Goal: Contribute content: Contribute content

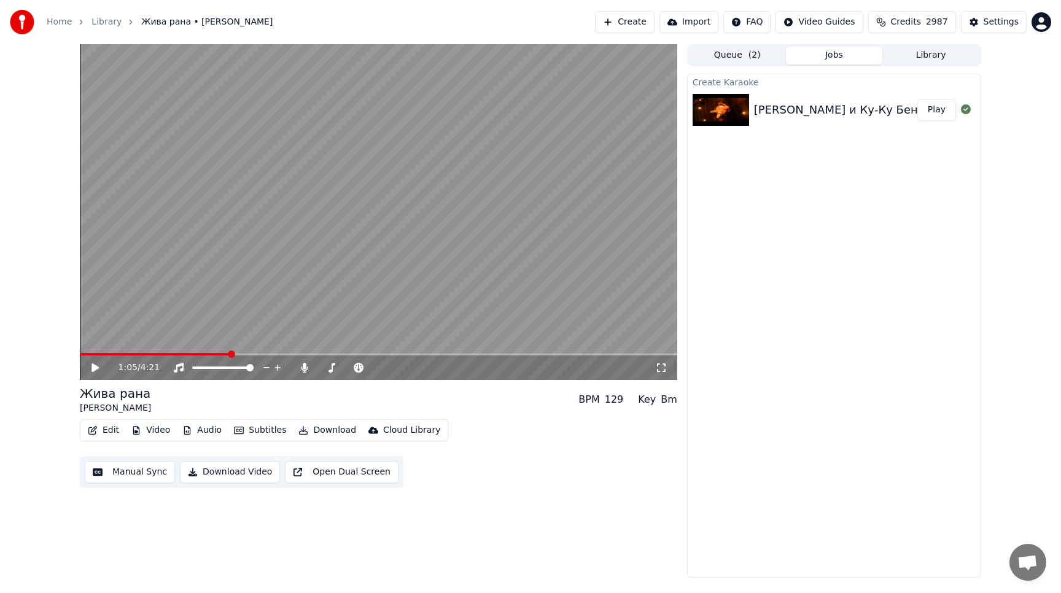
click at [91, 370] on icon at bounding box center [104, 368] width 29 height 10
click at [343, 368] on span at bounding box center [331, 368] width 26 height 2
click at [659, 370] on icon at bounding box center [661, 368] width 12 height 10
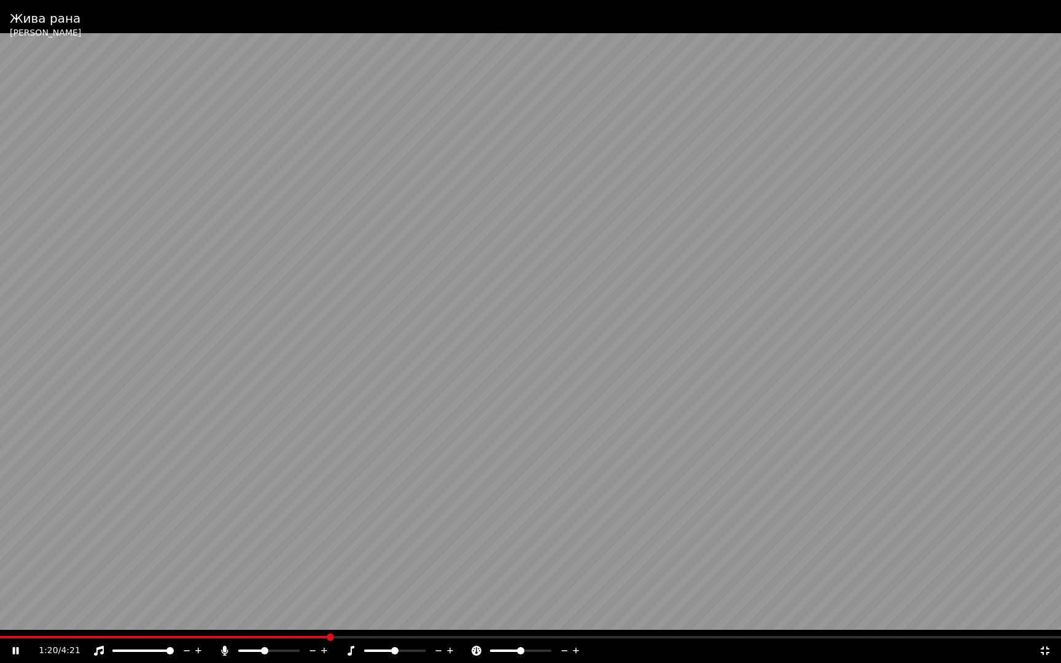
click at [393, 592] on span at bounding box center [394, 650] width 7 height 7
click at [261, 592] on span at bounding box center [262, 650] width 7 height 7
click at [1048, 592] on icon at bounding box center [1045, 651] width 12 height 10
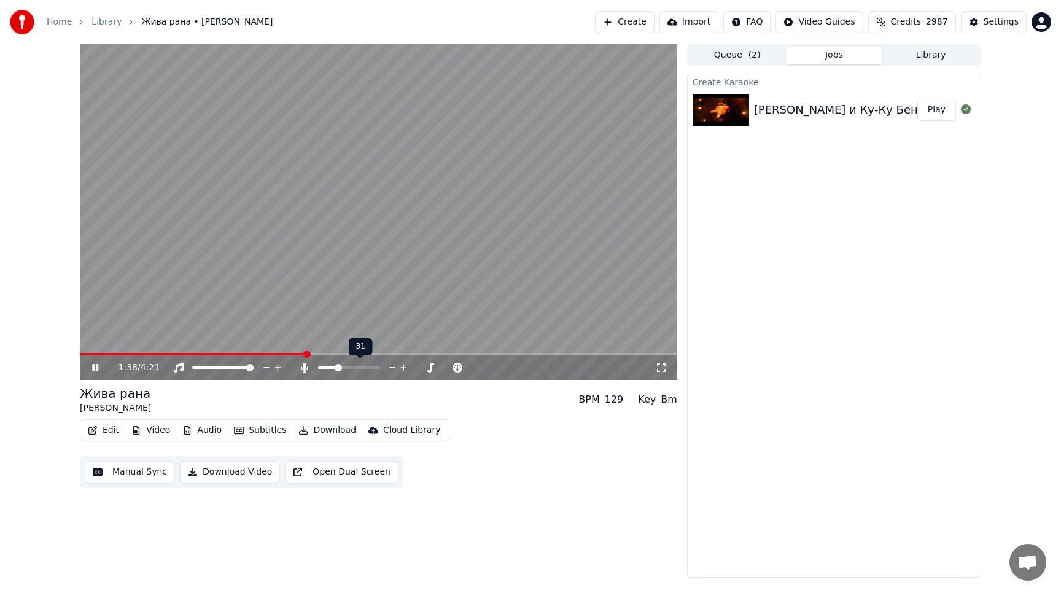
click at [336, 368] on span at bounding box center [338, 367] width 7 height 7
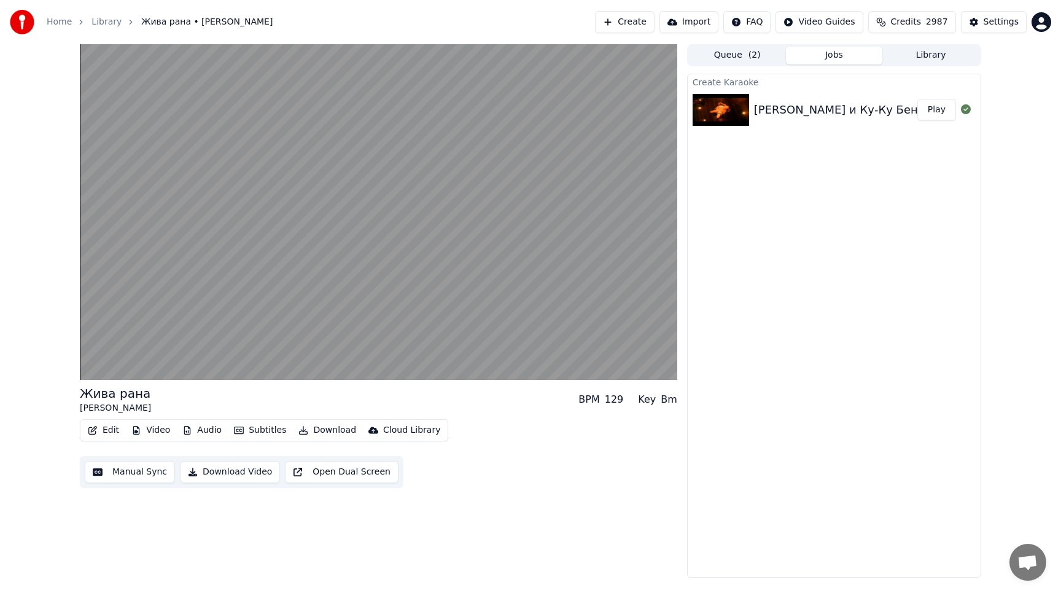
click at [318, 430] on button "Download" at bounding box center [327, 430] width 68 height 17
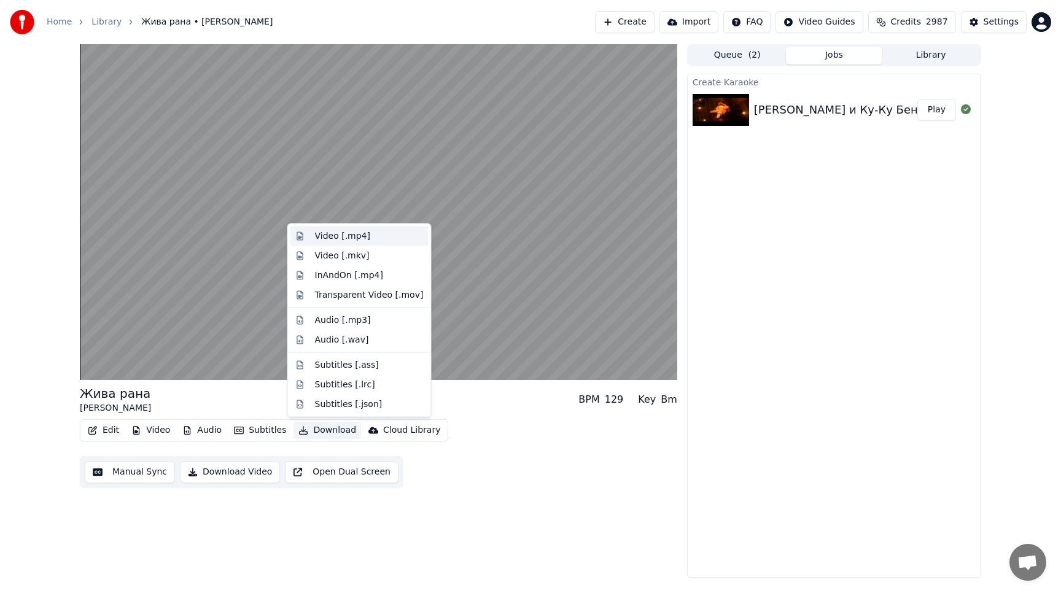
click at [325, 236] on div "Video [.mp4]" at bounding box center [342, 236] width 55 height 12
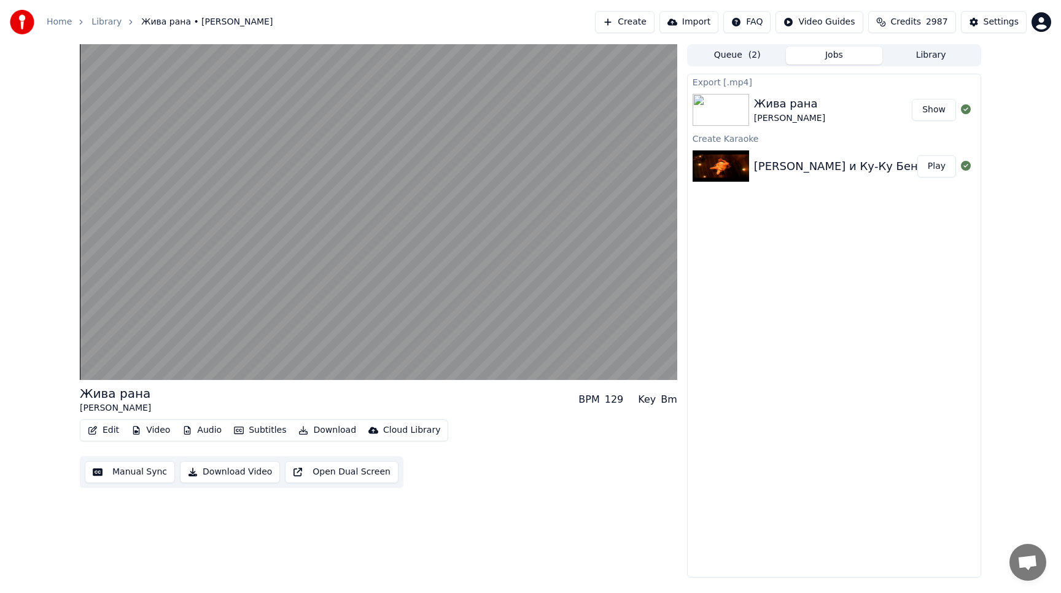
click at [934, 107] on button "Show" at bounding box center [934, 110] width 44 height 22
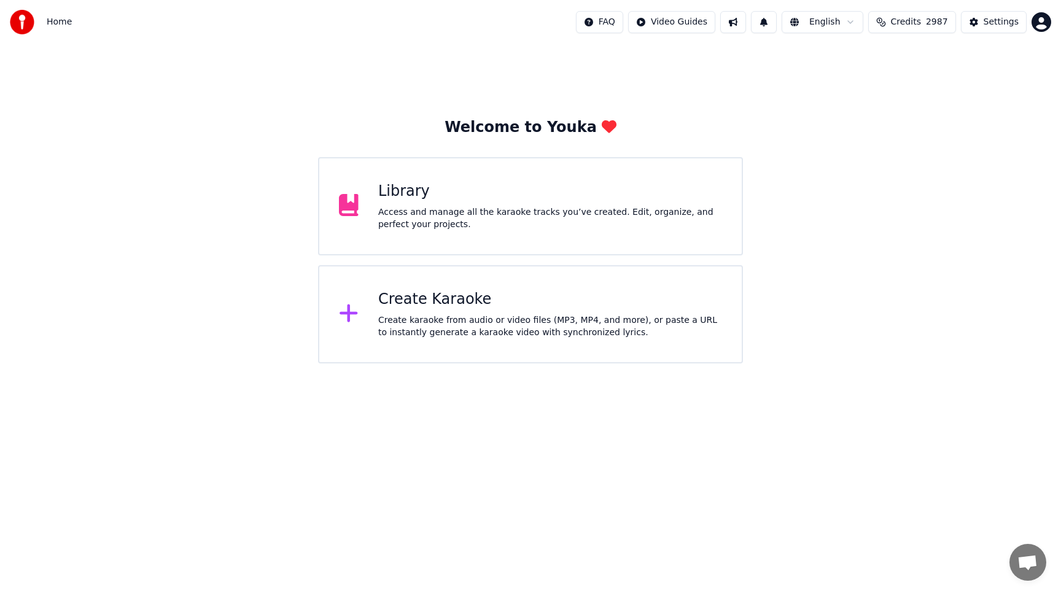
click at [551, 195] on div "Library" at bounding box center [550, 192] width 344 height 20
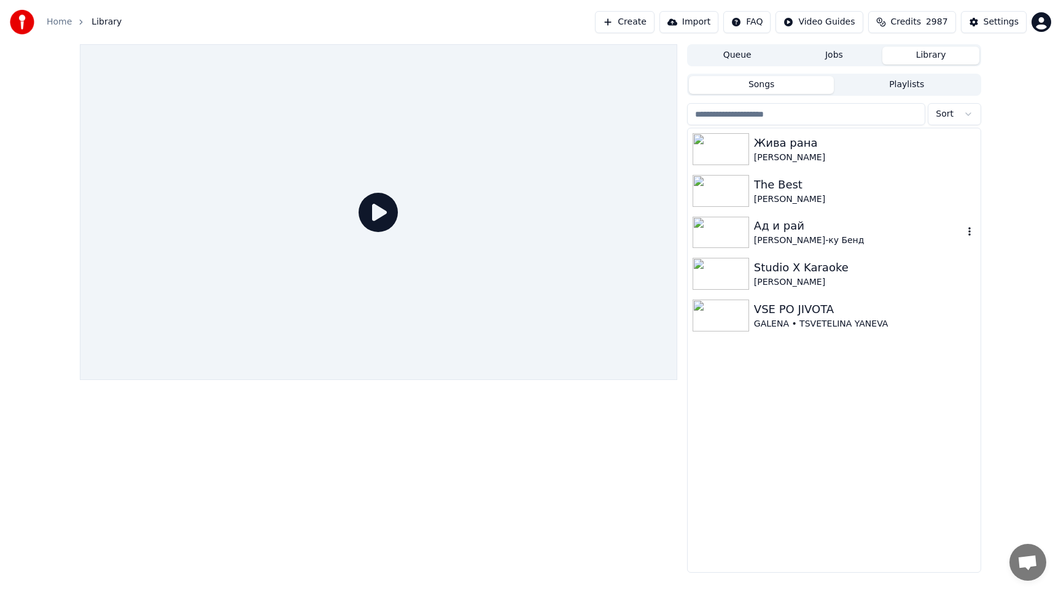
click at [914, 225] on div "Ад и рай" at bounding box center [858, 225] width 209 height 17
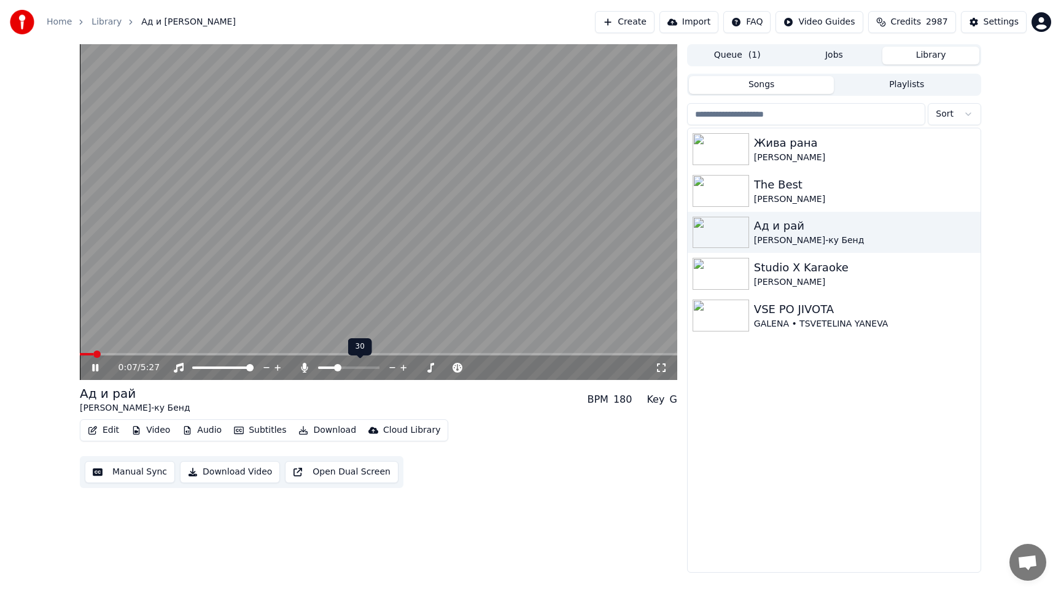
click at [336, 370] on span at bounding box center [337, 367] width 7 height 7
click at [122, 354] on span at bounding box center [378, 354] width 597 height 2
click at [158, 352] on video at bounding box center [378, 212] width 597 height 336
click at [164, 354] on span at bounding box center [378, 354] width 597 height 2
click at [238, 298] on video at bounding box center [378, 212] width 597 height 336
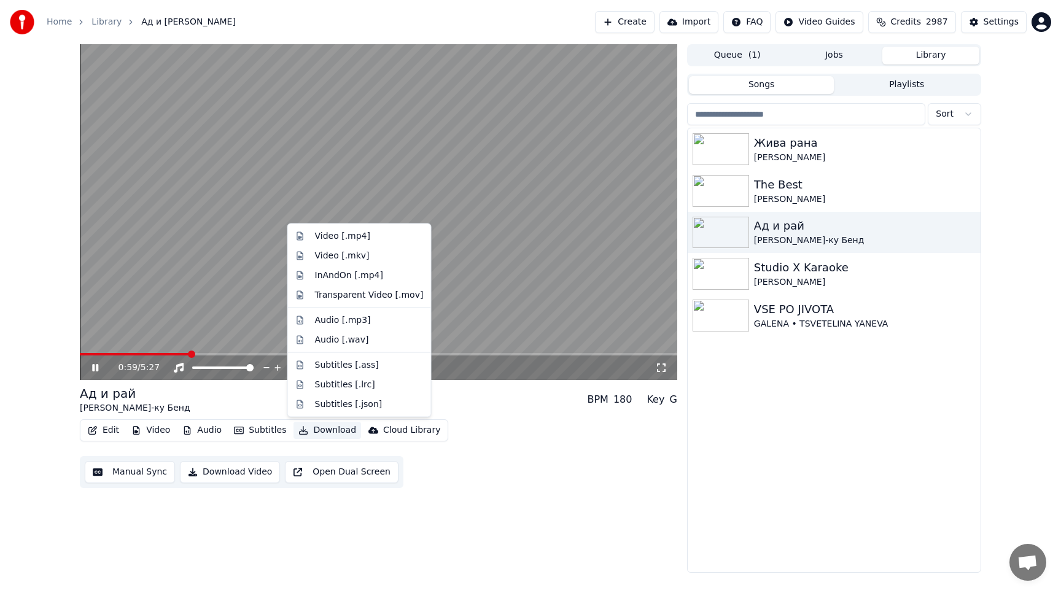
click at [305, 429] on button "Download" at bounding box center [327, 430] width 68 height 17
click at [629, 472] on div "Edit Video Audio Subtitles Download Cloud Library Manual Sync Download Video Op…" at bounding box center [378, 453] width 597 height 69
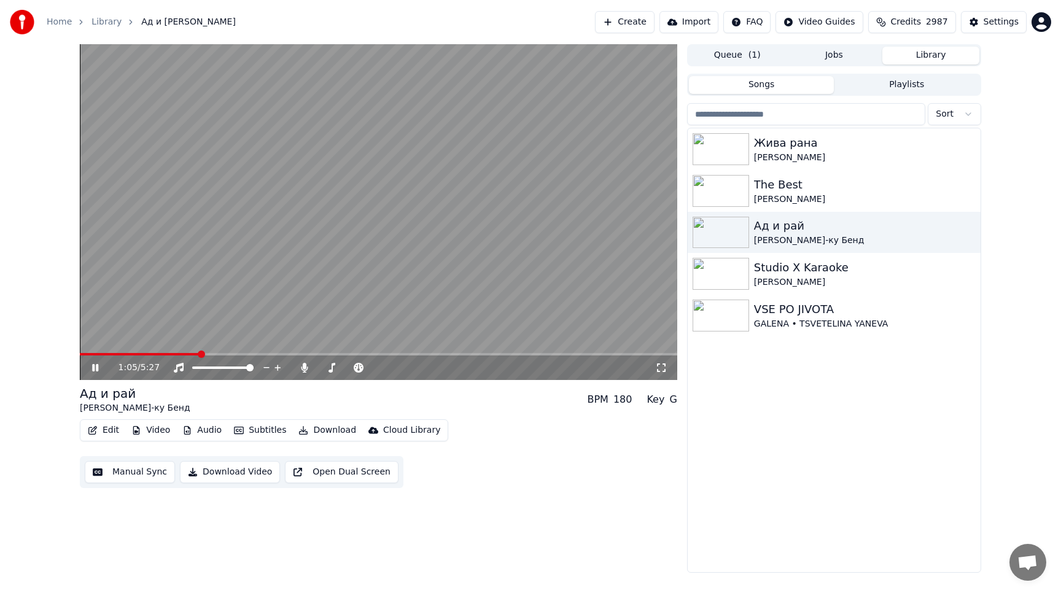
click at [92, 367] on icon at bounding box center [104, 368] width 29 height 10
click at [334, 369] on span at bounding box center [335, 367] width 7 height 7
click at [93, 370] on icon at bounding box center [94, 367] width 7 height 9
click at [246, 353] on span at bounding box center [378, 354] width 597 height 2
click at [333, 368] on span at bounding box center [335, 367] width 7 height 7
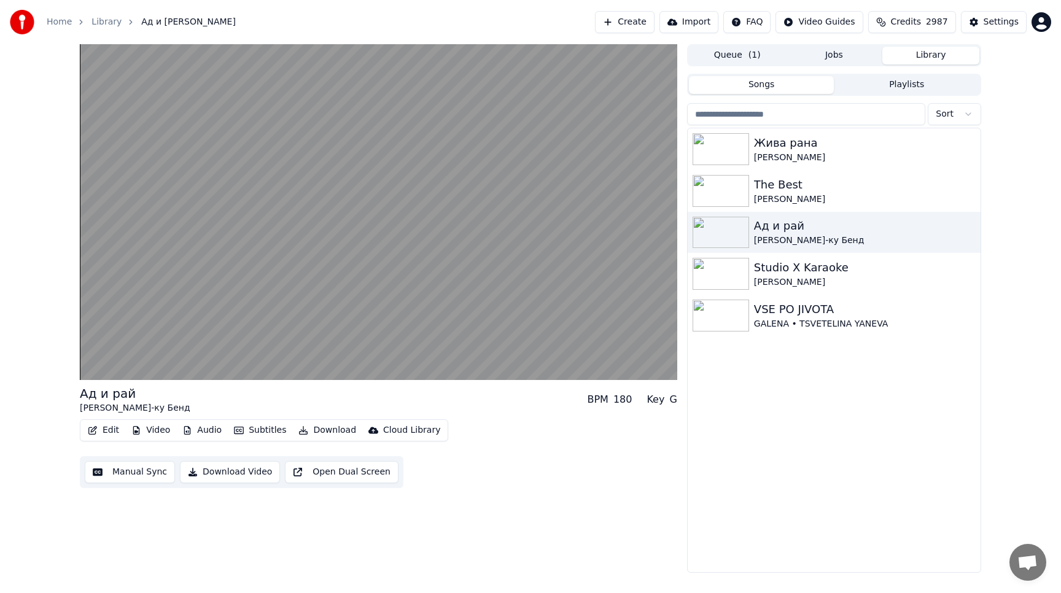
click at [1011, 411] on div "Ад и рай [PERSON_NAME]-ку Бенд BPM 180 Key G Edit Video Audio Subtitles Downloa…" at bounding box center [530, 308] width 1061 height 529
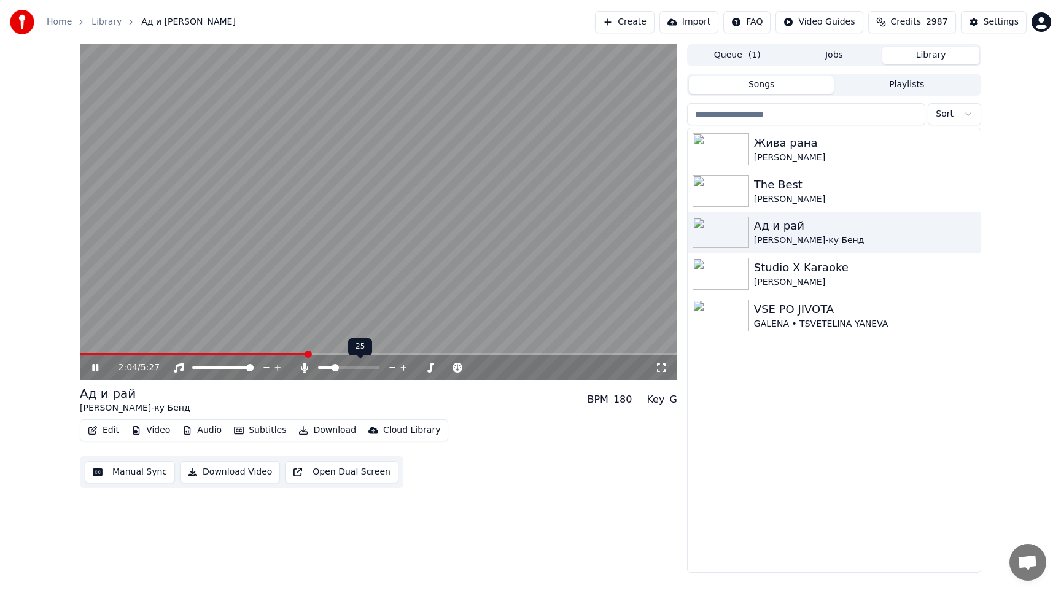
click at [333, 371] on span at bounding box center [335, 367] width 7 height 7
click at [480, 400] on div "Ад и [PERSON_NAME]-ку Бенд BPM 180 Key G" at bounding box center [378, 399] width 597 height 29
click at [96, 370] on icon at bounding box center [95, 367] width 6 height 7
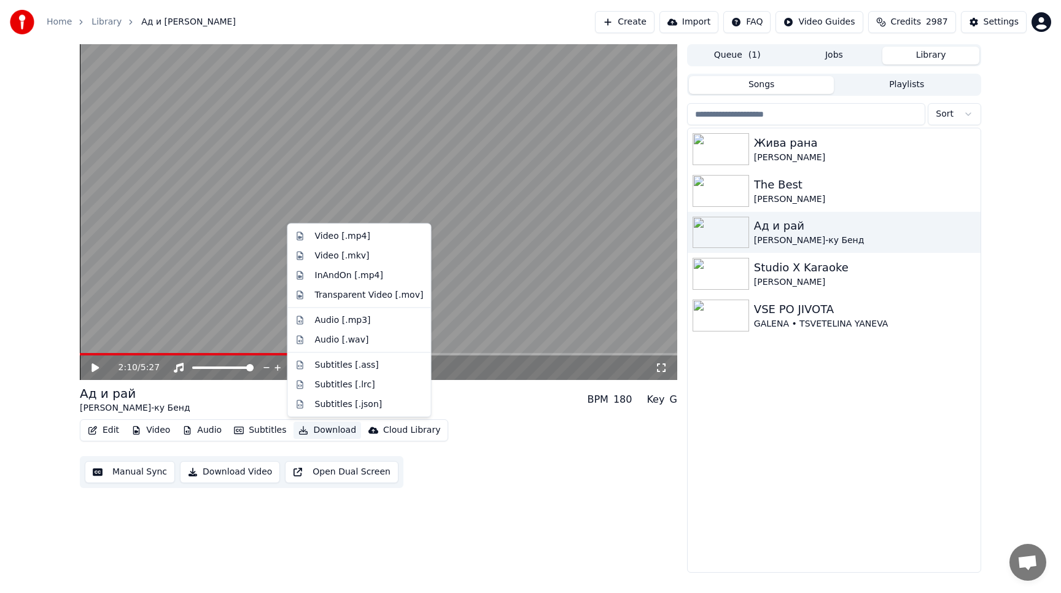
click at [324, 433] on button "Download" at bounding box center [327, 430] width 68 height 17
click at [338, 233] on div "Video [.mp4]" at bounding box center [342, 236] width 55 height 12
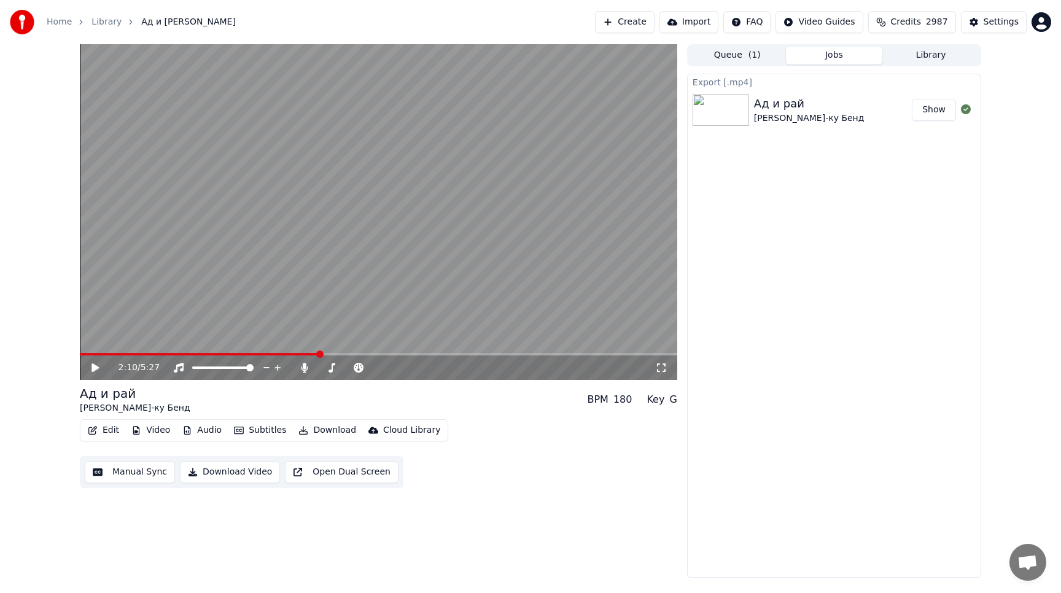
click at [936, 113] on button "Show" at bounding box center [934, 110] width 44 height 22
click at [842, 28] on html "Home Library Ад и рай • [PERSON_NAME] • Ку-ку Бенд Create Import FAQ Video Guid…" at bounding box center [530, 296] width 1061 height 593
click at [815, 285] on html "Home Library Ад и рай • [PERSON_NAME] • Ку-ку Бенд Create Import FAQ Video Guid…" at bounding box center [530, 296] width 1061 height 593
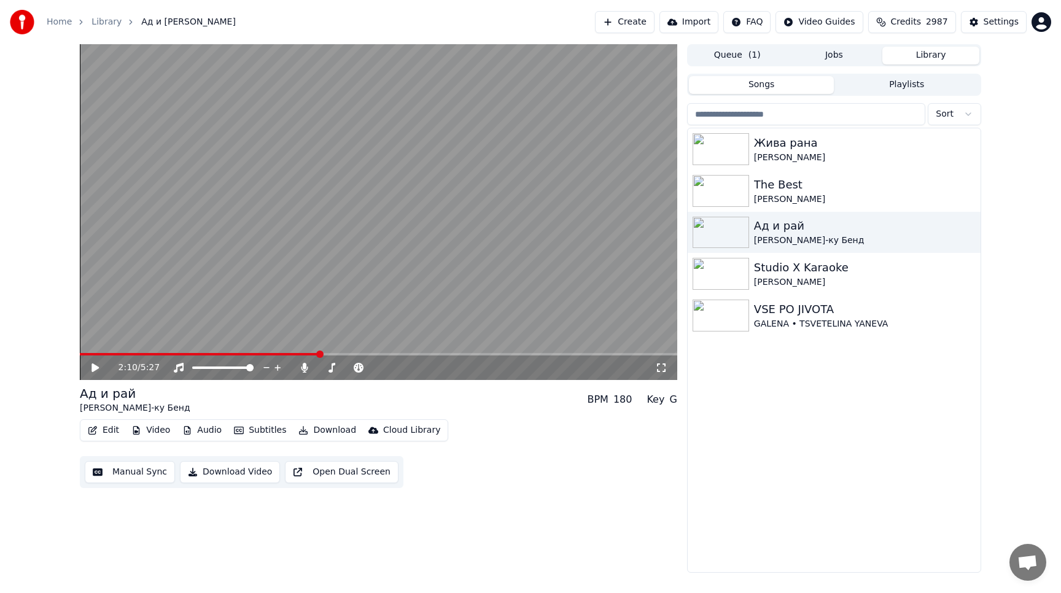
click at [936, 61] on button "Library" at bounding box center [930, 56] width 97 height 18
click at [719, 280] on img at bounding box center [721, 274] width 56 height 32
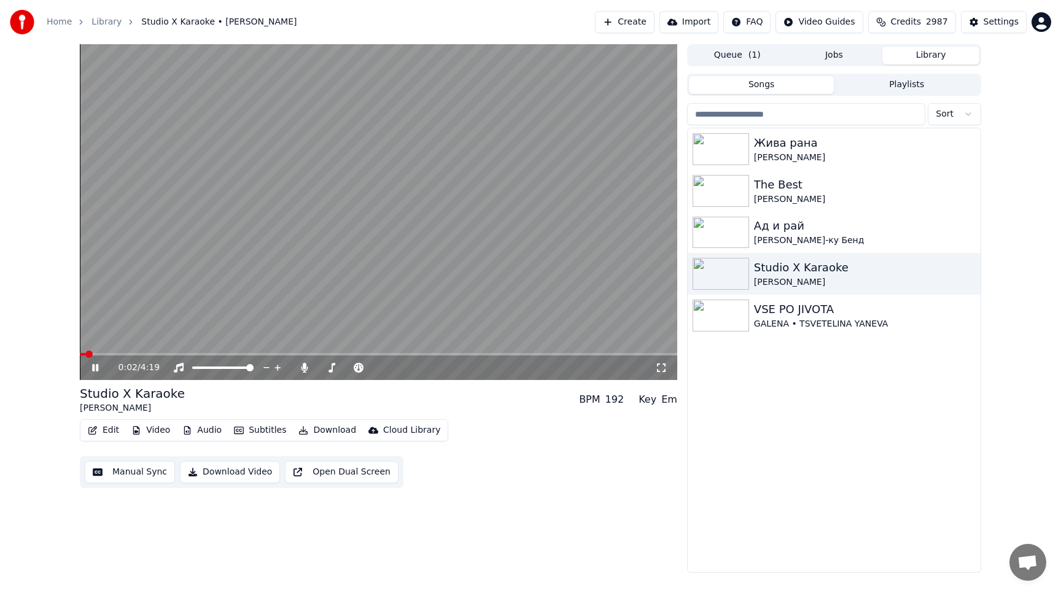
click at [143, 355] on span at bounding box center [378, 354] width 597 height 2
click at [209, 354] on span at bounding box center [378, 354] width 597 height 2
click at [333, 368] on span at bounding box center [335, 367] width 7 height 7
click at [330, 368] on span at bounding box center [331, 367] width 7 height 7
click at [338, 353] on span at bounding box center [378, 354] width 597 height 2
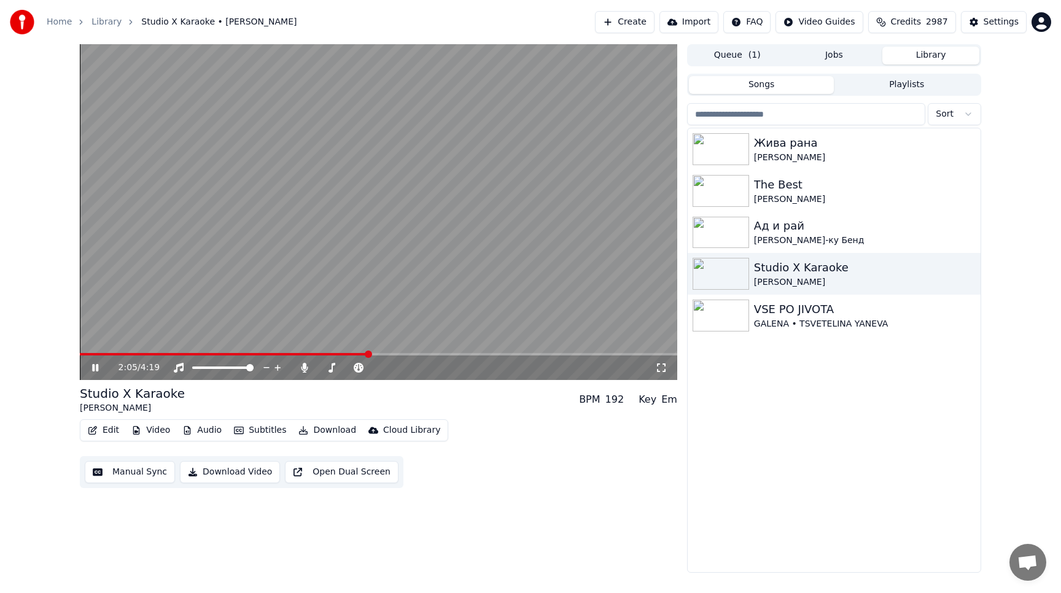
click at [92, 368] on icon at bounding box center [95, 367] width 6 height 7
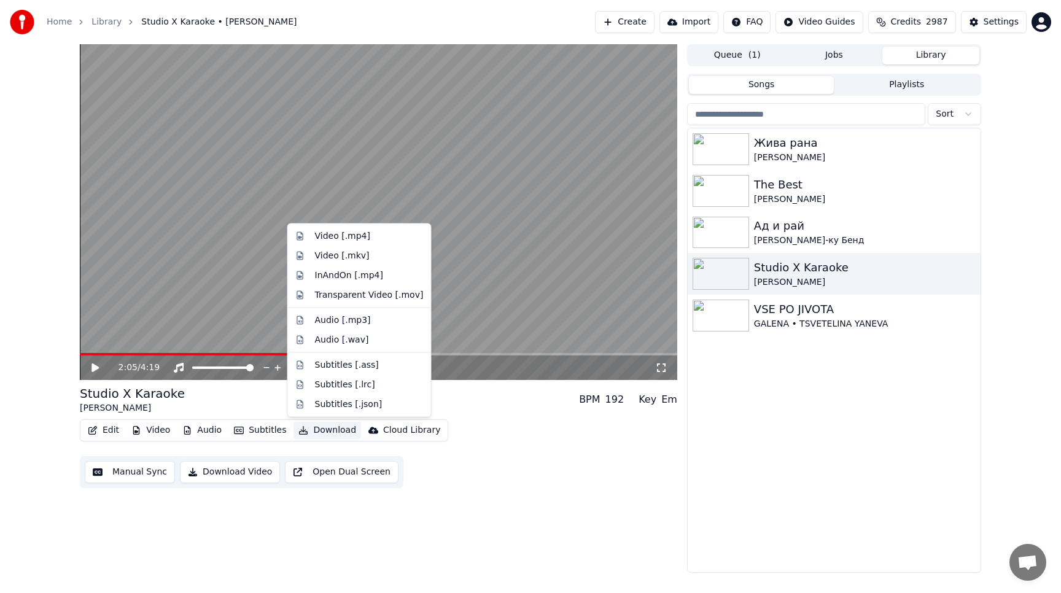
click at [324, 430] on button "Download" at bounding box center [327, 430] width 68 height 17
click at [359, 238] on div "Video [.mp4]" at bounding box center [342, 236] width 55 height 12
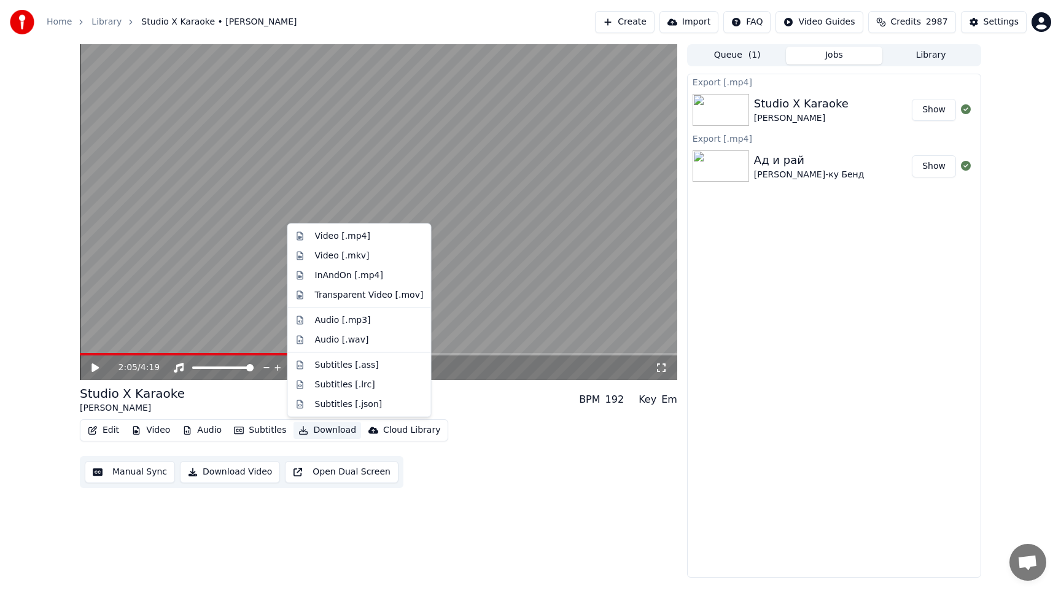
click at [931, 104] on button "Show" at bounding box center [934, 110] width 44 height 22
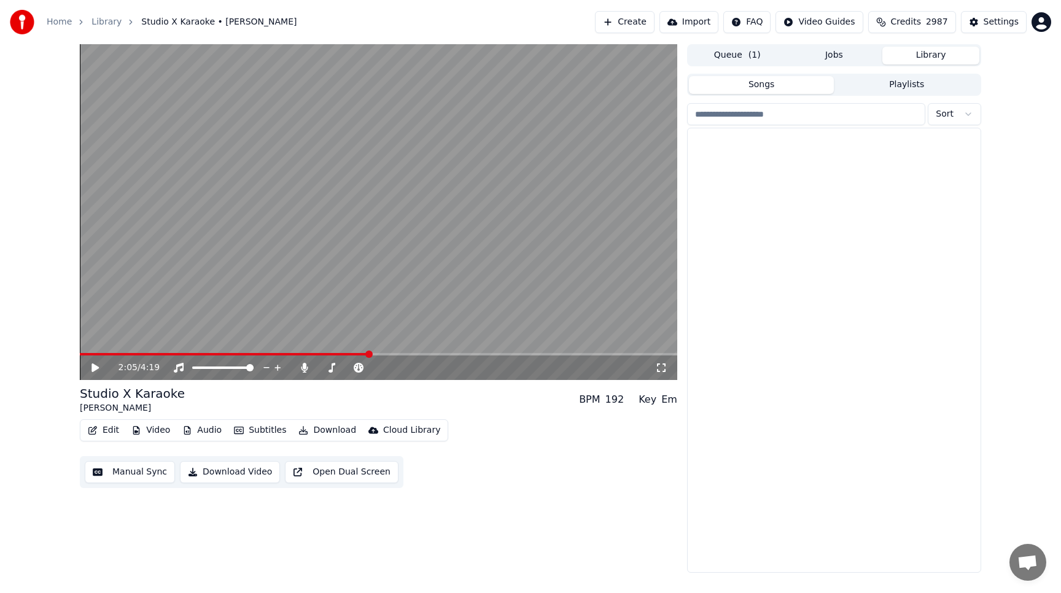
click at [942, 55] on button "Library" at bounding box center [930, 56] width 97 height 18
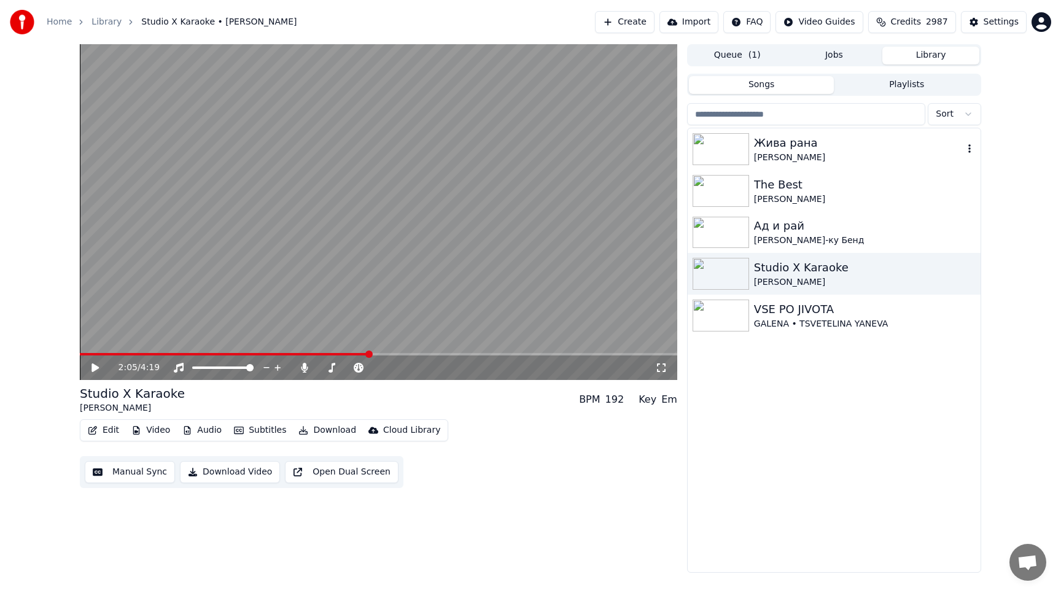
click at [765, 148] on div "Жива рана" at bounding box center [858, 142] width 209 height 17
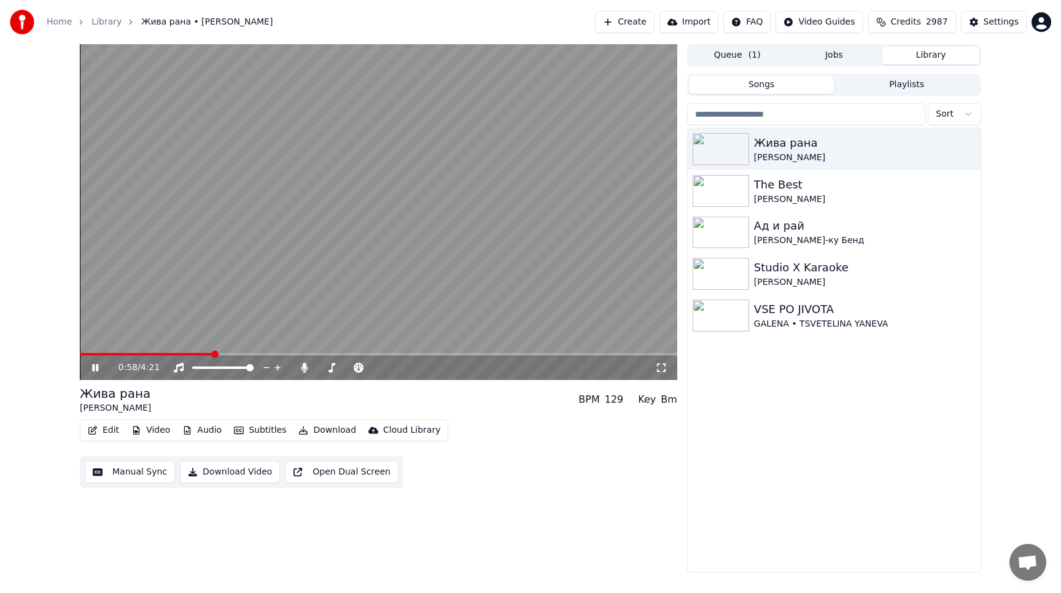
click at [213, 354] on span at bounding box center [378, 354] width 597 height 2
click at [327, 368] on span at bounding box center [329, 367] width 7 height 7
click at [330, 368] on span at bounding box center [331, 367] width 7 height 7
click at [92, 370] on icon at bounding box center [95, 367] width 6 height 7
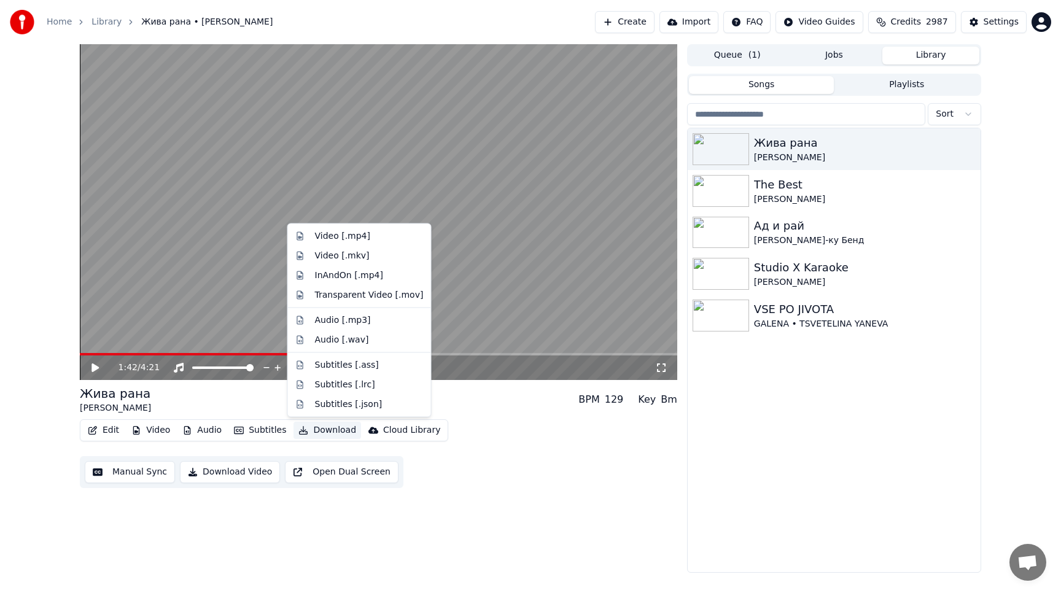
click at [317, 433] on button "Download" at bounding box center [327, 430] width 68 height 17
click at [349, 237] on div "Video [.mp4]" at bounding box center [342, 236] width 55 height 12
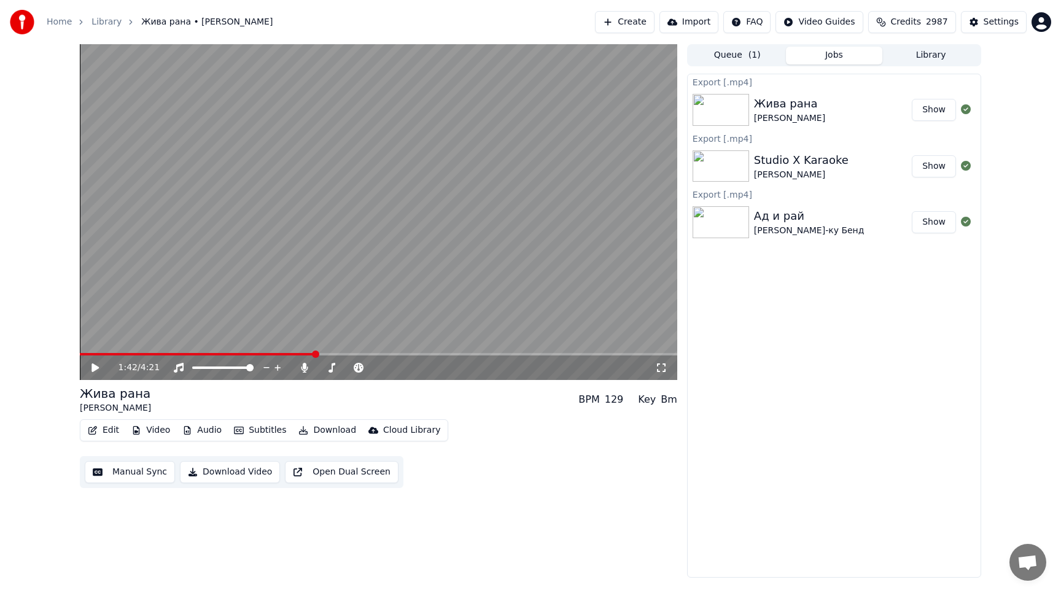
click at [936, 115] on button "Show" at bounding box center [934, 110] width 44 height 22
click at [924, 58] on button "Library" at bounding box center [930, 56] width 97 height 18
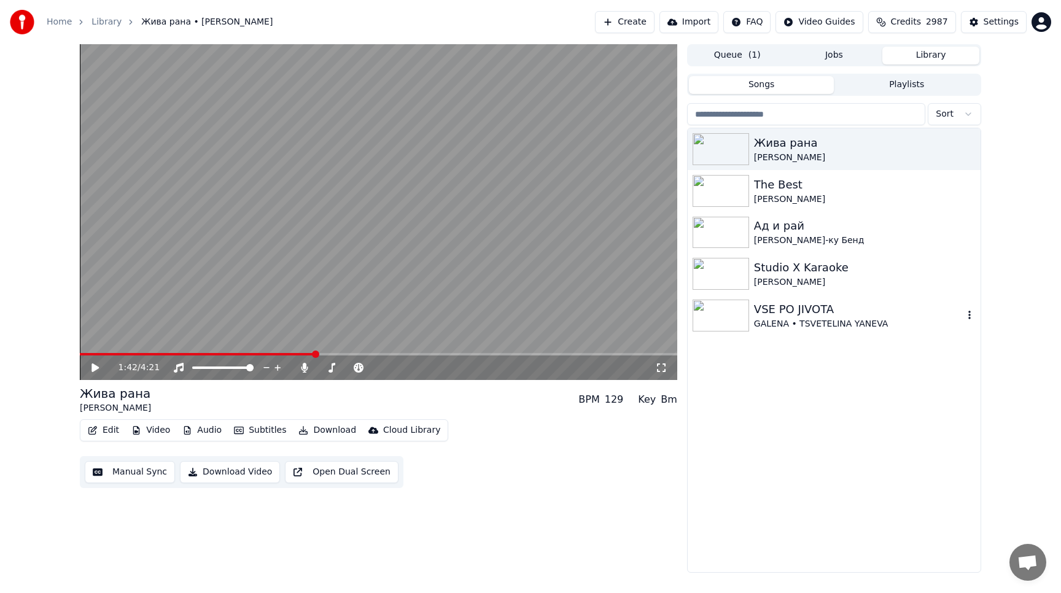
click at [723, 316] on img at bounding box center [721, 316] width 56 height 32
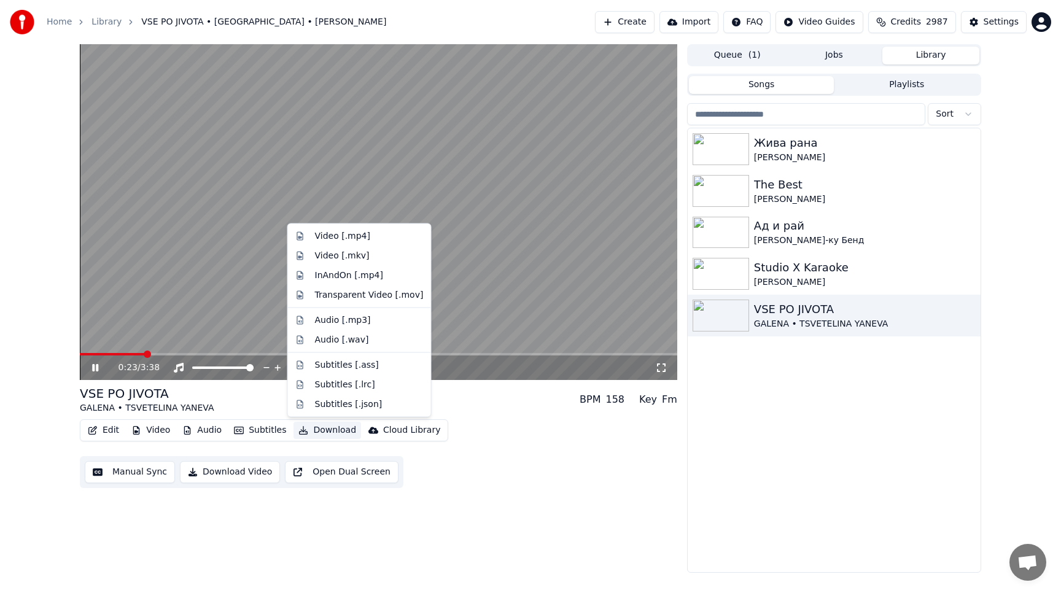
click at [320, 428] on button "Download" at bounding box center [327, 430] width 68 height 17
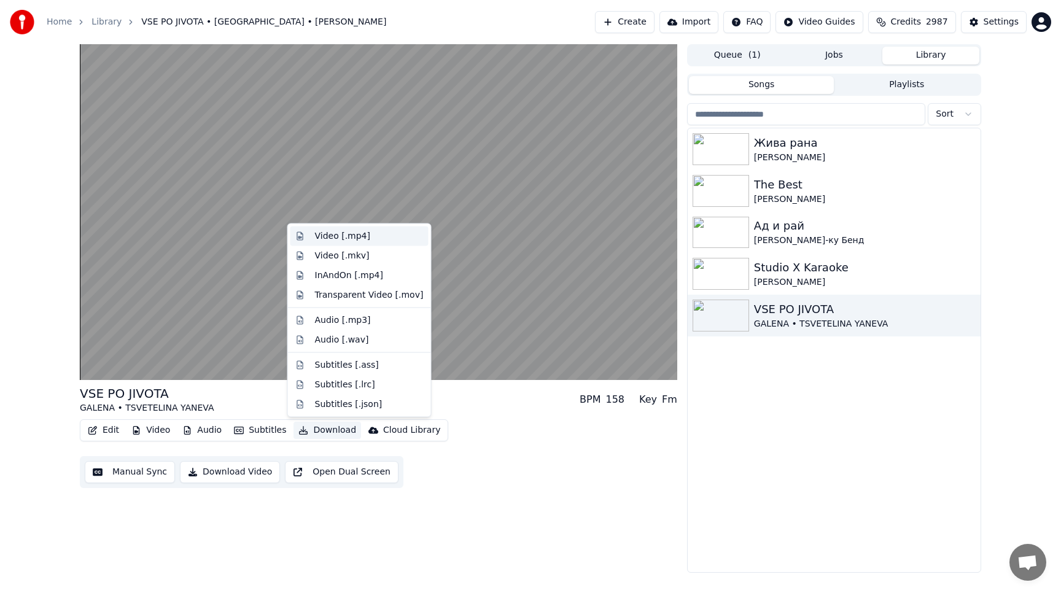
click at [352, 233] on div "Video [.mp4]" at bounding box center [342, 236] width 55 height 12
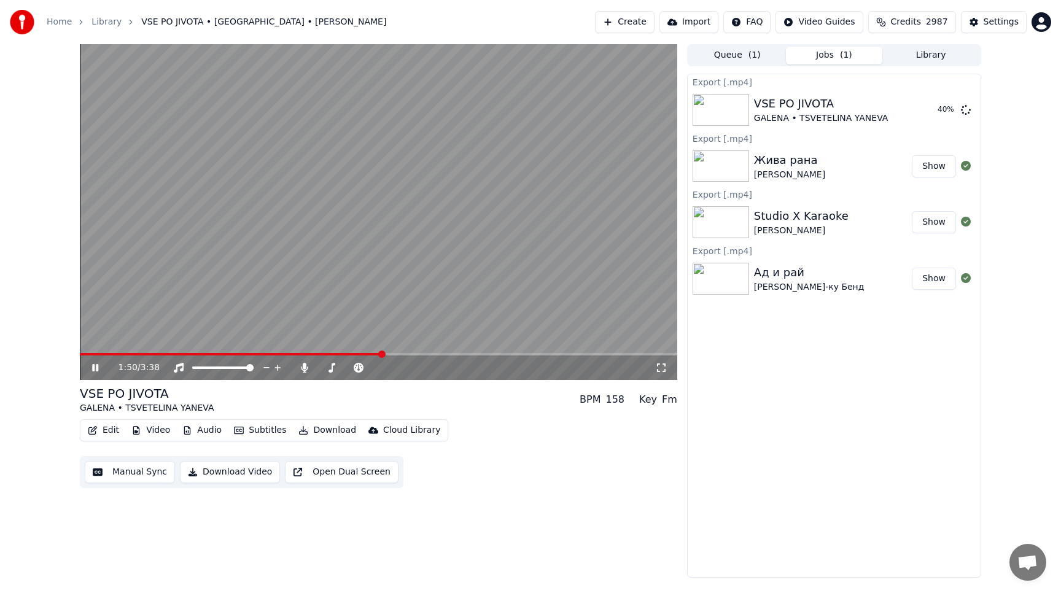
click at [93, 369] on icon at bounding box center [95, 367] width 6 height 7
click at [596, 494] on div "1:50 / 3:38 VSE PO JIVOTA GALENA • [PERSON_NAME] BPM 158 Key Fm Edit Video Audi…" at bounding box center [378, 311] width 597 height 534
click at [937, 111] on button "Show" at bounding box center [934, 110] width 44 height 22
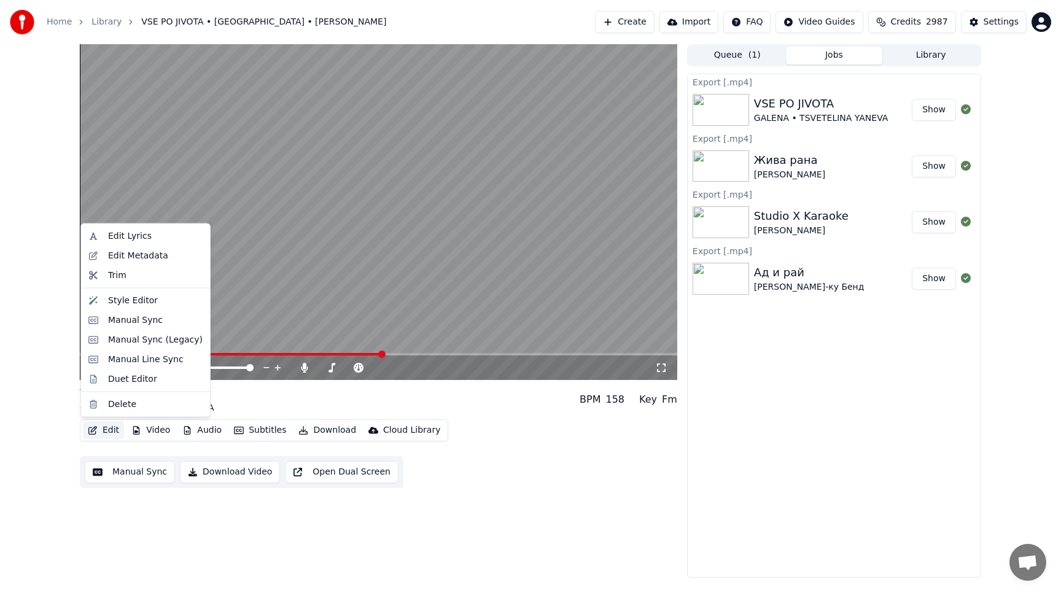
click at [107, 432] on button "Edit" at bounding box center [103, 430] width 41 height 17
click at [135, 231] on div "Edit Lyrics" at bounding box center [130, 236] width 44 height 12
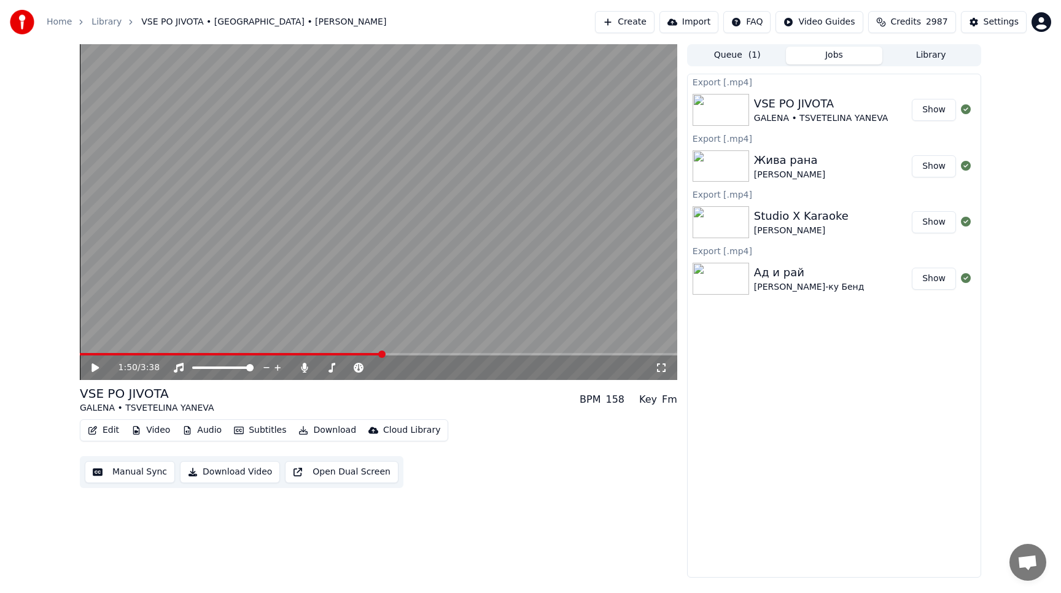
click at [103, 434] on button "Edit" at bounding box center [103, 430] width 41 height 17
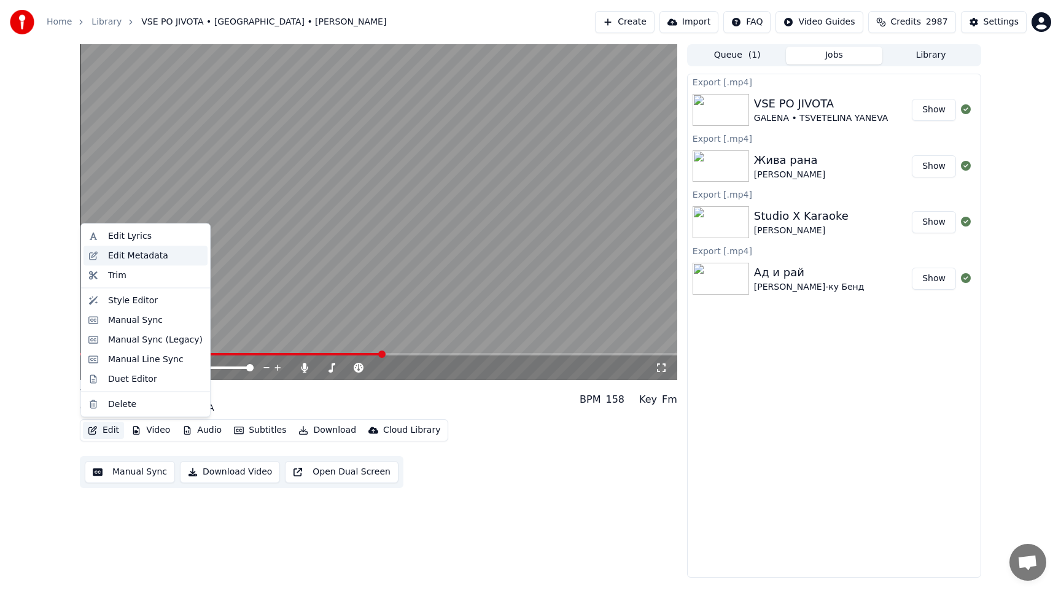
click at [111, 255] on div "Edit Metadata" at bounding box center [138, 255] width 60 height 12
click at [100, 435] on button "Edit" at bounding box center [103, 430] width 41 height 17
click at [134, 320] on div "Manual Sync" at bounding box center [135, 320] width 55 height 12
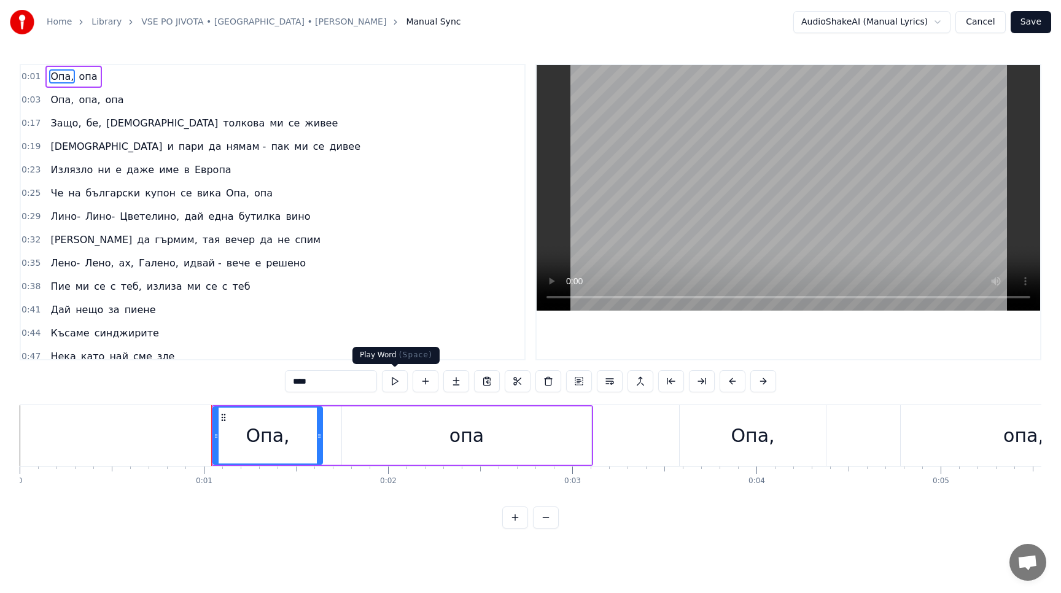
click at [392, 380] on button at bounding box center [395, 381] width 26 height 22
click at [985, 457] on div "опа," at bounding box center [1024, 435] width 246 height 61
type input "****"
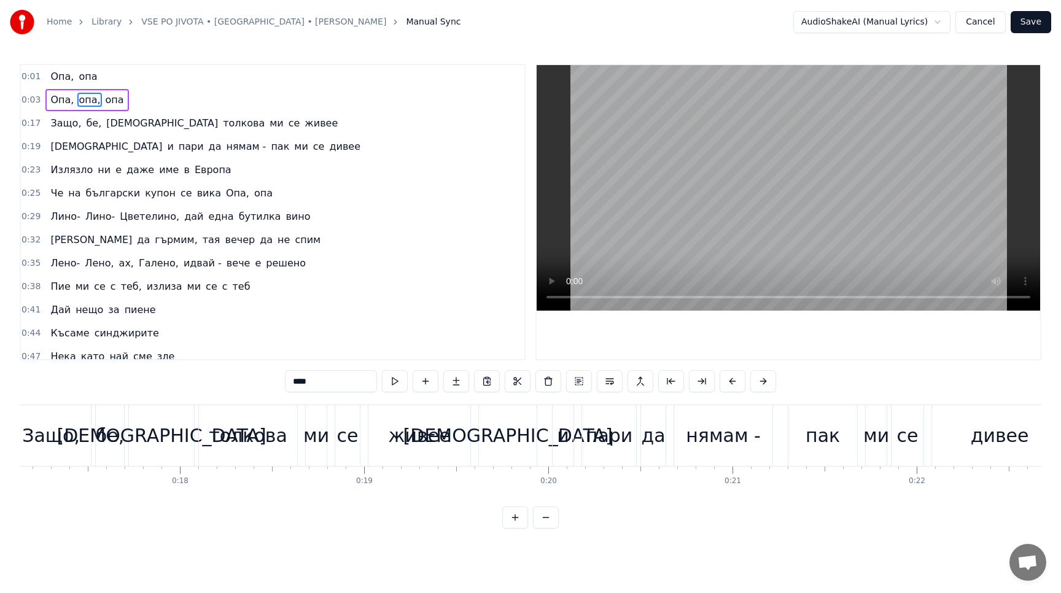
scroll to position [0, 3156]
click at [392, 375] on button at bounding box center [395, 381] width 26 height 22
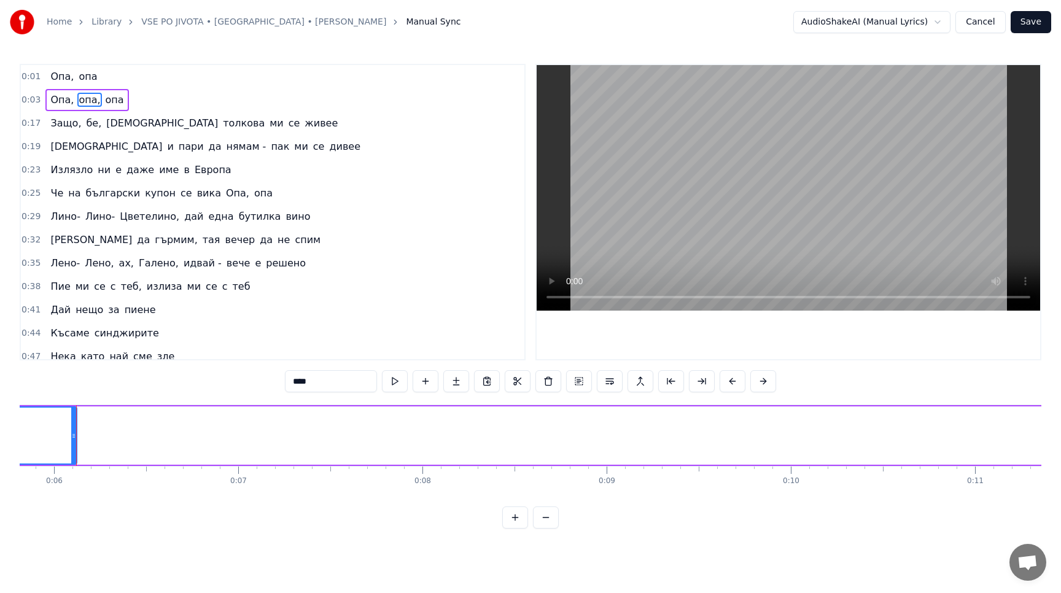
scroll to position [0, 1066]
click at [742, 492] on div "Опа, опа Опа, опа, опа Защо, бе, [DEMOGRAPHIC_DATA] толкова ми се живее Даже и …" at bounding box center [531, 451] width 1022 height 92
click at [509, 514] on button at bounding box center [515, 518] width 26 height 22
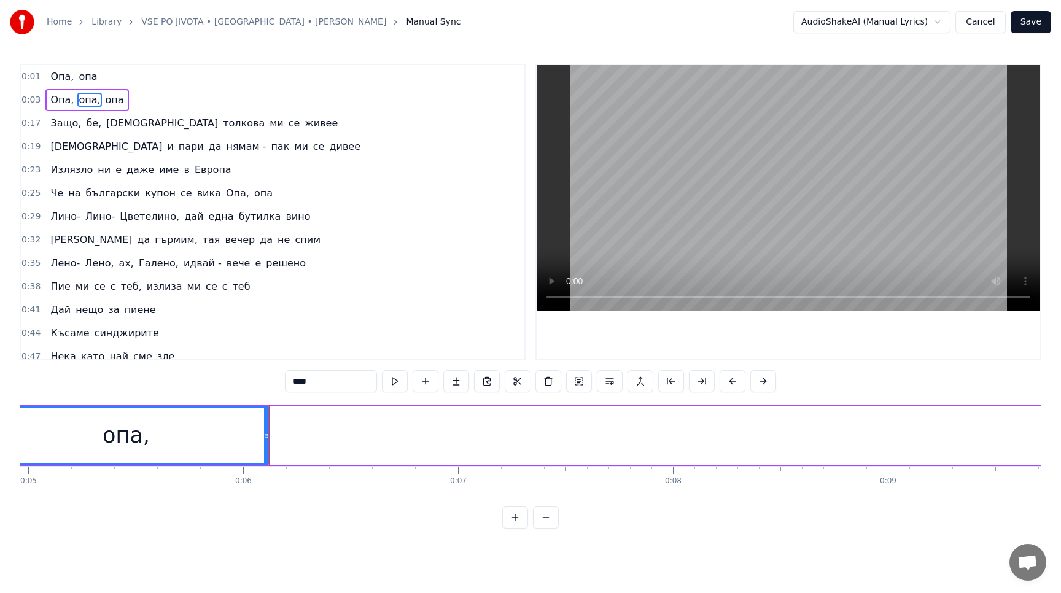
click at [509, 514] on button at bounding box center [515, 518] width 26 height 22
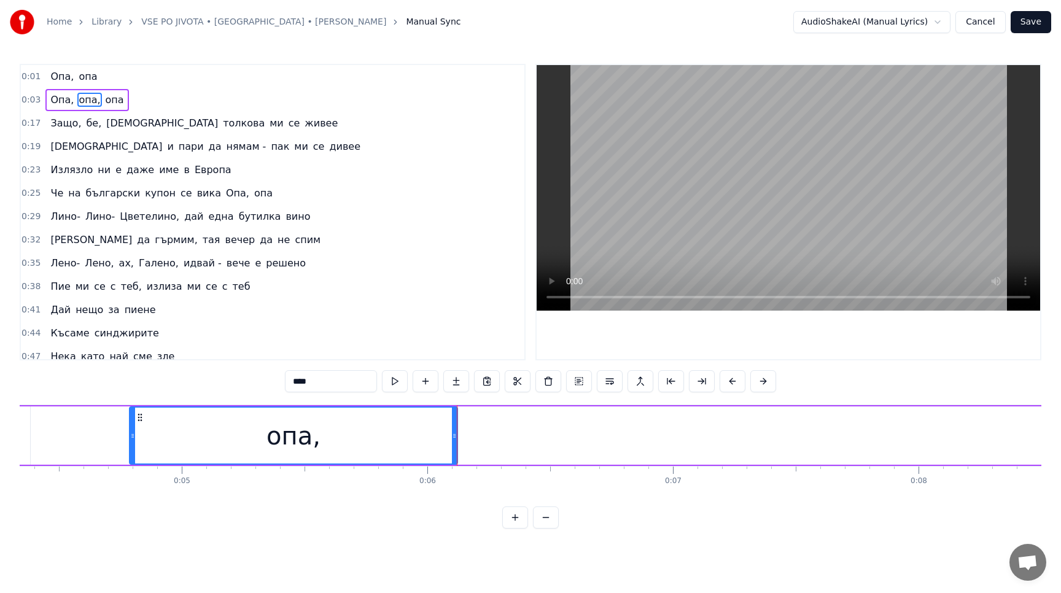
click at [509, 514] on button at bounding box center [515, 518] width 26 height 22
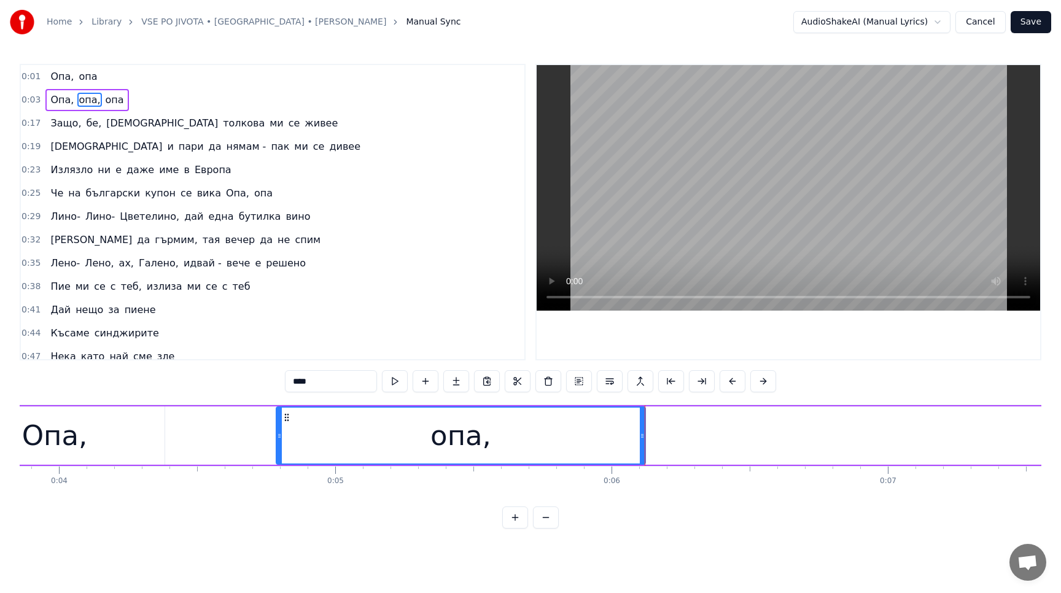
click at [509, 514] on button at bounding box center [515, 518] width 26 height 22
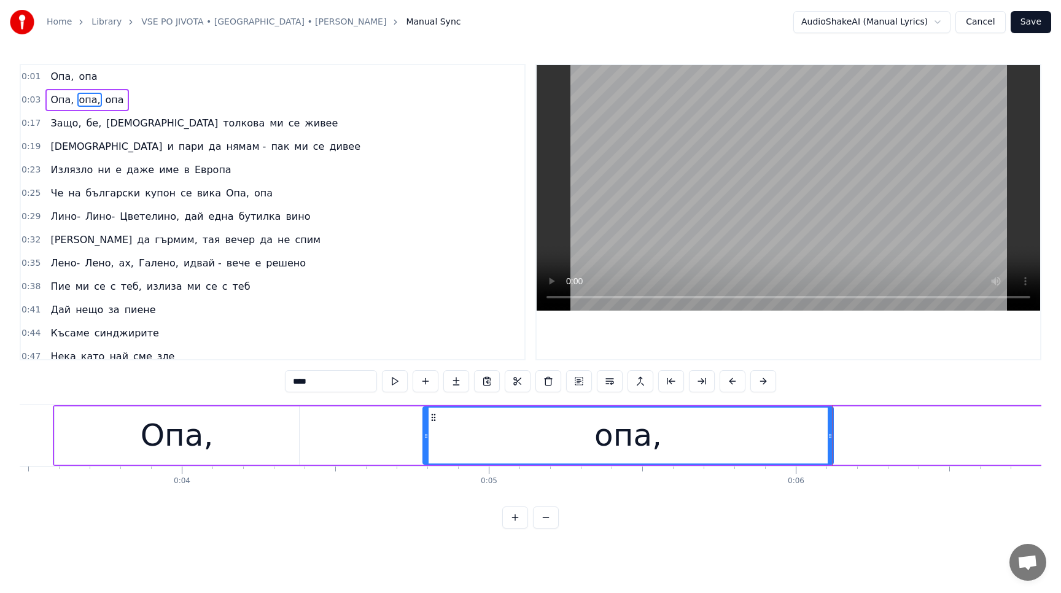
click at [509, 514] on button at bounding box center [515, 518] width 26 height 22
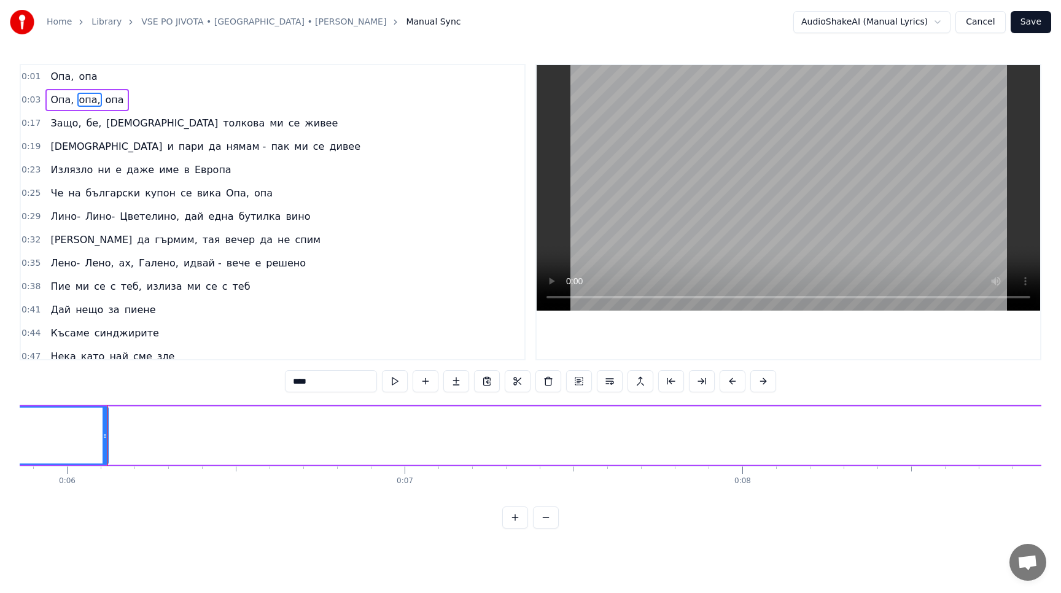
scroll to position [0, 2005]
click at [509, 514] on button at bounding box center [515, 518] width 26 height 22
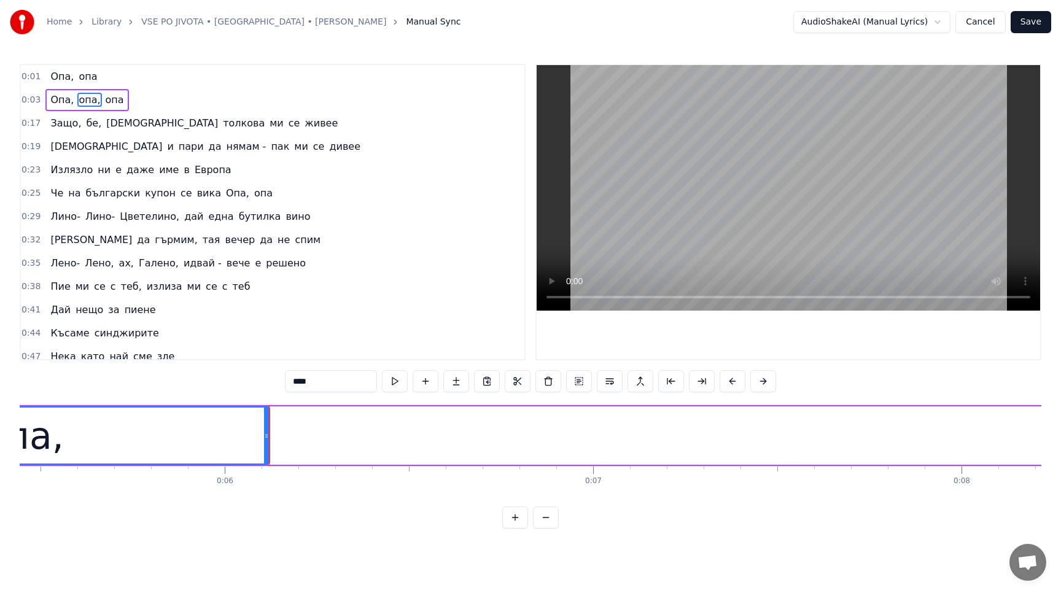
click at [509, 514] on button at bounding box center [515, 518] width 26 height 22
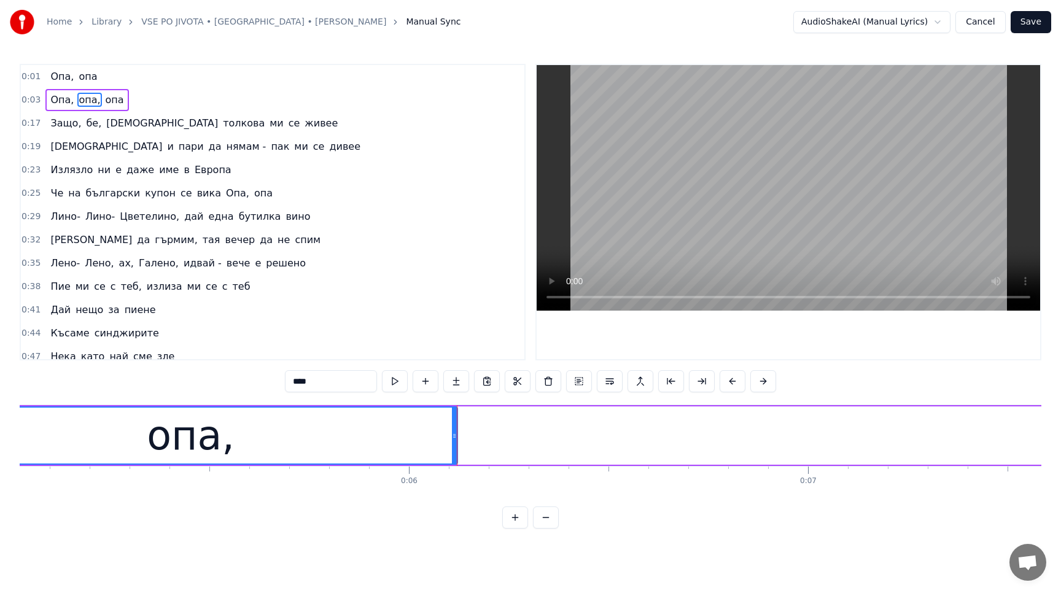
click at [509, 514] on button at bounding box center [515, 518] width 26 height 22
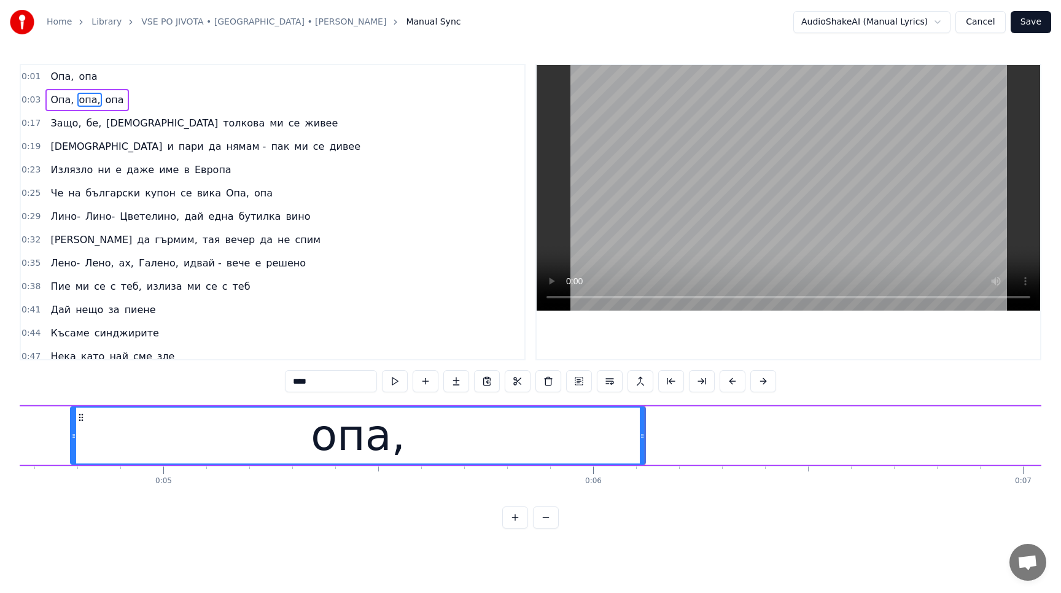
click at [509, 514] on button at bounding box center [515, 518] width 26 height 22
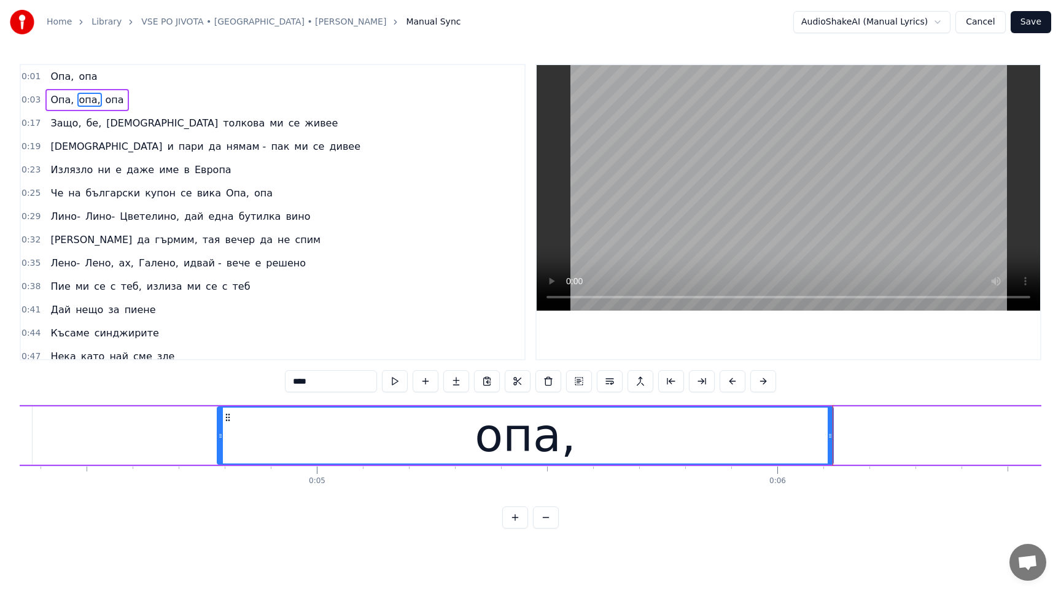
click at [509, 514] on button at bounding box center [515, 518] width 26 height 22
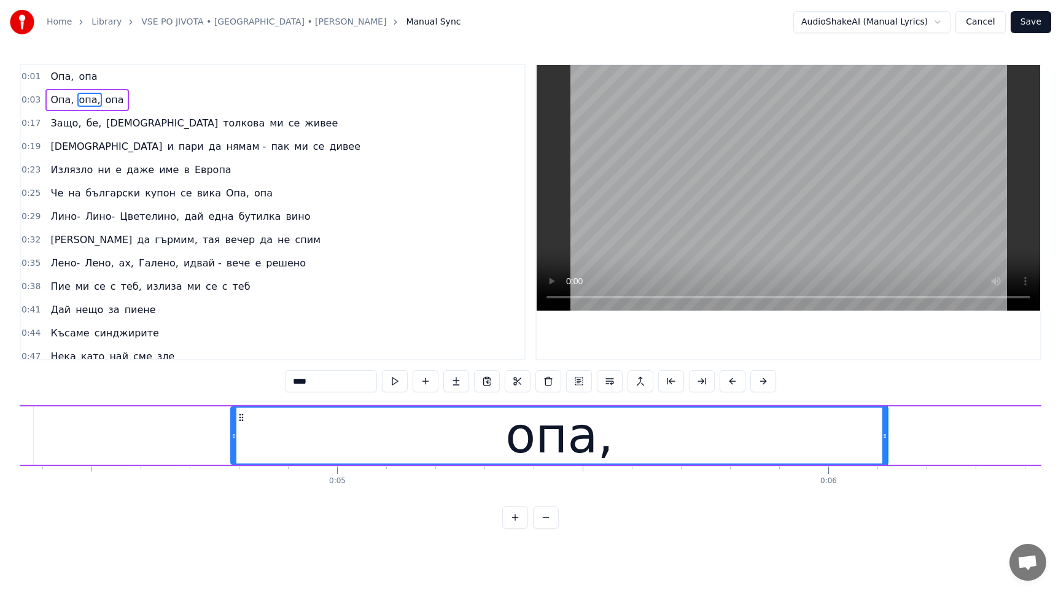
click at [509, 514] on button at bounding box center [515, 518] width 26 height 22
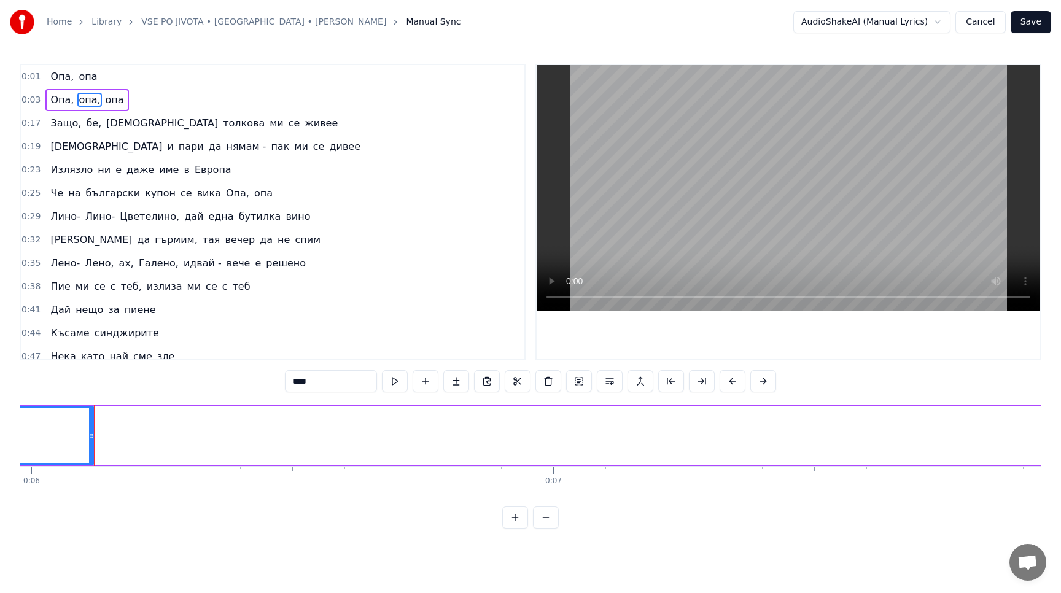
scroll to position [0, 3132]
click at [392, 379] on button at bounding box center [395, 381] width 26 height 22
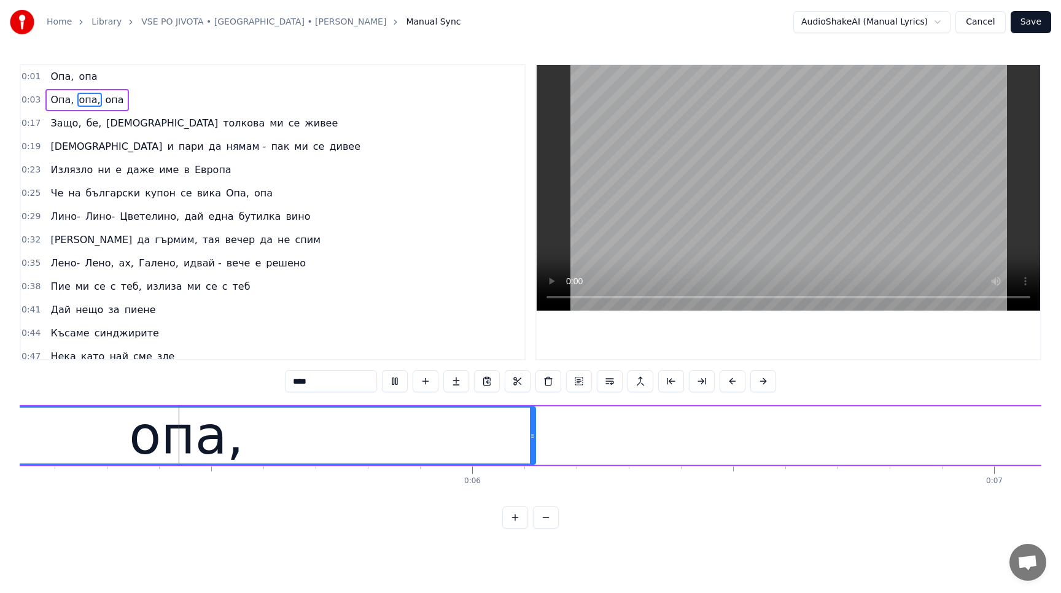
scroll to position [0, 2676]
click at [395, 383] on button at bounding box center [395, 381] width 26 height 22
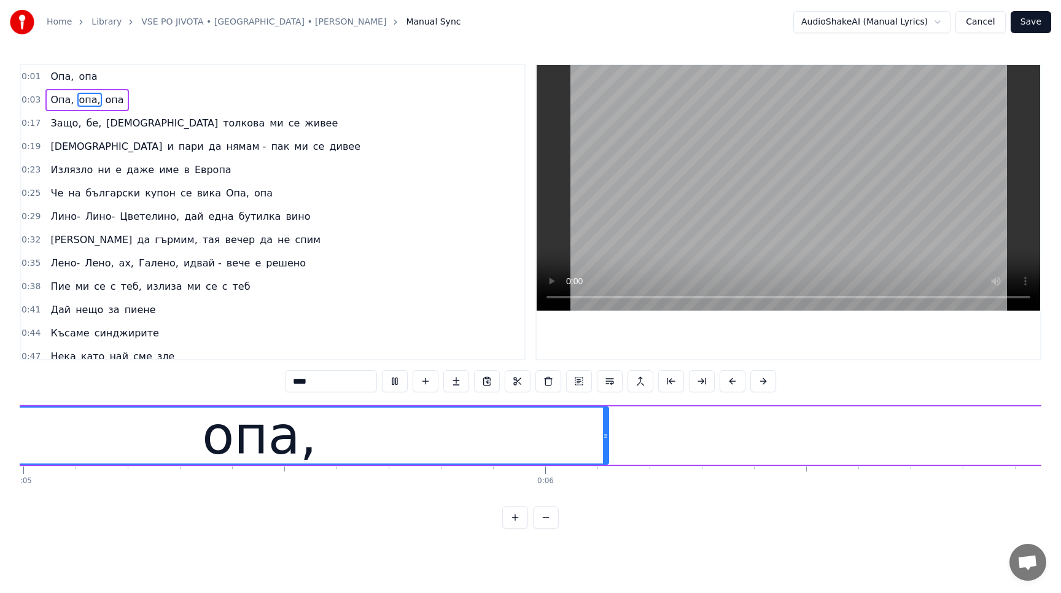
scroll to position [0, 2526]
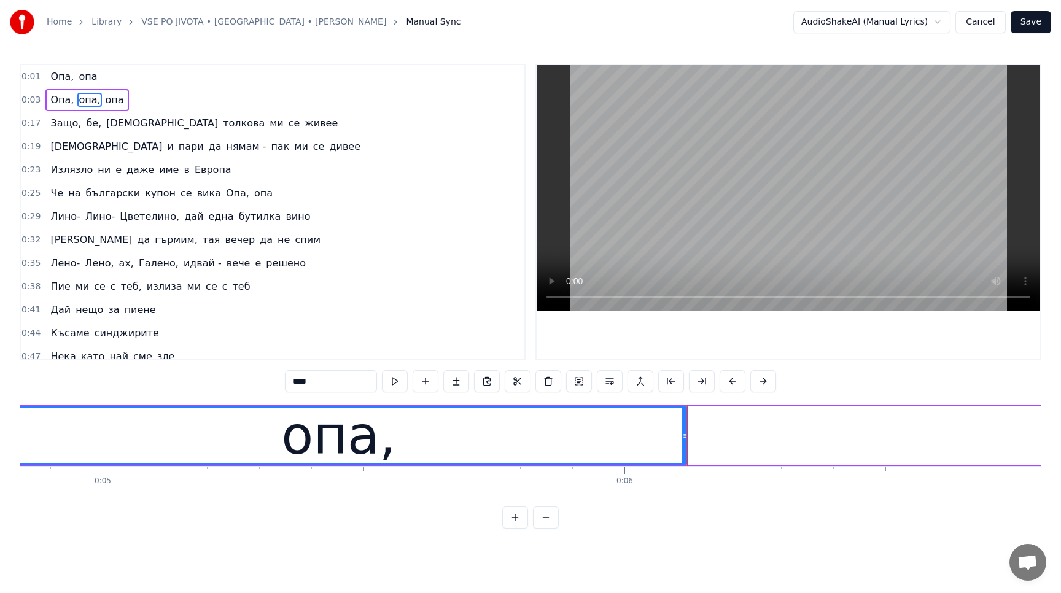
click at [395, 383] on button at bounding box center [395, 381] width 26 height 22
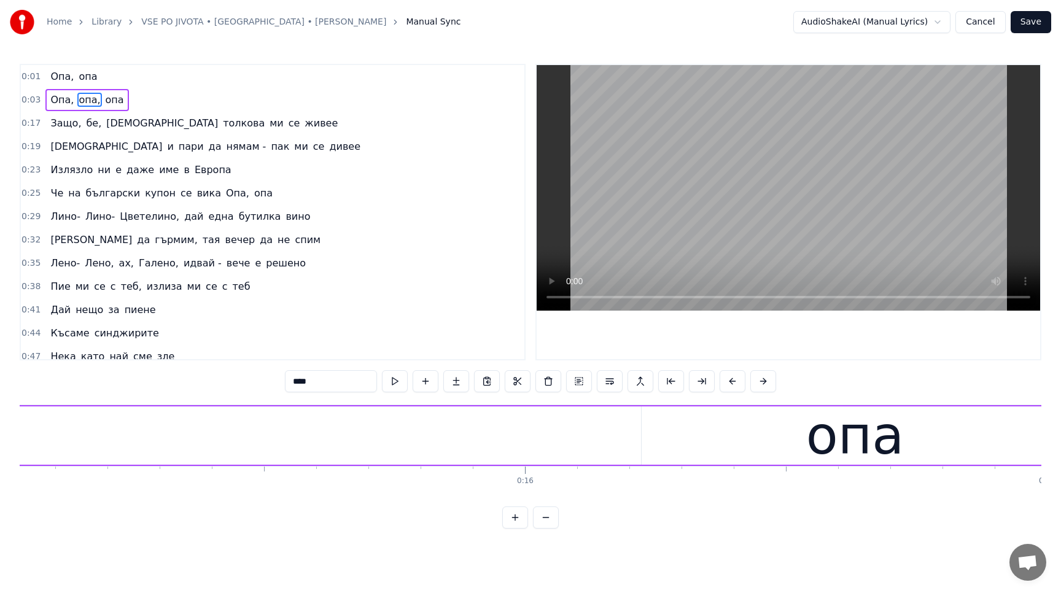
scroll to position [0, 7845]
click at [463, 375] on button at bounding box center [469, 381] width 26 height 22
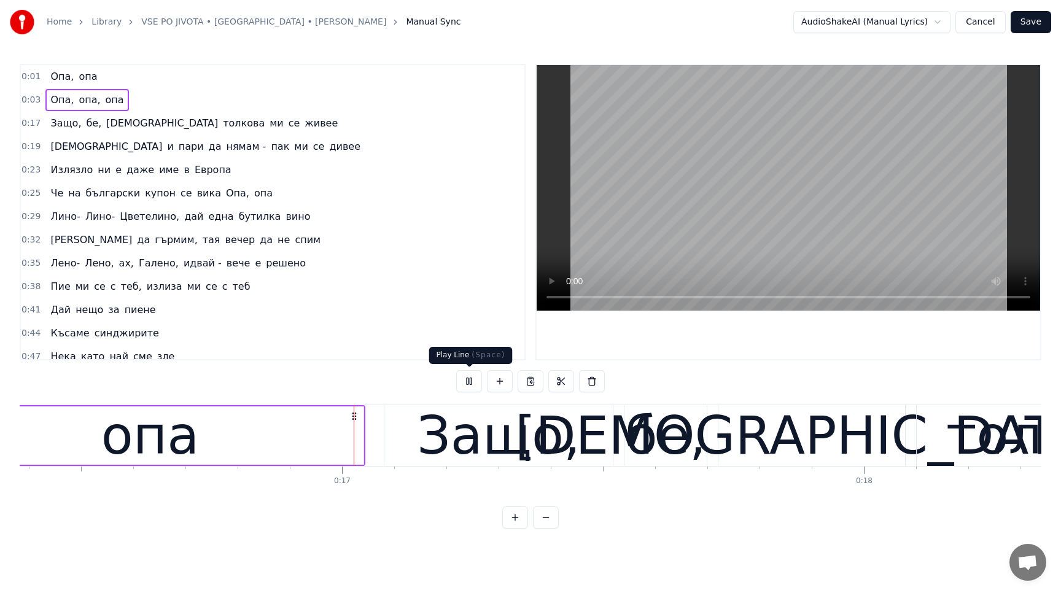
scroll to position [0, 8559]
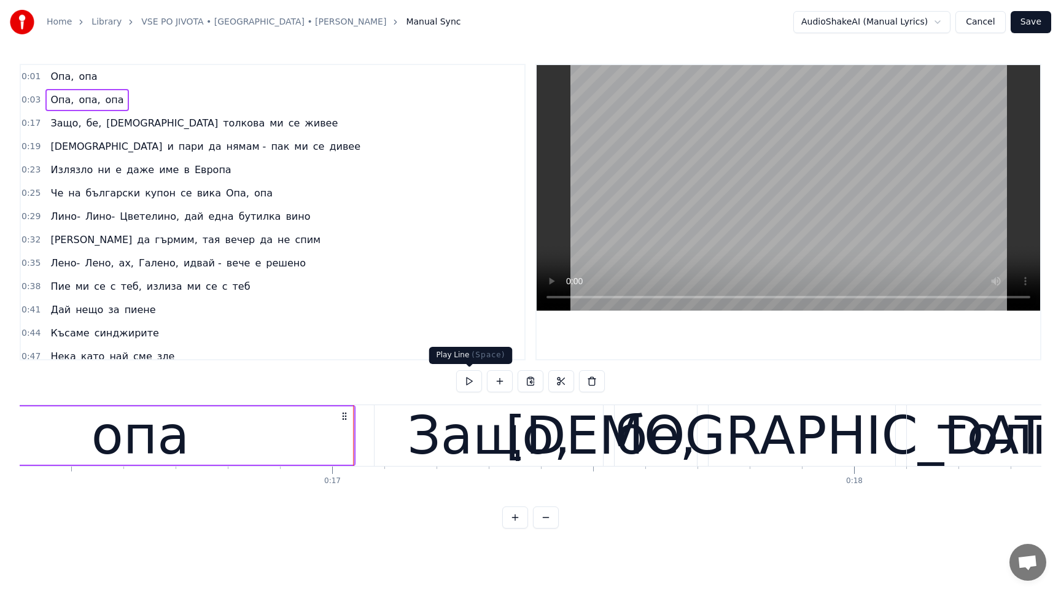
click at [470, 381] on button at bounding box center [469, 381] width 26 height 22
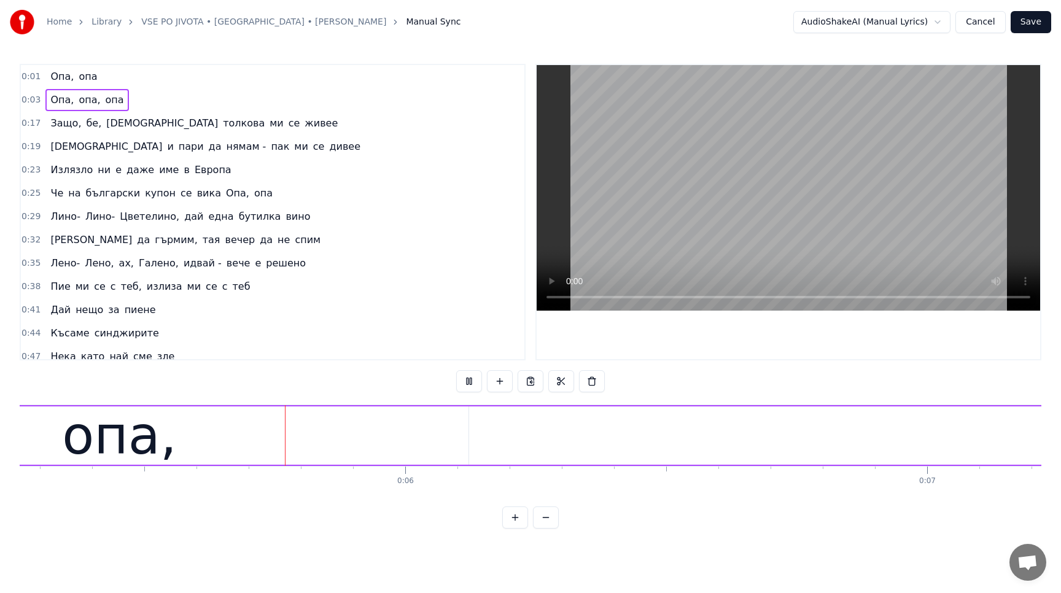
scroll to position [0, 2736]
click at [57, 127] on span "Защо," at bounding box center [65, 123] width 33 height 14
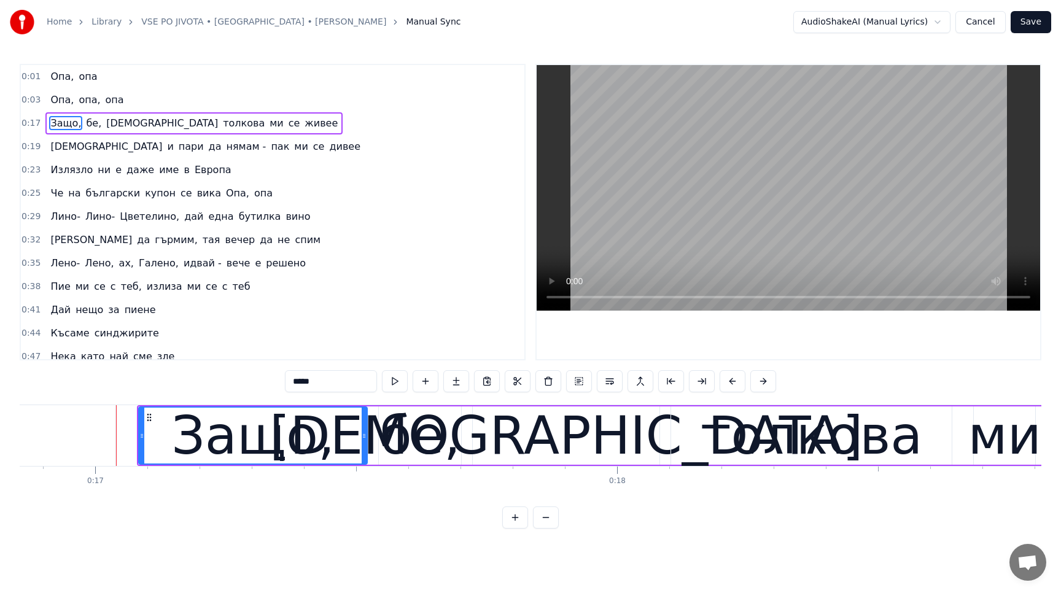
scroll to position [0, 8831]
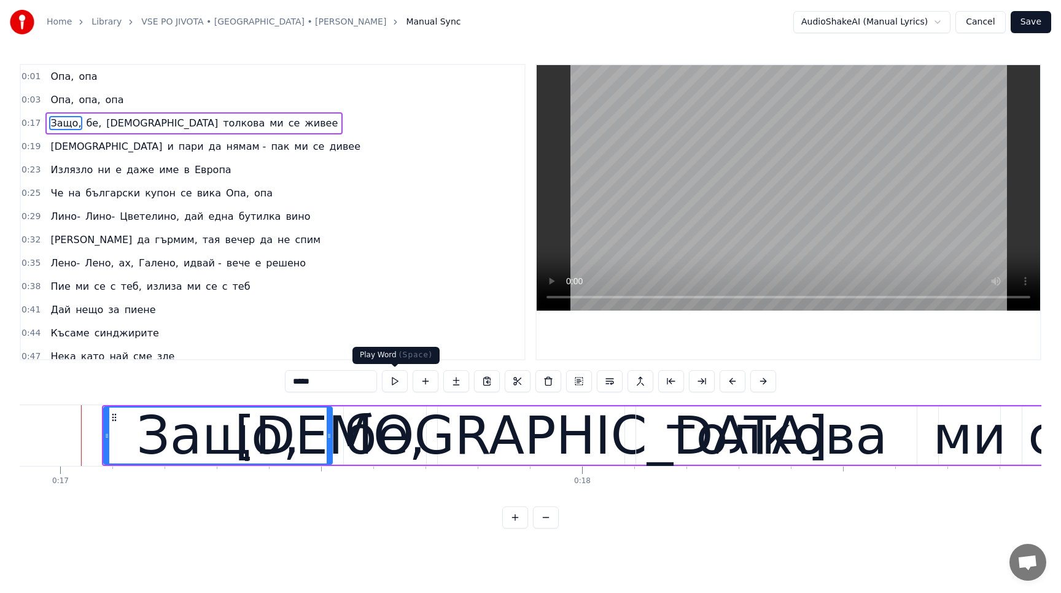
click at [397, 387] on button at bounding box center [395, 381] width 26 height 22
click at [386, 450] on div "бе," at bounding box center [384, 436] width 81 height 79
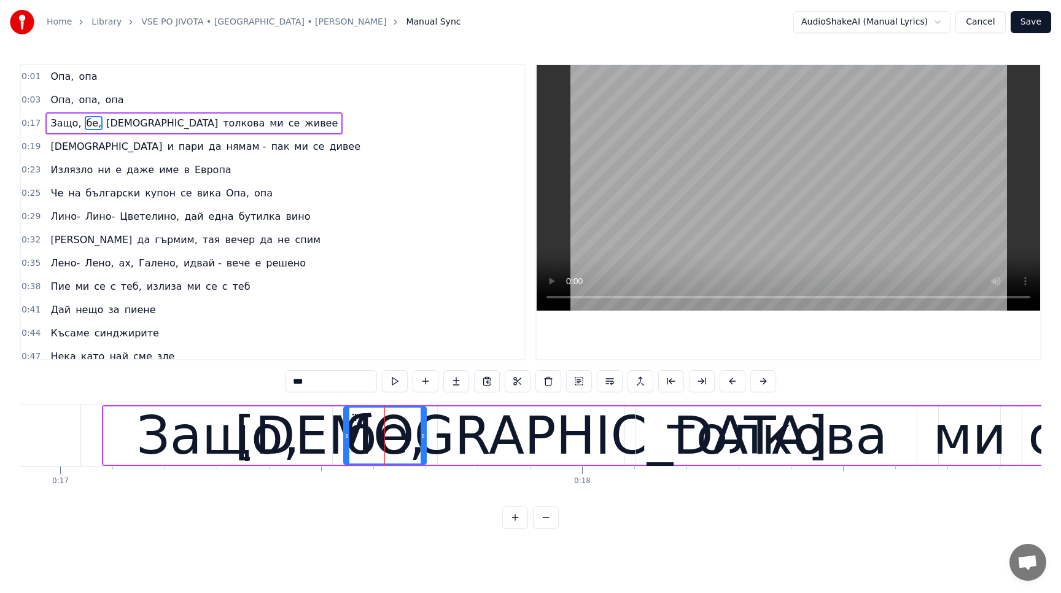
click at [394, 383] on button at bounding box center [395, 381] width 26 height 22
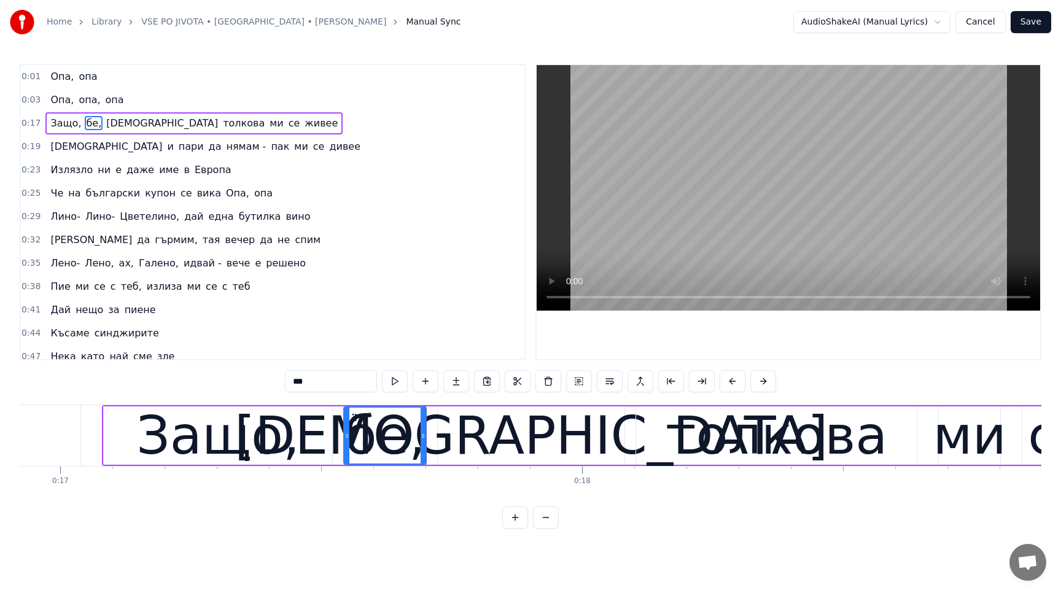
click at [526, 446] on div "[DEMOGRAPHIC_DATA]" at bounding box center [531, 436] width 593 height 79
type input "****"
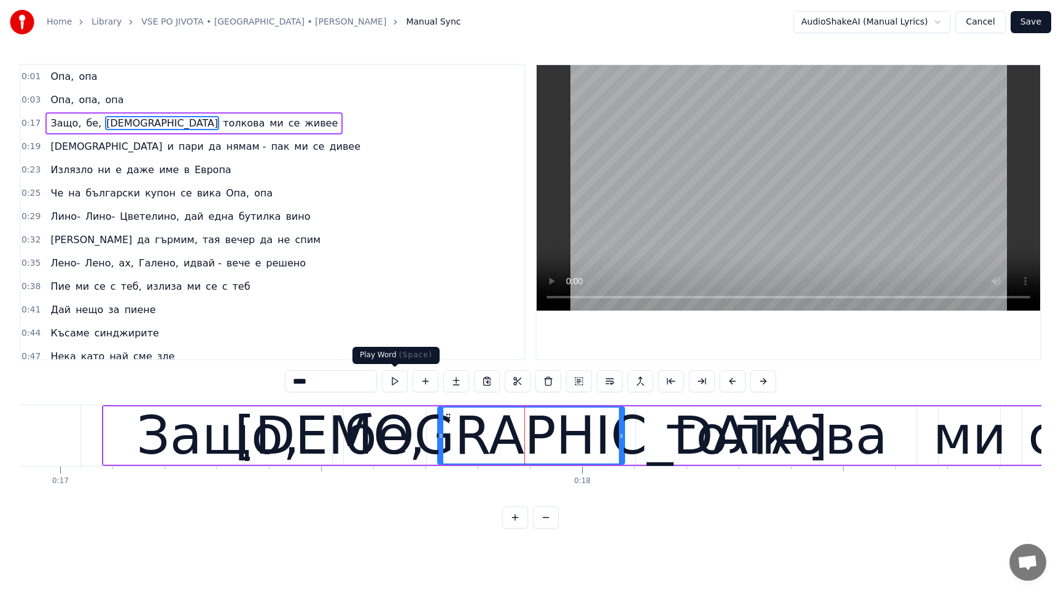
click at [392, 382] on button at bounding box center [395, 381] width 26 height 22
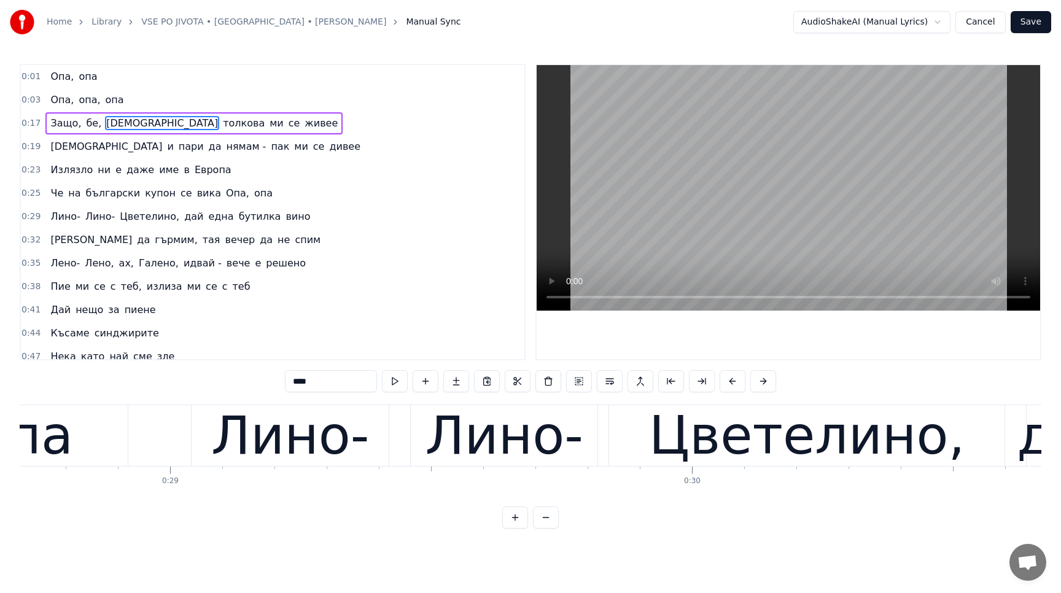
scroll to position [0, 14984]
click at [397, 451] on div "Лино- Лино- Цветелино, дай една бутилка вино" at bounding box center [1005, 435] width 1631 height 61
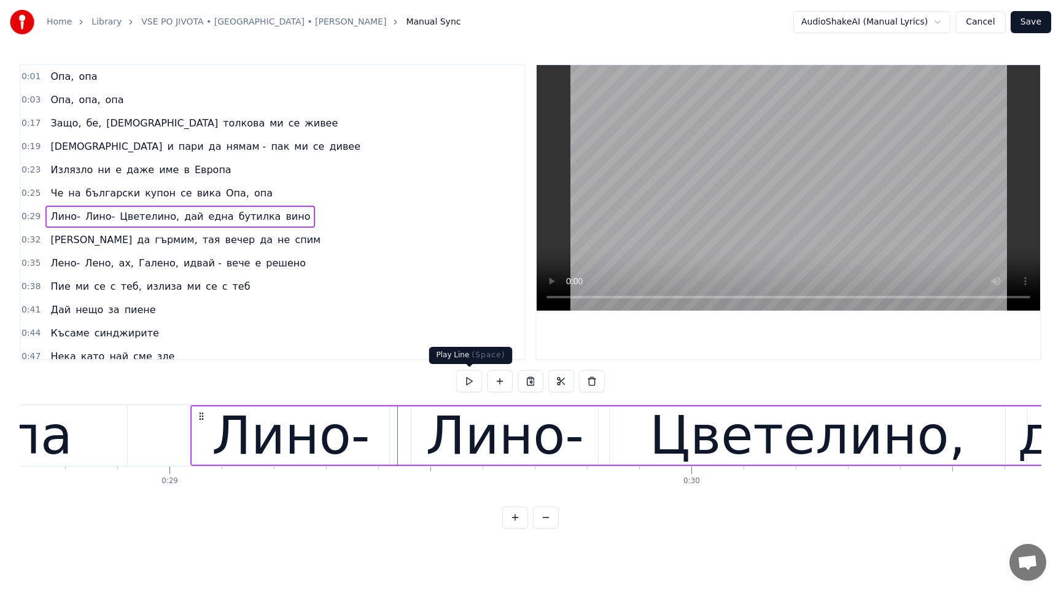
click at [472, 383] on button at bounding box center [469, 381] width 26 height 22
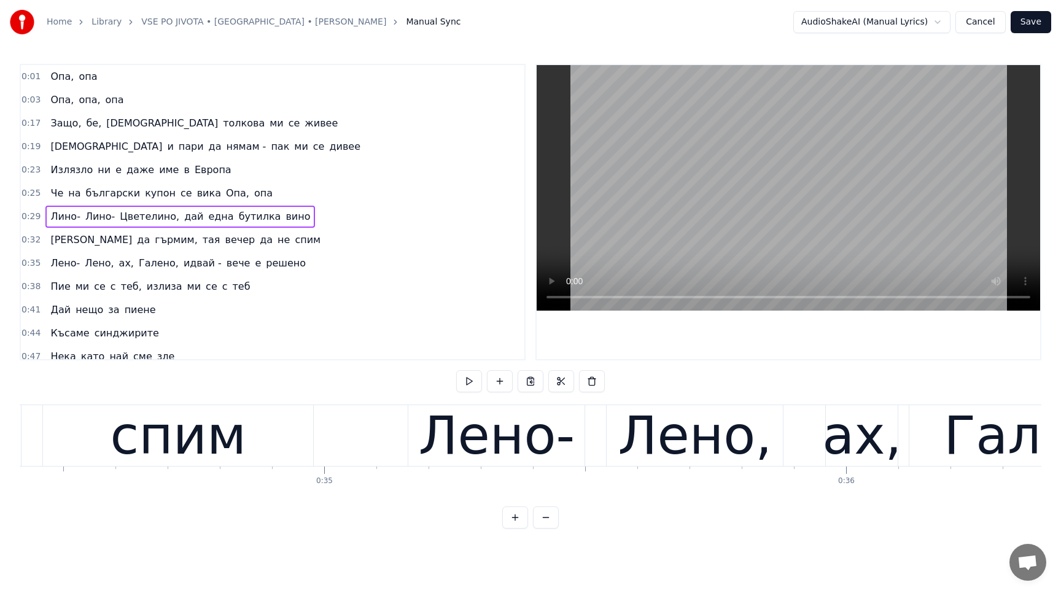
scroll to position [0, 17990]
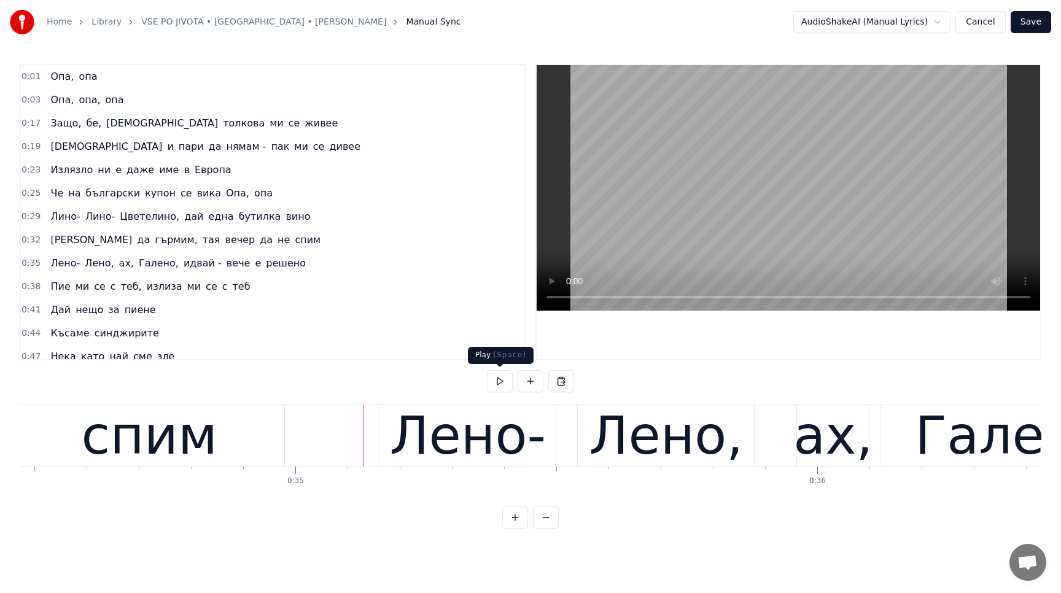
click at [499, 382] on button at bounding box center [500, 381] width 26 height 22
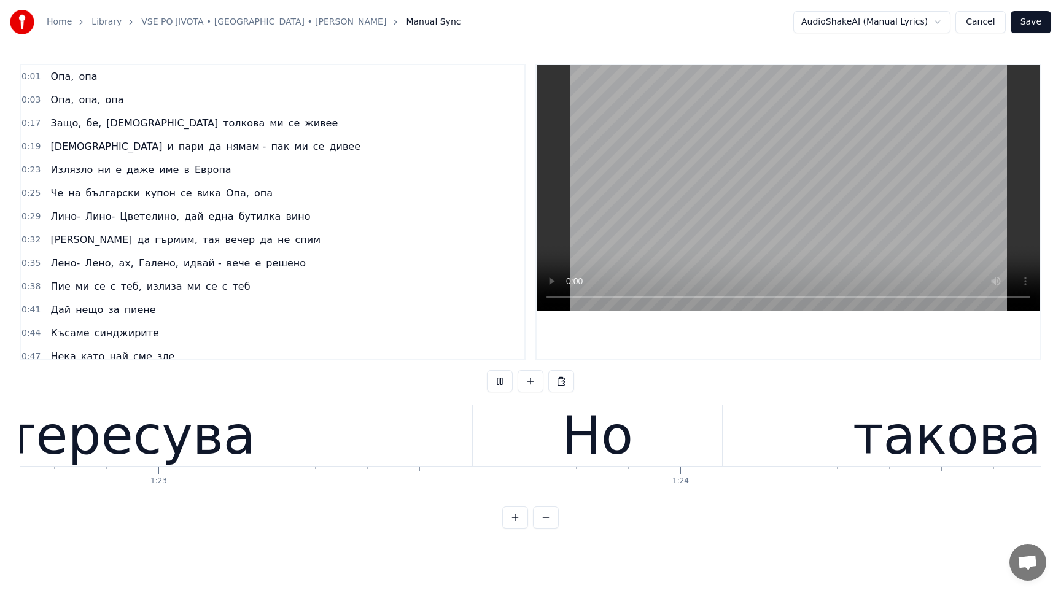
scroll to position [0, 0]
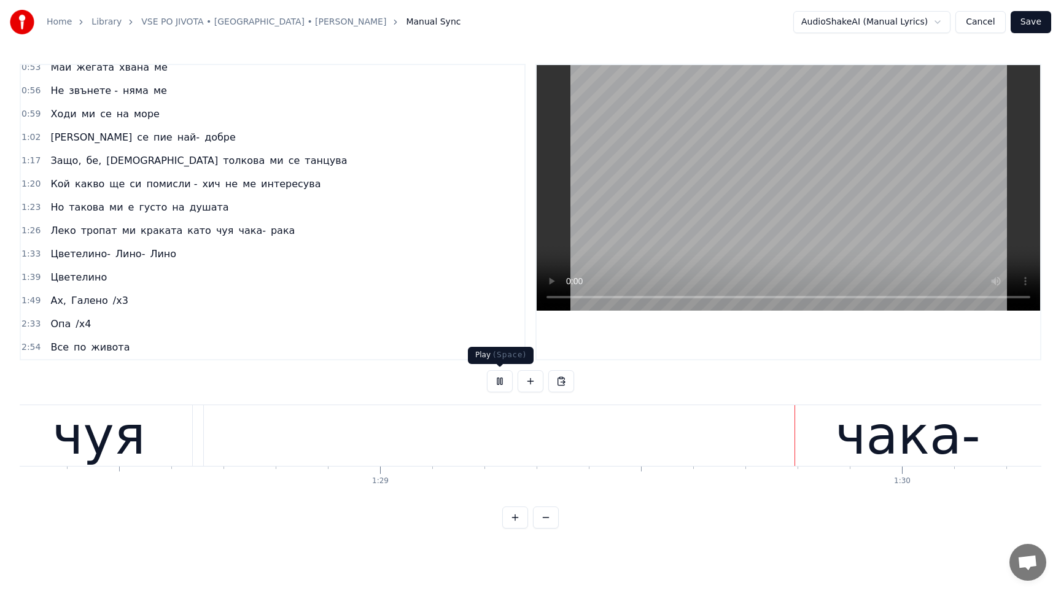
click at [505, 382] on button at bounding box center [500, 381] width 26 height 22
drag, startPoint x: 751, startPoint y: 450, endPoint x: 667, endPoint y: 330, distance: 146.8
click at [666, 333] on div "0:01 Опа, опа 0:03 Опа, опа, опа 0:17 Защо, бе, Боже толкова ми се живее 0:19 Д…" at bounding box center [531, 296] width 1022 height 465
click at [600, 444] on div "чака-" at bounding box center [908, 435] width 1408 height 61
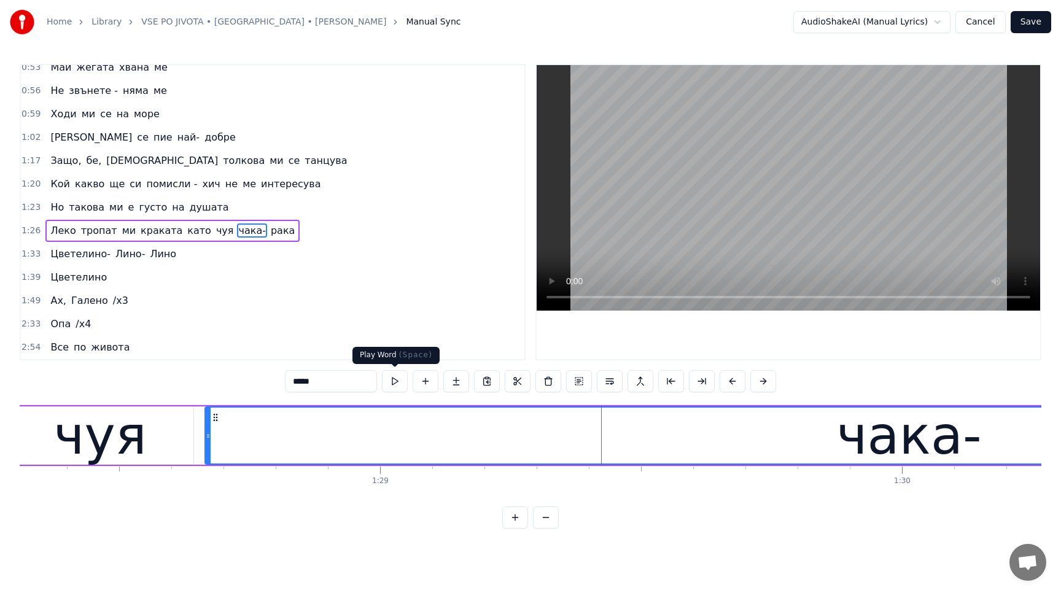
click at [394, 384] on button at bounding box center [395, 381] width 26 height 22
click at [400, 381] on button at bounding box center [395, 381] width 26 height 22
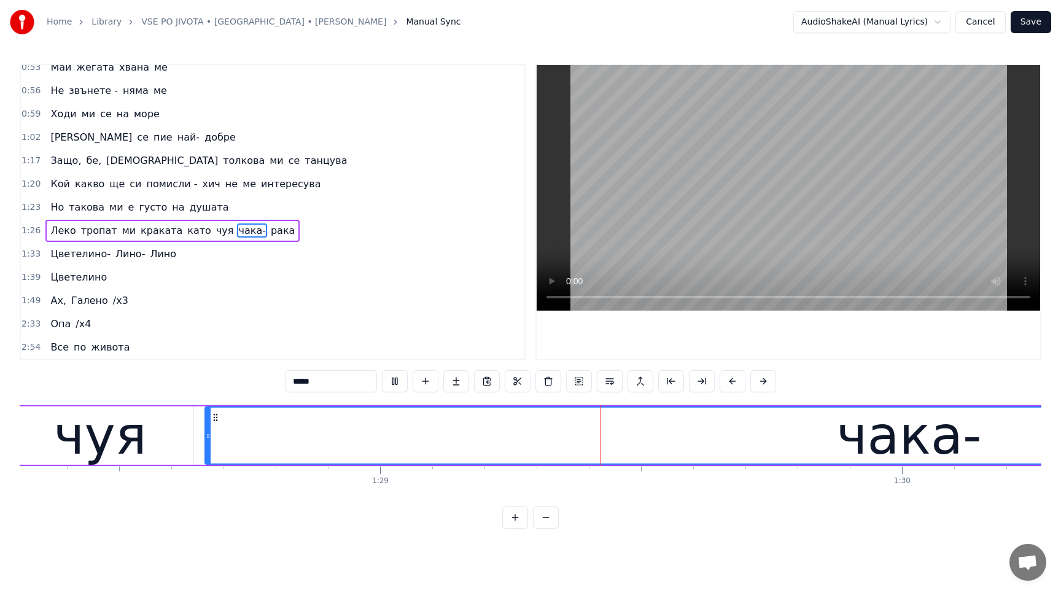
click at [400, 381] on button at bounding box center [395, 381] width 26 height 22
click at [882, 443] on div "чака-" at bounding box center [908, 436] width 145 height 79
click at [237, 231] on span "чака-" at bounding box center [252, 230] width 30 height 14
click at [270, 231] on span "рака" at bounding box center [283, 230] width 26 height 14
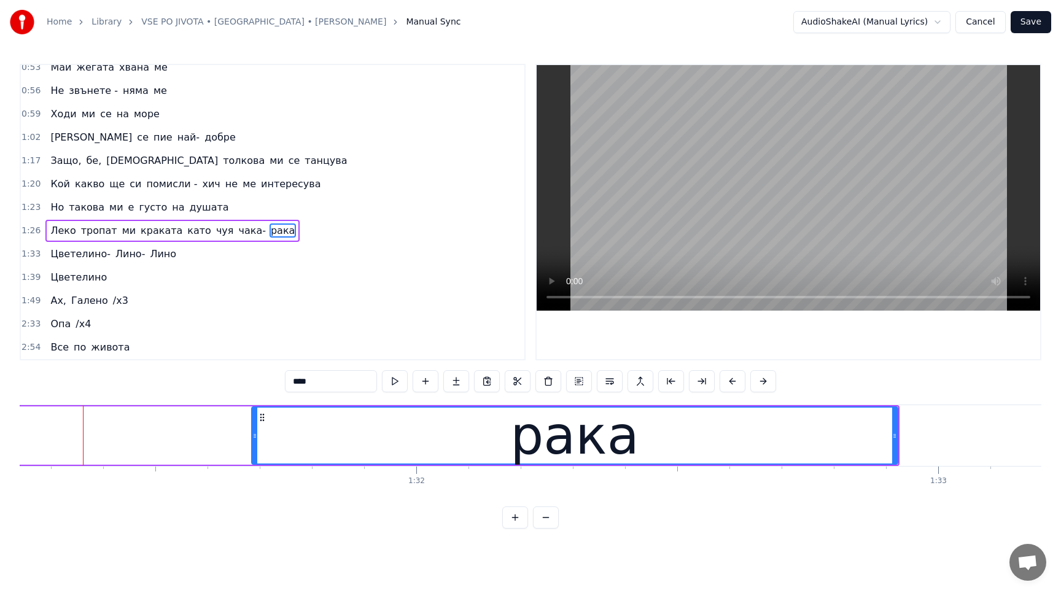
scroll to position [0, 47617]
click at [237, 231] on span "чака-" at bounding box center [252, 230] width 30 height 14
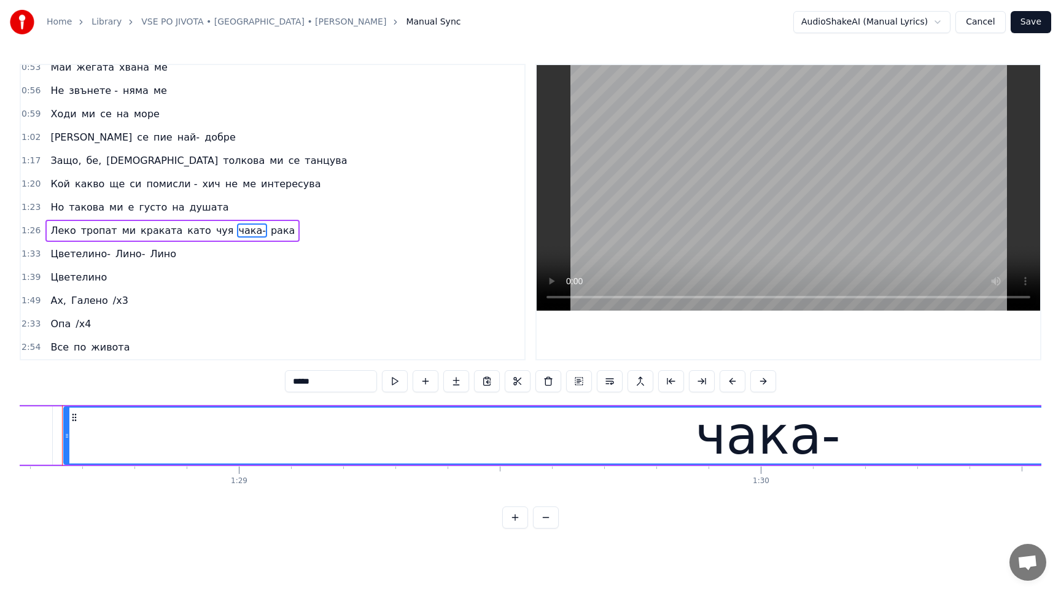
scroll to position [0, 46208]
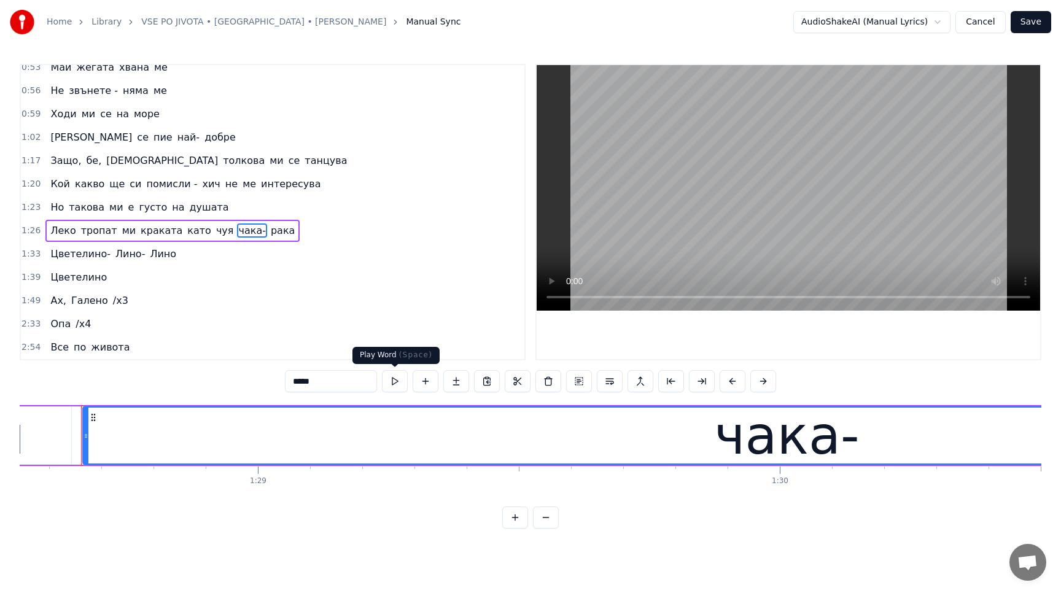
click at [394, 384] on button at bounding box center [395, 381] width 26 height 22
click at [546, 521] on button at bounding box center [546, 518] width 26 height 22
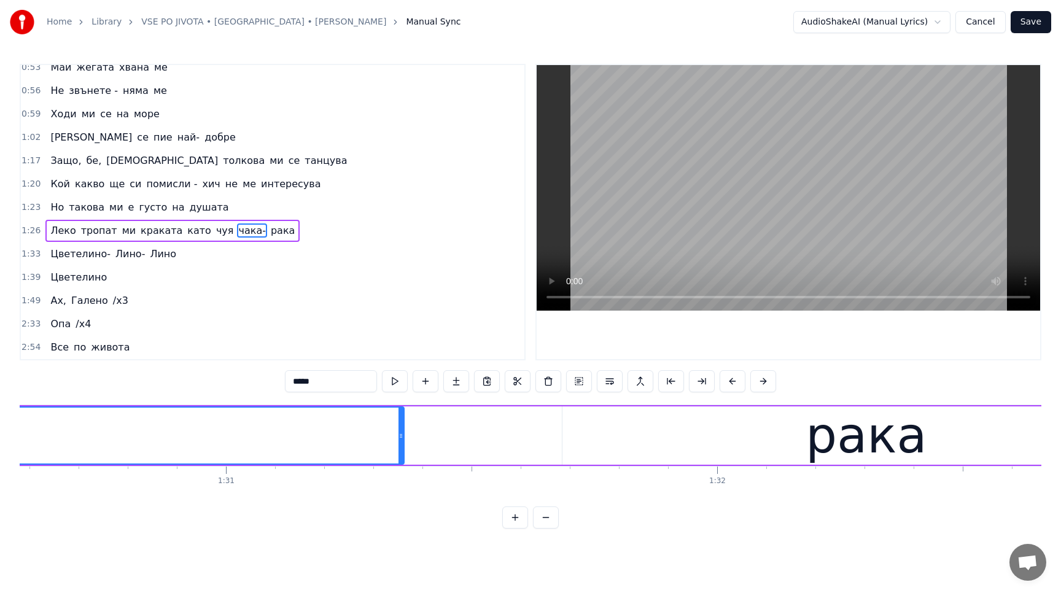
scroll to position [0, 43971]
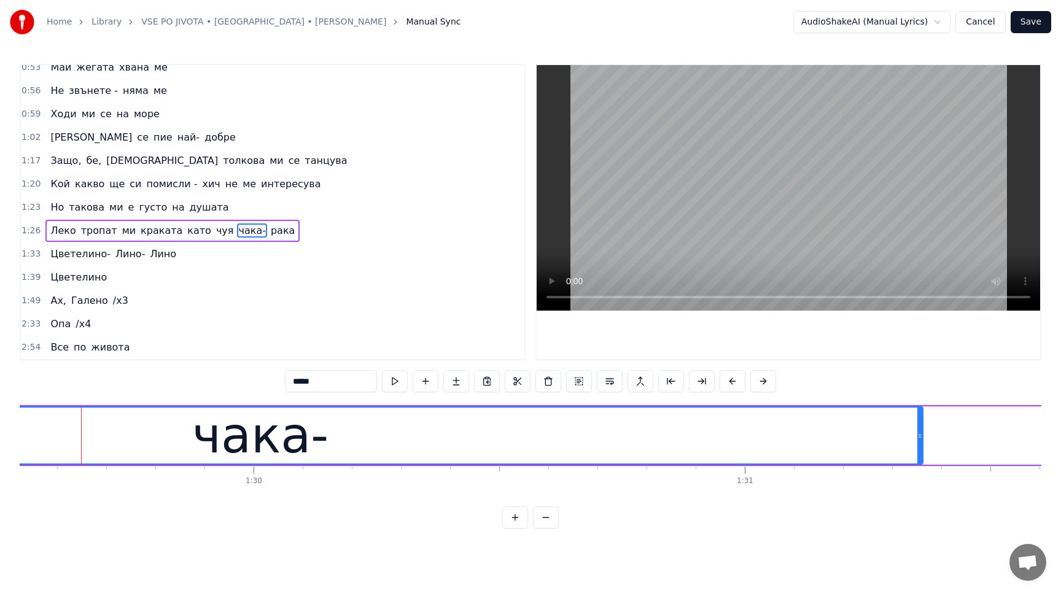
click at [513, 524] on button at bounding box center [515, 518] width 26 height 22
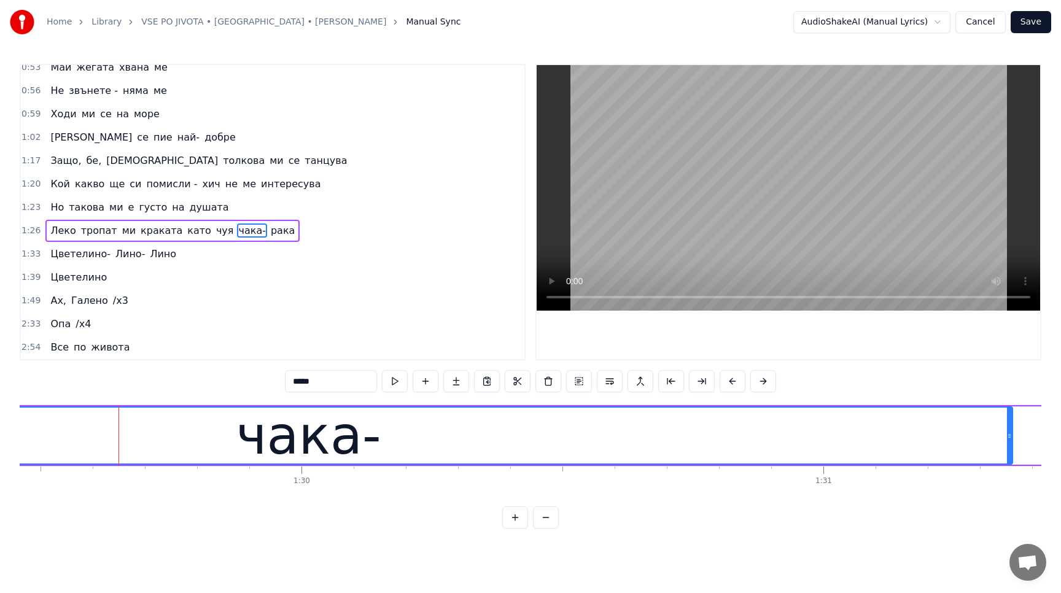
scroll to position [0, 46724]
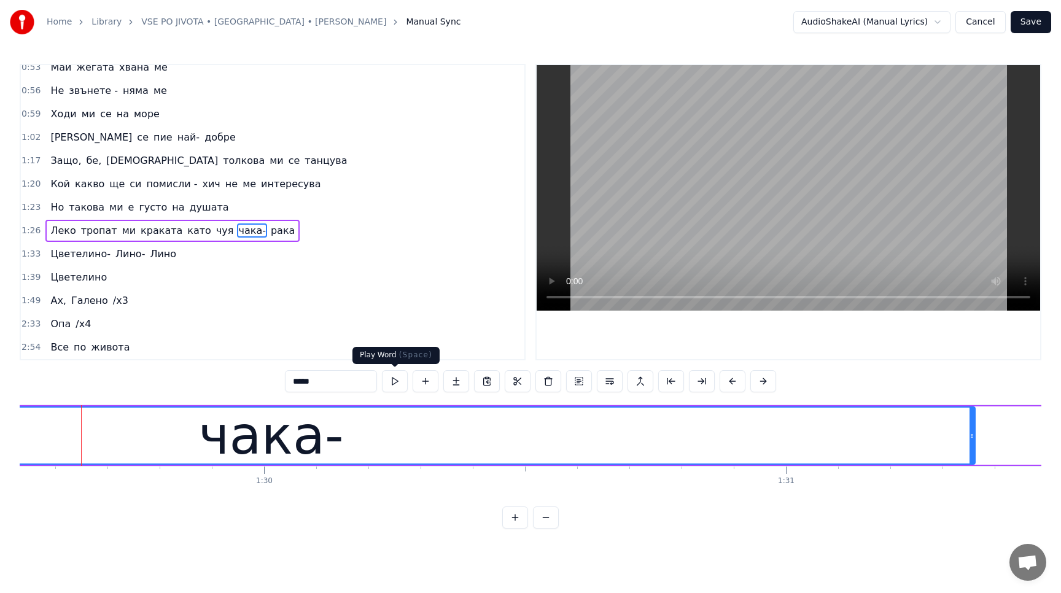
click at [395, 376] on button at bounding box center [395, 381] width 26 height 22
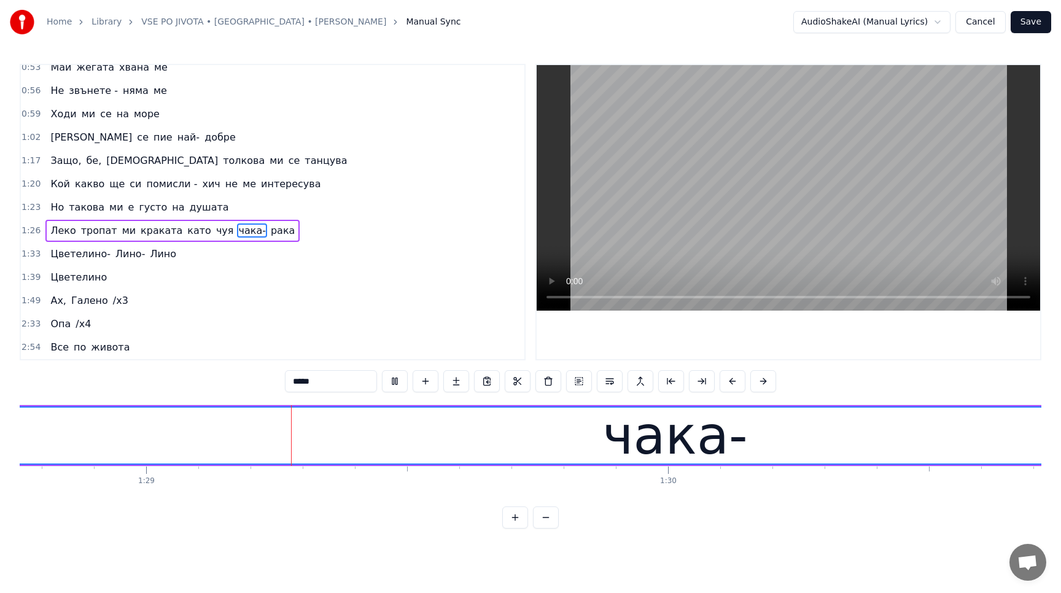
scroll to position [0, 46308]
click at [395, 376] on button at bounding box center [395, 381] width 26 height 22
click at [237, 230] on span "чака-" at bounding box center [252, 230] width 30 height 14
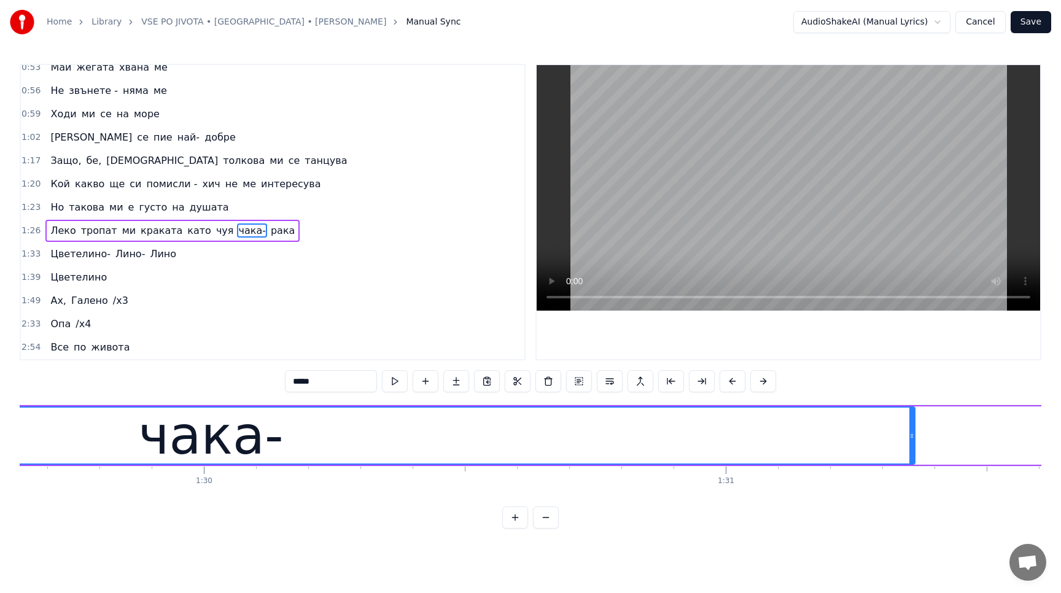
scroll to position [0, 46789]
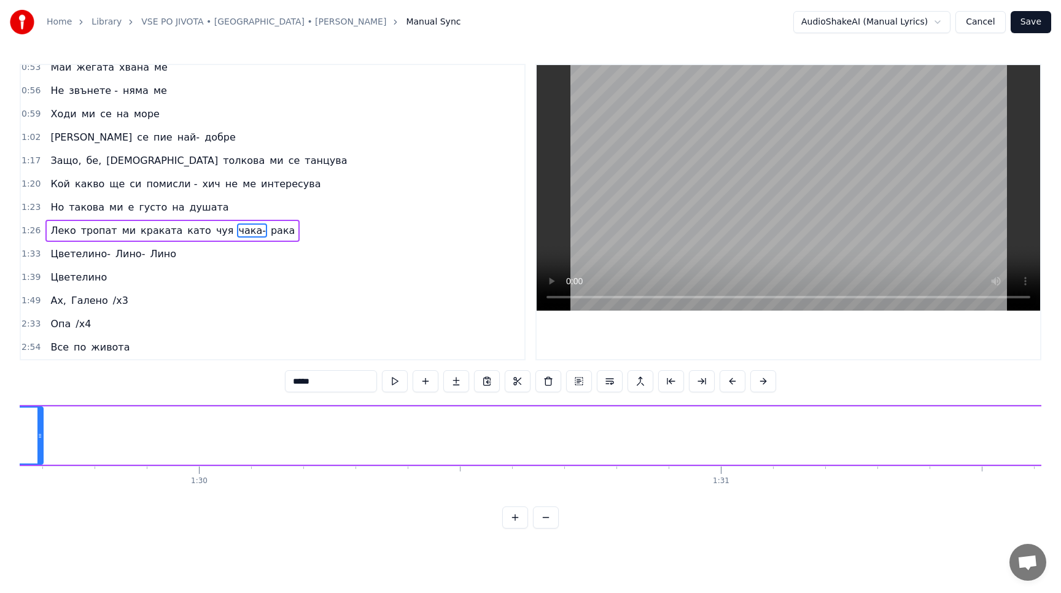
drag, startPoint x: 907, startPoint y: 433, endPoint x: 40, endPoint y: 471, distance: 868.4
click at [40, 472] on div "Опа, опа Опа, опа, опа Защо, бе, [DEMOGRAPHIC_DATA] толкова ми се живее Даже и …" at bounding box center [531, 451] width 1022 height 92
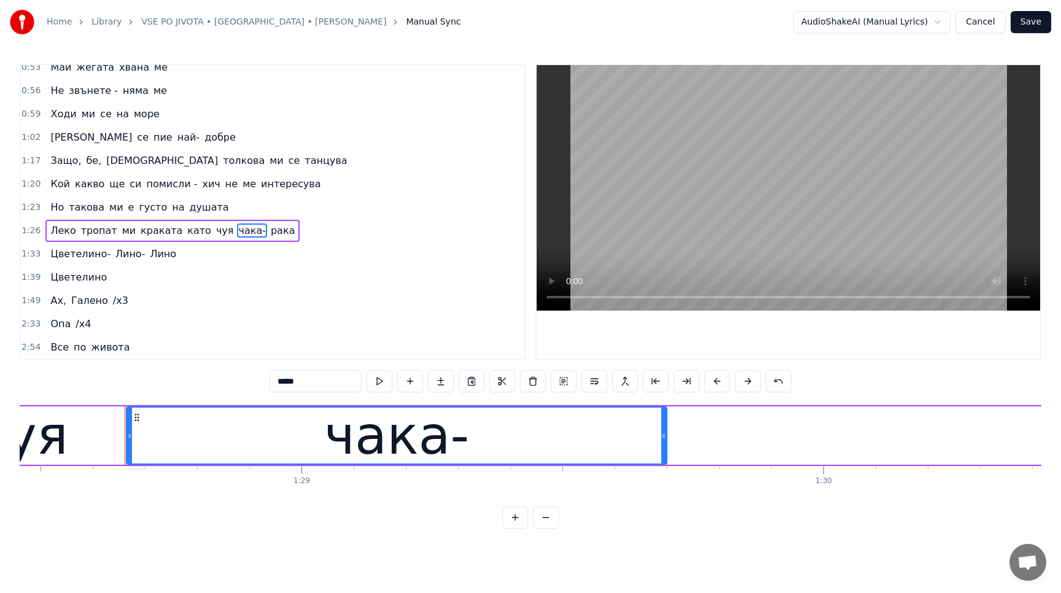
scroll to position [0, 46163]
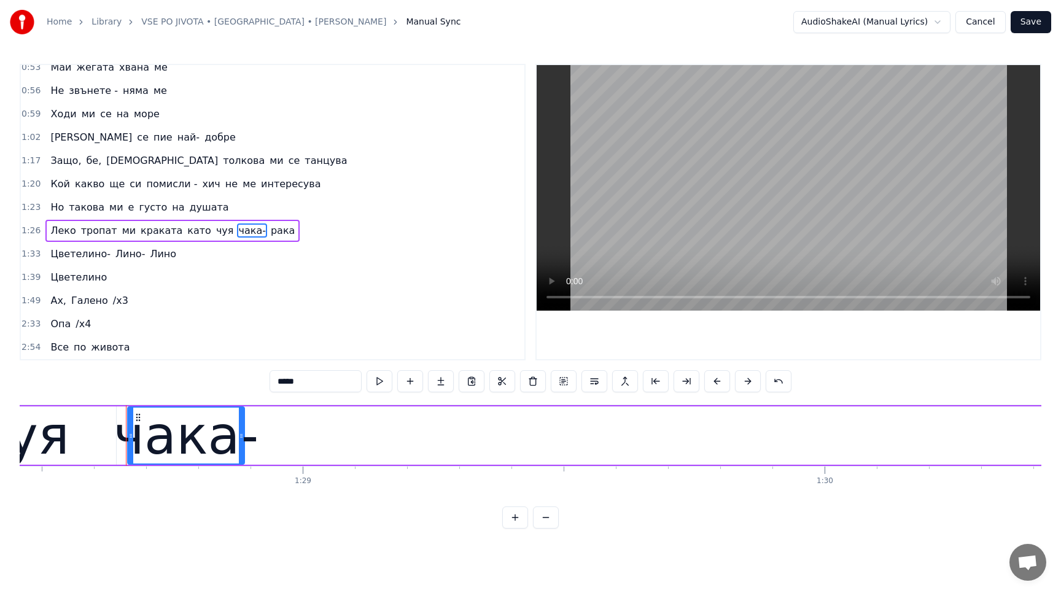
drag, startPoint x: 663, startPoint y: 436, endPoint x: 238, endPoint y: 466, distance: 426.5
click at [238, 464] on div "чака-" at bounding box center [185, 436] width 115 height 56
click at [384, 380] on button at bounding box center [380, 381] width 26 height 22
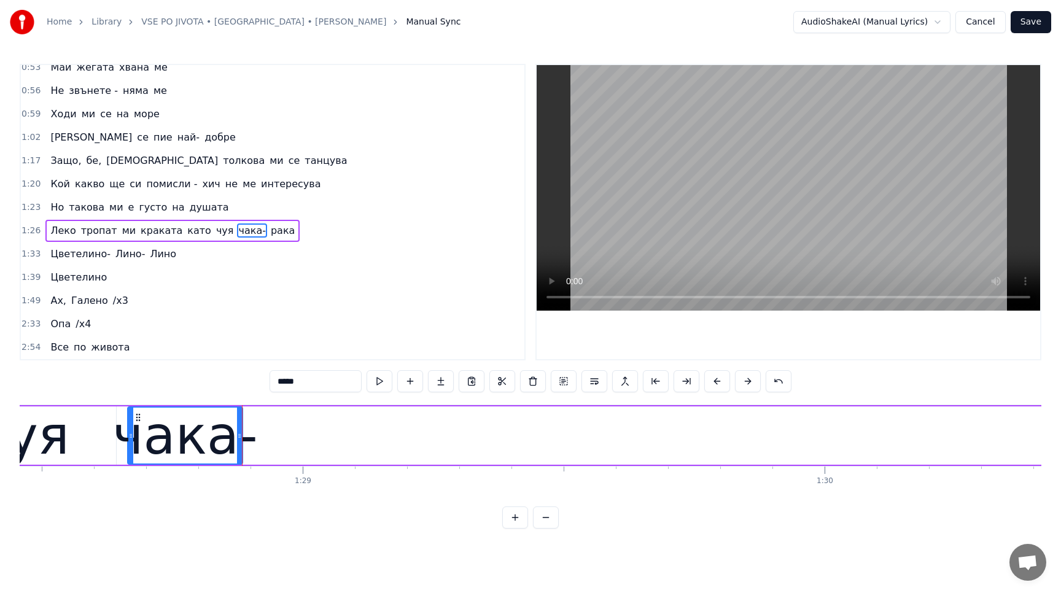
click at [384, 380] on button at bounding box center [380, 381] width 26 height 22
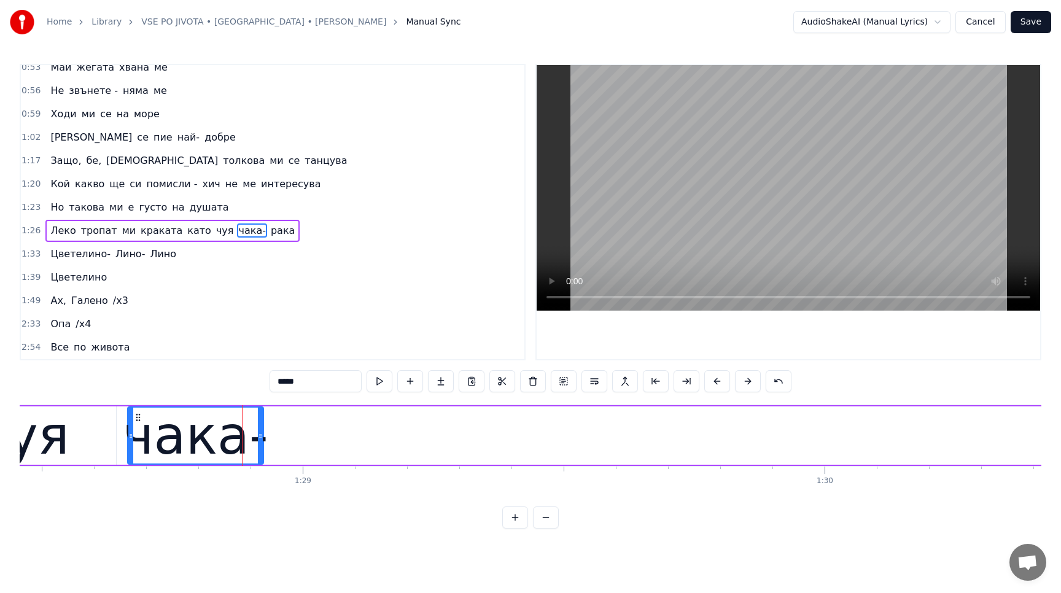
drag, startPoint x: 238, startPoint y: 440, endPoint x: 259, endPoint y: 436, distance: 21.3
click at [259, 436] on icon at bounding box center [260, 436] width 5 height 10
click at [380, 384] on button at bounding box center [380, 381] width 26 height 22
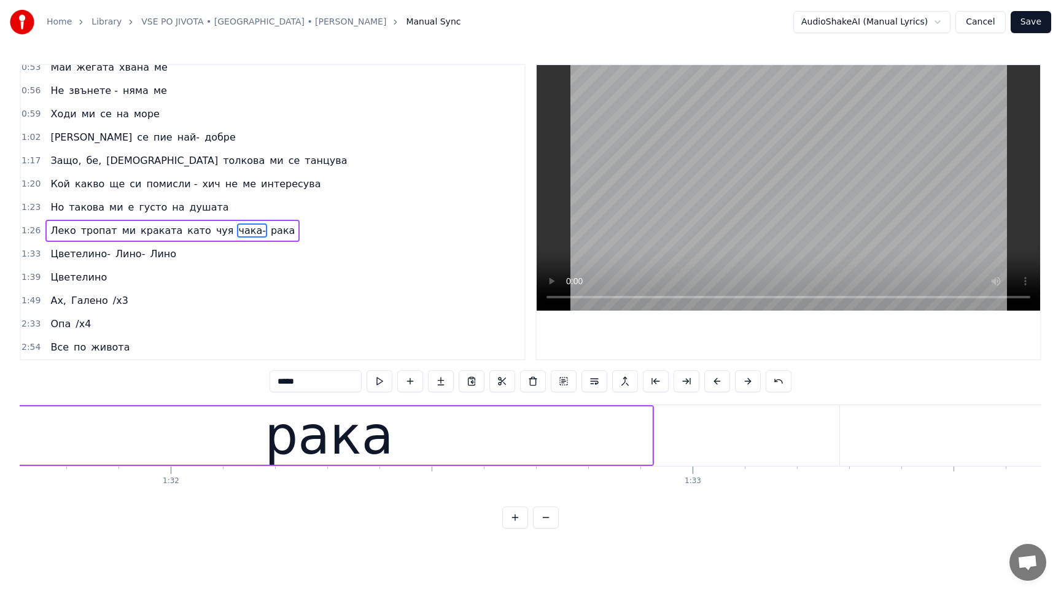
scroll to position [0, 47860]
drag, startPoint x: 653, startPoint y: 431, endPoint x: 502, endPoint y: 433, distance: 151.0
click at [502, 433] on div "рака" at bounding box center [329, 435] width 647 height 58
type input "****"
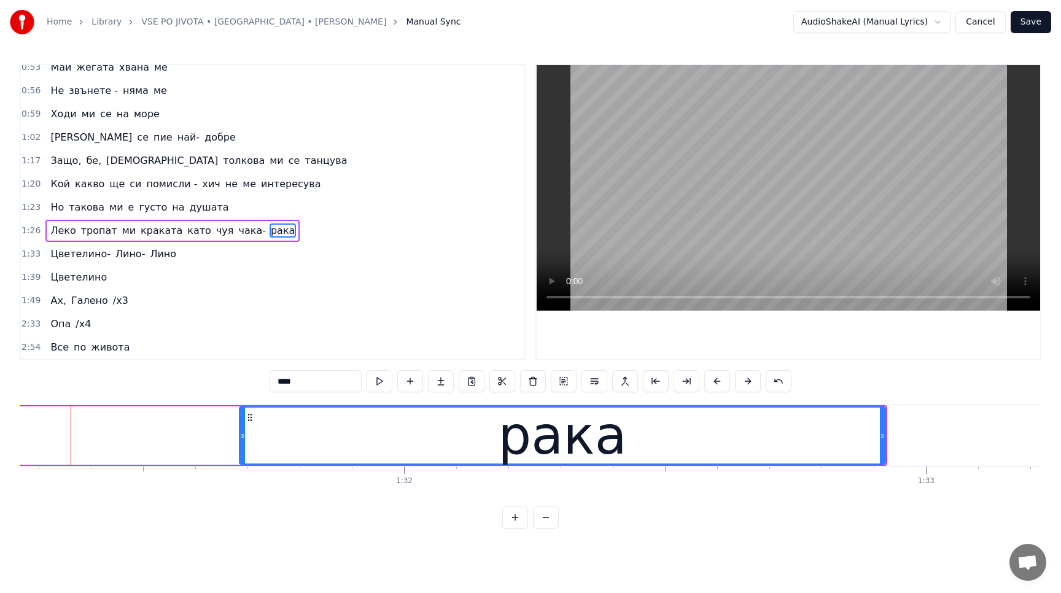
scroll to position [0, 47617]
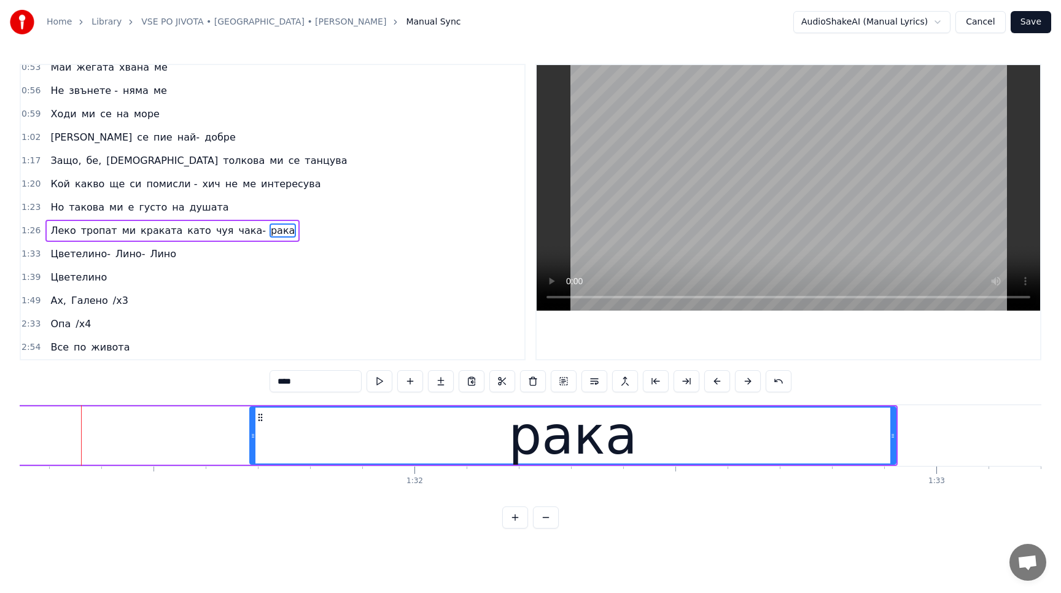
drag, startPoint x: 464, startPoint y: 434, endPoint x: 276, endPoint y: 437, distance: 187.9
click at [275, 437] on div "рака" at bounding box center [572, 436] width 645 height 56
drag, startPoint x: 560, startPoint y: 440, endPoint x: 352, endPoint y: 403, distance: 211.3
click at [352, 404] on div "0:01 Опа, опа 0:03 Опа, опа, опа 0:17 Защо, бе, Боже толкова ми се живее 0:19 Д…" at bounding box center [531, 296] width 1022 height 465
click at [270, 231] on span "рака" at bounding box center [283, 230] width 26 height 14
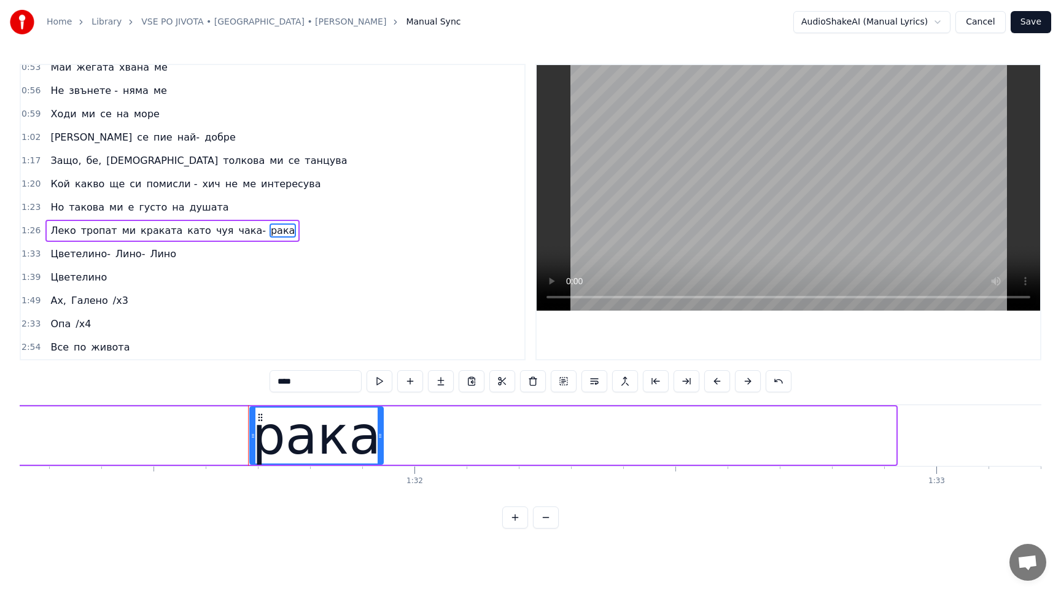
drag, startPoint x: 892, startPoint y: 435, endPoint x: 379, endPoint y: 462, distance: 514.0
click at [379, 462] on div at bounding box center [380, 436] width 5 height 56
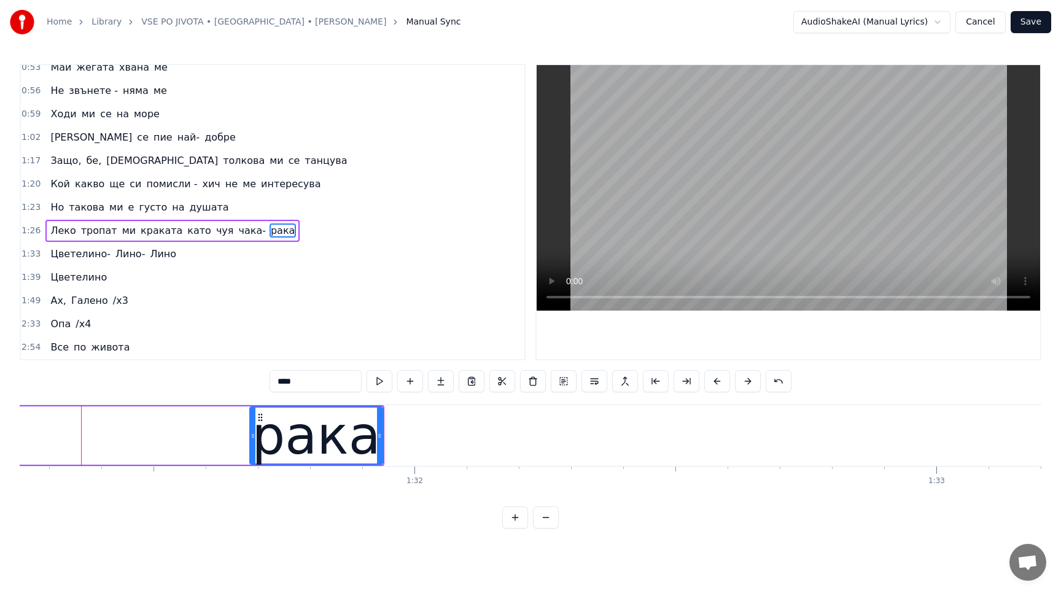
drag, startPoint x: 345, startPoint y: 434, endPoint x: 19, endPoint y: 425, distance: 326.1
click at [18, 426] on div "Home Library VSE PO JIVOTA • [GEOGRAPHIC_DATA] • [PERSON_NAME] Manual Sync Audi…" at bounding box center [530, 264] width 1061 height 529
drag, startPoint x: 278, startPoint y: 422, endPoint x: 120, endPoint y: 425, distance: 157.8
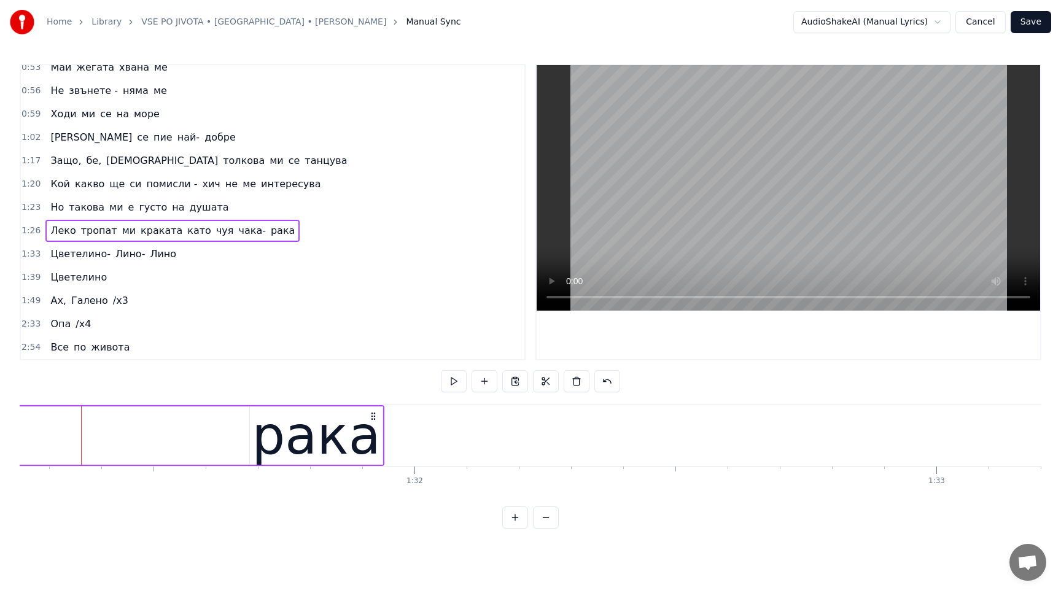
click at [315, 431] on div "рака" at bounding box center [316, 436] width 128 height 79
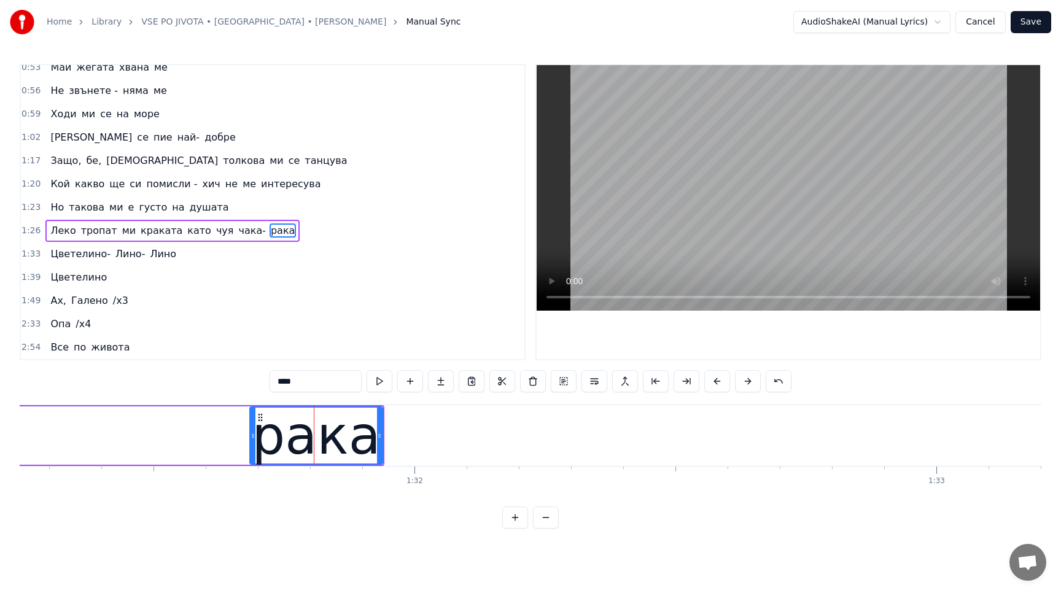
drag, startPoint x: 352, startPoint y: 443, endPoint x: 286, endPoint y: 448, distance: 65.9
click at [286, 448] on div "рака" at bounding box center [316, 436] width 128 height 79
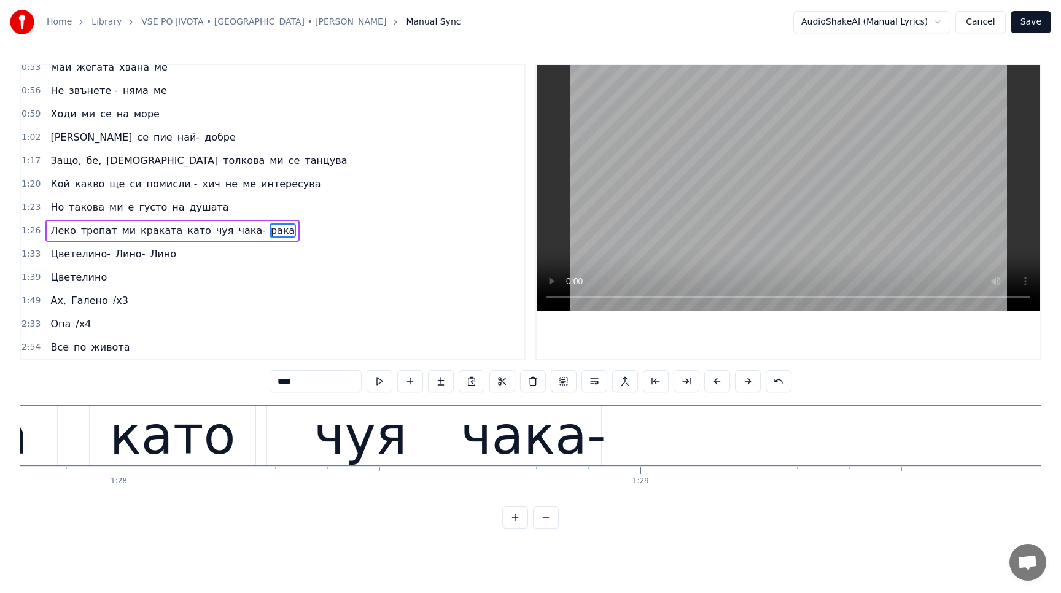
scroll to position [0, 45827]
drag, startPoint x: 871, startPoint y: 414, endPoint x: 716, endPoint y: 445, distance: 157.6
click at [716, 443] on div "Леко тропат ми краката като чуя чака- рака" at bounding box center [738, 435] width 2871 height 61
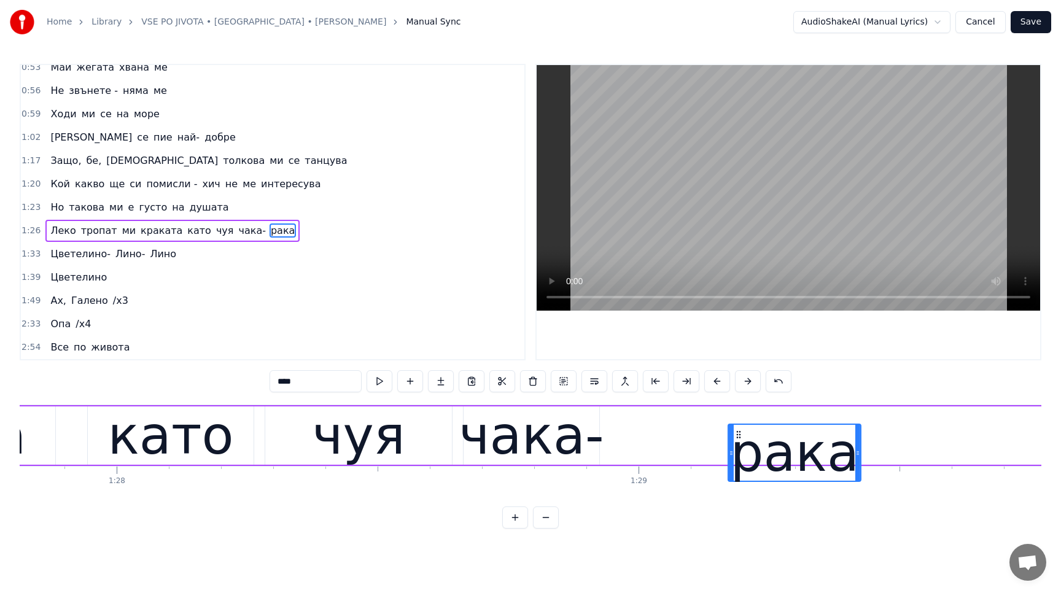
scroll to position [17, 45827]
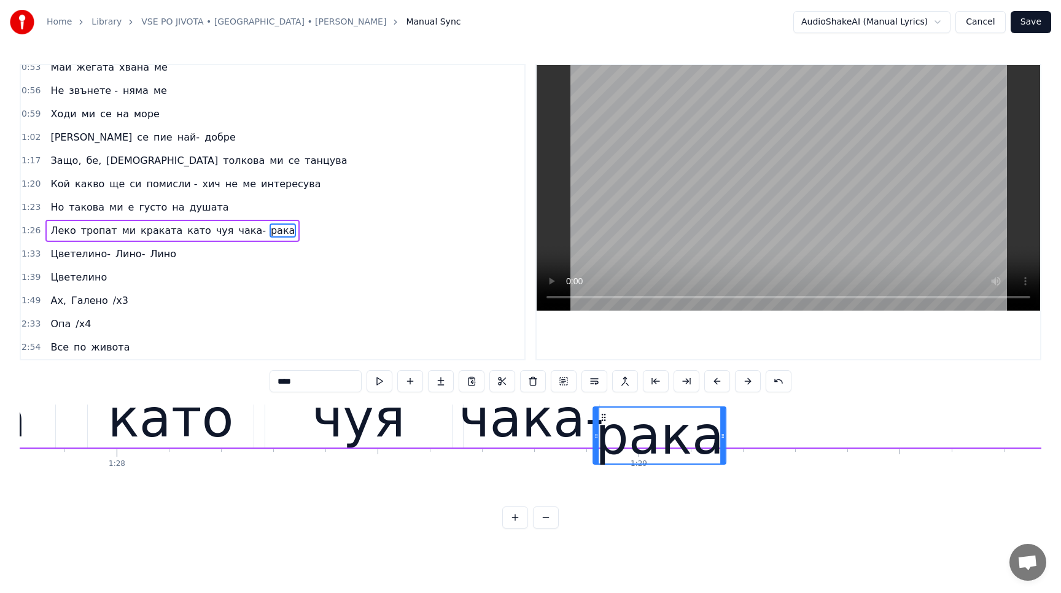
drag, startPoint x: 974, startPoint y: 417, endPoint x: 602, endPoint y: 426, distance: 371.5
click at [602, 426] on div "рака" at bounding box center [659, 436] width 131 height 56
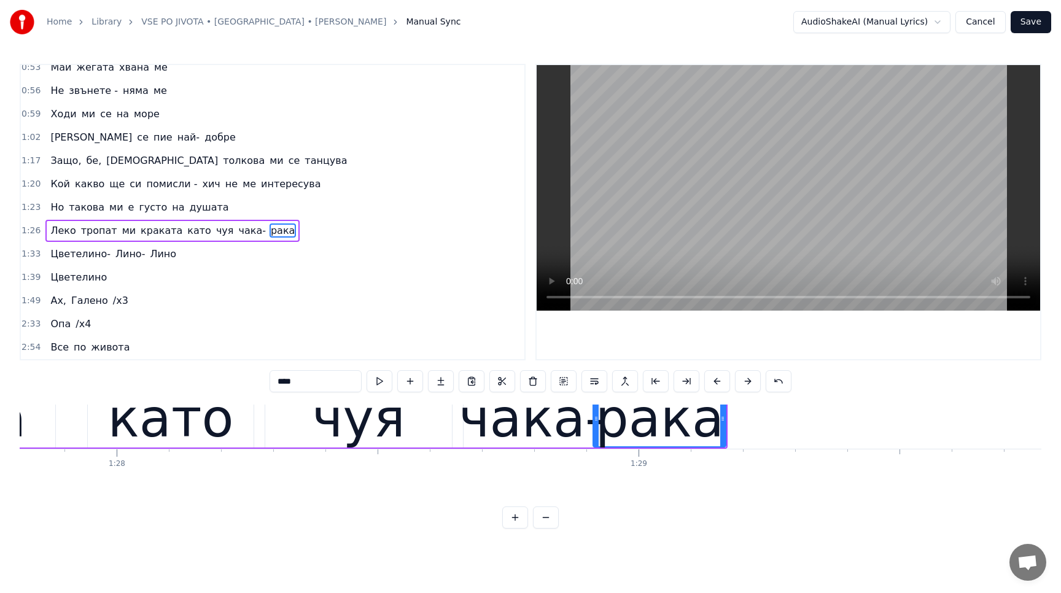
scroll to position [0, 45827]
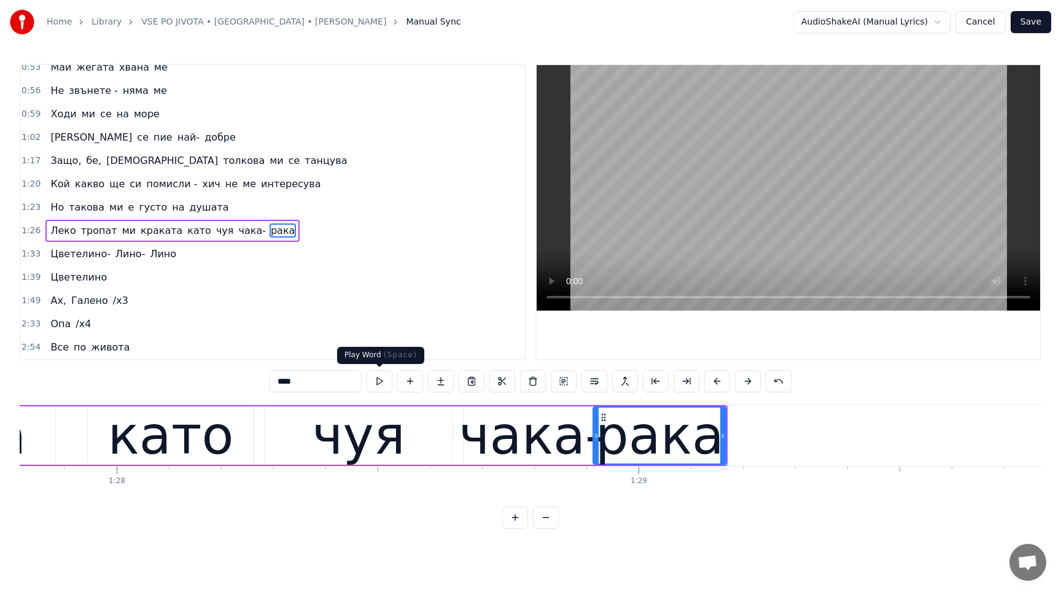
click at [379, 385] on button at bounding box center [380, 381] width 26 height 22
click at [254, 441] on div "като" at bounding box center [170, 435] width 167 height 58
type input "****"
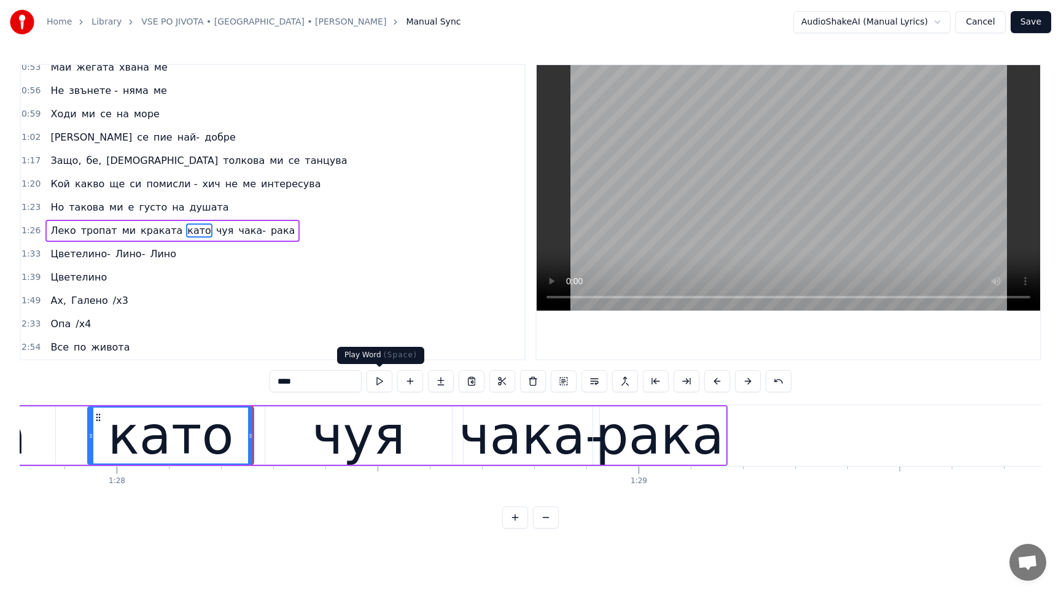
click at [386, 383] on button at bounding box center [380, 381] width 26 height 22
click at [64, 445] on div "Леко тропат ми краката като чуя чака- рака" at bounding box center [15, 435] width 1424 height 61
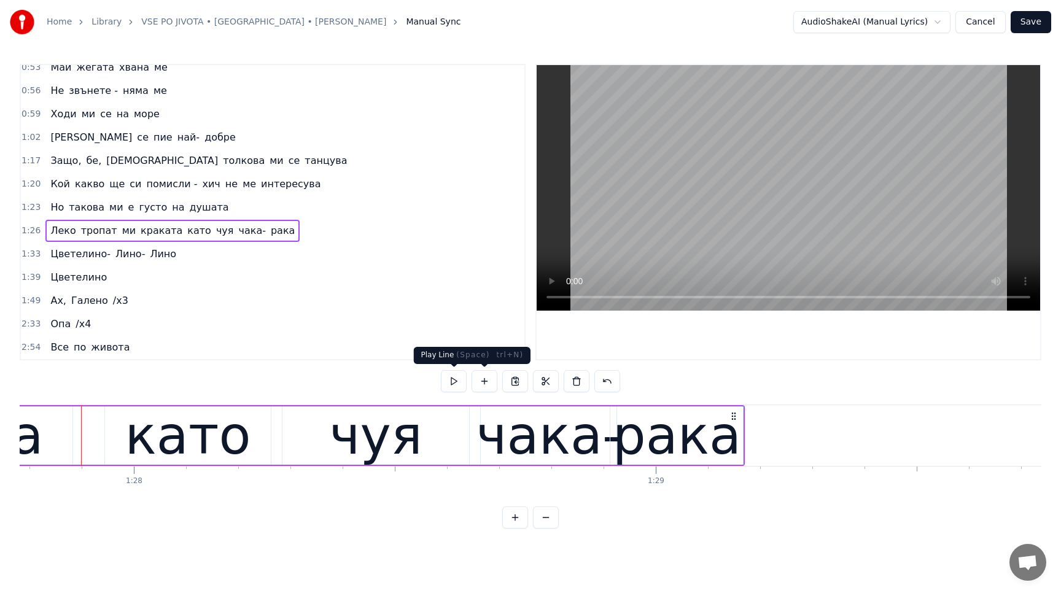
click at [456, 380] on button at bounding box center [454, 381] width 26 height 22
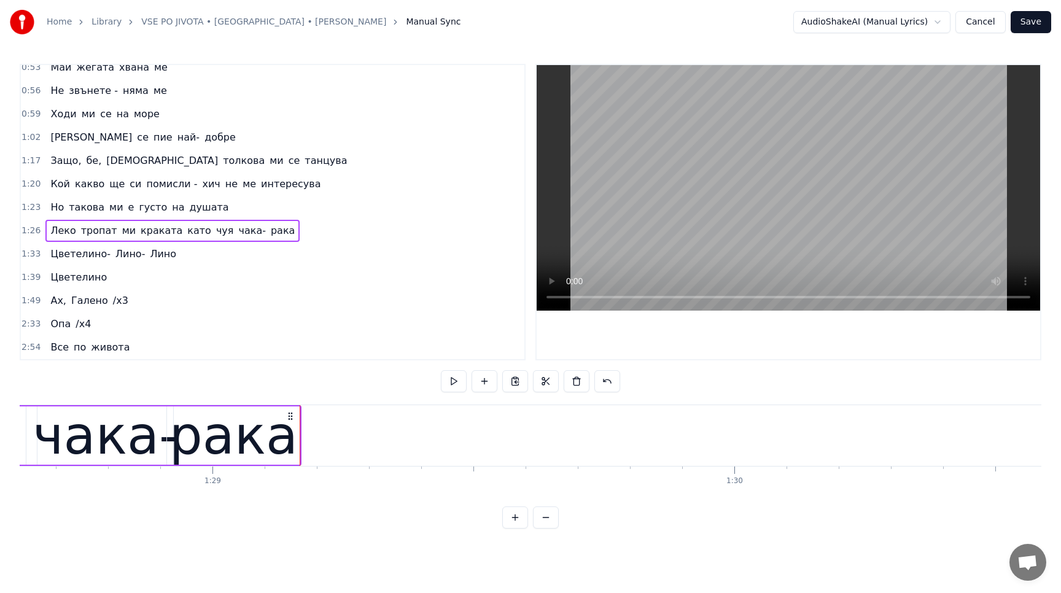
scroll to position [0, 46255]
click at [255, 440] on div "рака" at bounding box center [232, 436] width 128 height 79
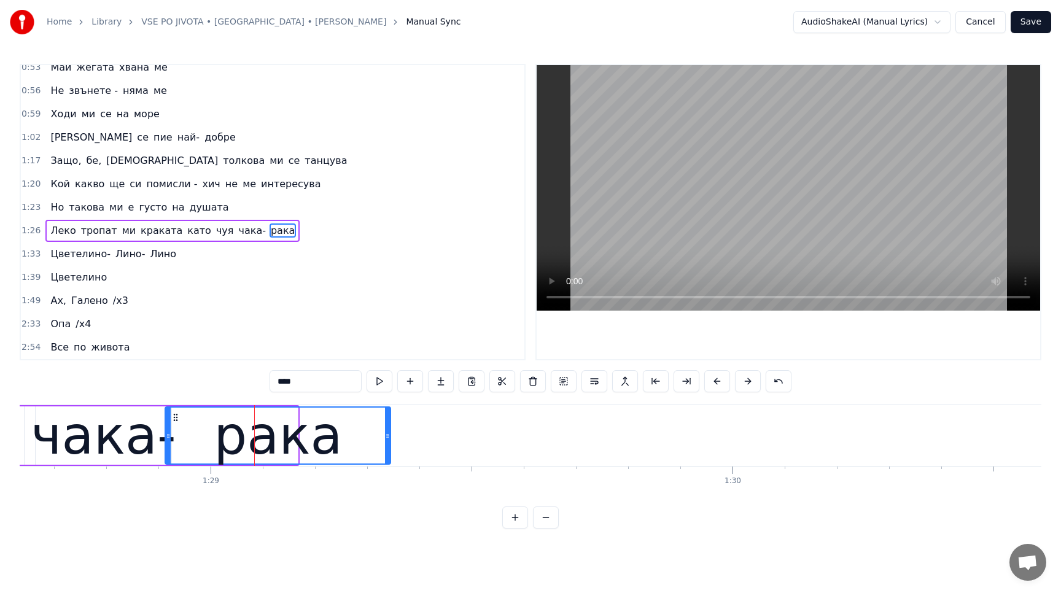
drag, startPoint x: 294, startPoint y: 437, endPoint x: 387, endPoint y: 435, distance: 92.7
click at [387, 435] on icon at bounding box center [387, 436] width 5 height 10
click at [382, 379] on button at bounding box center [380, 381] width 26 height 22
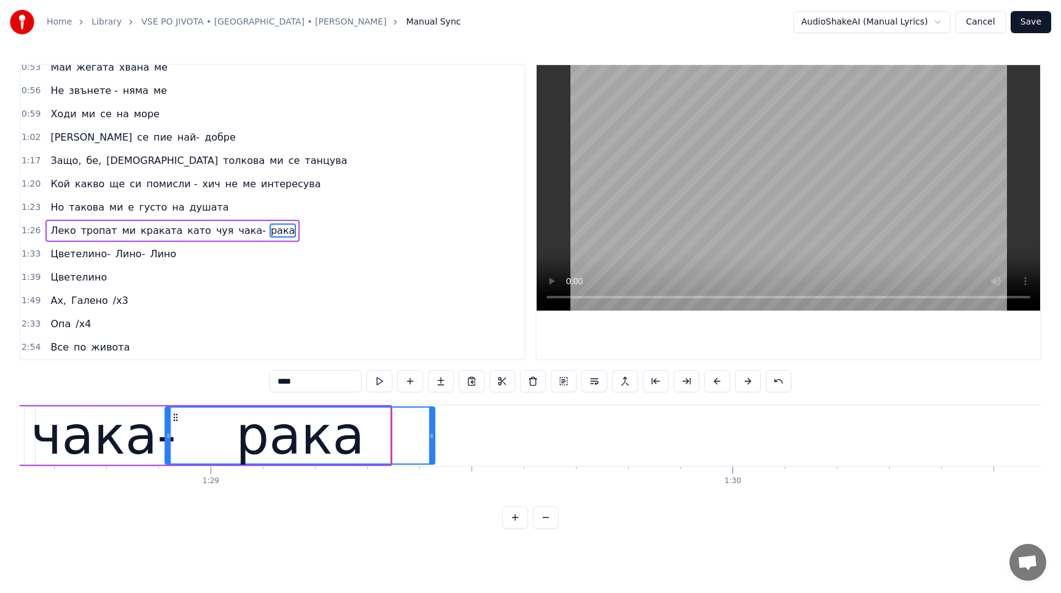
drag, startPoint x: 387, startPoint y: 437, endPoint x: 432, endPoint y: 436, distance: 44.2
click at [432, 436] on icon at bounding box center [431, 436] width 5 height 10
click at [378, 381] on button at bounding box center [380, 381] width 26 height 22
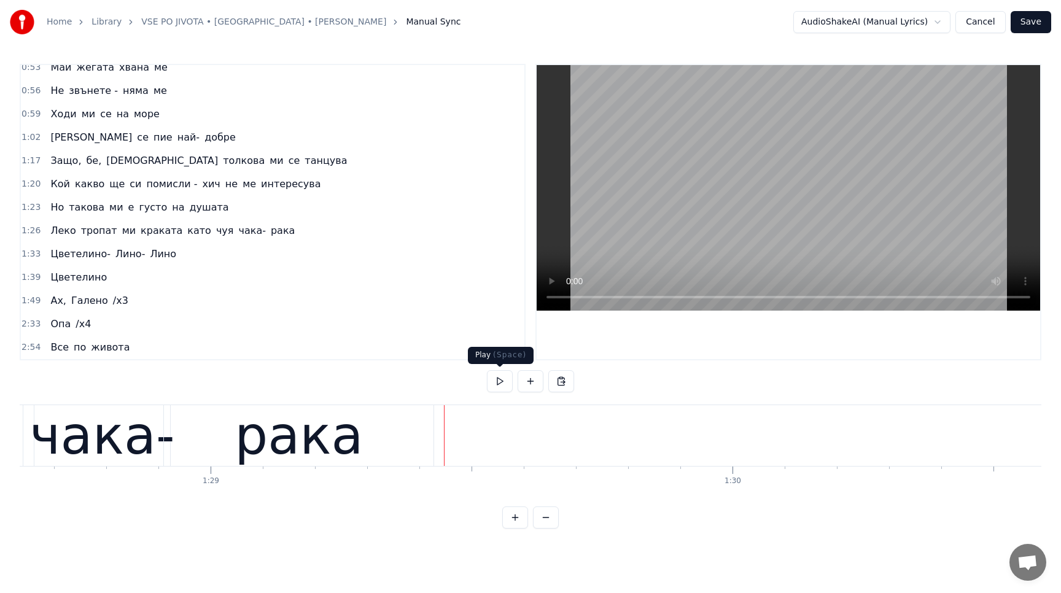
click at [498, 389] on button at bounding box center [500, 381] width 26 height 22
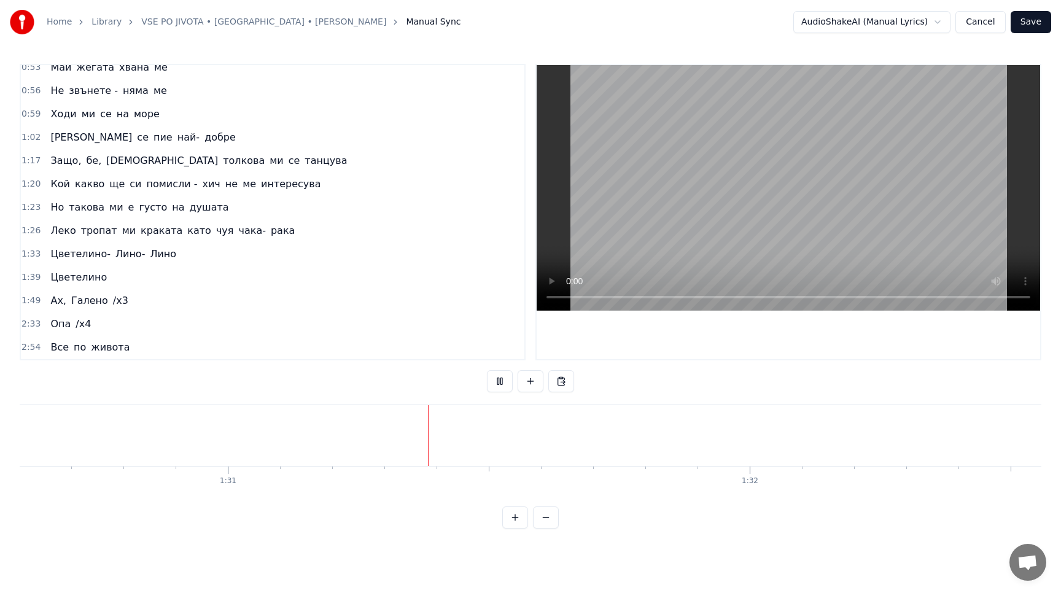
scroll to position [0, 47286]
click at [498, 389] on button at bounding box center [500, 381] width 26 height 22
click at [498, 384] on button at bounding box center [500, 381] width 26 height 22
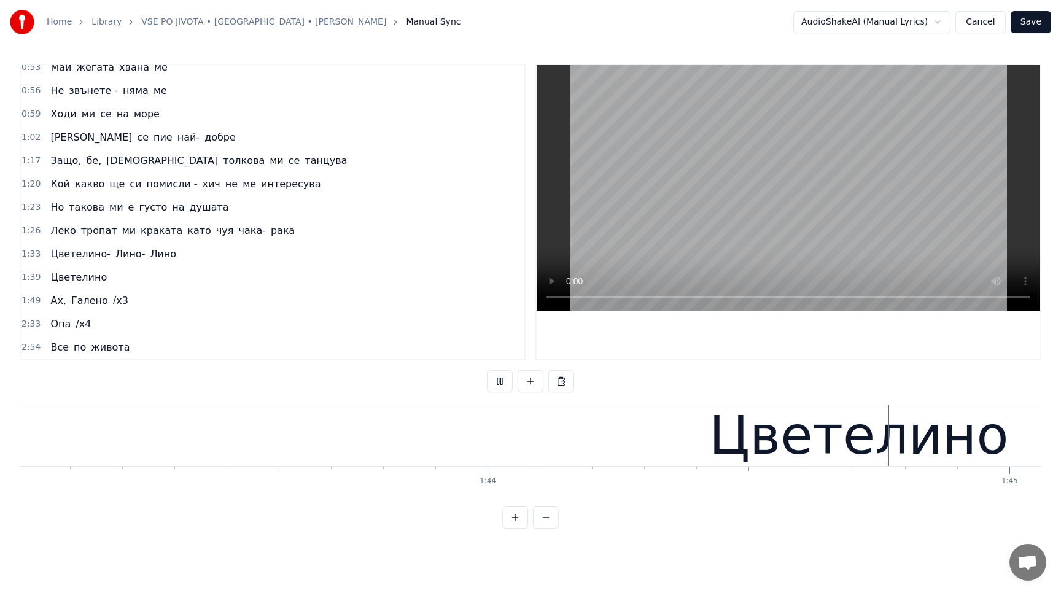
click at [498, 384] on button at bounding box center [500, 381] width 26 height 22
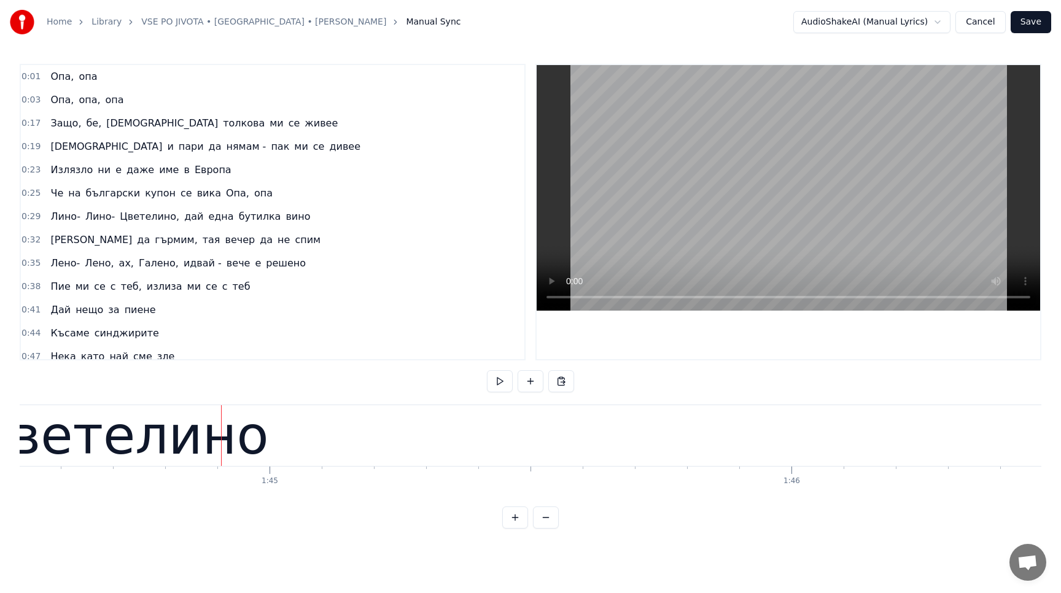
scroll to position [336, 0]
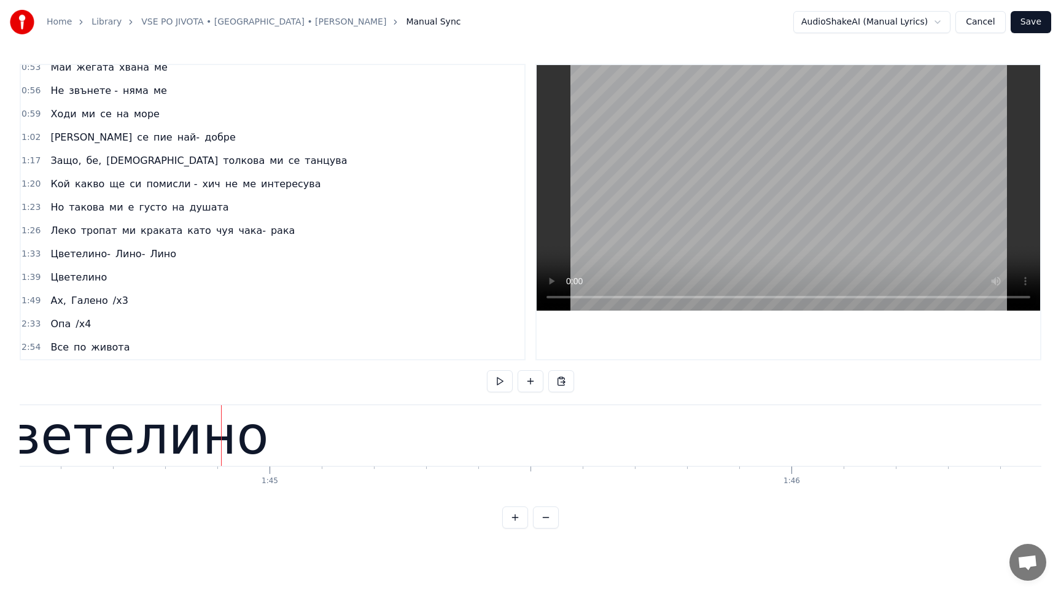
click at [114, 295] on span "/x3" at bounding box center [121, 300] width 18 height 14
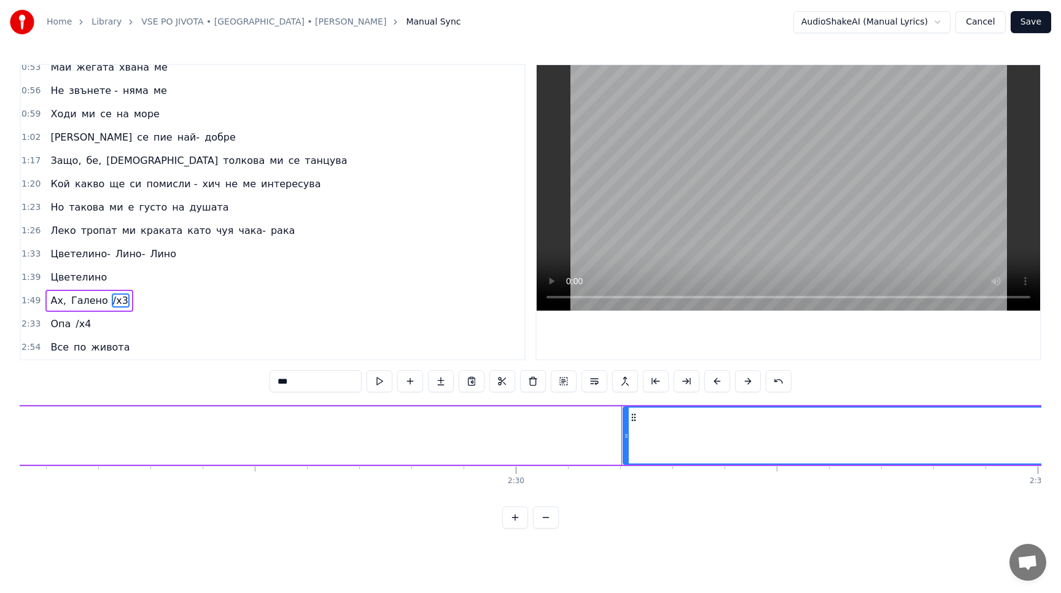
scroll to position [0, 78324]
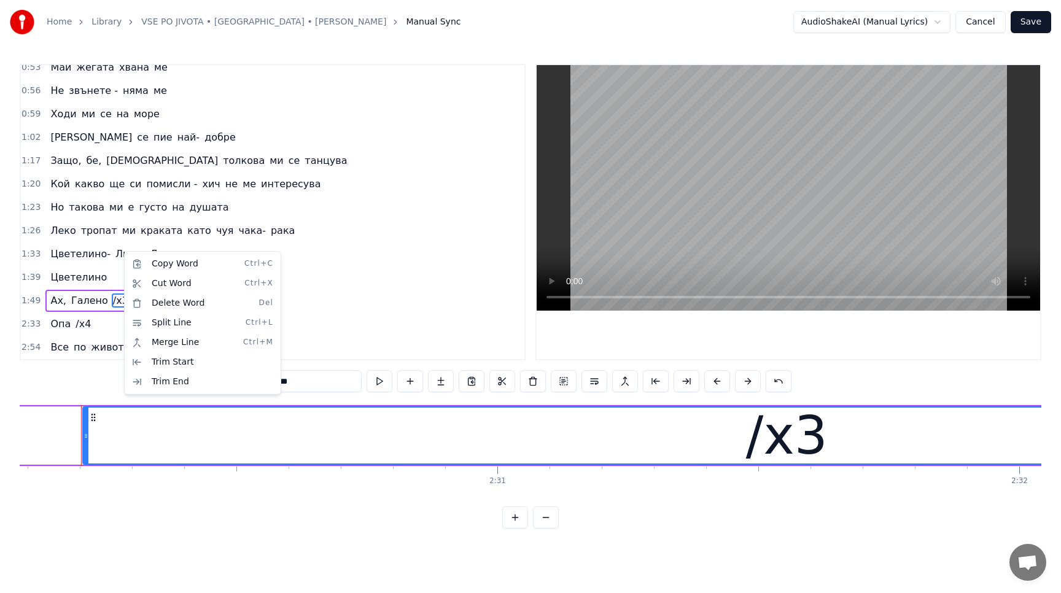
click at [324, 273] on html "Home Library VSE PO JIVOTA • [GEOGRAPHIC_DATA] • [PERSON_NAME] Manual Sync Audi…" at bounding box center [530, 274] width 1061 height 548
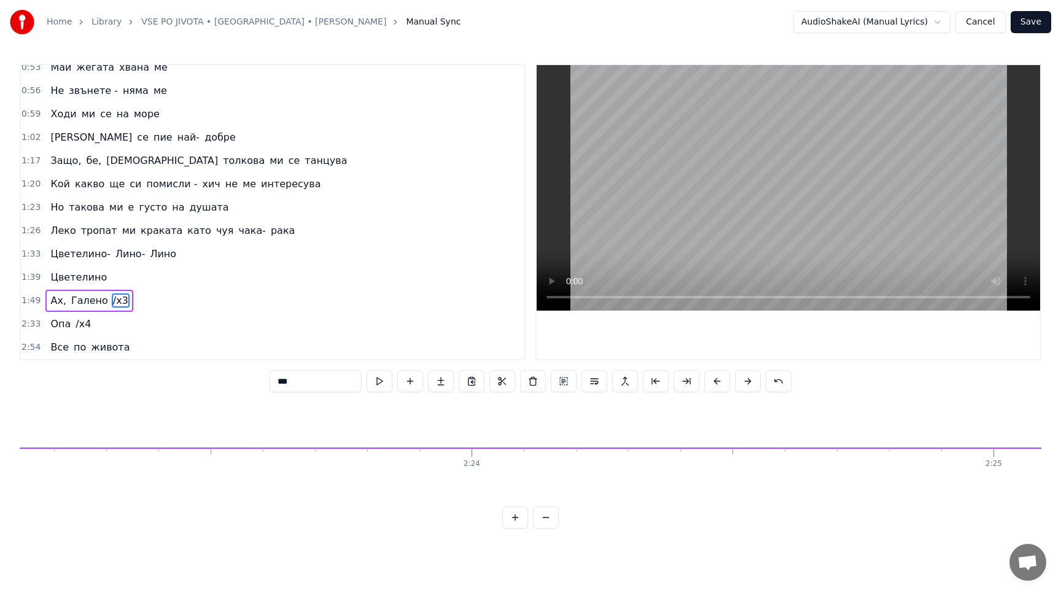
scroll to position [0, 74697]
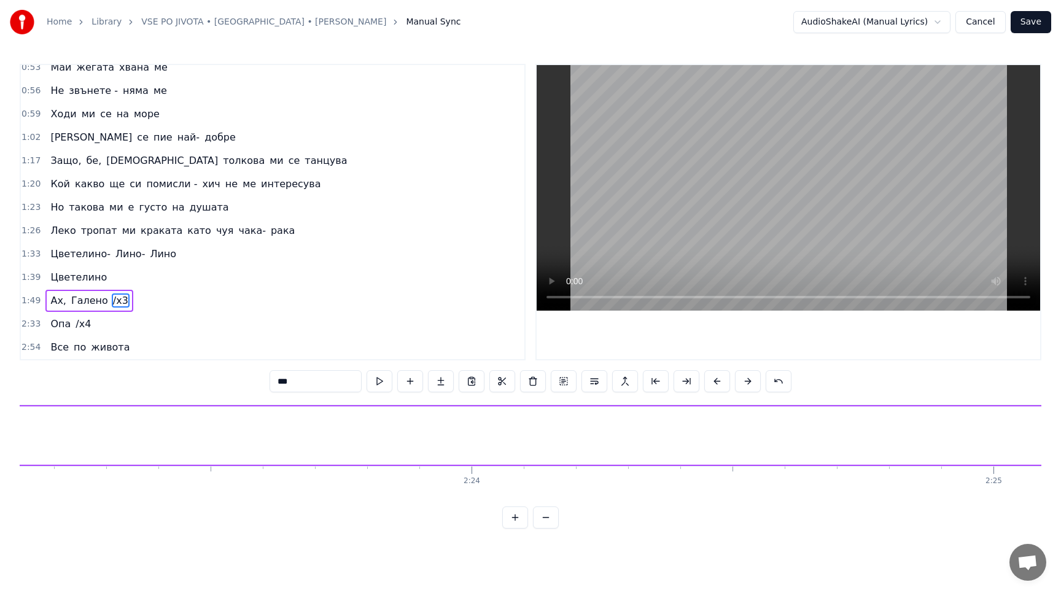
click at [542, 519] on button at bounding box center [546, 518] width 26 height 22
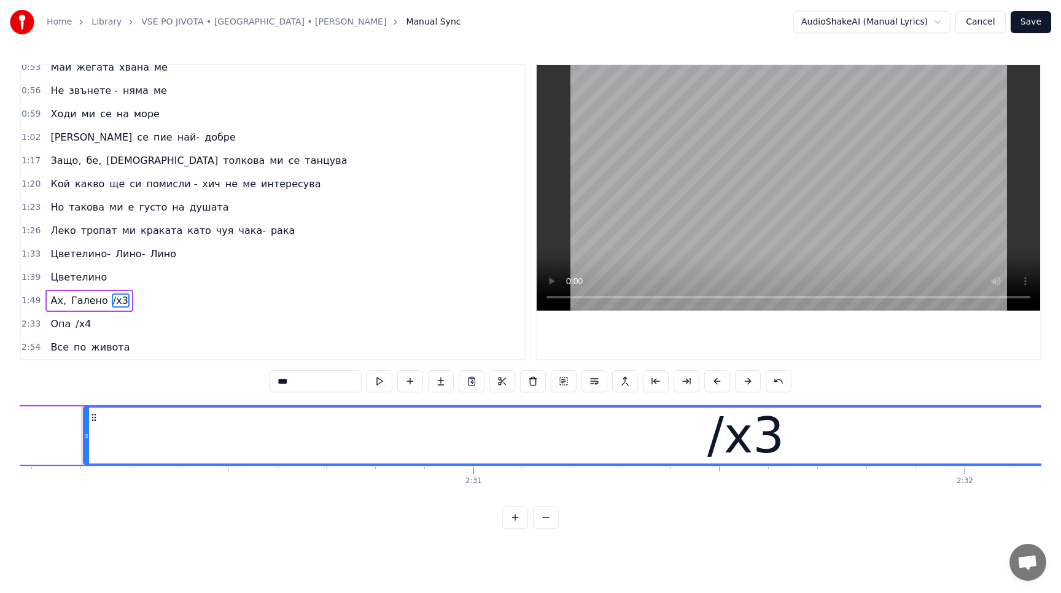
click at [542, 519] on button at bounding box center [546, 518] width 26 height 22
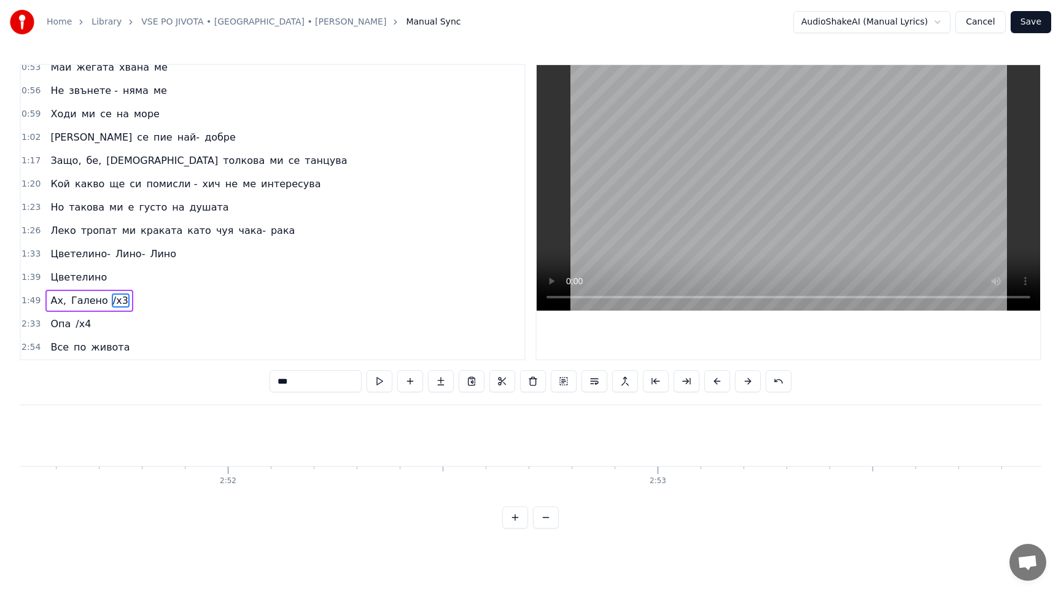
click at [542, 519] on button at bounding box center [546, 518] width 26 height 22
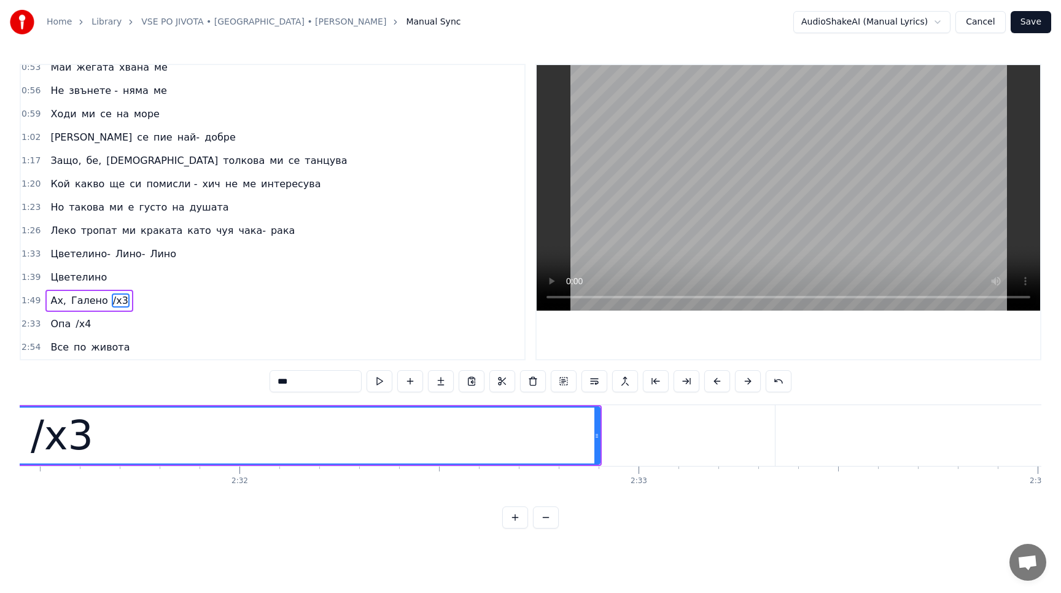
scroll to position [0, 59880]
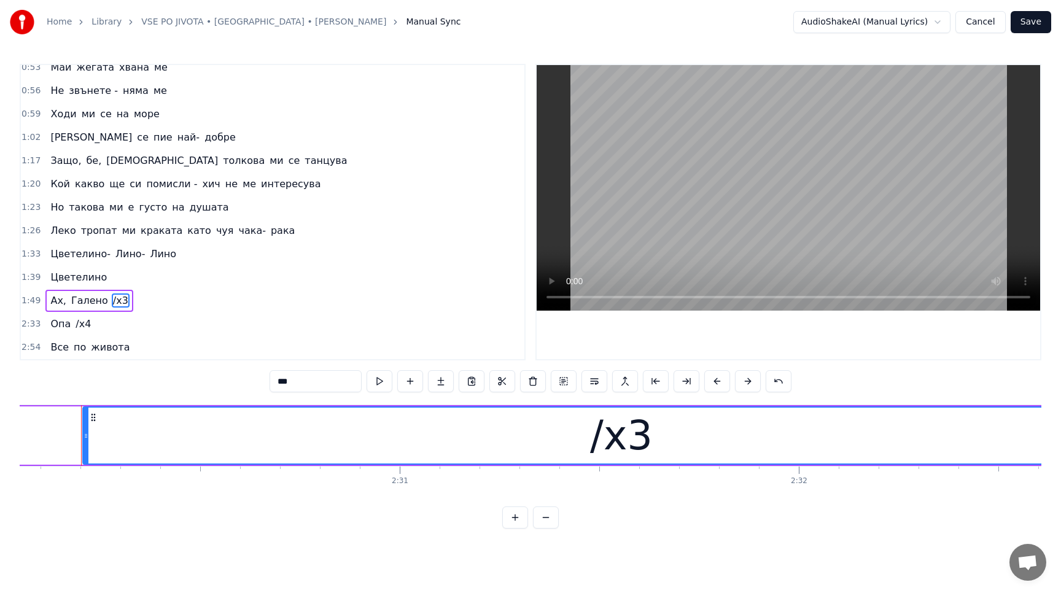
click at [542, 519] on button at bounding box center [546, 518] width 26 height 22
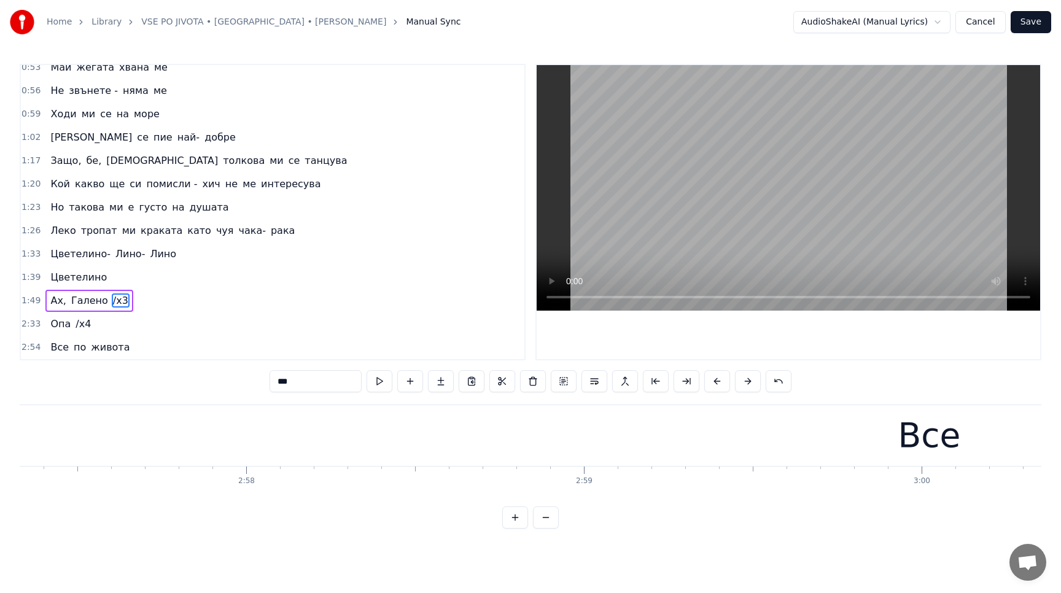
click at [542, 519] on button at bounding box center [546, 518] width 26 height 22
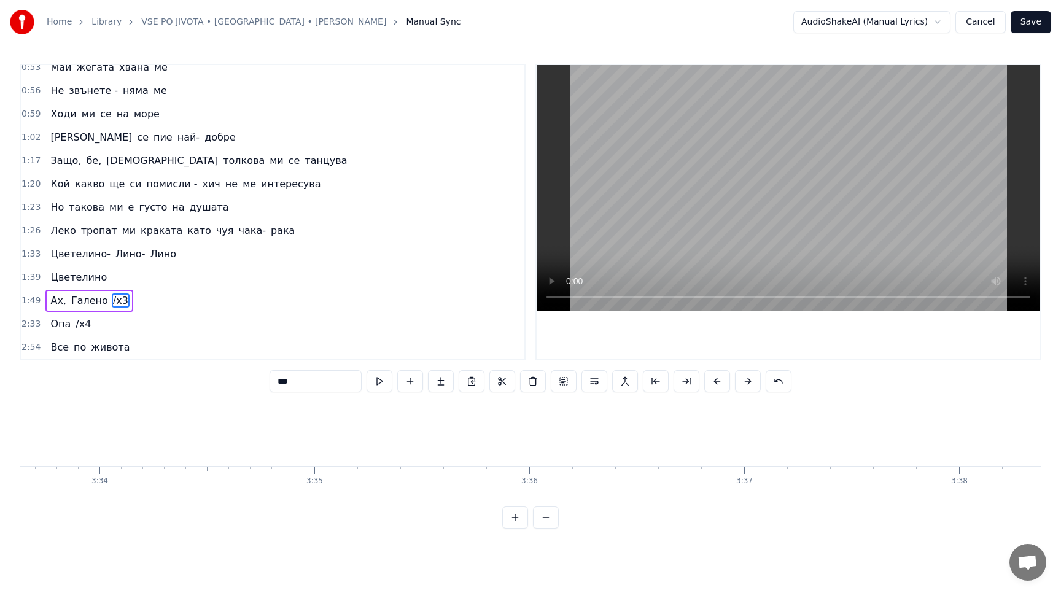
click at [542, 519] on button at bounding box center [546, 518] width 26 height 22
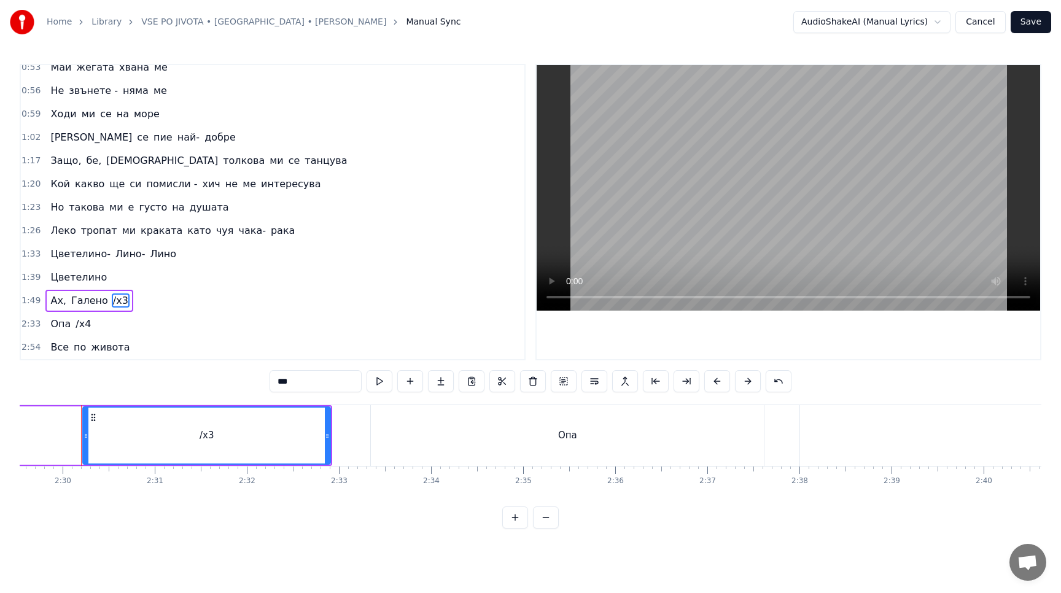
click at [518, 519] on button at bounding box center [515, 518] width 26 height 22
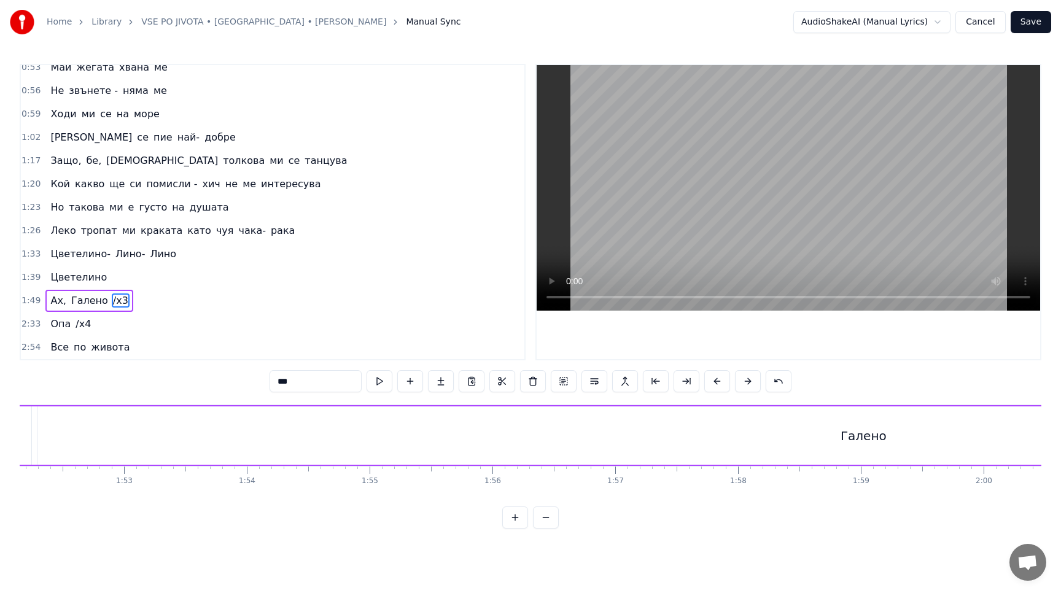
click at [518, 519] on button at bounding box center [515, 518] width 26 height 22
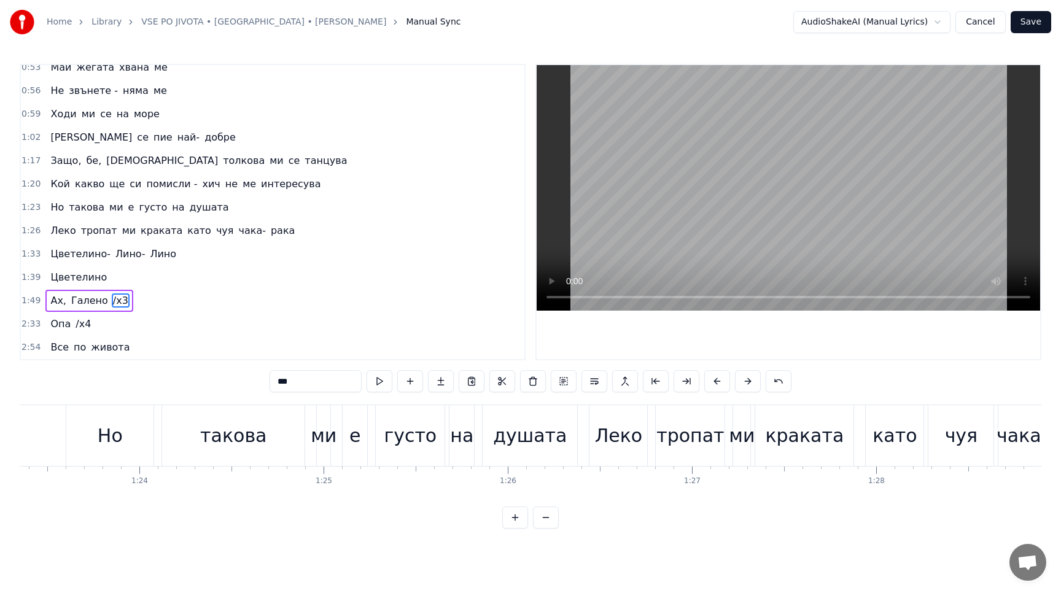
click at [518, 519] on button at bounding box center [515, 518] width 26 height 22
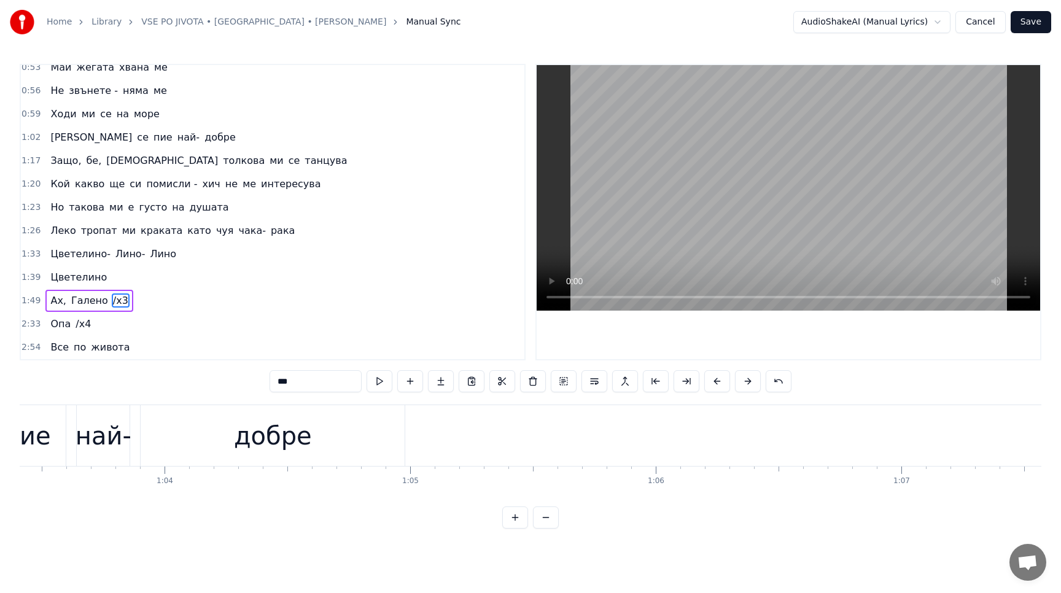
click at [518, 519] on button at bounding box center [515, 518] width 26 height 22
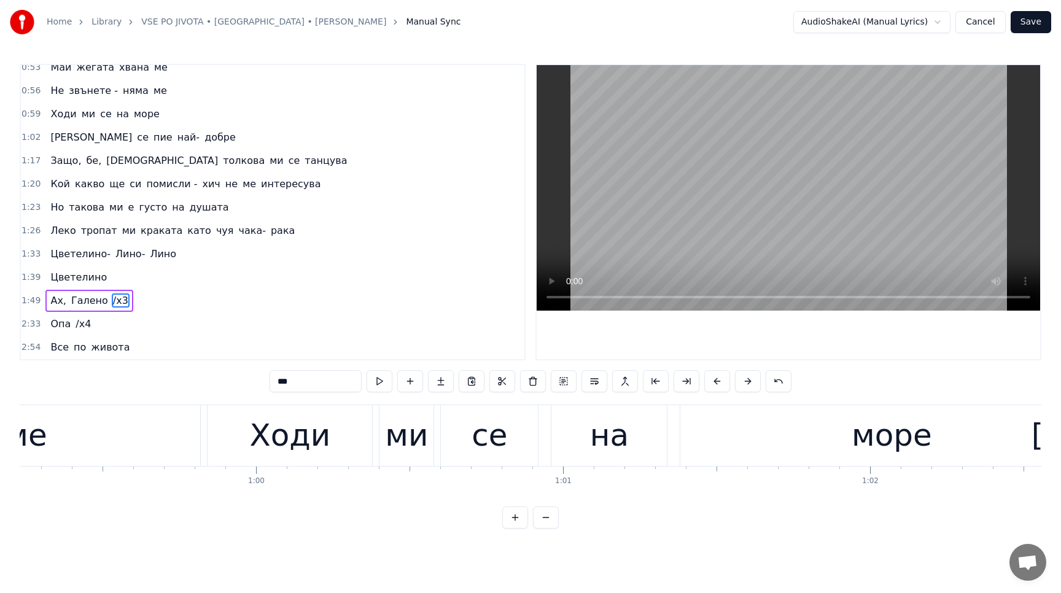
click at [518, 519] on button at bounding box center [515, 518] width 26 height 22
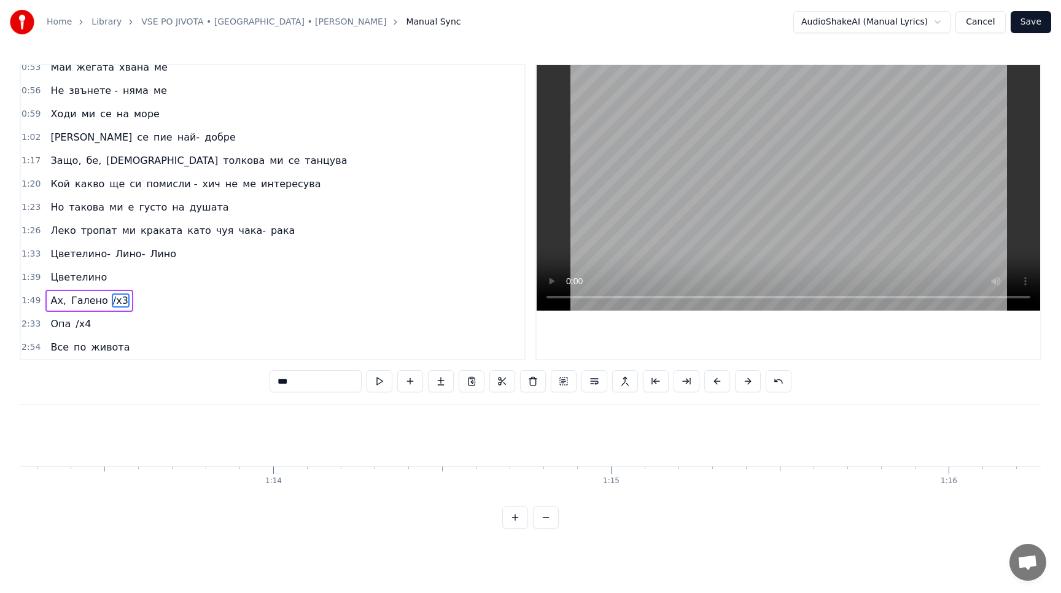
click at [518, 519] on button at bounding box center [515, 518] width 26 height 22
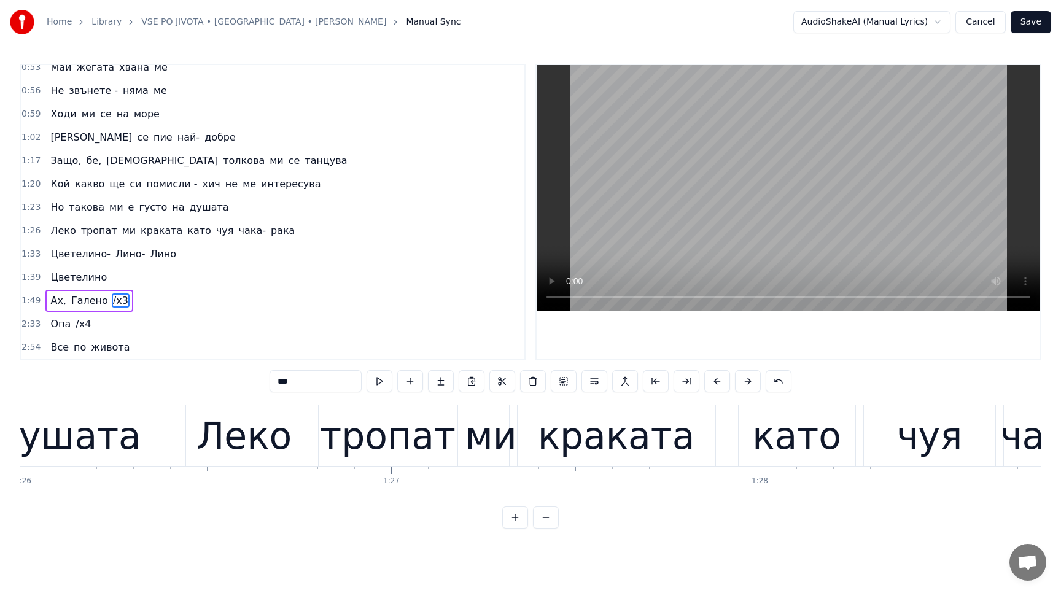
click at [518, 519] on button at bounding box center [515, 518] width 26 height 22
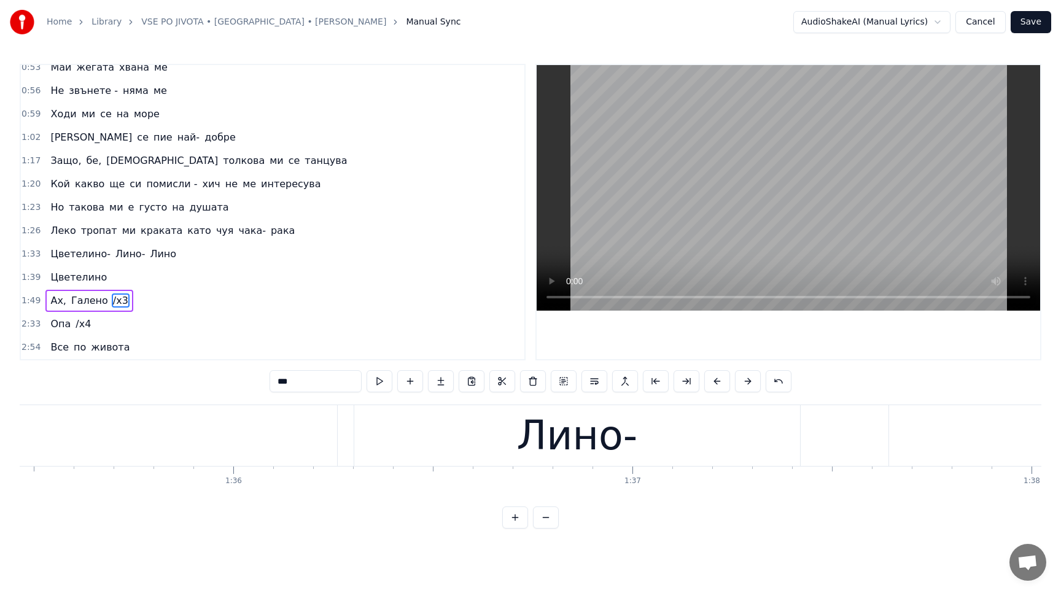
click at [518, 519] on button at bounding box center [515, 518] width 26 height 22
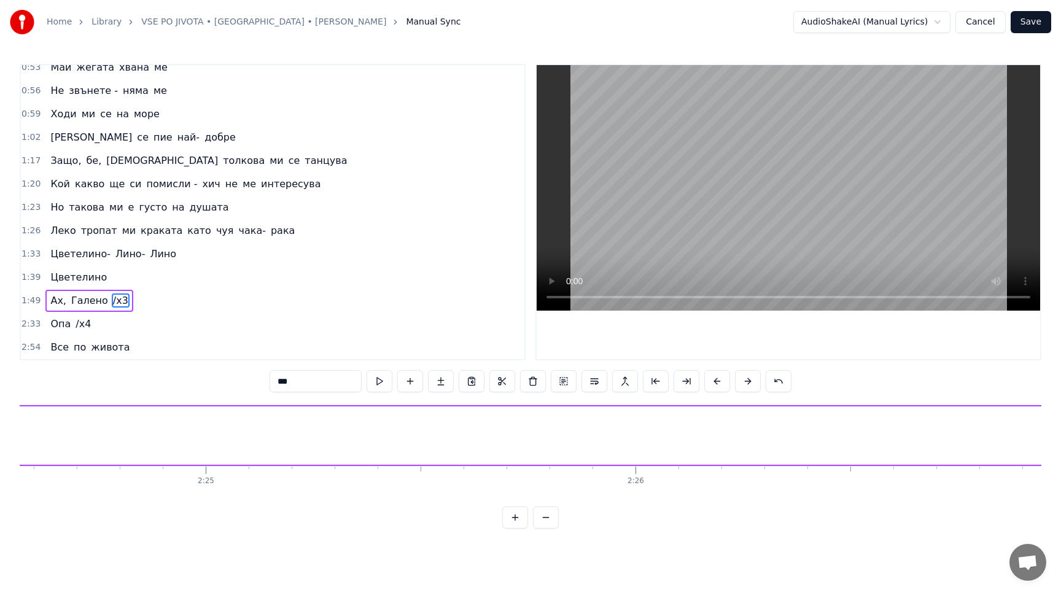
scroll to position [0, 64491]
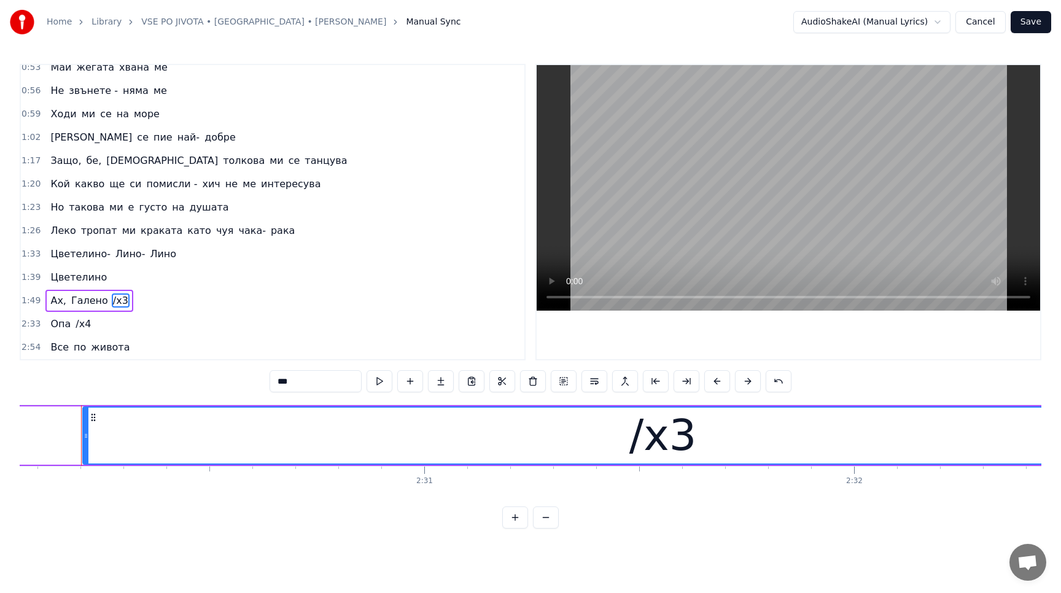
click at [547, 520] on button at bounding box center [546, 518] width 26 height 22
click at [547, 519] on button at bounding box center [546, 518] width 26 height 22
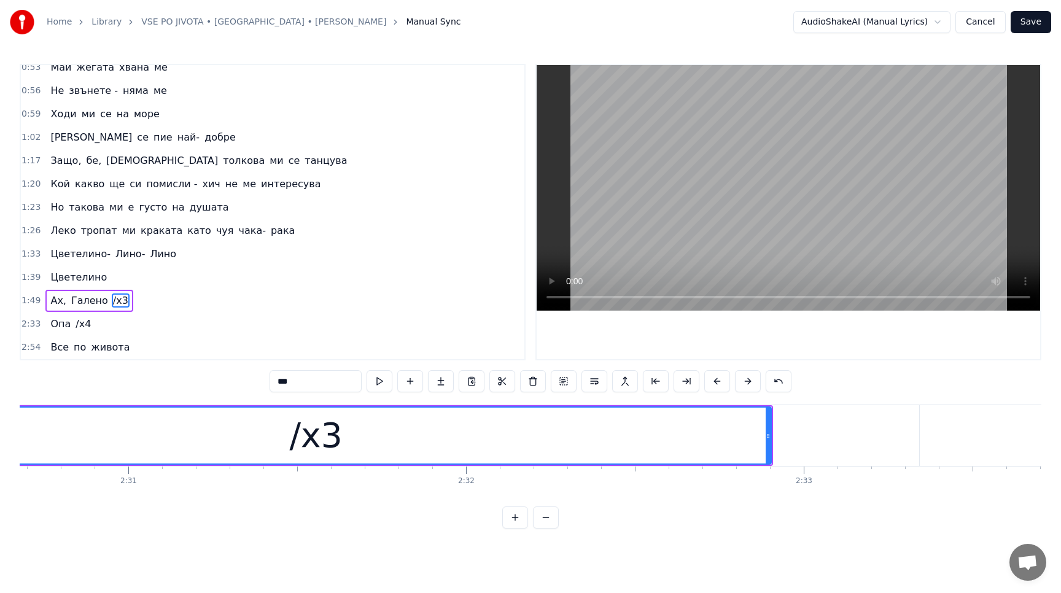
scroll to position [0, 50658]
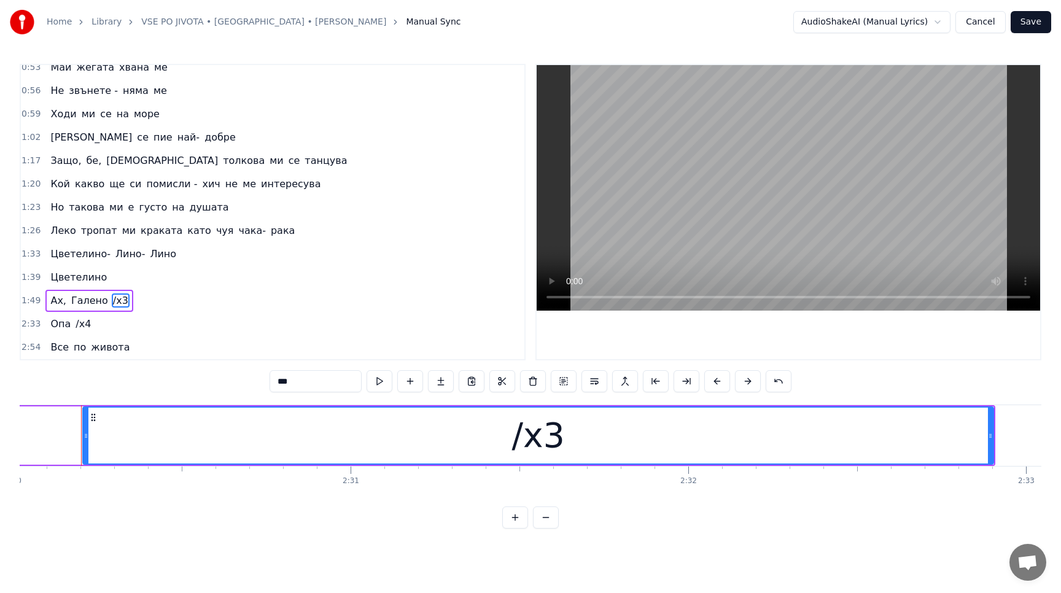
click at [547, 519] on button at bounding box center [546, 518] width 26 height 22
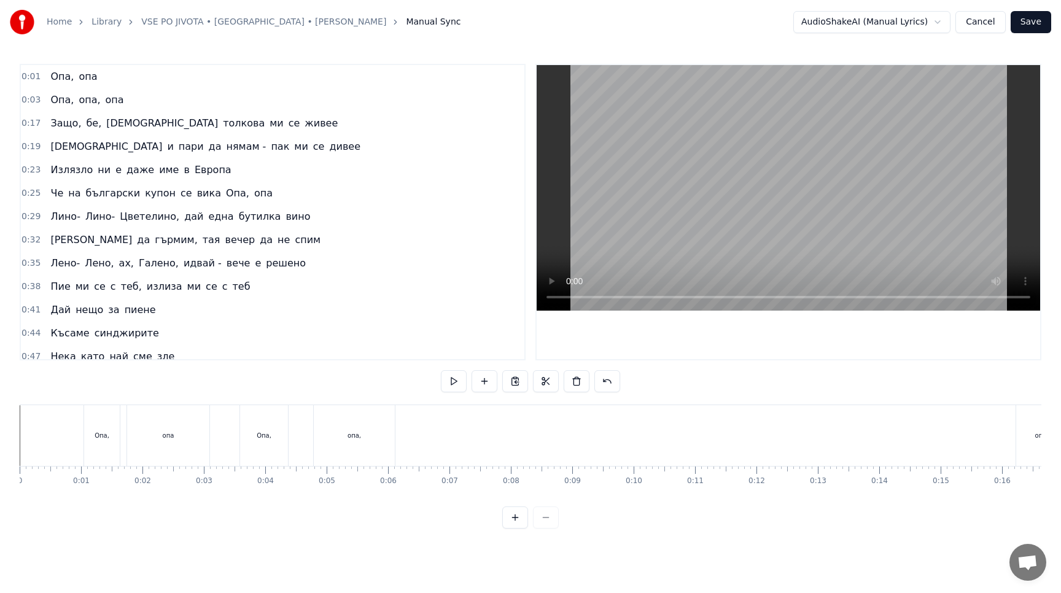
scroll to position [0, 6780]
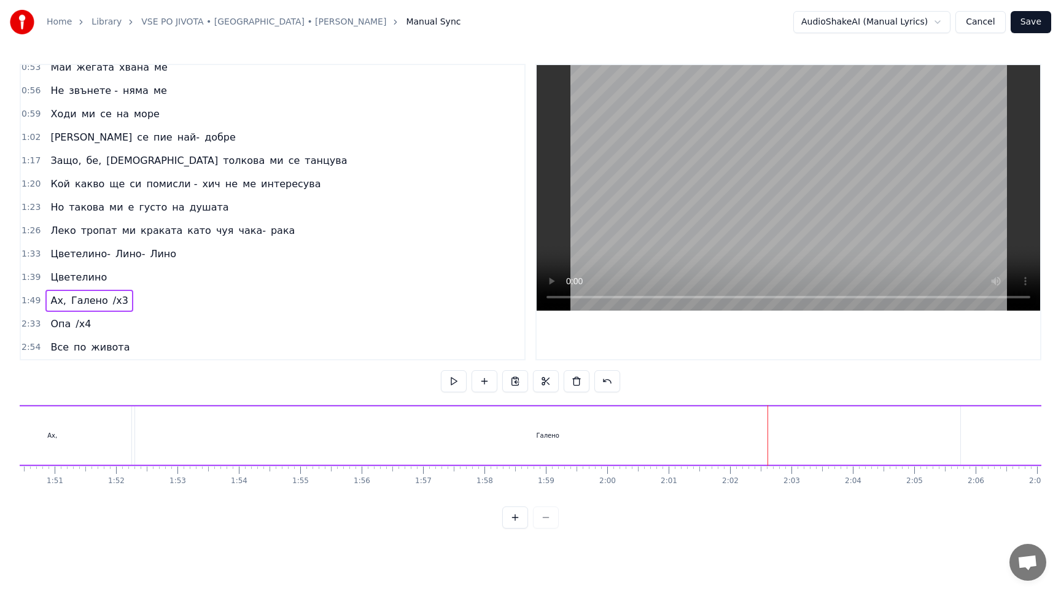
click at [975, 18] on button "Cancel" at bounding box center [980, 22] width 50 height 22
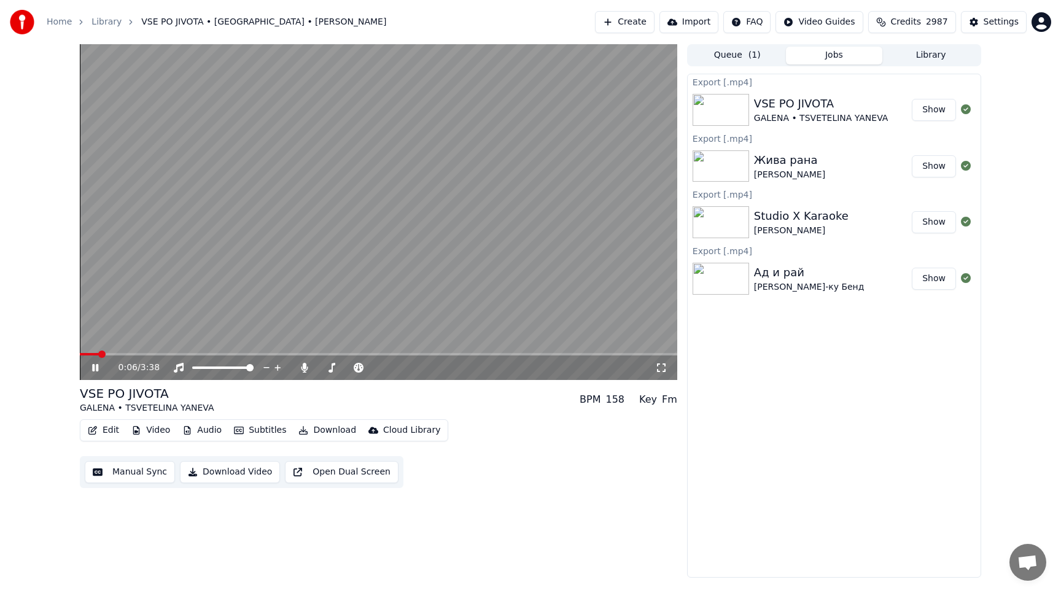
click at [96, 366] on icon at bounding box center [95, 367] width 6 height 7
click at [115, 472] on button "Manual Sync" at bounding box center [130, 472] width 90 height 22
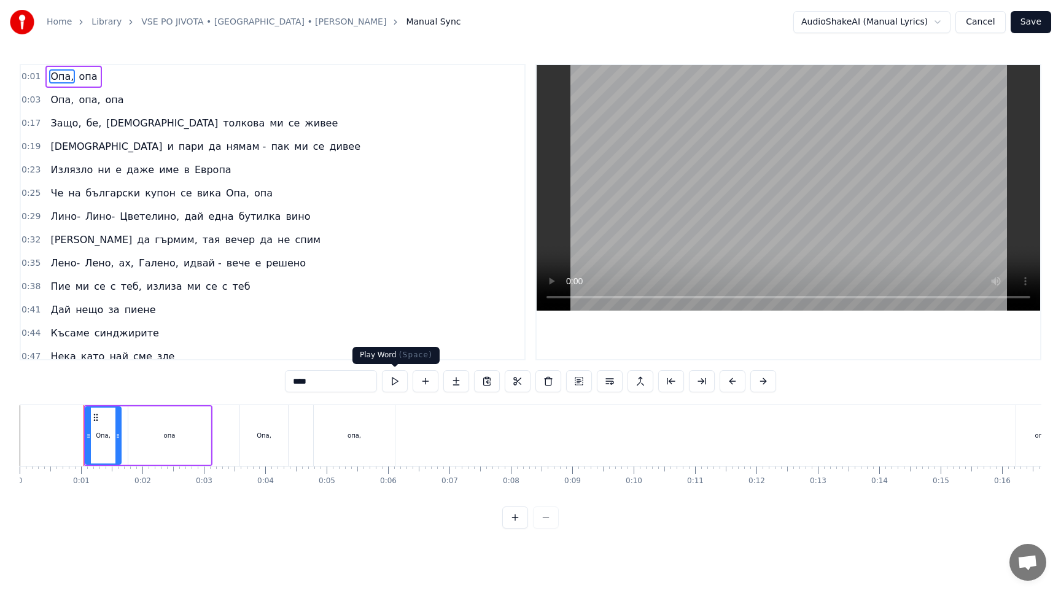
click at [395, 381] on button at bounding box center [395, 381] width 26 height 22
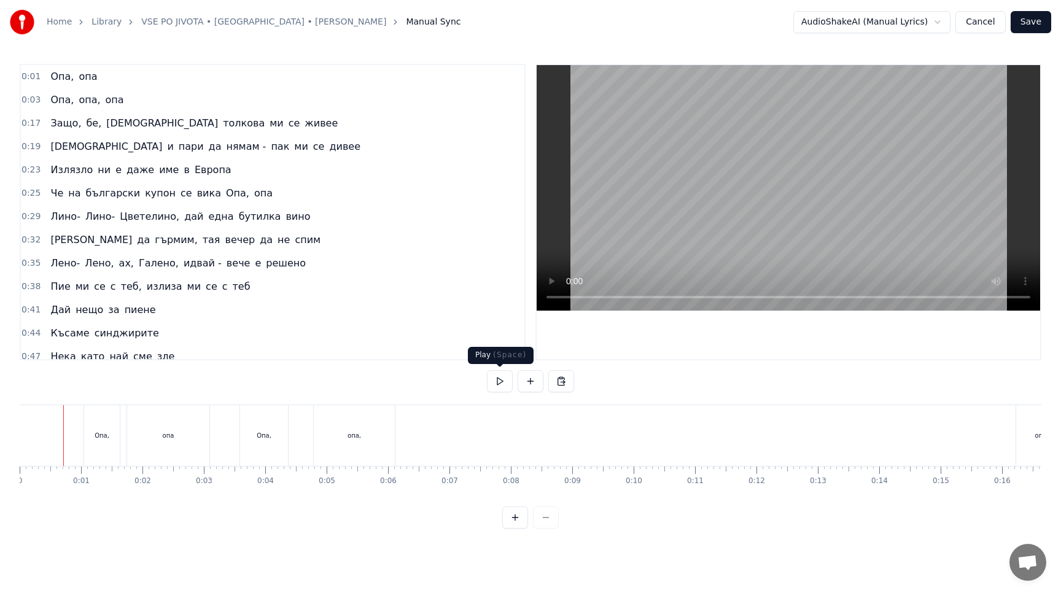
click at [496, 380] on button at bounding box center [500, 381] width 26 height 22
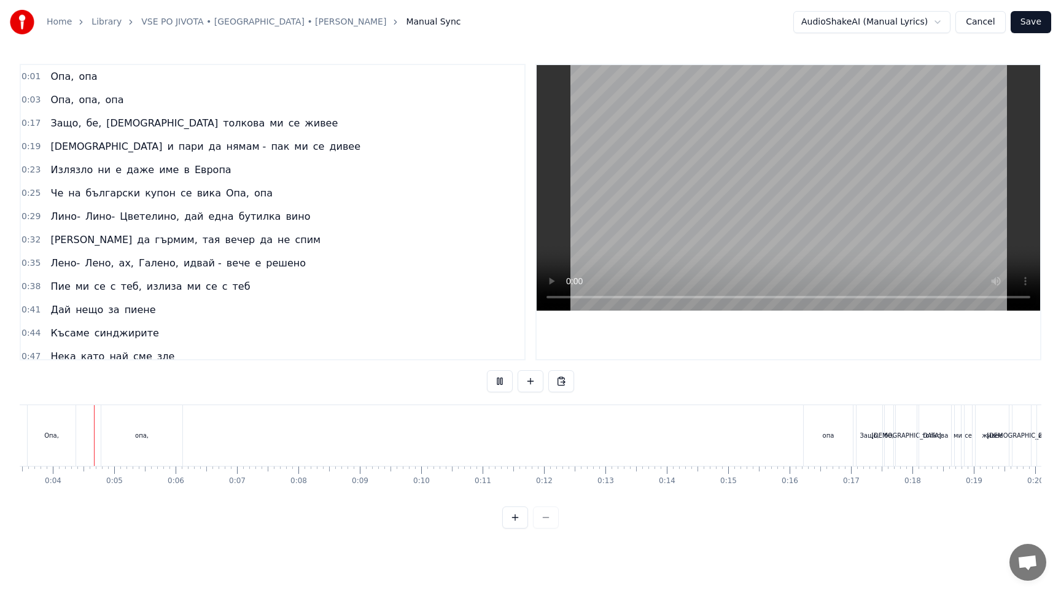
scroll to position [0, 206]
click at [788, 444] on div "Опа, опа, опа" at bounding box center [448, 435] width 829 height 61
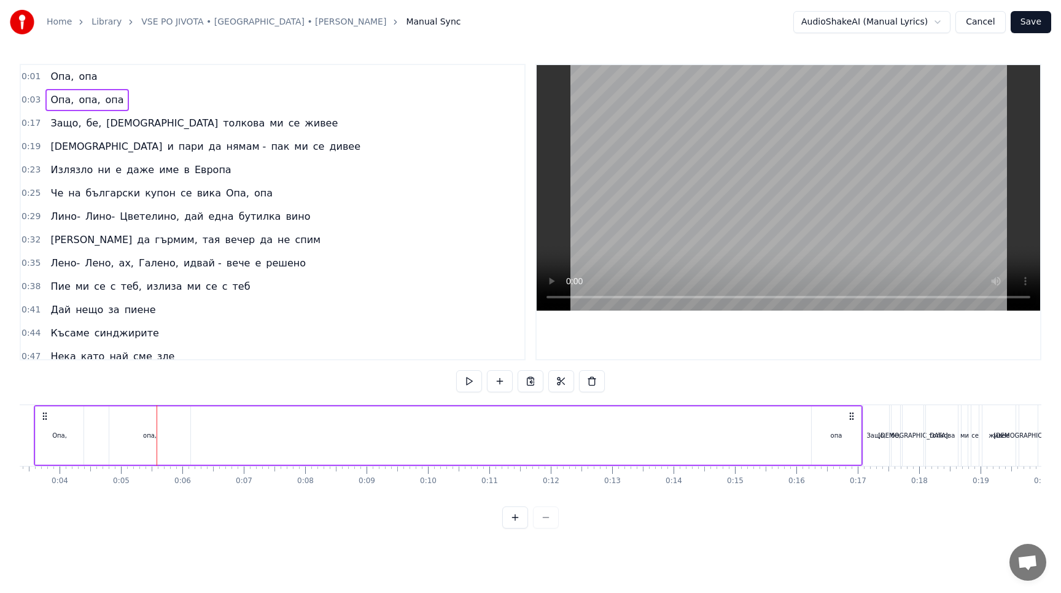
click at [769, 424] on div "Опа, опа, опа" at bounding box center [448, 435] width 829 height 61
click at [466, 381] on button at bounding box center [469, 381] width 26 height 22
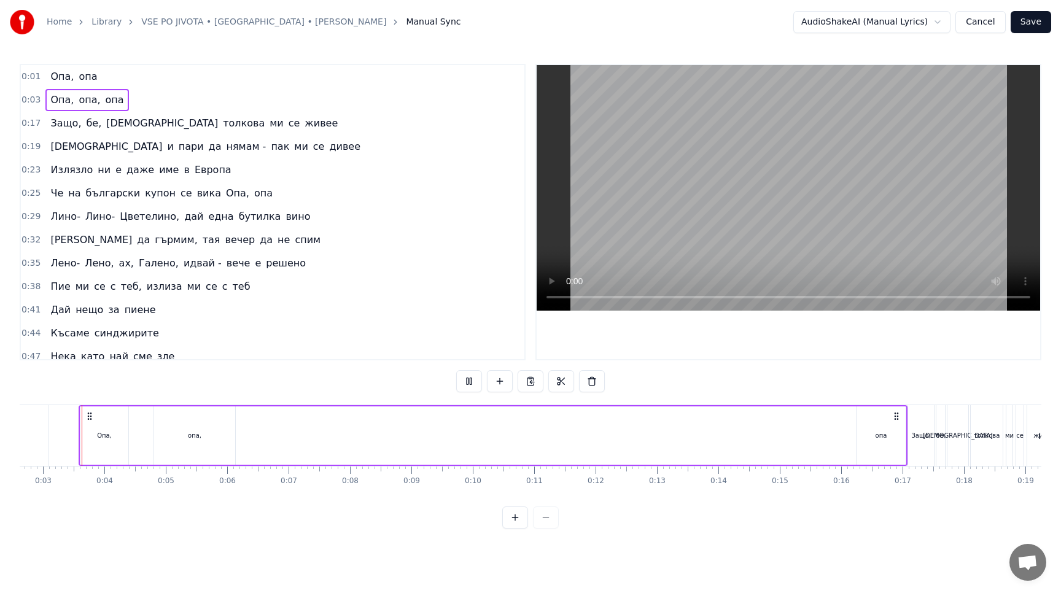
scroll to position [0, 158]
click at [912, 454] on div "Защо," at bounding box center [924, 435] width 26 height 61
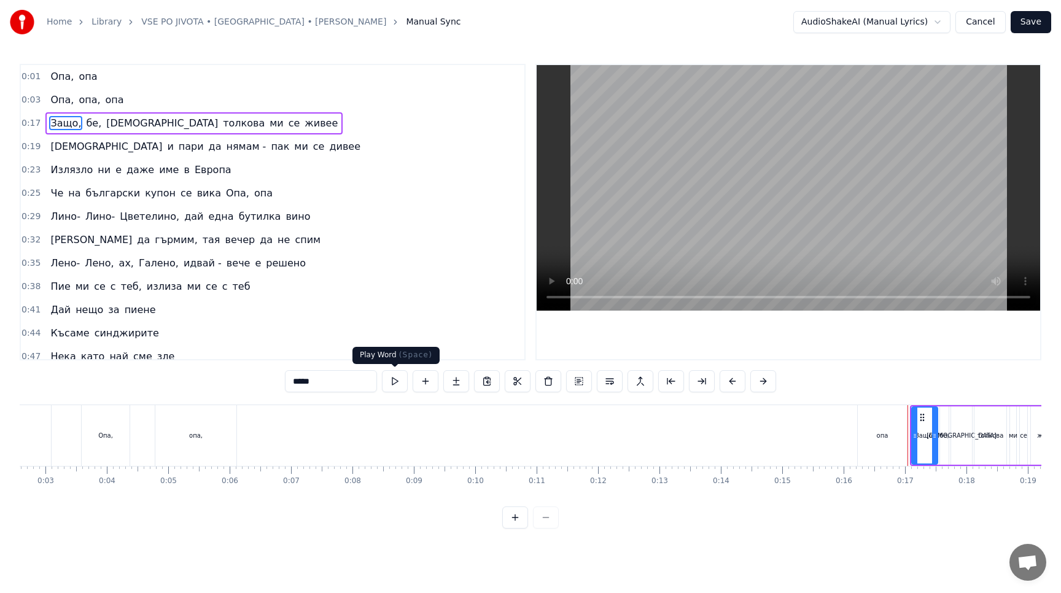
click at [399, 386] on button at bounding box center [395, 381] width 26 height 22
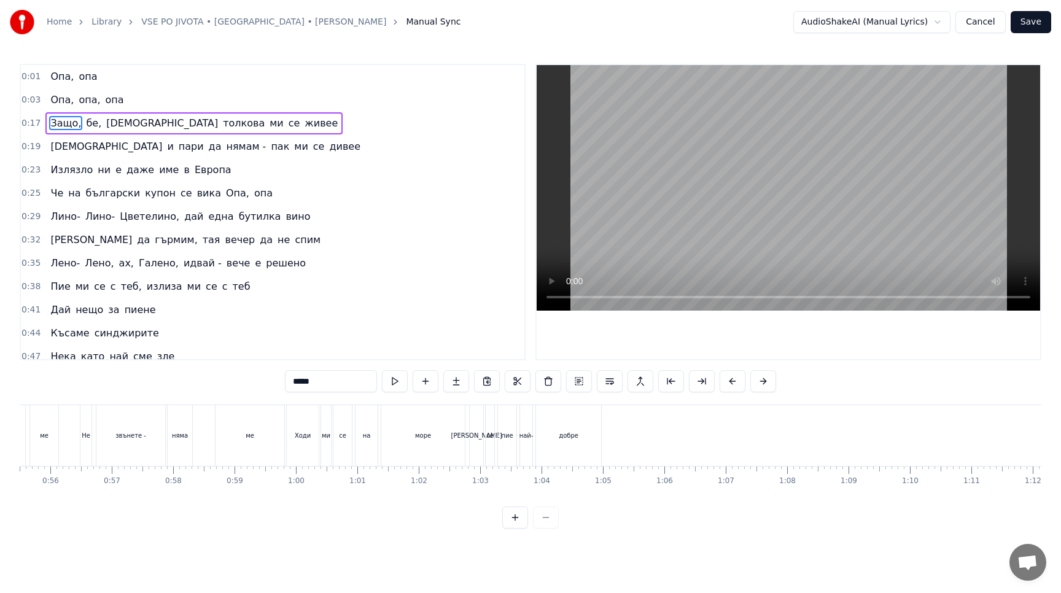
scroll to position [0, 3409]
click at [406, 446] on div "море" at bounding box center [421, 435] width 83 height 61
type input "****"
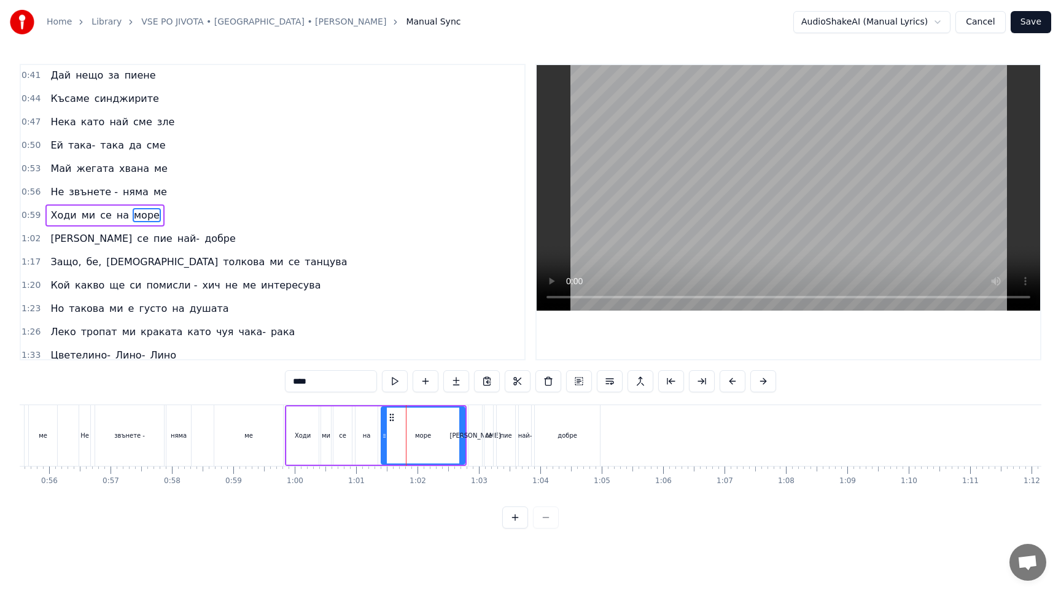
scroll to position [238, 0]
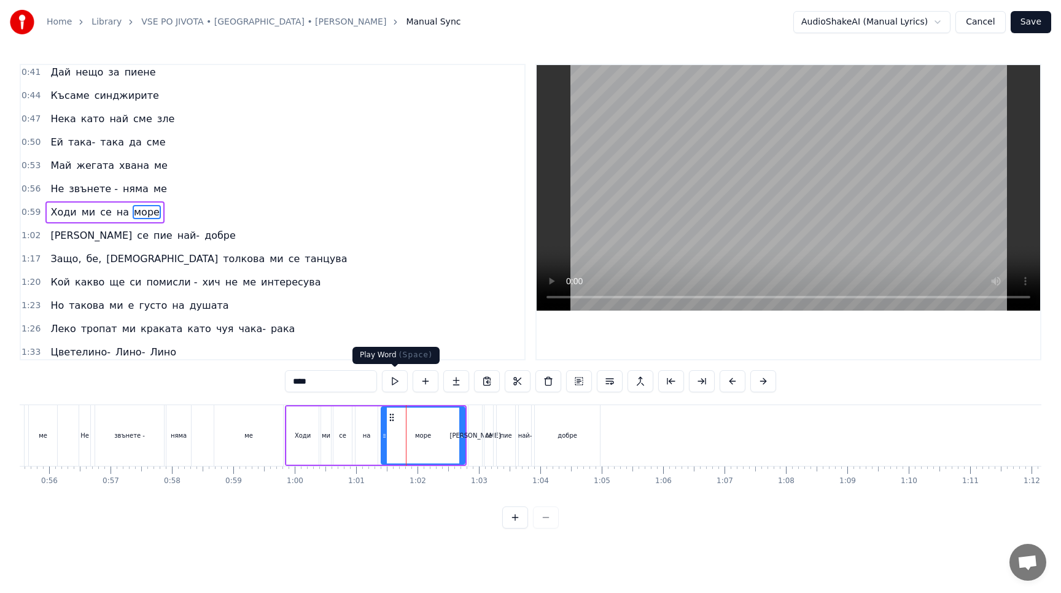
click at [400, 382] on button at bounding box center [395, 381] width 26 height 22
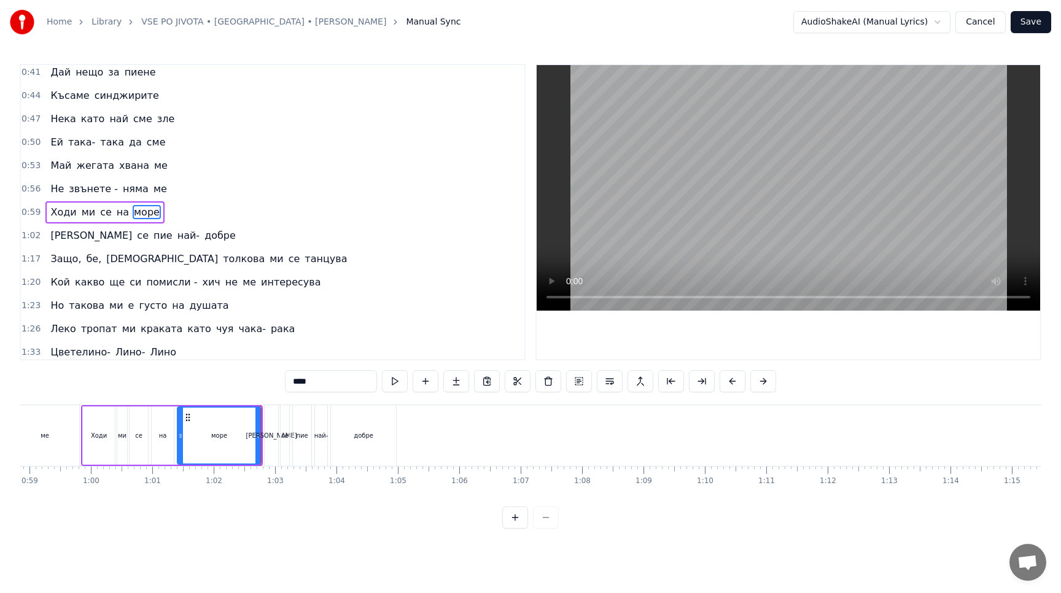
scroll to position [0, 3625]
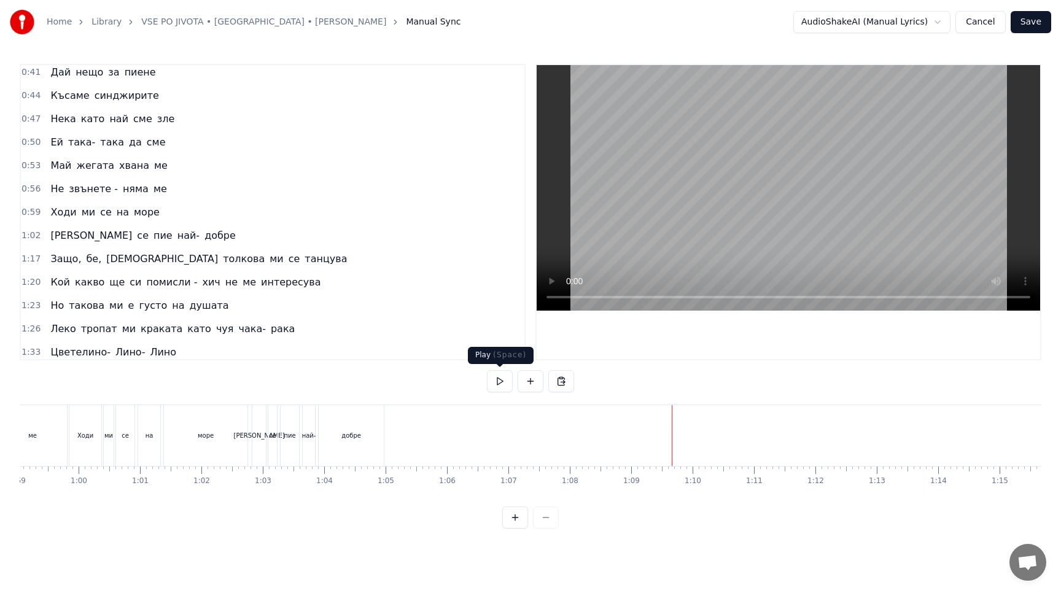
click at [492, 378] on button at bounding box center [500, 381] width 26 height 22
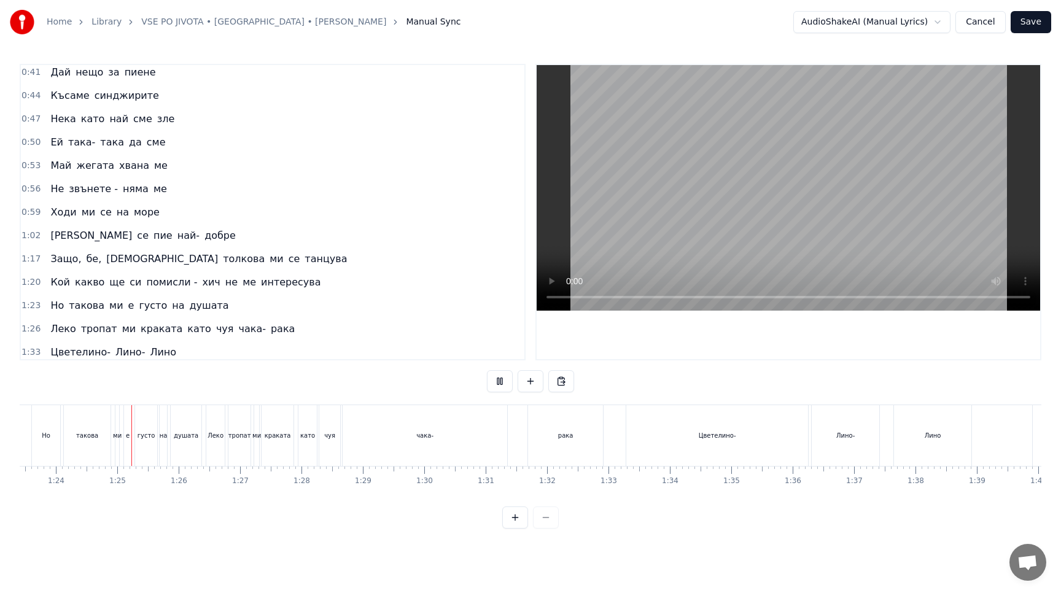
scroll to position [0, 5124]
click at [503, 378] on button at bounding box center [500, 381] width 26 height 22
click at [403, 448] on div "чака-" at bounding box center [422, 435] width 165 height 61
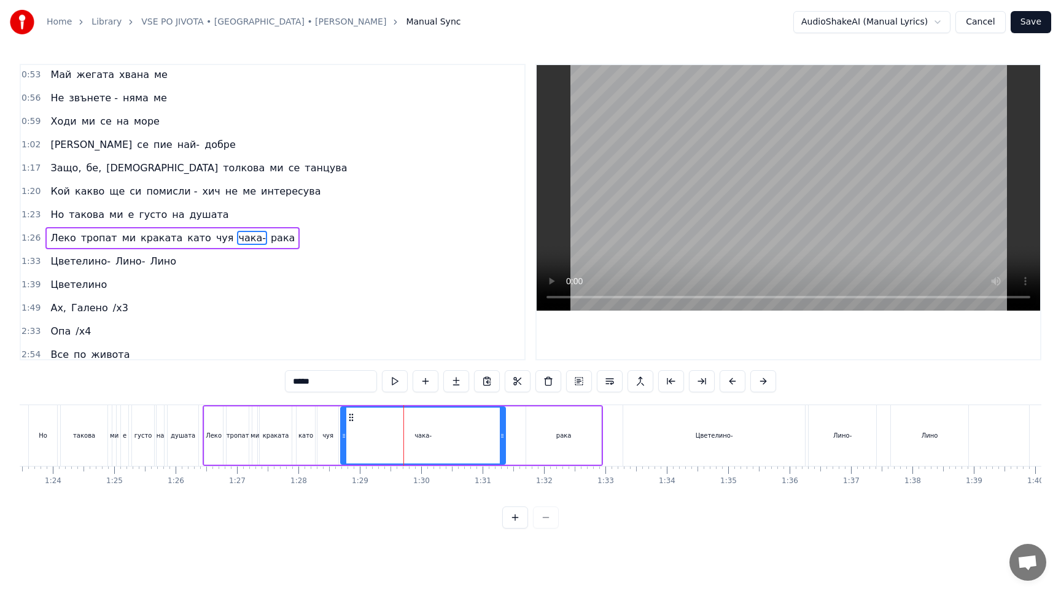
scroll to position [336, 0]
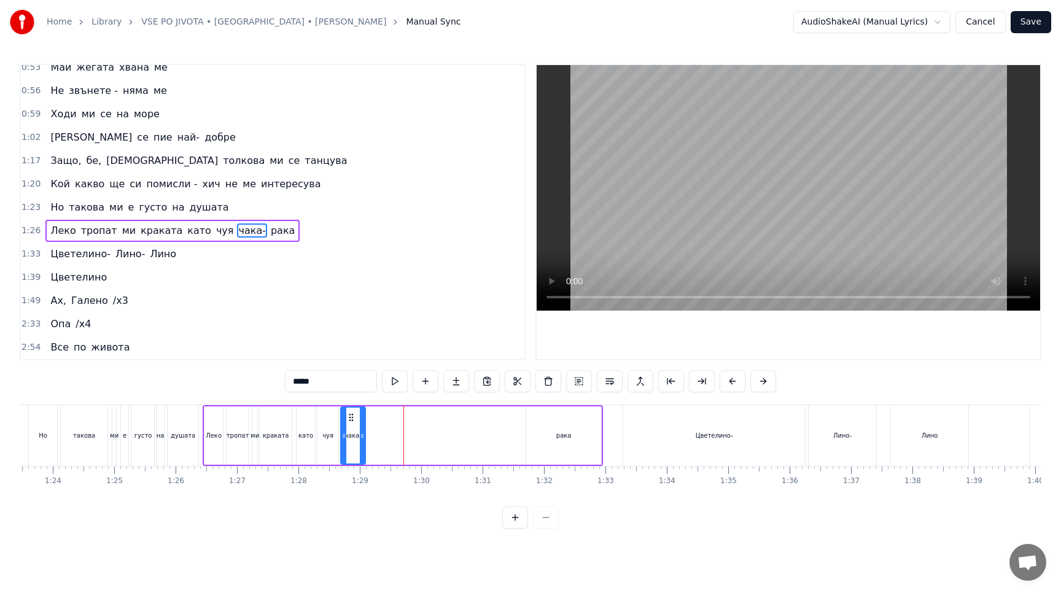
drag, startPoint x: 503, startPoint y: 446, endPoint x: 363, endPoint y: 453, distance: 140.8
click at [363, 453] on div at bounding box center [362, 436] width 5 height 56
click at [357, 453] on div at bounding box center [356, 436] width 5 height 56
click at [580, 430] on div "рака" at bounding box center [563, 435] width 75 height 58
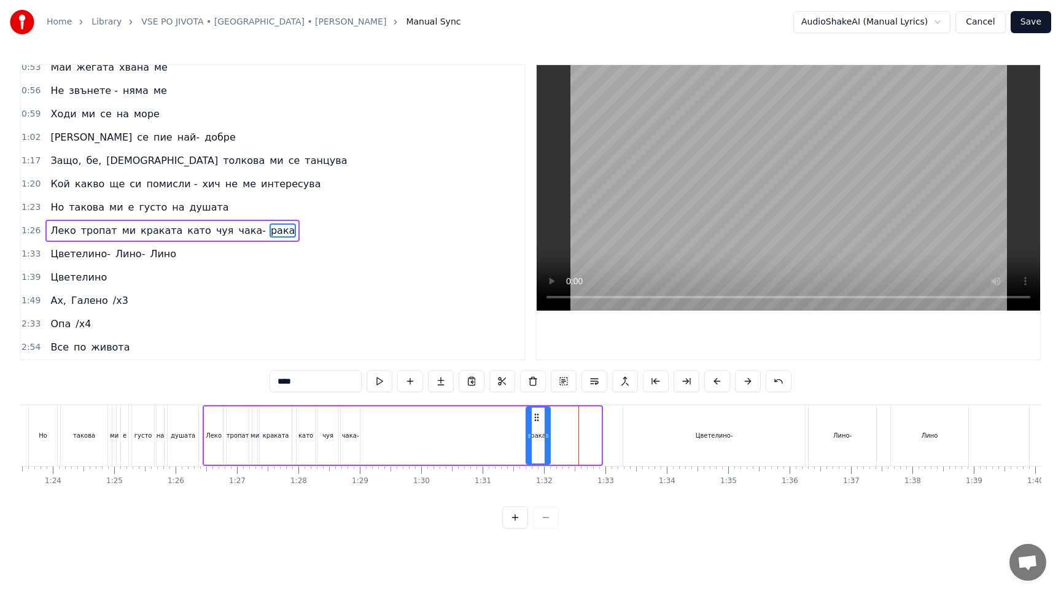
drag, startPoint x: 598, startPoint y: 440, endPoint x: 546, endPoint y: 441, distance: 52.2
click at [546, 441] on div at bounding box center [547, 436] width 5 height 56
drag, startPoint x: 537, startPoint y: 414, endPoint x: 365, endPoint y: 426, distance: 172.3
click at [365, 426] on div "рака" at bounding box center [365, 436] width 21 height 56
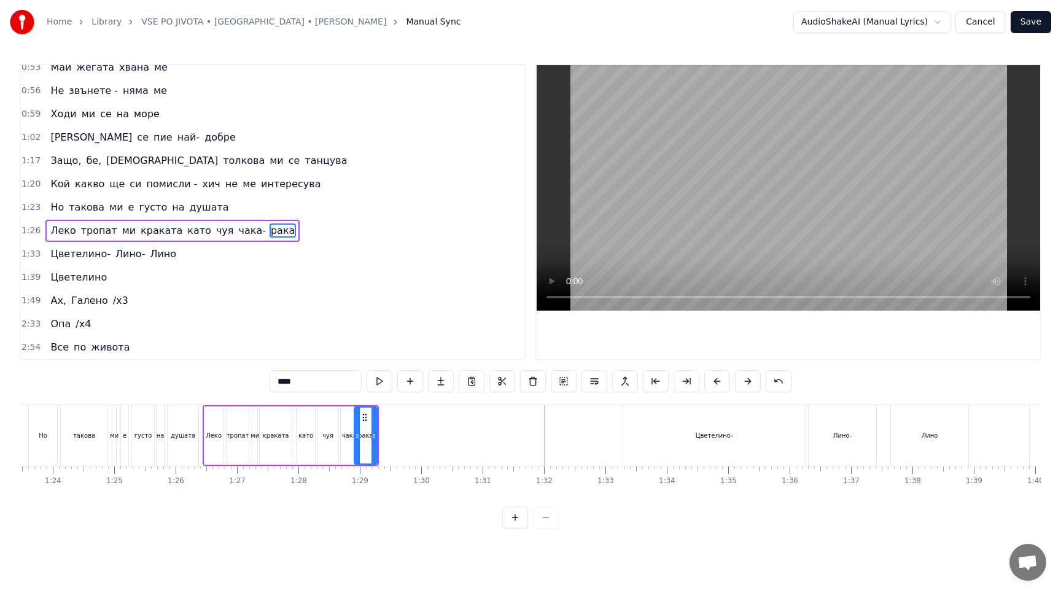
click at [165, 512] on div "0:01 Опа, опа 0:03 Опа, опа, опа 0:17 Защо, бе, Боже толкова ми се живее 0:19 Д…" at bounding box center [531, 296] width 1022 height 465
click at [177, 386] on div "0:01 Опа, опа 0:03 Опа, опа, опа 0:17 Защо, бе, Боже толкова ми се живее 0:19 Д…" at bounding box center [531, 296] width 1022 height 465
click at [177, 452] on div "душата" at bounding box center [183, 435] width 31 height 61
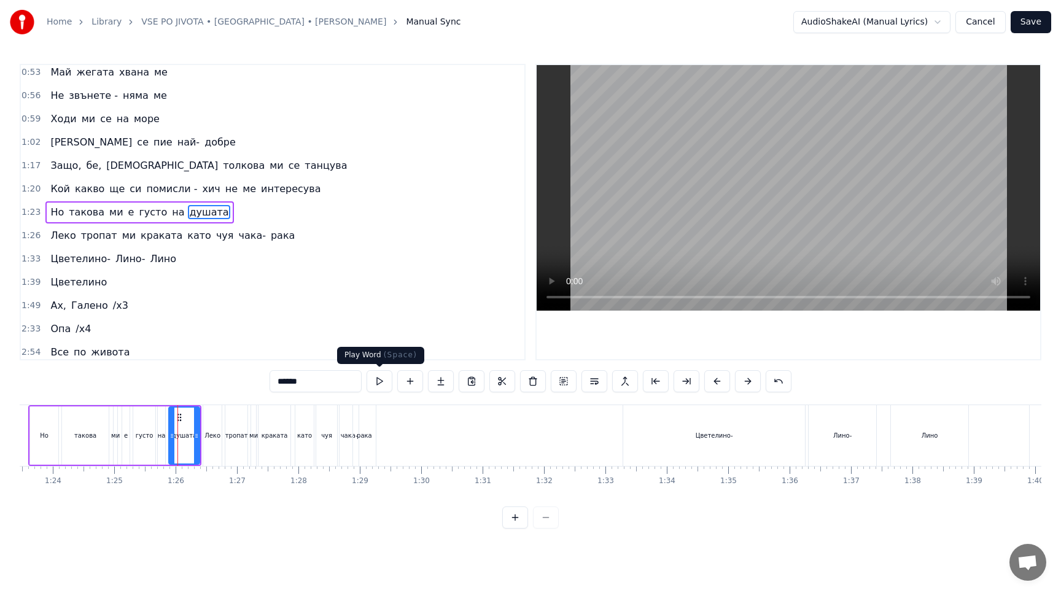
click at [389, 383] on button at bounding box center [380, 381] width 26 height 22
click at [326, 441] on div "чуя" at bounding box center [326, 435] width 21 height 61
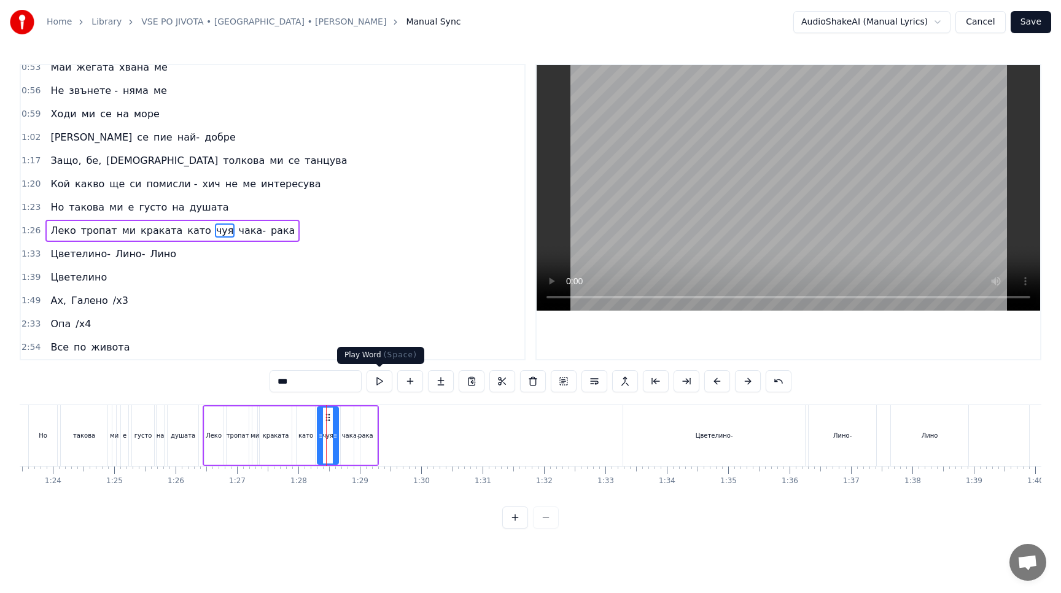
click at [384, 386] on button at bounding box center [380, 381] width 26 height 22
click at [348, 448] on div "чака-" at bounding box center [350, 435] width 19 height 58
click at [379, 385] on button at bounding box center [380, 381] width 26 height 22
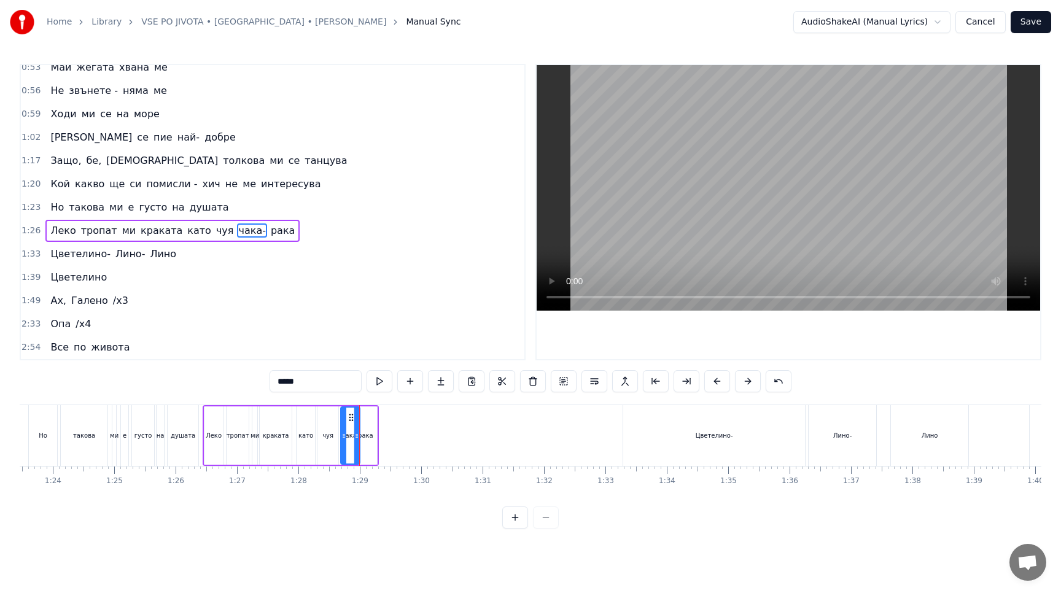
click at [365, 449] on div "рака" at bounding box center [365, 435] width 23 height 58
type input "****"
click at [380, 381] on button at bounding box center [380, 381] width 26 height 22
drag, startPoint x: 375, startPoint y: 438, endPoint x: 390, endPoint y: 438, distance: 15.3
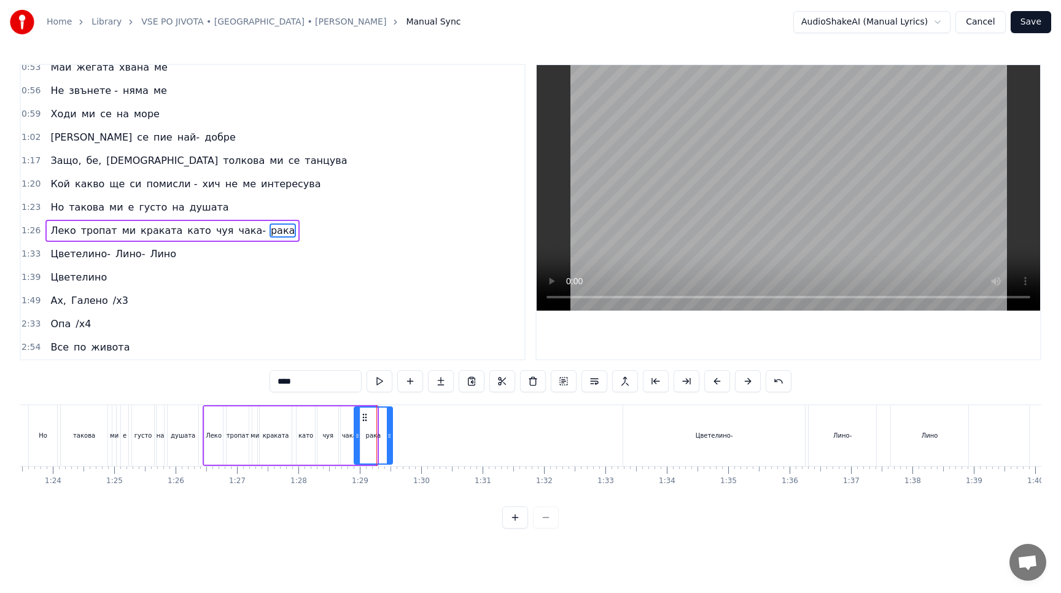
click at [390, 438] on icon at bounding box center [389, 436] width 5 height 10
click at [382, 381] on button at bounding box center [380, 381] width 26 height 22
click at [393, 435] on icon at bounding box center [392, 436] width 5 height 10
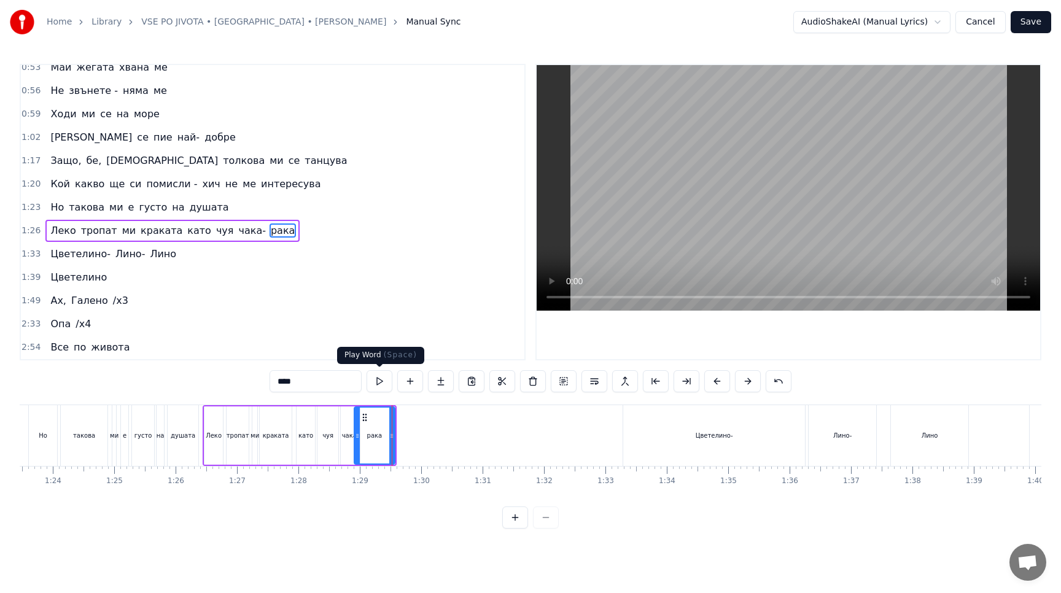
click at [379, 378] on button at bounding box center [380, 381] width 26 height 22
drag, startPoint x: 850, startPoint y: 447, endPoint x: 640, endPoint y: 445, distance: 210.0
click at [640, 445] on div "Цветелино- Лино- Лино" at bounding box center [797, 435] width 349 height 61
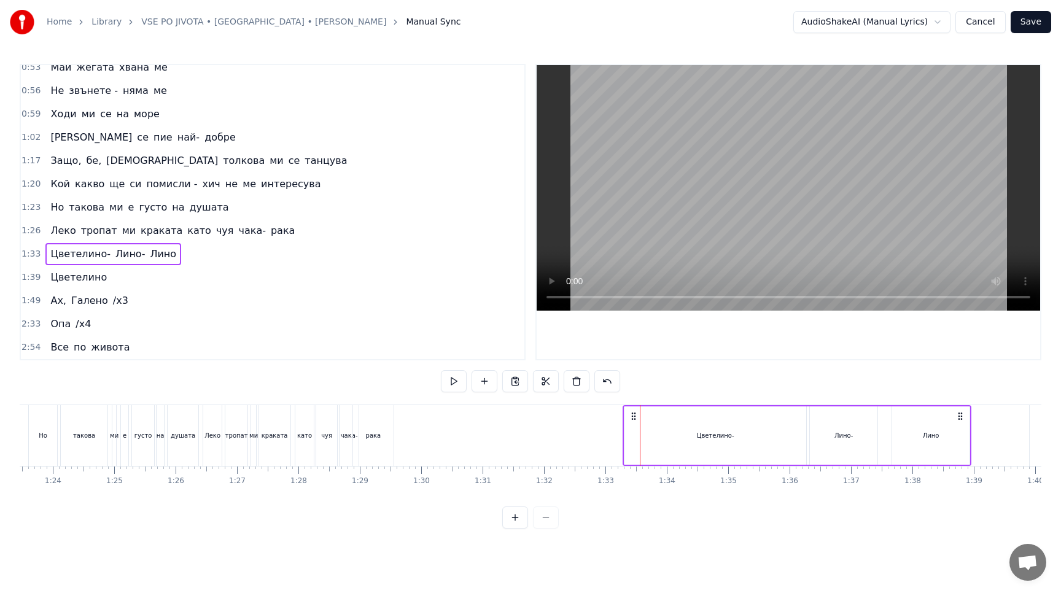
click at [861, 446] on div "Лино-" at bounding box center [844, 435] width 68 height 58
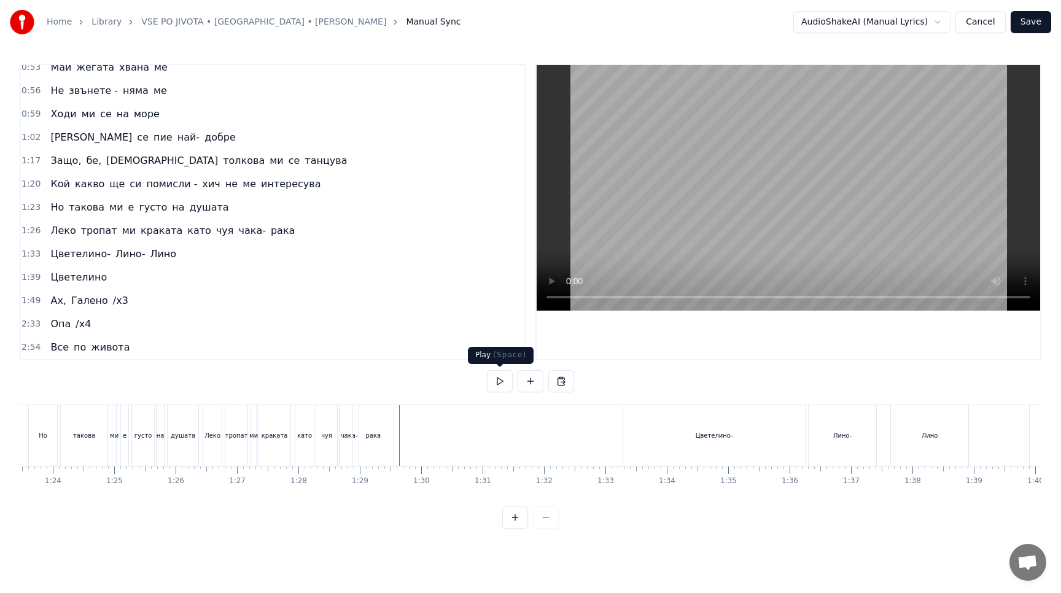
click at [502, 384] on button at bounding box center [500, 381] width 26 height 22
click at [386, 445] on div "рака" at bounding box center [373, 435] width 41 height 61
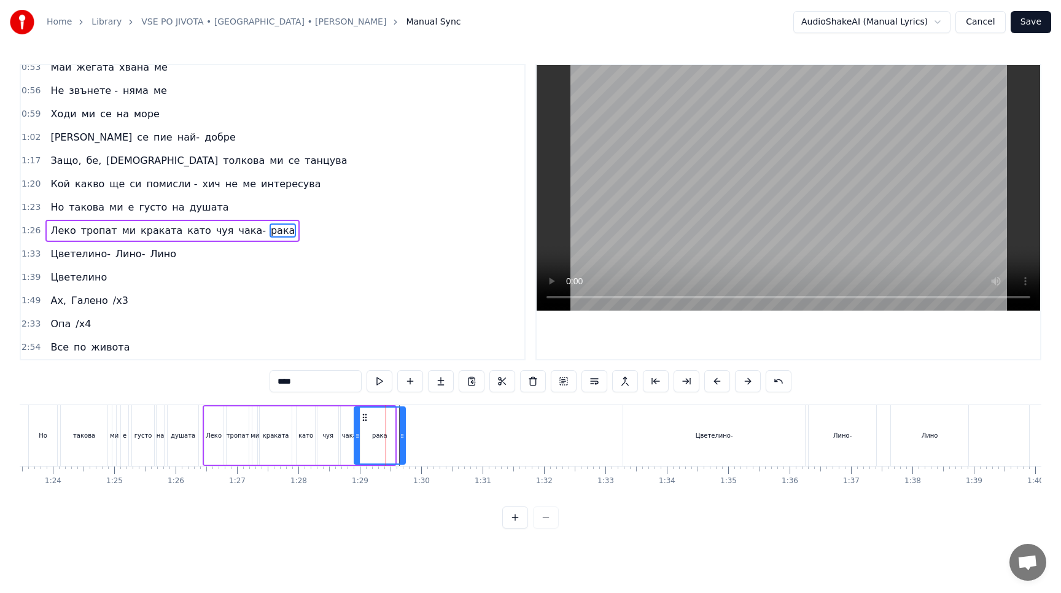
drag, startPoint x: 394, startPoint y: 440, endPoint x: 404, endPoint y: 440, distance: 10.4
click at [404, 440] on icon at bounding box center [402, 436] width 5 height 10
click at [378, 378] on button at bounding box center [380, 381] width 26 height 22
click at [831, 437] on div "Лино-" at bounding box center [843, 435] width 68 height 61
type input "*****"
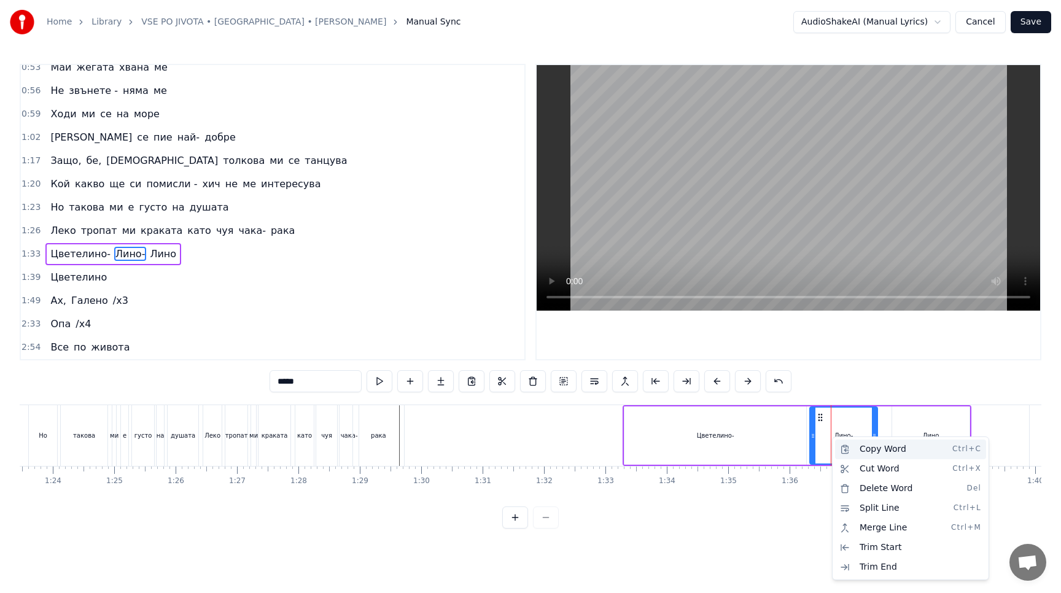
click at [887, 451] on div "Copy Word Ctrl+C" at bounding box center [910, 450] width 151 height 20
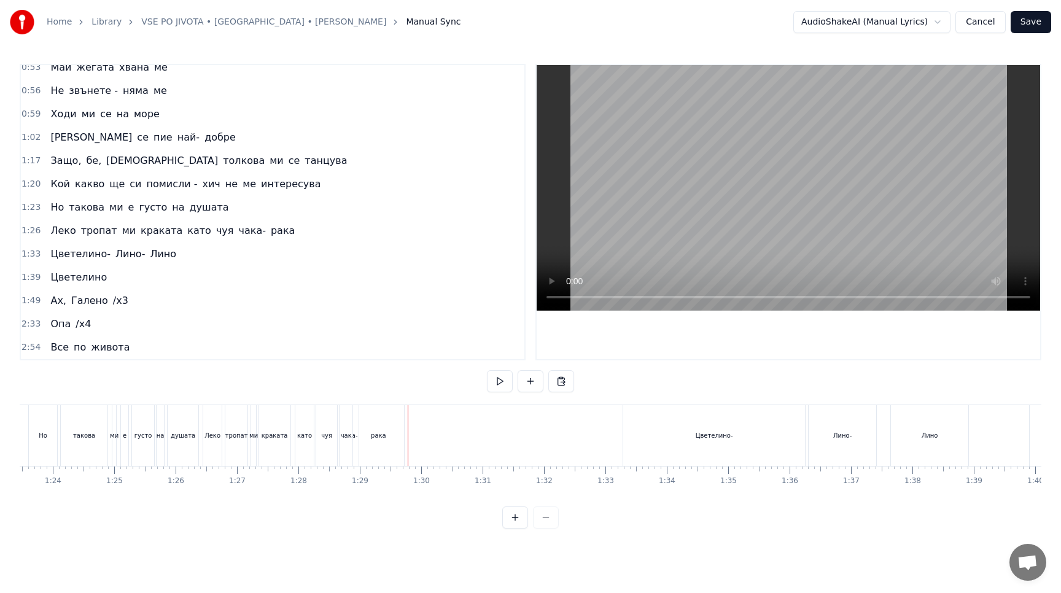
click at [405, 449] on div "Леко тропат ми краката като чуя чака- рака" at bounding box center [305, 435] width 204 height 61
click at [442, 461] on div "New Line Ctrl+N" at bounding box center [488, 461] width 151 height 20
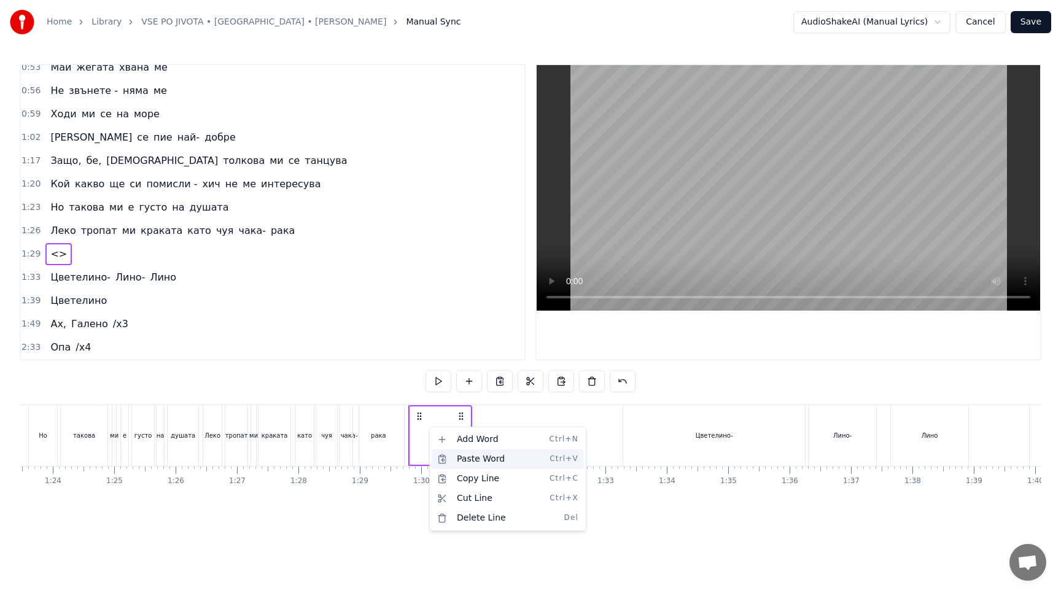
click at [457, 454] on div "Paste Word Ctrl+V" at bounding box center [507, 459] width 151 height 20
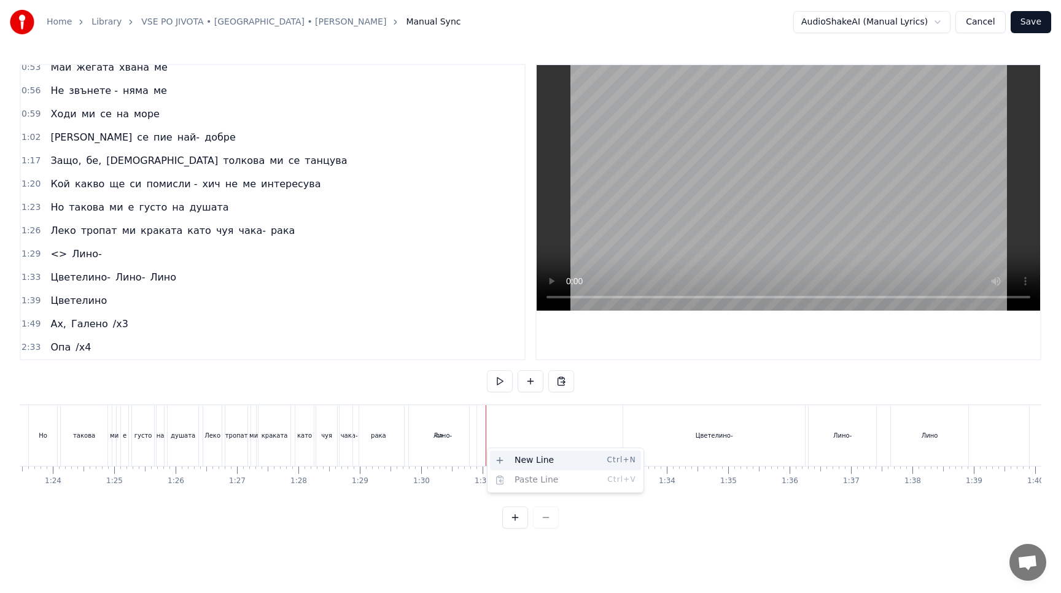
click at [510, 457] on div "New Line Ctrl+N" at bounding box center [565, 461] width 151 height 20
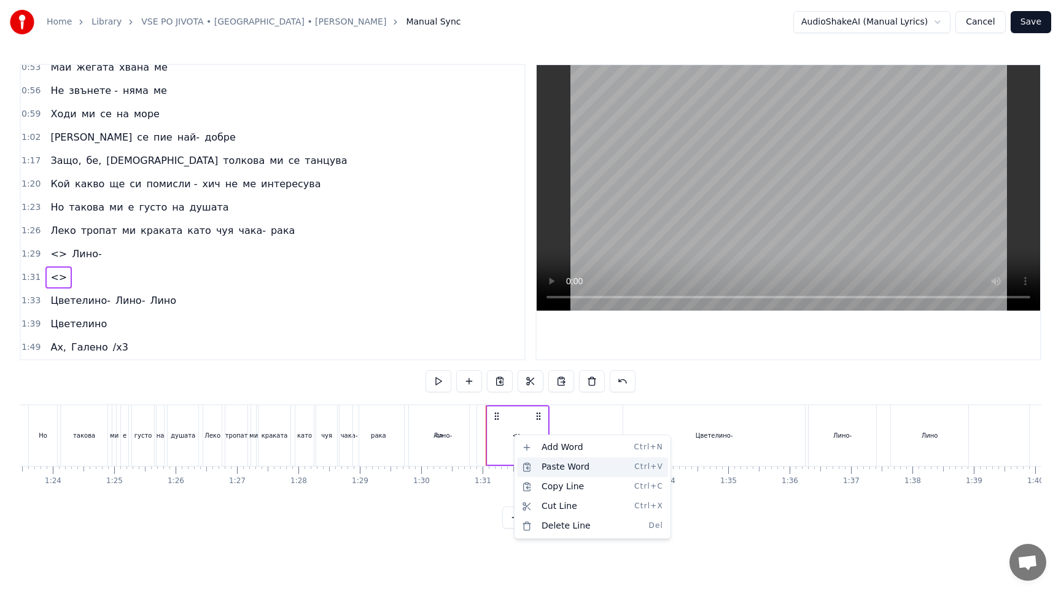
click at [554, 467] on div "Paste Word Ctrl+V" at bounding box center [592, 467] width 151 height 20
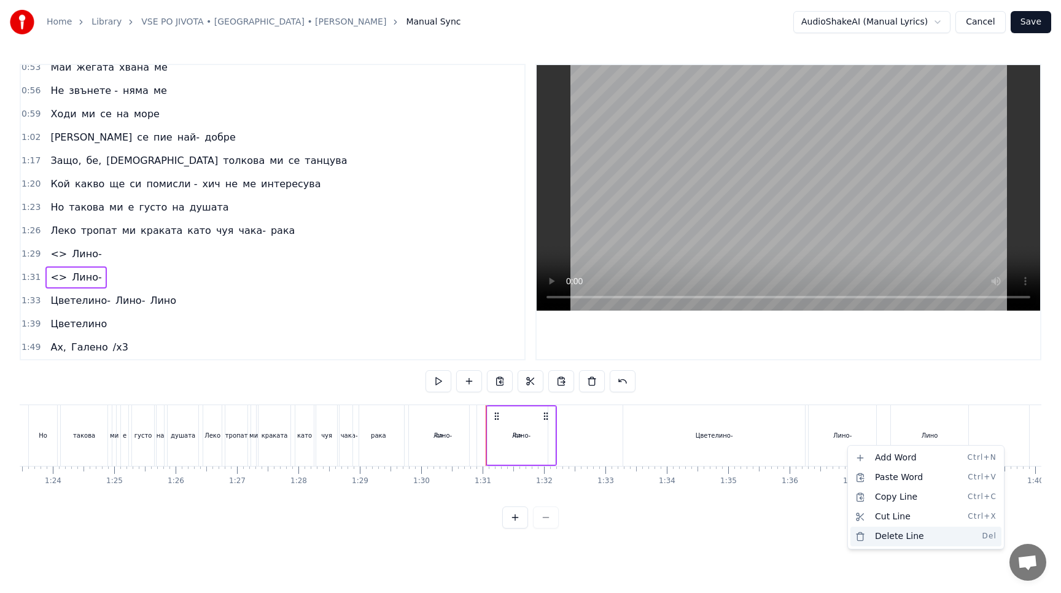
click at [877, 530] on div "Delete Line Del" at bounding box center [925, 537] width 151 height 20
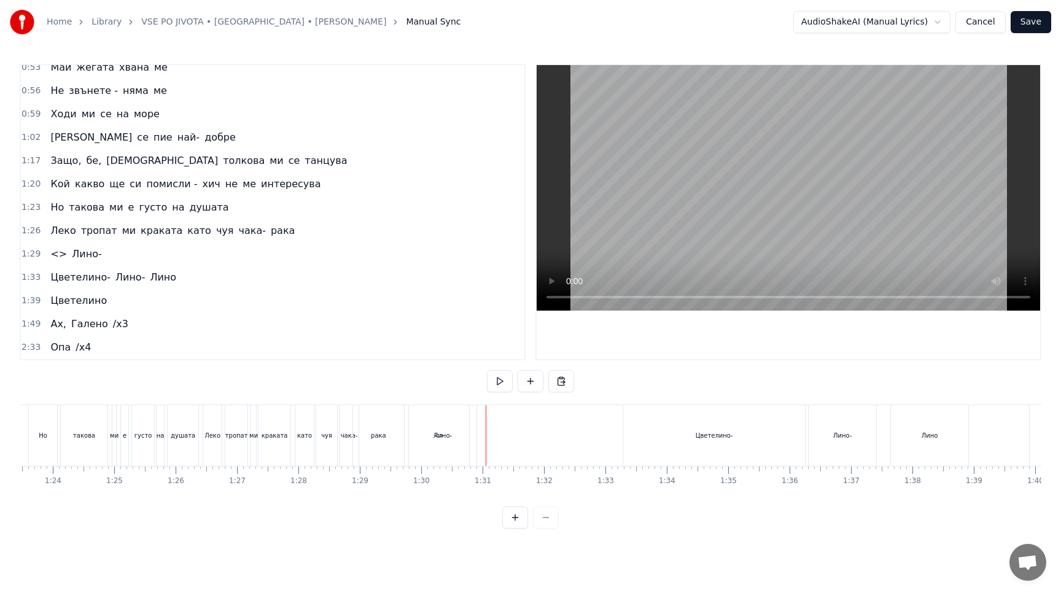
click at [848, 426] on div "Лино-" at bounding box center [843, 435] width 68 height 61
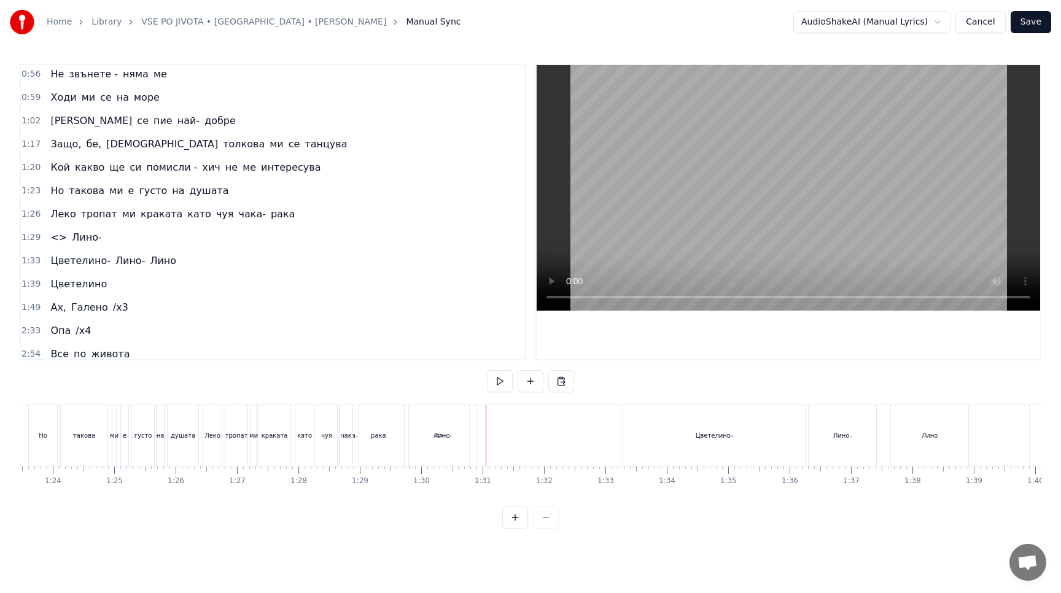
scroll to position [359, 0]
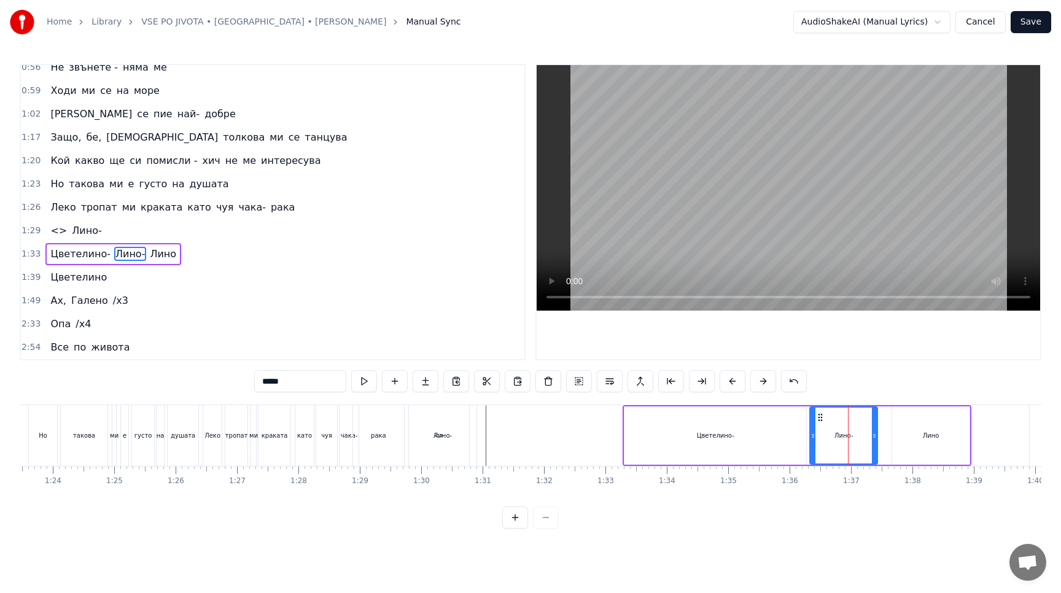
click at [818, 417] on circle at bounding box center [818, 417] width 1 height 1
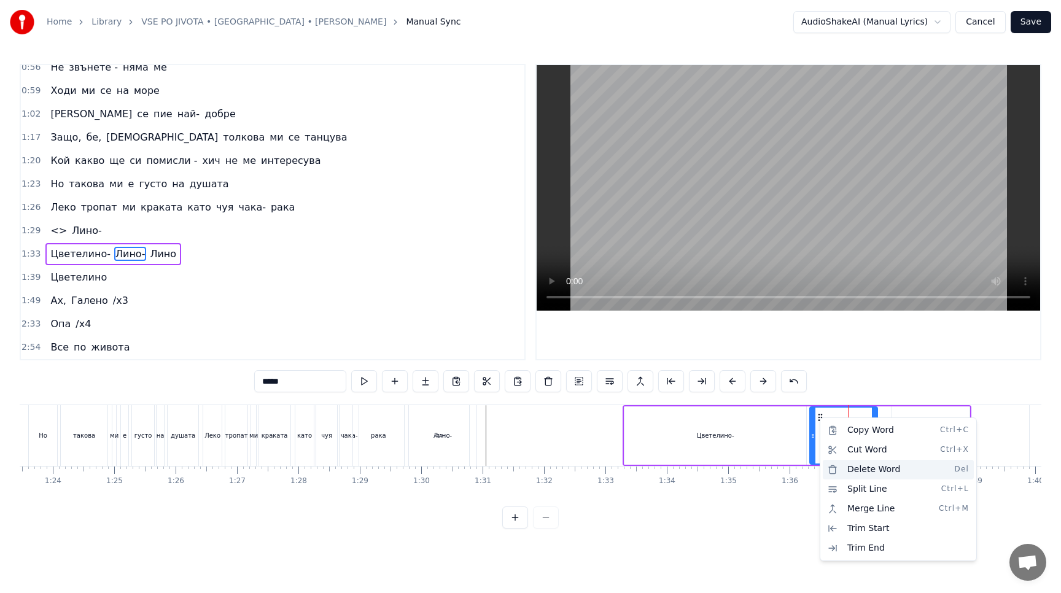
click at [872, 469] on div "Delete Word Del" at bounding box center [898, 470] width 151 height 20
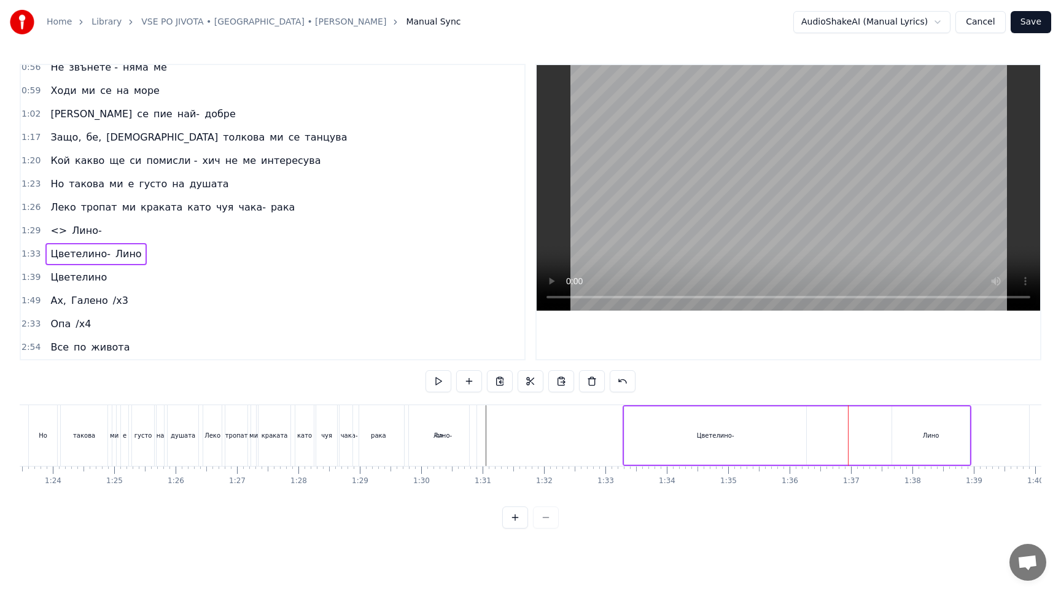
click at [919, 425] on div "Лино" at bounding box center [930, 435] width 77 height 58
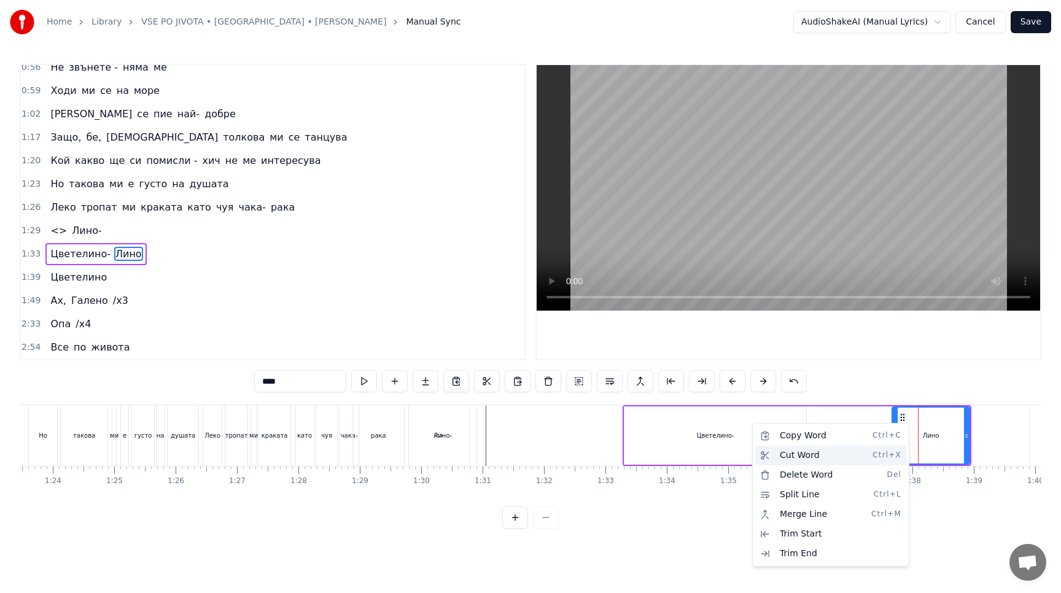
click at [868, 454] on div "Cut Word Ctrl+X" at bounding box center [830, 456] width 151 height 20
click at [841, 476] on div "Delete Word Del" at bounding box center [841, 477] width 151 height 20
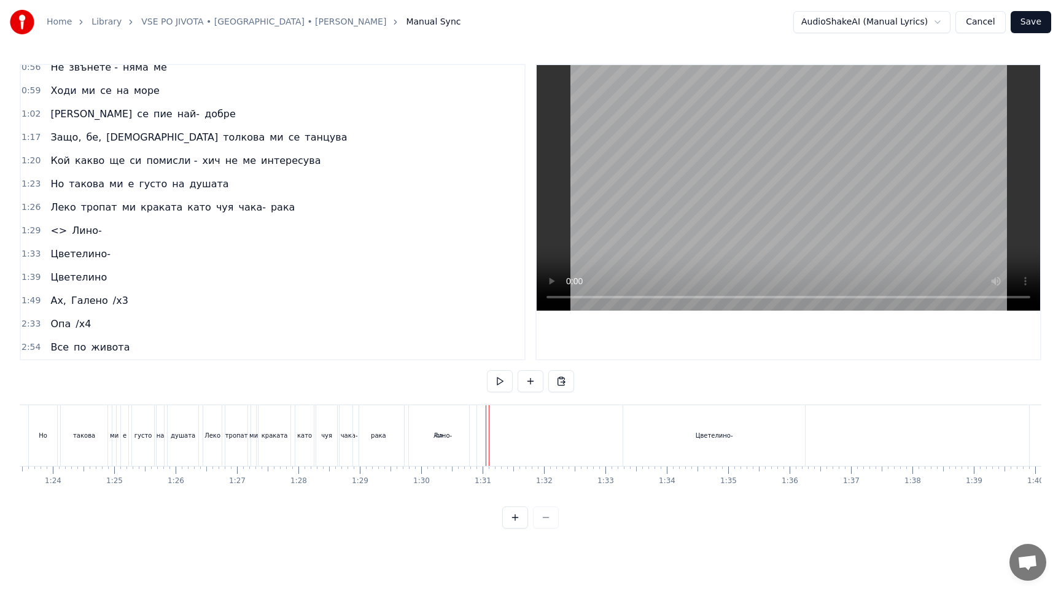
click at [370, 456] on div "рака" at bounding box center [378, 435] width 51 height 61
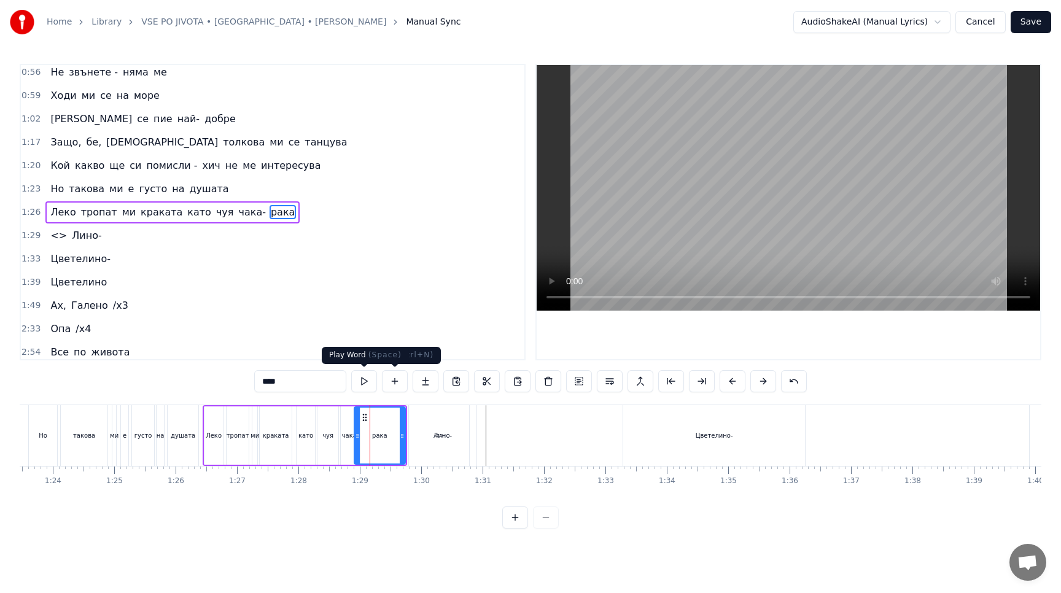
click at [370, 386] on button at bounding box center [364, 381] width 26 height 22
click at [414, 438] on div "Лино-" at bounding box center [443, 435] width 68 height 61
type input "*****"
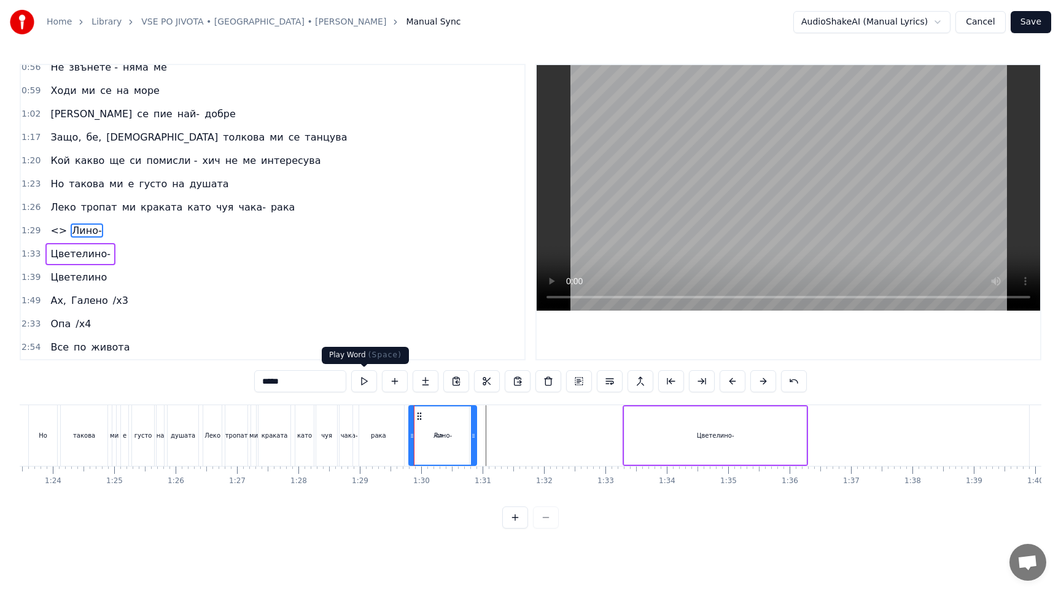
click at [368, 379] on button at bounding box center [364, 381] width 26 height 22
drag, startPoint x: 475, startPoint y: 443, endPoint x: 429, endPoint y: 446, distance: 46.8
click at [429, 446] on div at bounding box center [426, 435] width 5 height 58
drag, startPoint x: 749, startPoint y: 456, endPoint x: 554, endPoint y: 474, distance: 195.5
click at [554, 474] on div "Опа, опа Опа, опа, опа Защо, бе, [DEMOGRAPHIC_DATA] толкова ми се живее Даже и …" at bounding box center [531, 451] width 1022 height 92
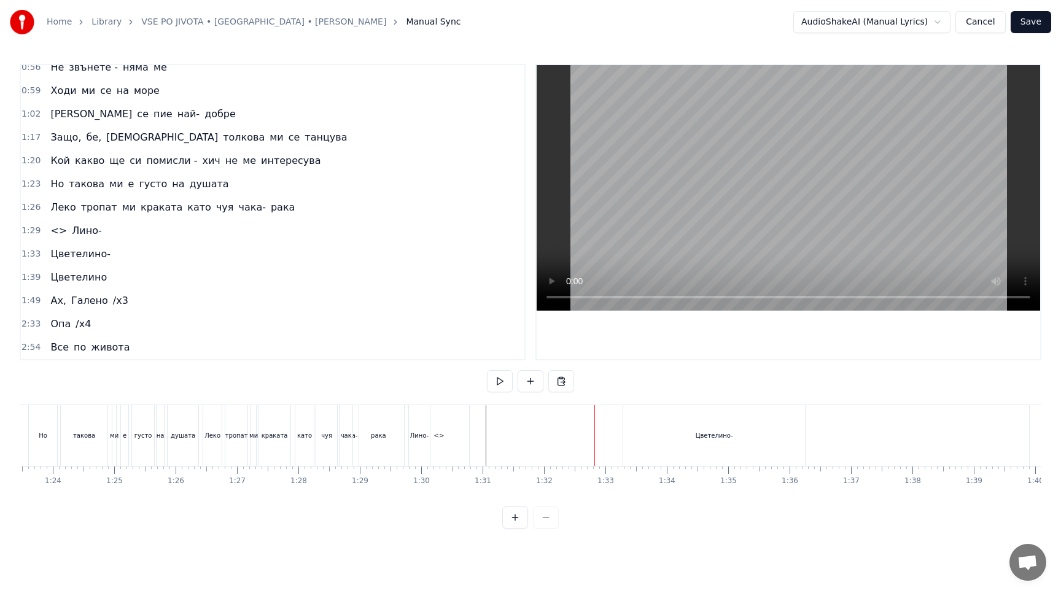
click at [81, 234] on span "Лино-" at bounding box center [87, 230] width 32 height 14
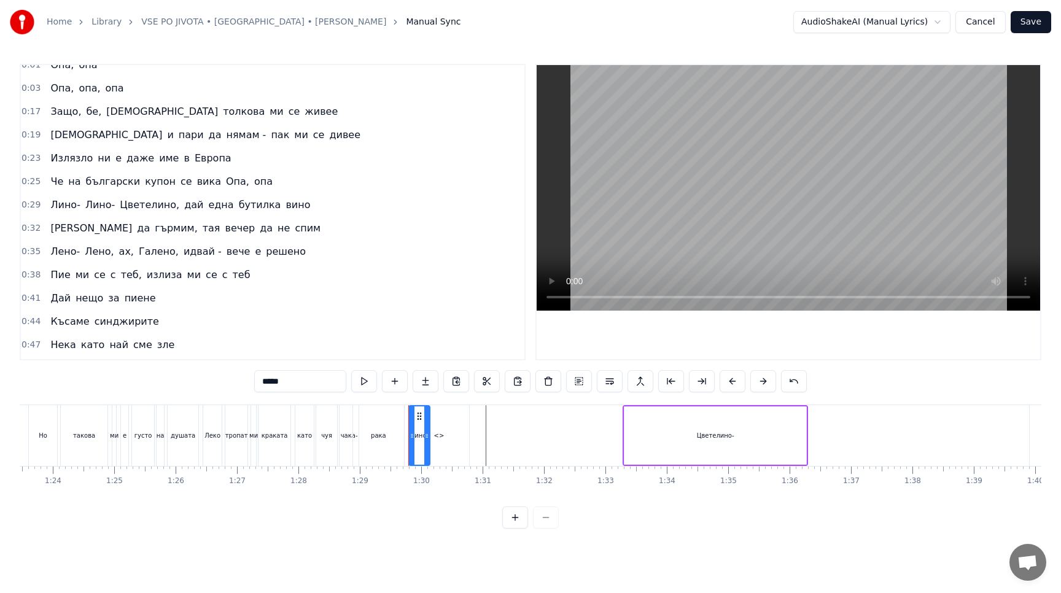
scroll to position [0, 0]
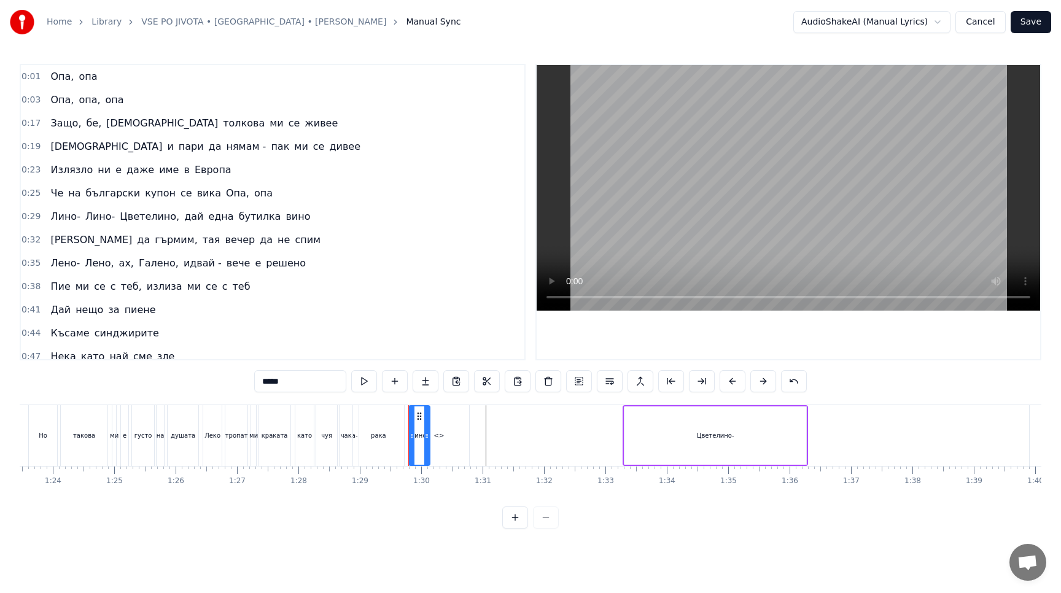
drag, startPoint x: 338, startPoint y: 214, endPoint x: 63, endPoint y: 213, distance: 275.7
click at [63, 213] on div "0:29 Лино- Лино- Цветелино, дай една бутилка вино" at bounding box center [272, 216] width 503 height 23
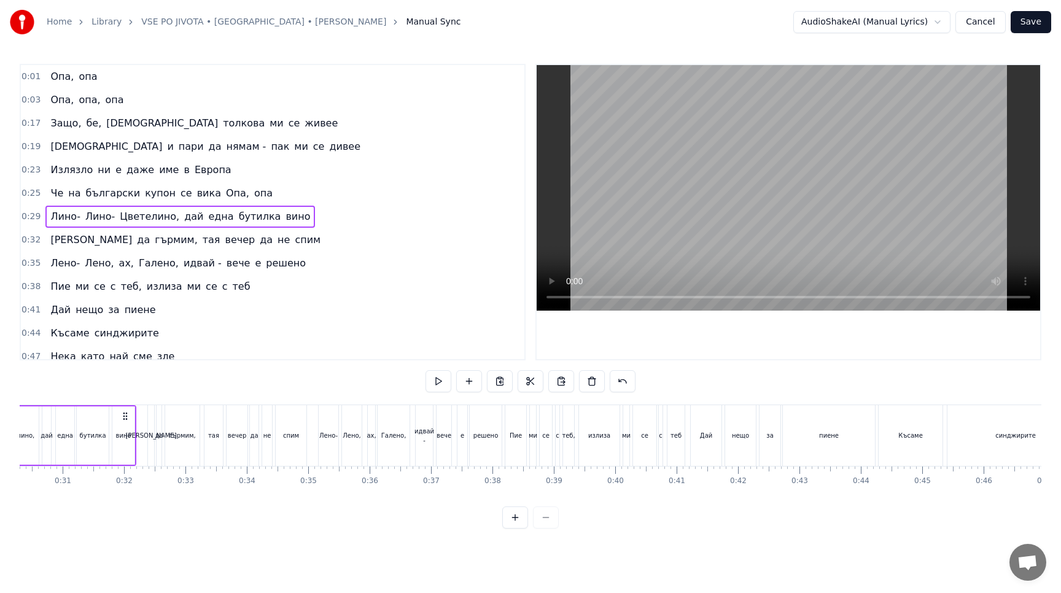
scroll to position [0, 1722]
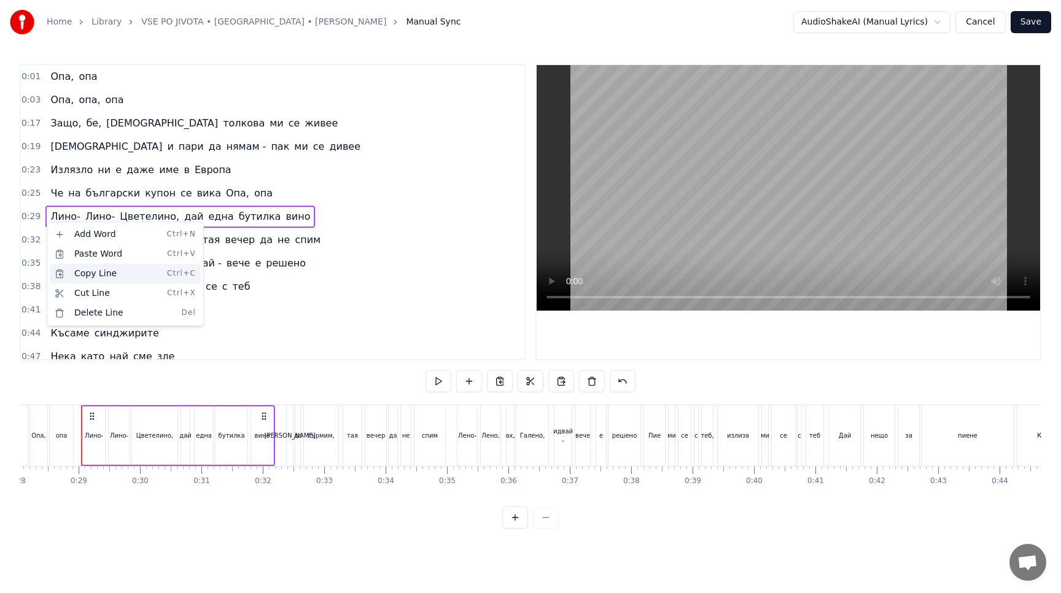
click at [103, 270] on div "Copy Line Ctrl+C" at bounding box center [125, 274] width 151 height 20
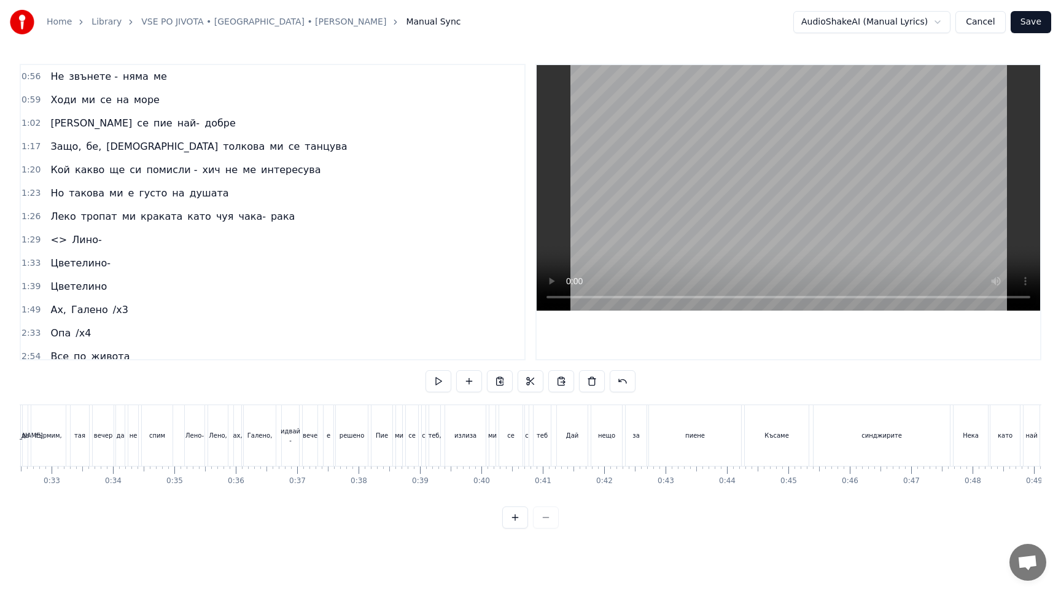
scroll to position [351, 0]
click at [118, 336] on div "Delete Line Del" at bounding box center [133, 333] width 151 height 20
click at [116, 255] on div "New Line Ctrl+N" at bounding box center [157, 254] width 151 height 20
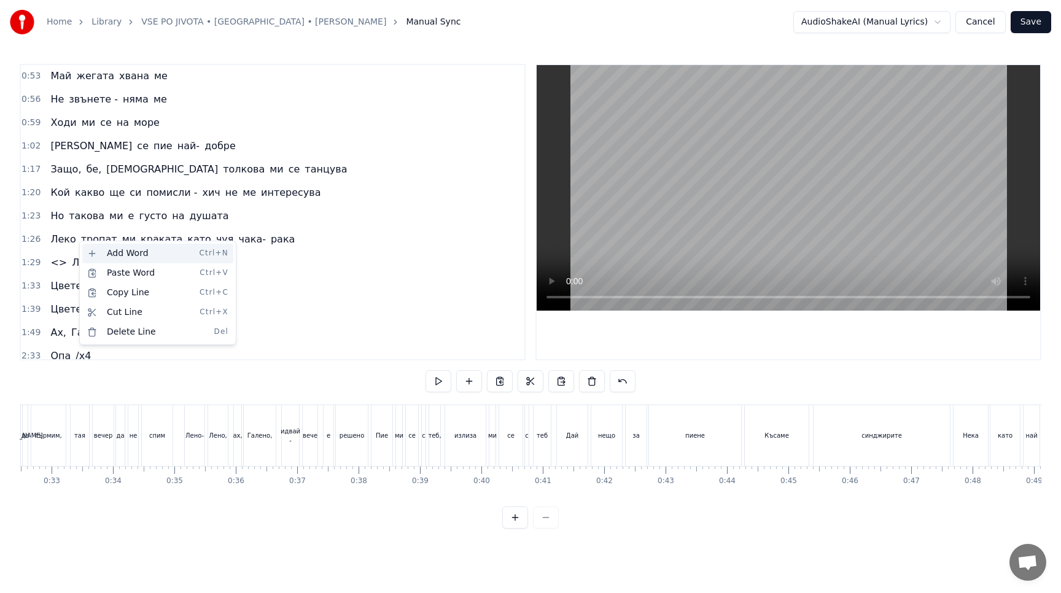
scroll to position [351, 0]
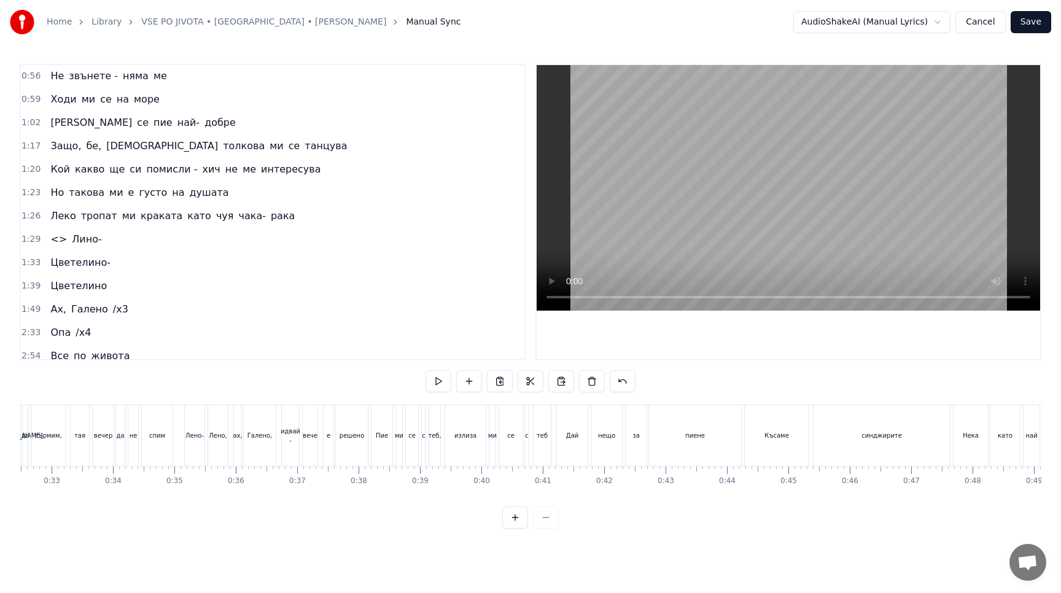
click at [85, 235] on span "Лино-" at bounding box center [87, 239] width 32 height 14
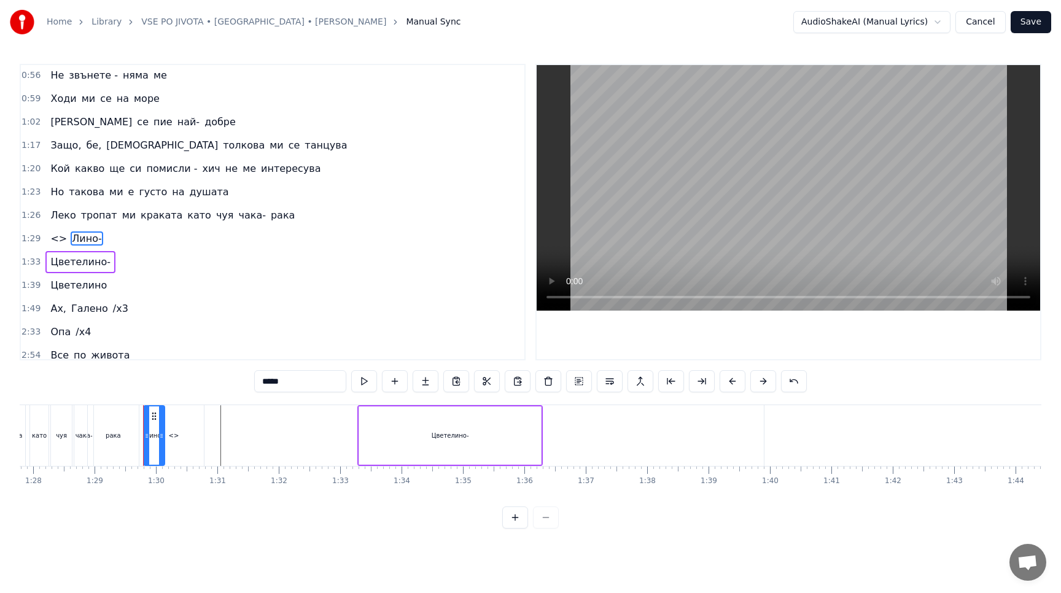
scroll to position [0, 5451]
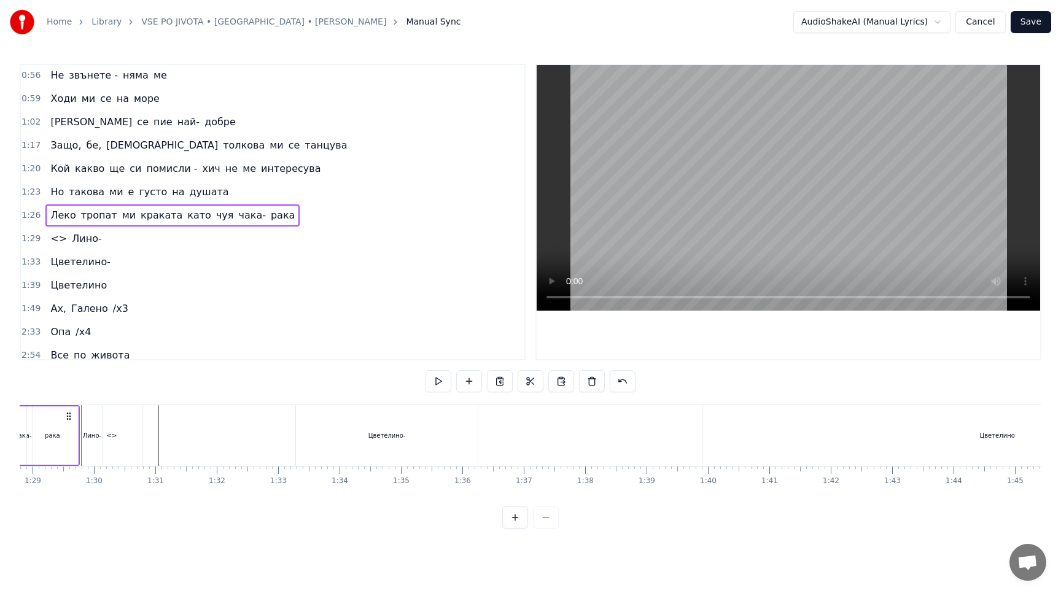
scroll to position [0, 5448]
click at [98, 456] on div "Лино-" at bounding box center [95, 435] width 21 height 61
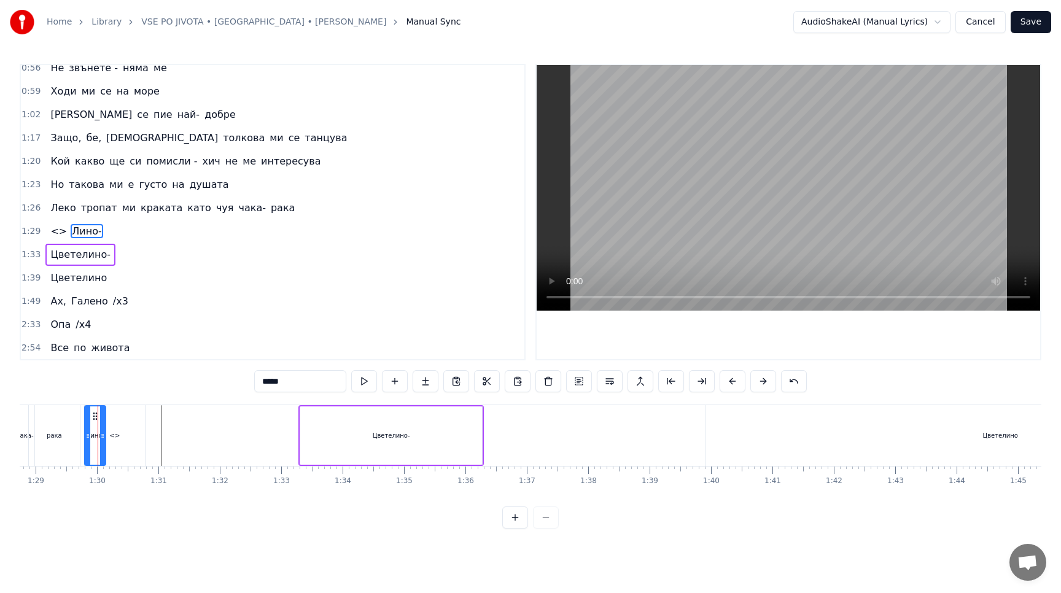
scroll to position [359, 0]
drag, startPoint x: 153, startPoint y: 352, endPoint x: 60, endPoint y: 250, distance: 138.2
click at [60, 250] on div "0:01 Опа, опа 0:03 Опа, опа, опа 0:17 Защо, бе, Боже толкова ми се живее 0:19 Д…" at bounding box center [273, 212] width 506 height 297
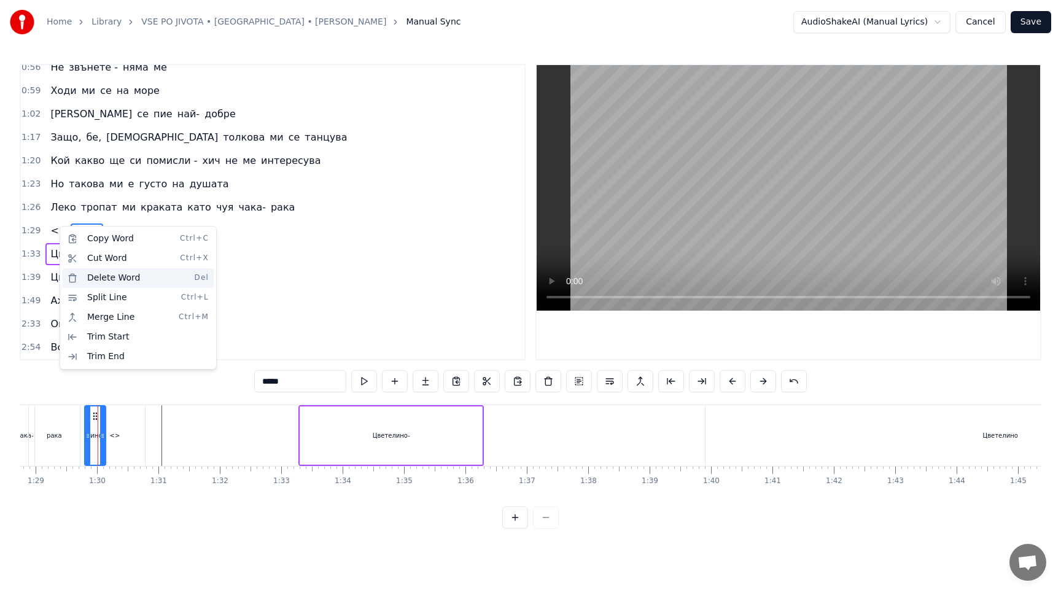
click at [107, 281] on div "Delete Word Del" at bounding box center [138, 278] width 151 height 20
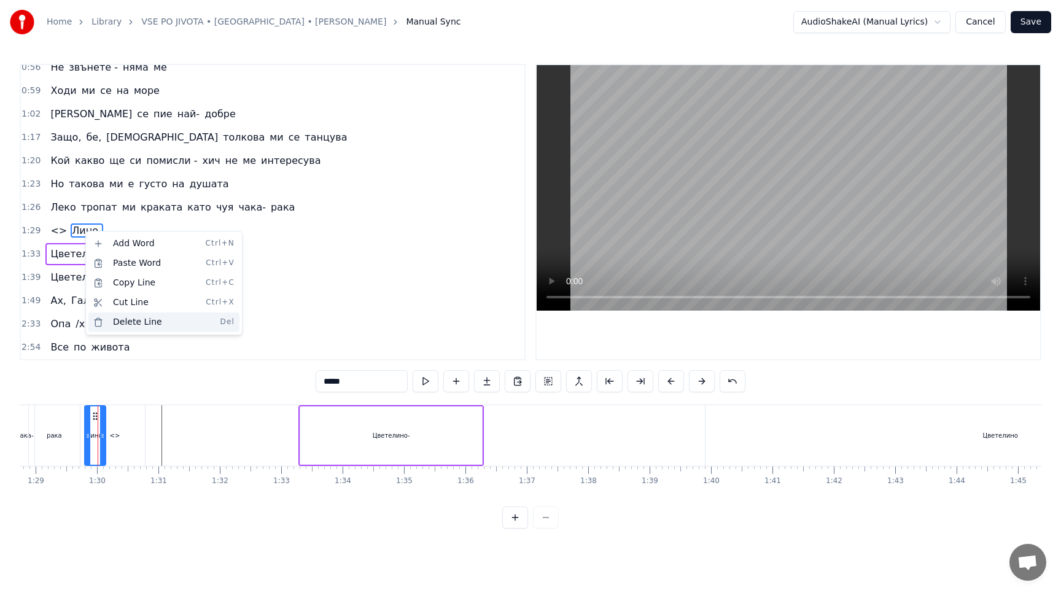
click at [119, 324] on div "Delete Line Del" at bounding box center [163, 323] width 151 height 20
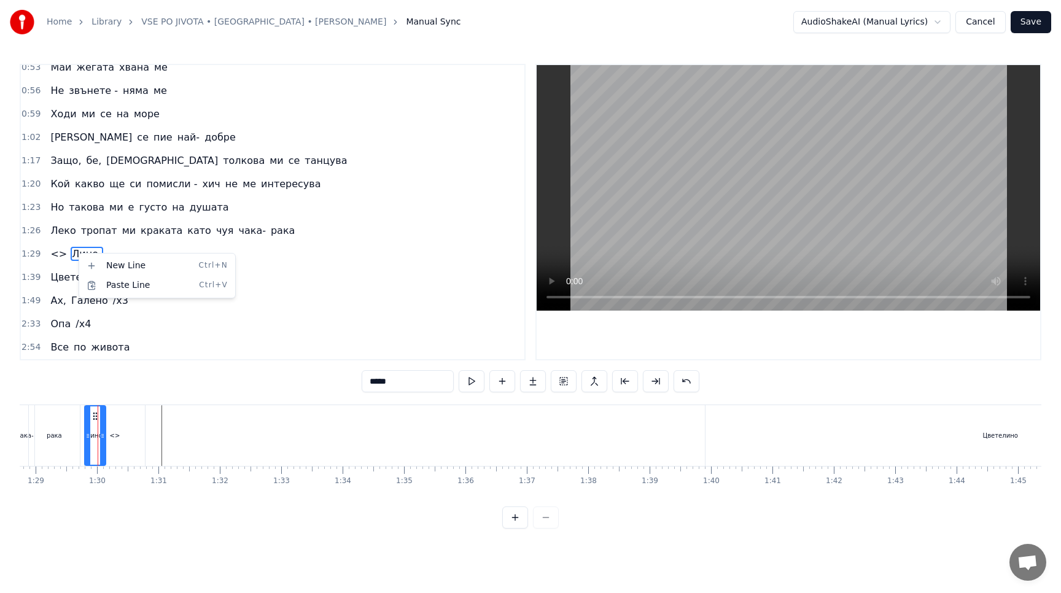
click at [72, 249] on html "Home Library VSE PO JIVOTA • GALENA • TSVETELINA YANEVA Manual Sync AudioShakeA…" at bounding box center [530, 274] width 1061 height 548
click at [276, 268] on html "Home Library VSE PO JIVOTA • GALENA • TSVETELINA YANEVA Manual Sync AudioShakeA…" at bounding box center [530, 274] width 1061 height 548
click at [122, 263] on div "New Line Ctrl+N" at bounding box center [165, 267] width 151 height 20
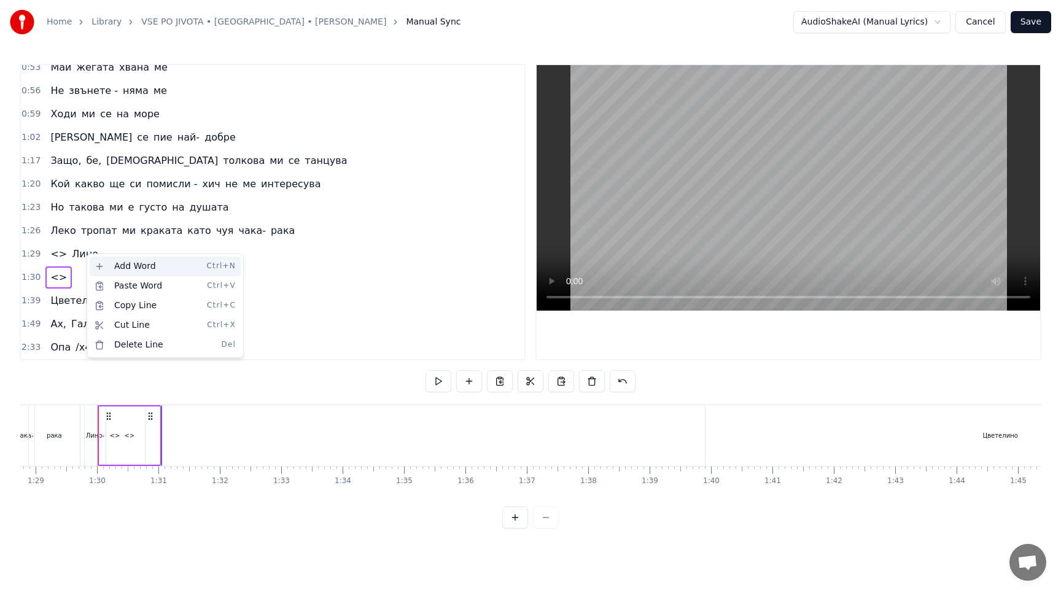
scroll to position [359, 0]
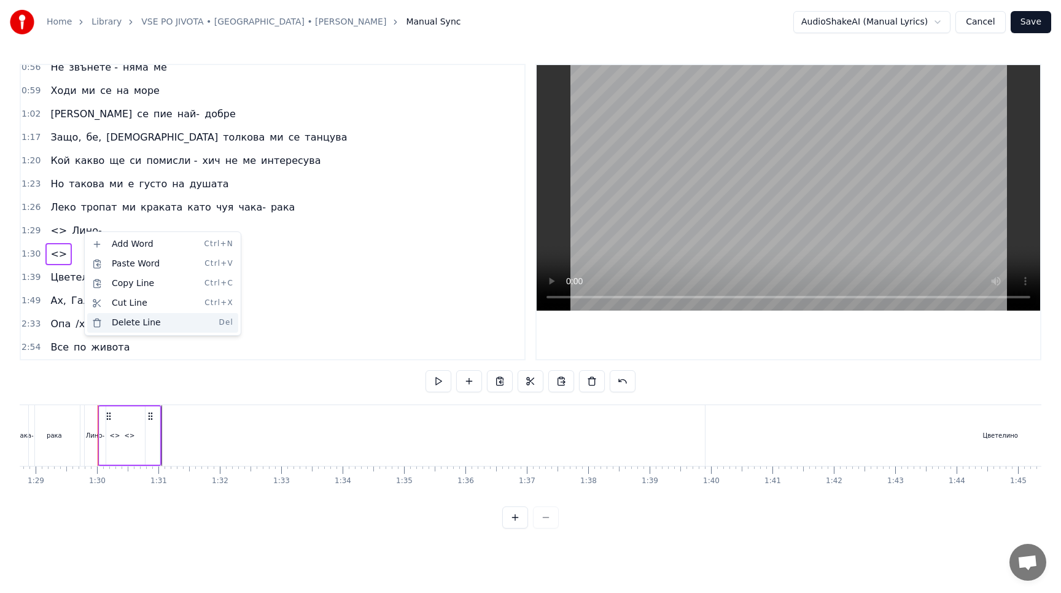
click at [122, 325] on div "Delete Line Del" at bounding box center [162, 323] width 151 height 20
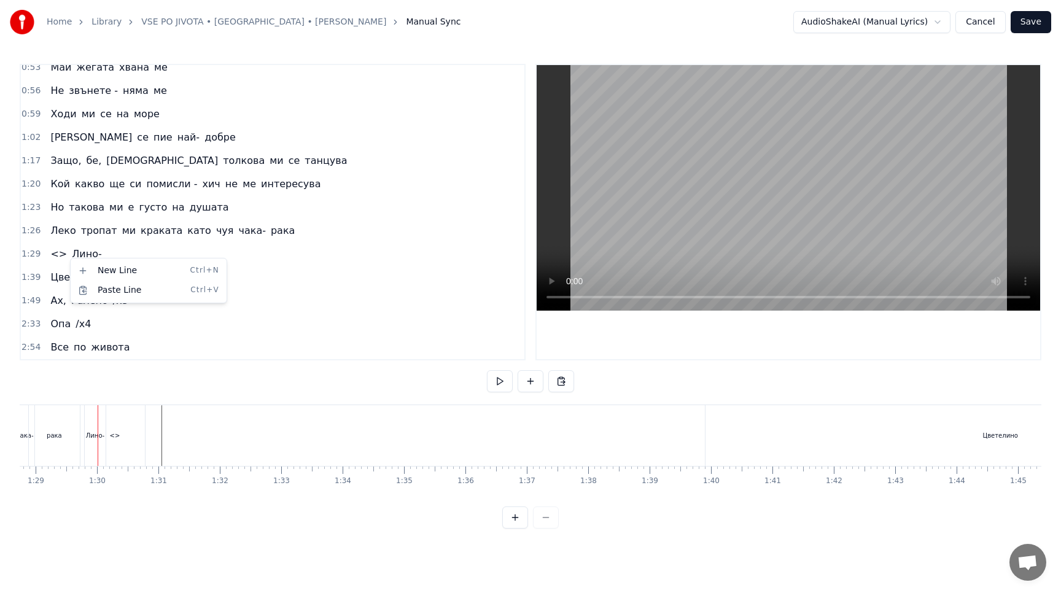
click at [90, 231] on html "Home Library VSE PO JIVOTA • GALENA • TSVETELINA YANEVA Manual Sync AudioShakeA…" at bounding box center [530, 274] width 1061 height 548
click at [48, 253] on html "Home Library VSE PO JIVOTA • GALENA • TSVETELINA YANEVA Manual Sync AudioShakeA…" at bounding box center [530, 274] width 1061 height 548
click at [101, 255] on div "1:29 <> Лино-" at bounding box center [272, 254] width 503 height 23
click at [139, 254] on div "1:29 <> Лино-" at bounding box center [272, 254] width 503 height 23
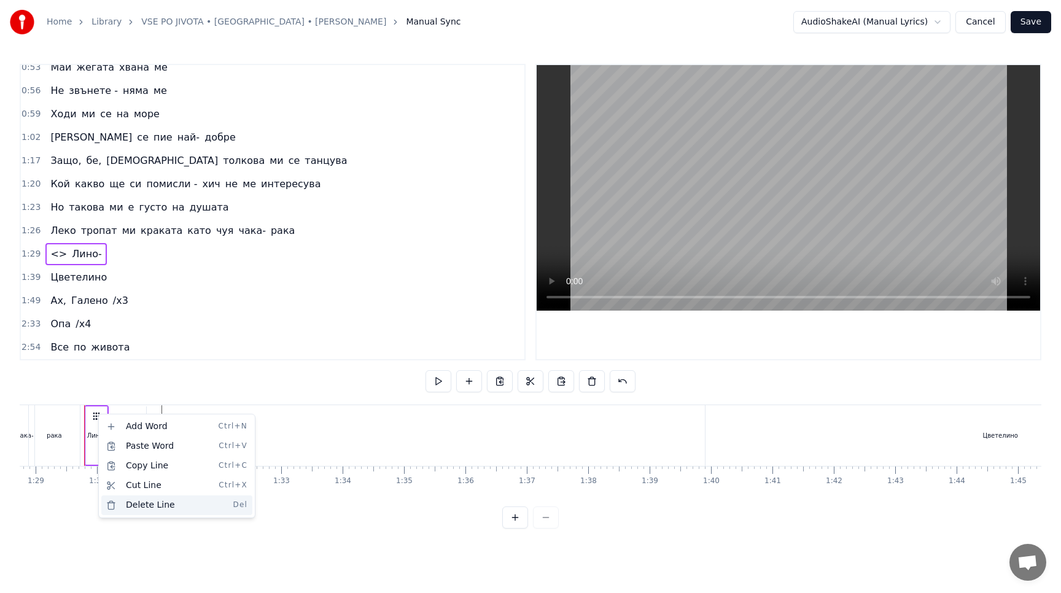
click at [135, 509] on div "Delete Line Del" at bounding box center [176, 505] width 151 height 20
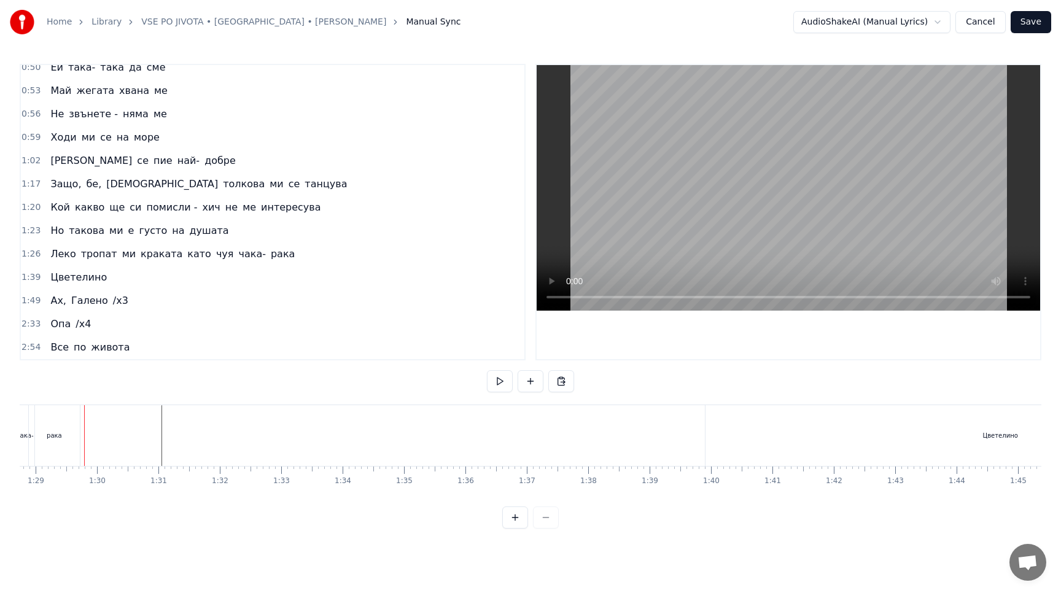
click at [32, 257] on span "1:26" at bounding box center [30, 254] width 19 height 12
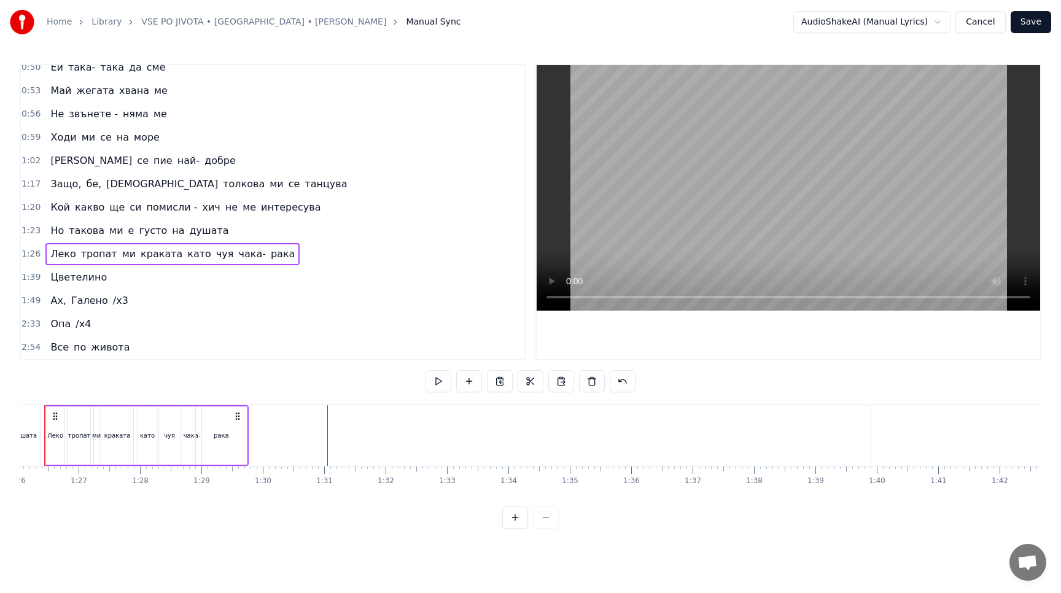
scroll to position [0, 5246]
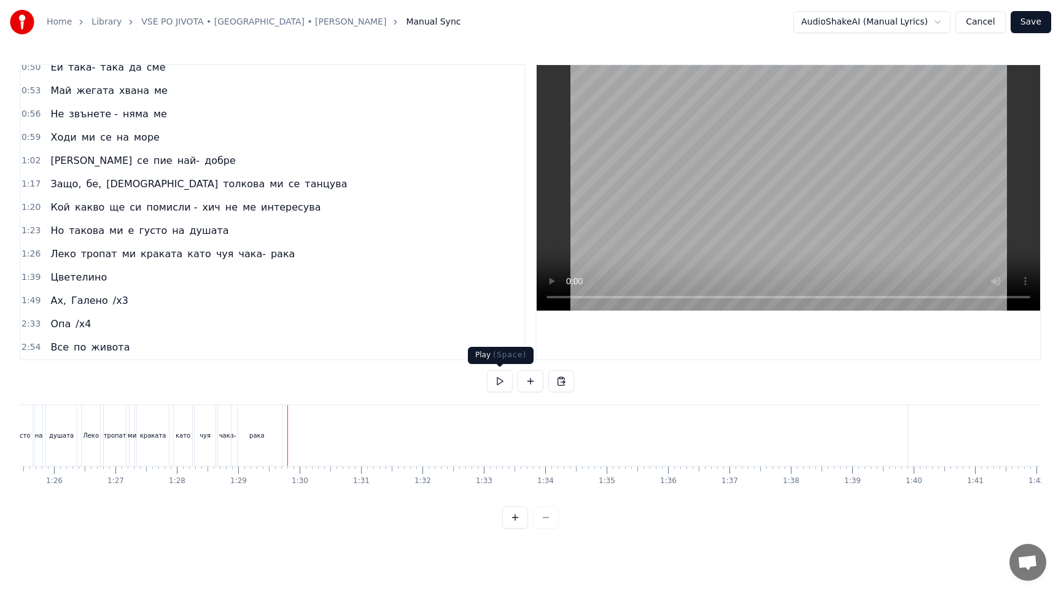
click at [500, 386] on button at bounding box center [500, 381] width 26 height 22
click at [500, 384] on button at bounding box center [500, 381] width 26 height 22
click at [284, 436] on div "Леко тропат ми краката като чуя чака- рака" at bounding box center [183, 435] width 204 height 61
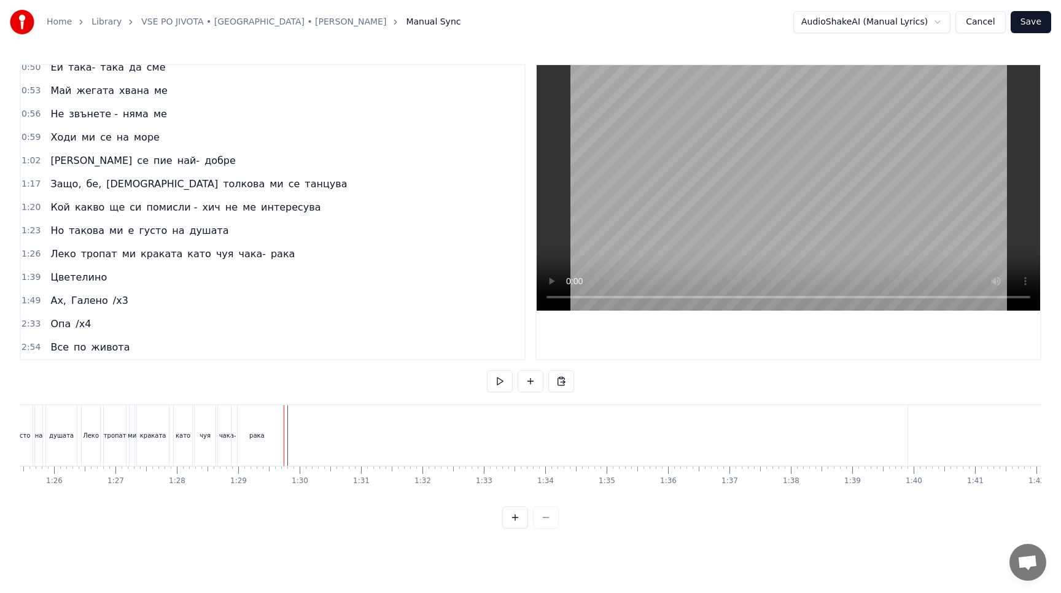
click at [516, 522] on button at bounding box center [515, 518] width 26 height 22
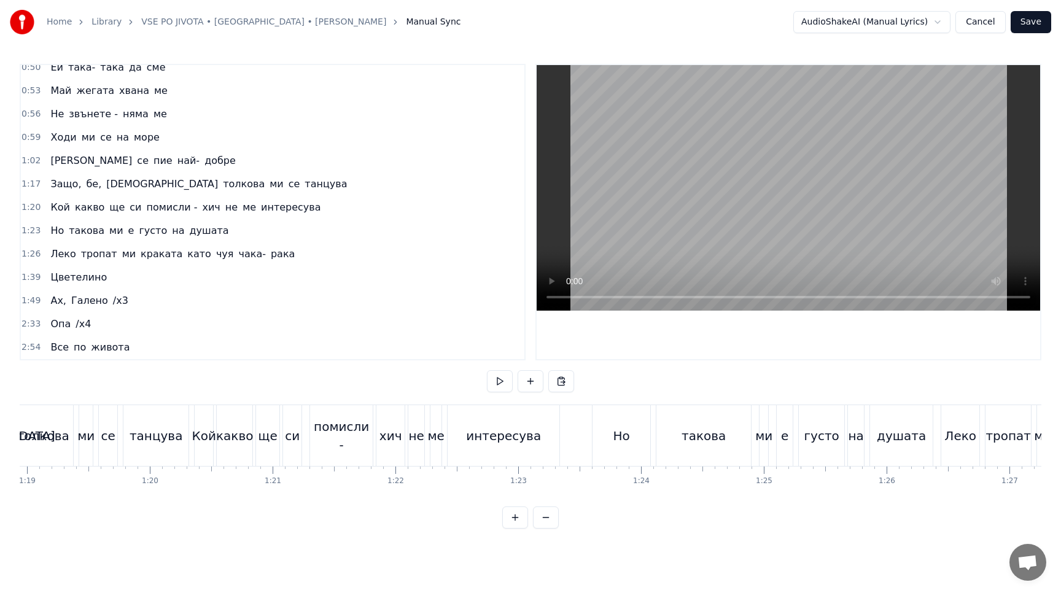
click at [516, 522] on button at bounding box center [515, 518] width 26 height 22
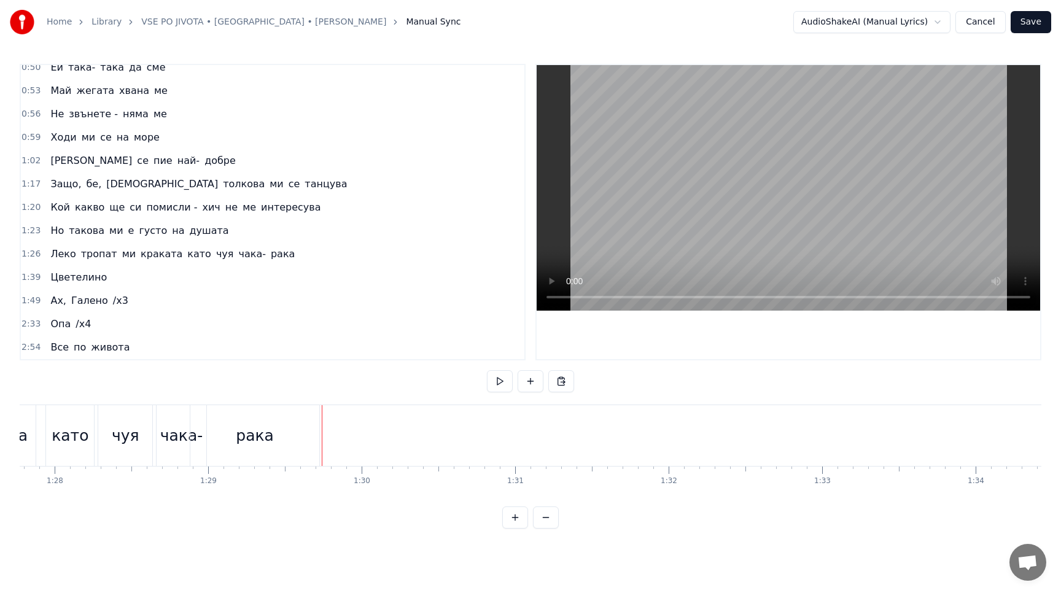
scroll to position [0, 13470]
click at [322, 448] on div "Леко тропат ми краката като чуя чака- рака" at bounding box center [71, 435] width 507 height 61
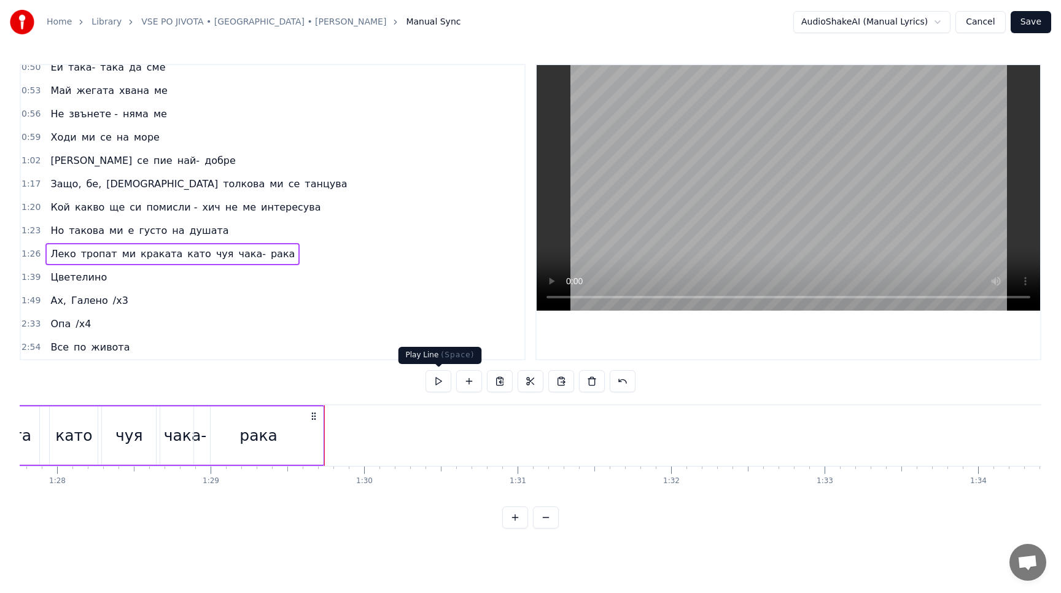
click at [445, 378] on button at bounding box center [438, 381] width 26 height 22
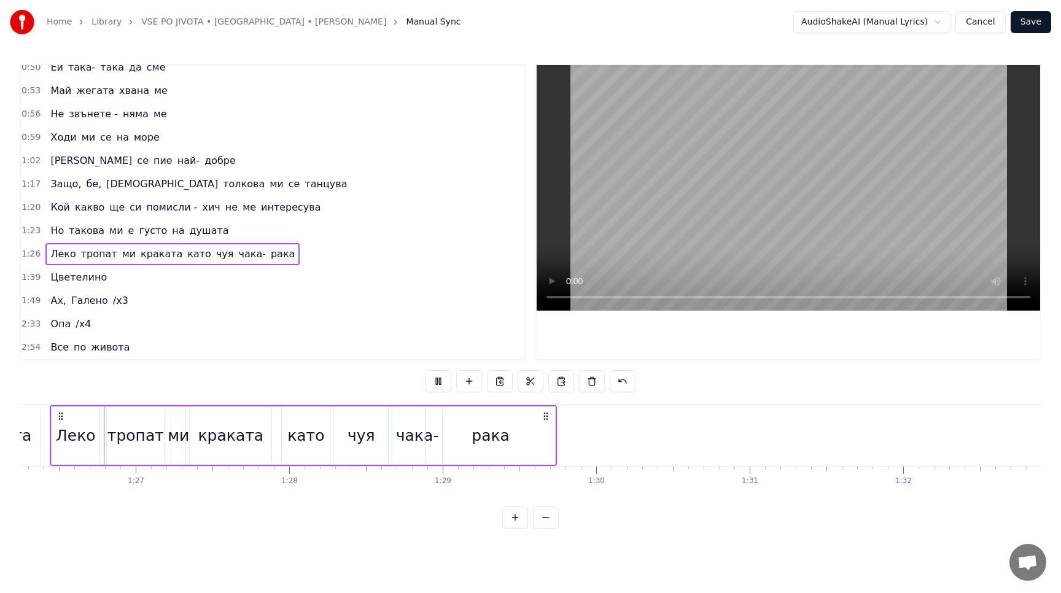
scroll to position [0, 13236]
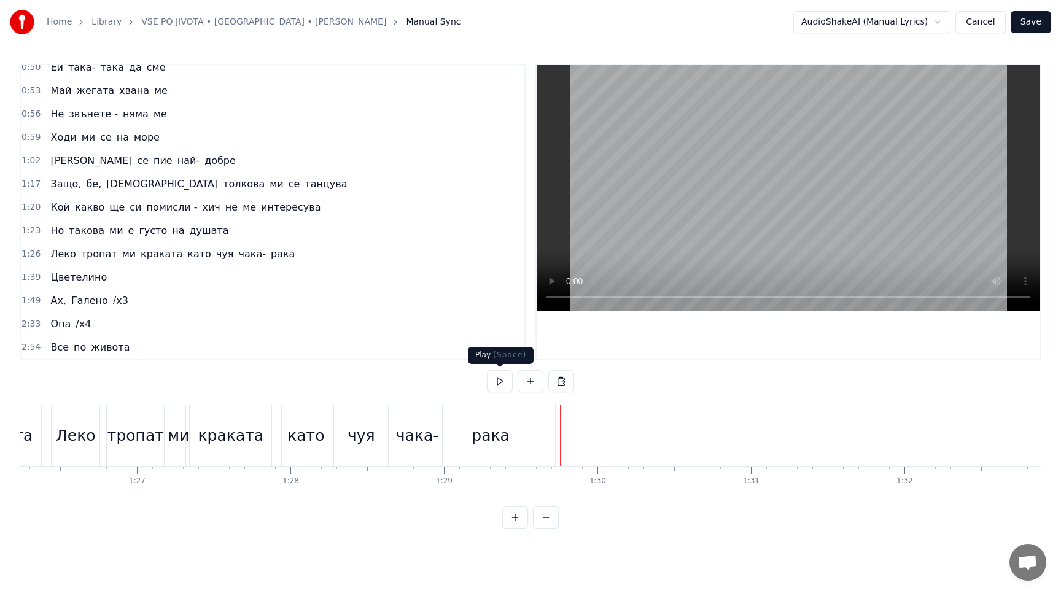
click at [502, 385] on button at bounding box center [500, 381] width 26 height 22
click at [507, 380] on button at bounding box center [500, 381] width 26 height 22
click at [530, 385] on button at bounding box center [531, 381] width 26 height 22
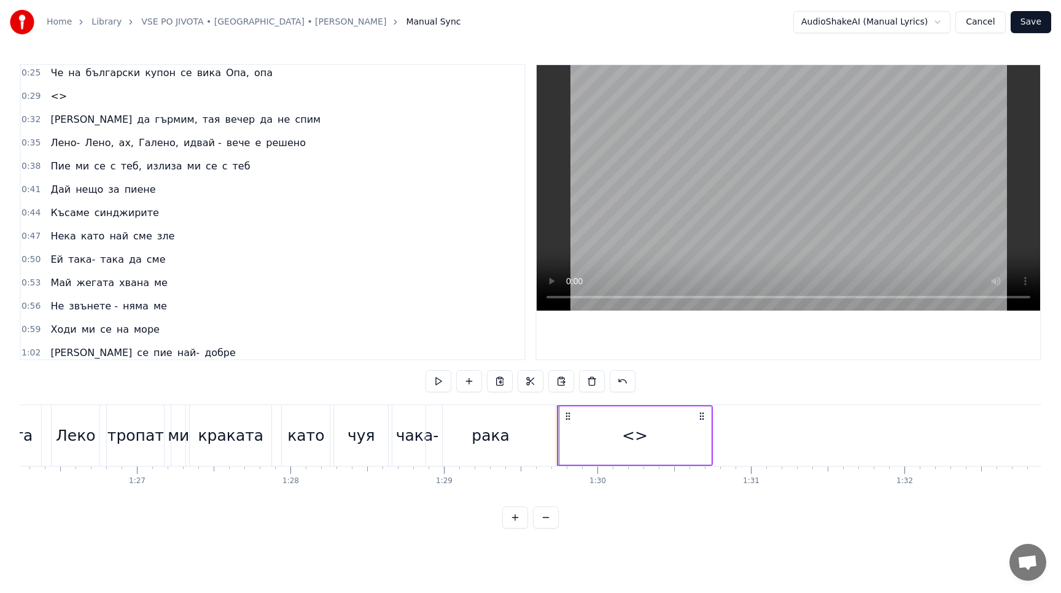
scroll to position [0, 0]
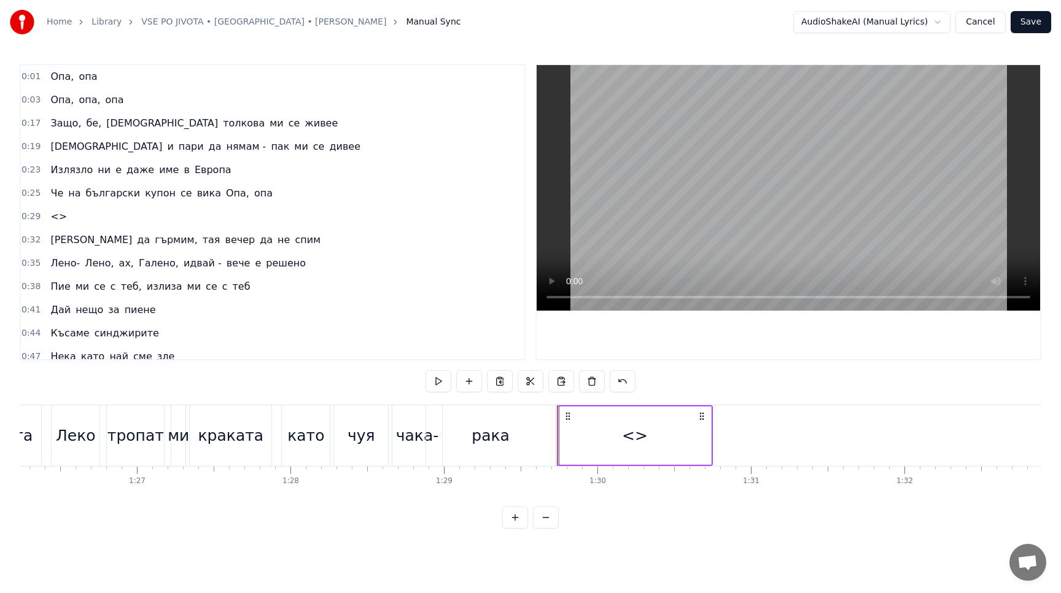
click at [980, 29] on button "Cancel" at bounding box center [980, 22] width 50 height 22
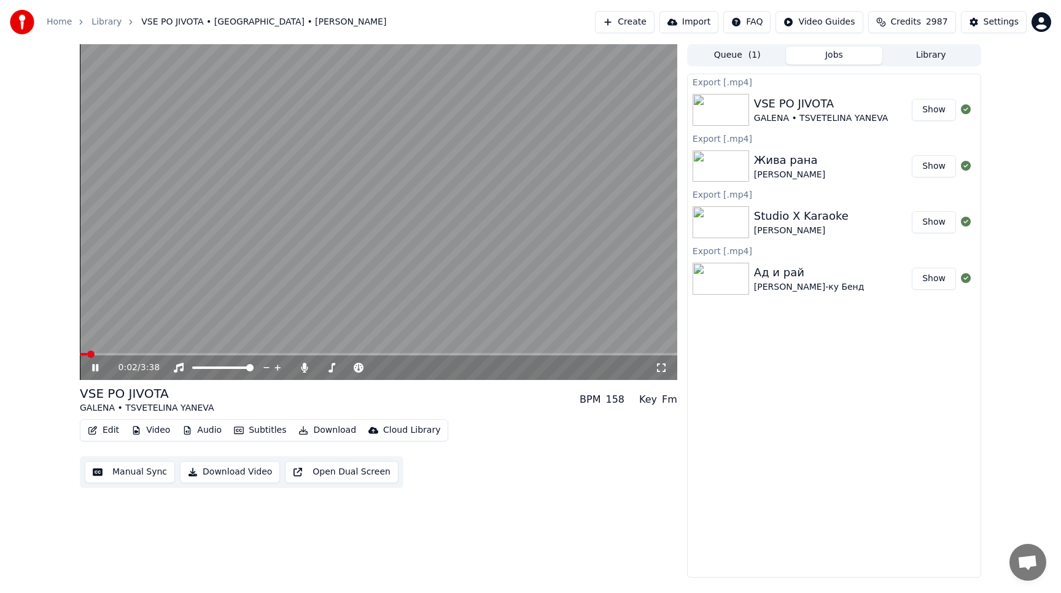
click at [98, 366] on icon at bounding box center [95, 367] width 6 height 7
click at [634, 18] on button "Create" at bounding box center [625, 22] width 60 height 22
click at [631, 24] on button "Create" at bounding box center [625, 22] width 60 height 22
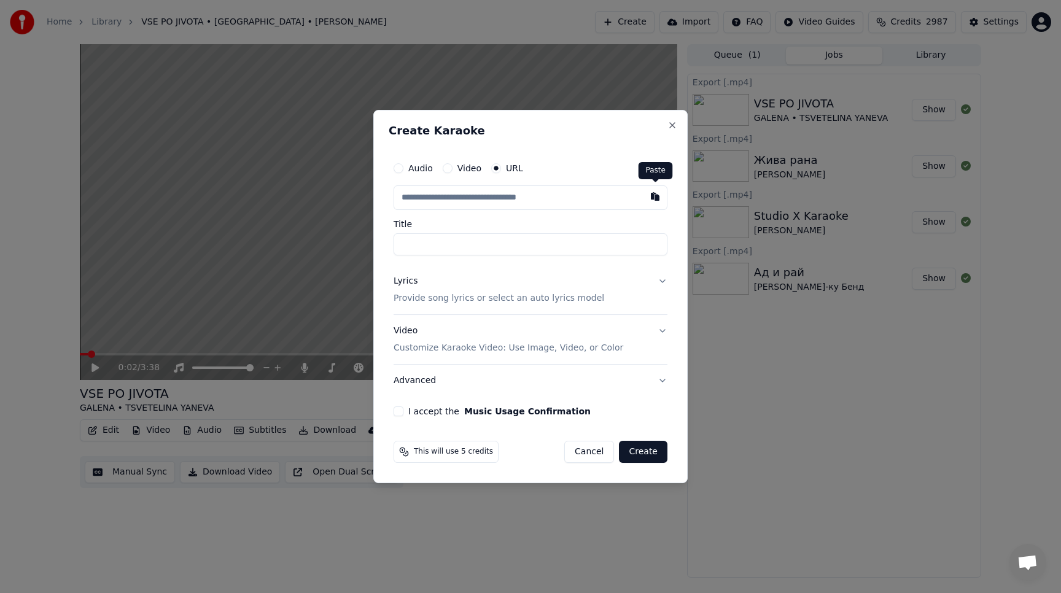
click at [651, 196] on button "button" at bounding box center [655, 196] width 25 height 22
type input "**********"
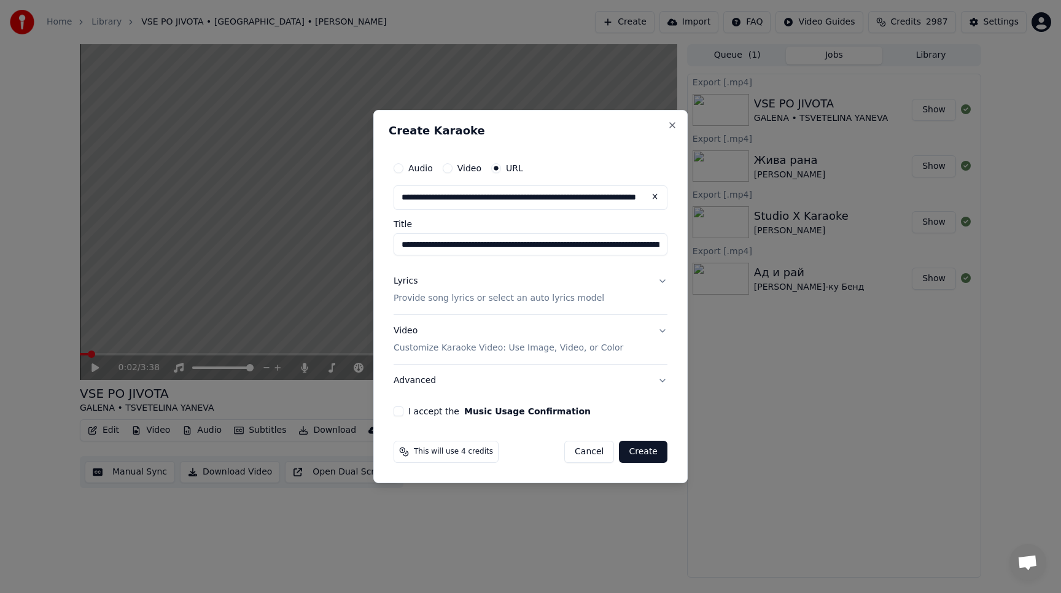
click at [661, 282] on button "Lyrics Provide song lyrics or select an auto lyrics model" at bounding box center [531, 289] width 274 height 49
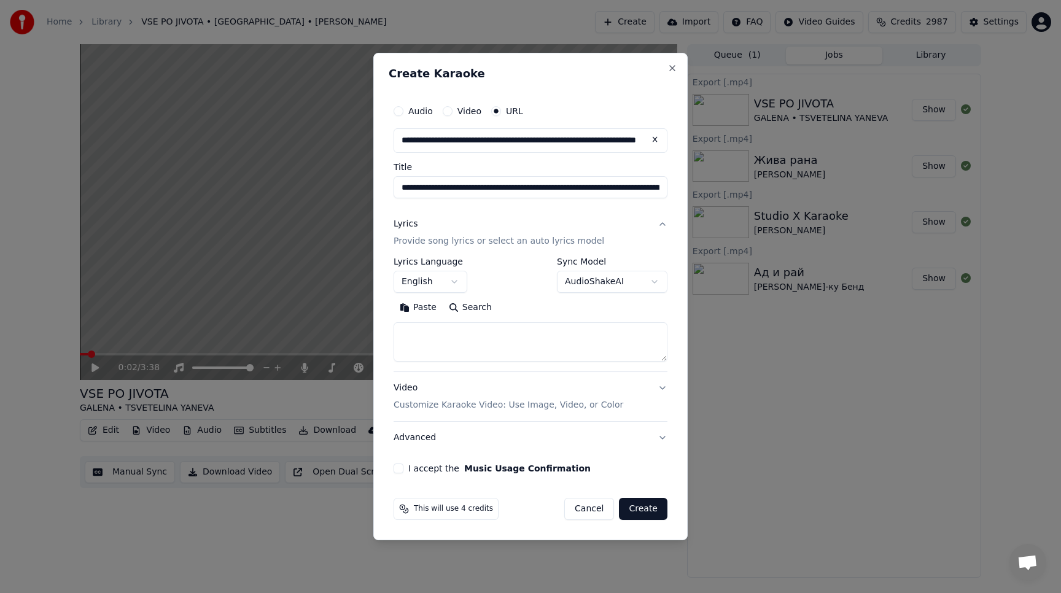
click at [419, 310] on button "Paste" at bounding box center [418, 308] width 49 height 20
type textarea "**********"
click at [661, 387] on button "Video Customize Karaoke Video: Use Image, Video, or Color" at bounding box center [531, 396] width 274 height 49
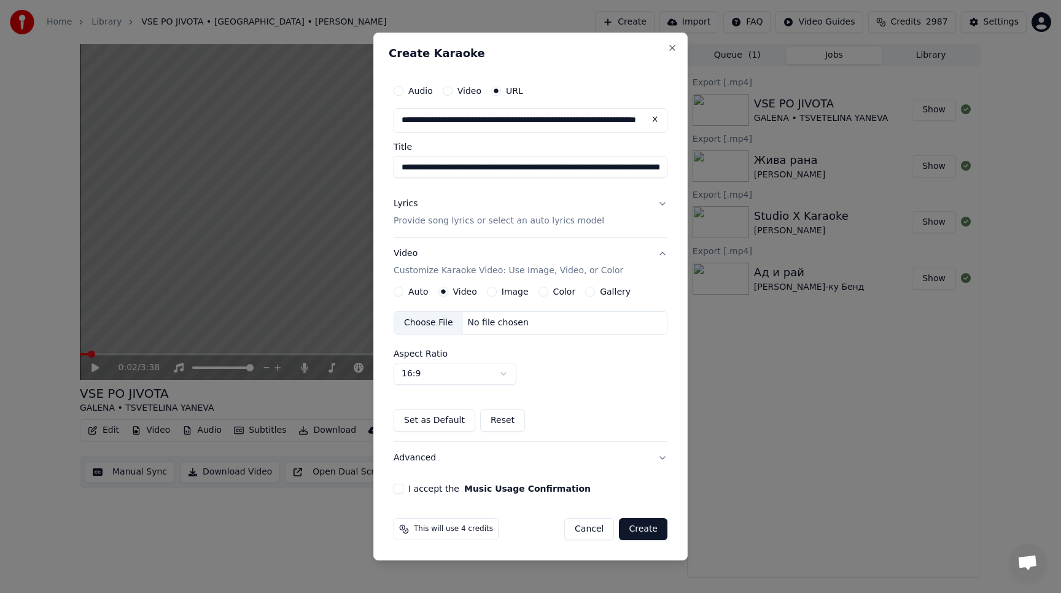
click at [398, 491] on button "I accept the Music Usage Confirmation" at bounding box center [399, 489] width 10 height 10
click at [661, 203] on button "Lyrics Provide song lyrics or select an auto lyrics model" at bounding box center [531, 212] width 274 height 49
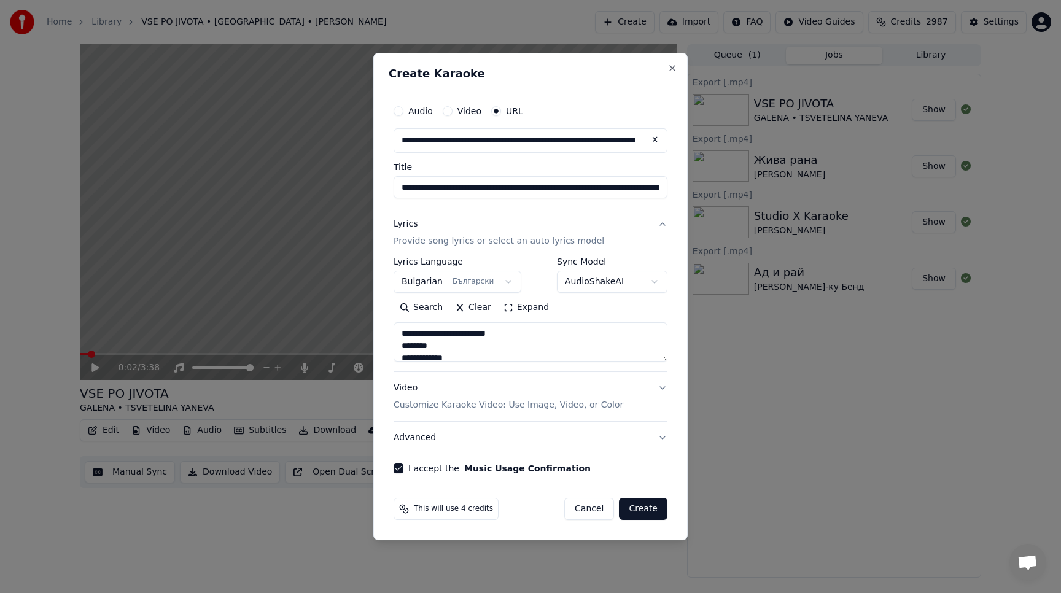
drag, startPoint x: 530, startPoint y: 335, endPoint x: 385, endPoint y: 337, distance: 145.5
click at [385, 337] on div "**********" at bounding box center [530, 296] width 314 height 487
drag, startPoint x: 560, startPoint y: 334, endPoint x: 394, endPoint y: 335, distance: 166.4
click at [394, 335] on textarea at bounding box center [531, 341] width 274 height 39
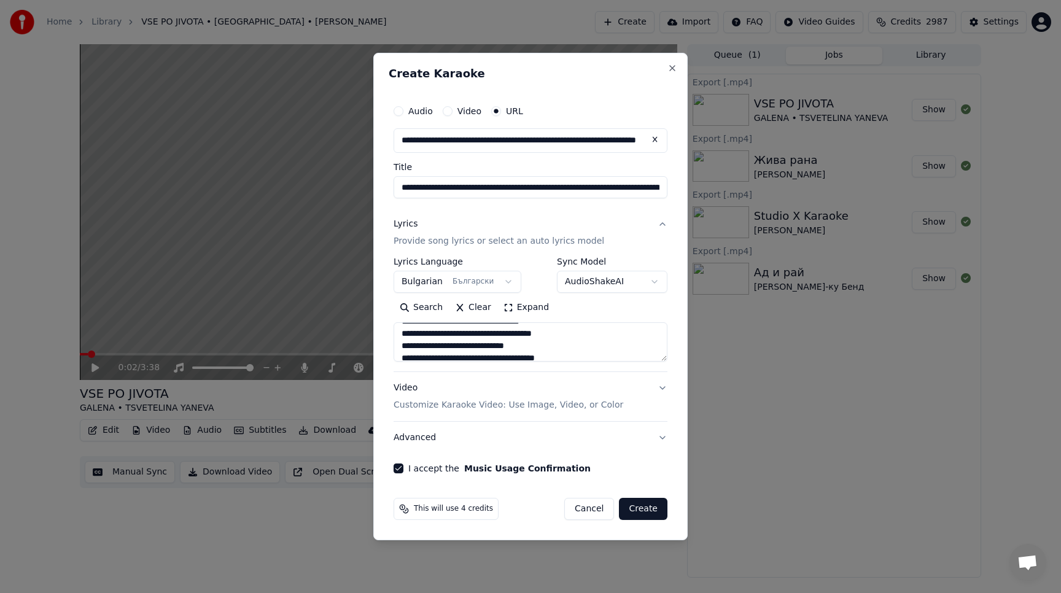
scroll to position [128, 0]
drag, startPoint x: 581, startPoint y: 341, endPoint x: 381, endPoint y: 346, distance: 200.8
click at [380, 346] on div "**********" at bounding box center [530, 296] width 314 height 487
drag, startPoint x: 587, startPoint y: 335, endPoint x: 383, endPoint y: 334, distance: 203.8
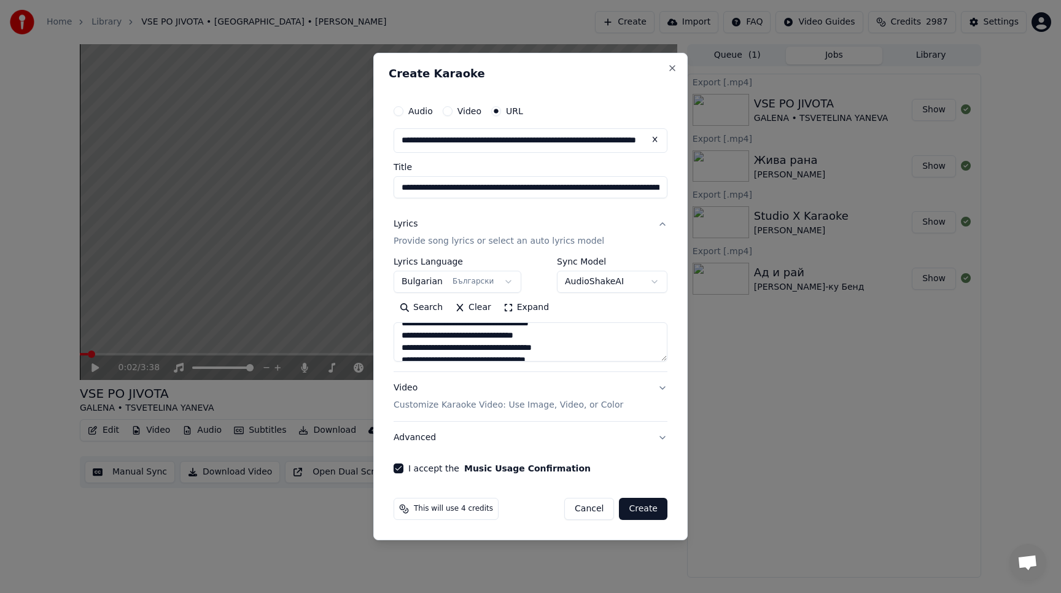
click at [383, 334] on div "**********" at bounding box center [530, 296] width 314 height 487
drag, startPoint x: 562, startPoint y: 324, endPoint x: 398, endPoint y: 318, distance: 163.4
click at [398, 318] on div "Search Clear Expand" at bounding box center [531, 330] width 274 height 64
click at [471, 333] on textarea at bounding box center [531, 341] width 274 height 39
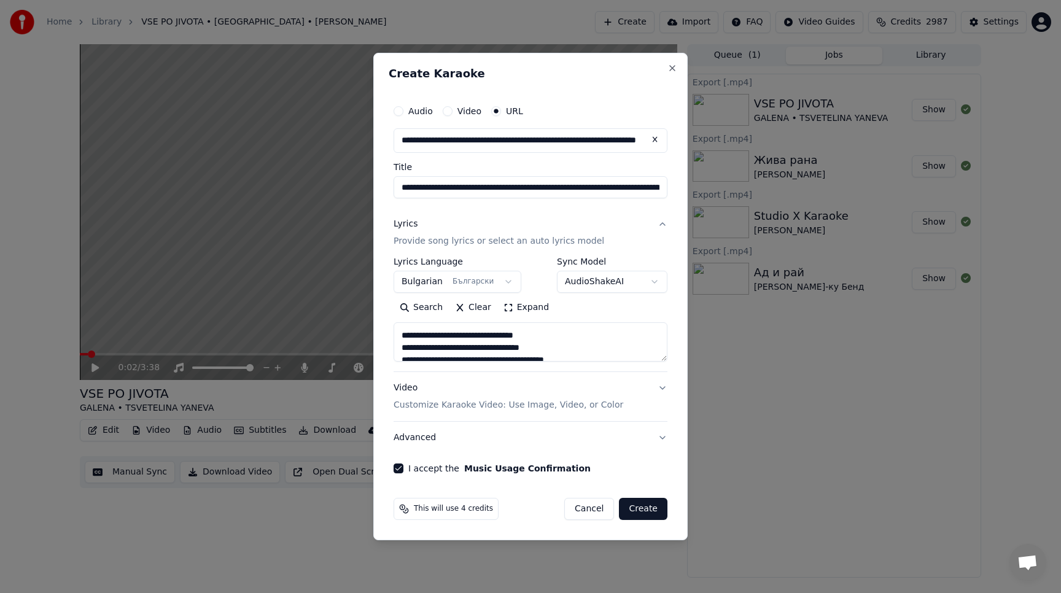
scroll to position [265, 0]
drag, startPoint x: 568, startPoint y: 348, endPoint x: 390, endPoint y: 351, distance: 178.1
click at [390, 351] on div "**********" at bounding box center [531, 286] width 284 height 384
drag, startPoint x: 401, startPoint y: 344, endPoint x: 572, endPoint y: 328, distance: 171.4
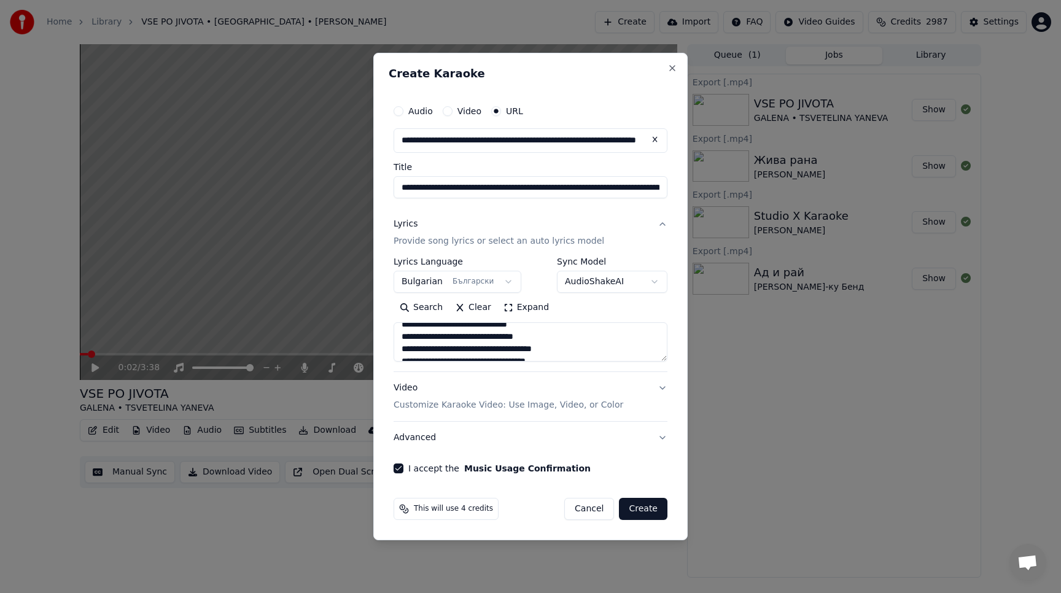
click at [572, 328] on textarea at bounding box center [531, 341] width 274 height 39
drag, startPoint x: 558, startPoint y: 336, endPoint x: 395, endPoint y: 332, distance: 163.4
click at [394, 332] on textarea at bounding box center [531, 341] width 274 height 39
type textarea "**********"
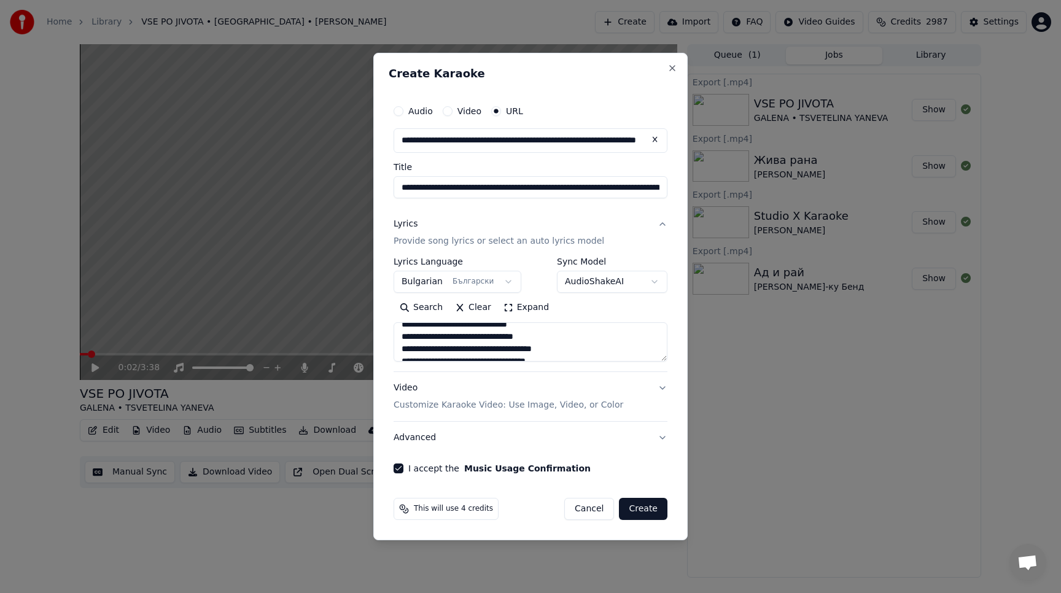
click at [465, 300] on button "Clear" at bounding box center [473, 308] width 49 height 20
click at [421, 308] on button "Paste" at bounding box center [418, 308] width 49 height 20
drag, startPoint x: 554, startPoint y: 357, endPoint x: 511, endPoint y: 308, distance: 65.3
click at [512, 308] on div "Search Clear Expand" at bounding box center [531, 330] width 274 height 64
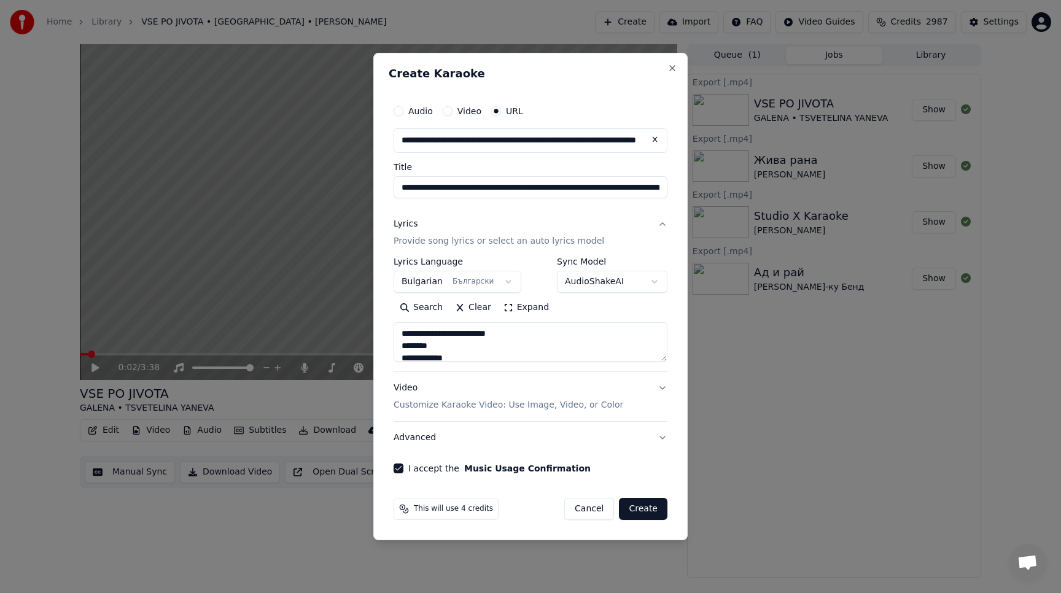
click at [543, 350] on textarea at bounding box center [531, 341] width 274 height 39
drag, startPoint x: 561, startPoint y: 339, endPoint x: 396, endPoint y: 334, distance: 164.6
click at [396, 334] on textarea at bounding box center [531, 341] width 274 height 39
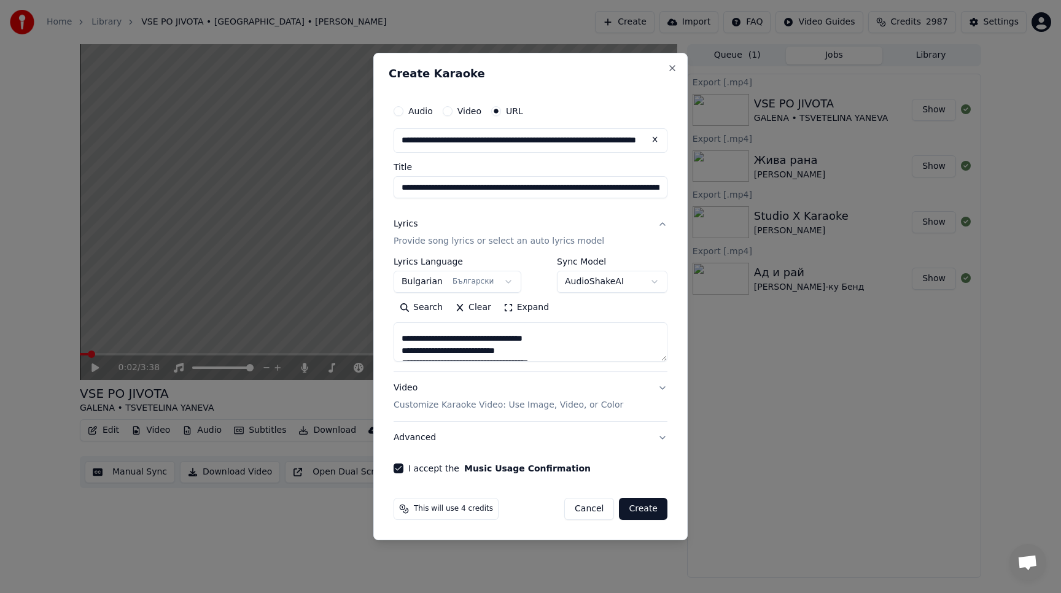
drag, startPoint x: 576, startPoint y: 336, endPoint x: 390, endPoint y: 342, distance: 186.1
click at [390, 341] on div "**********" at bounding box center [531, 286] width 284 height 384
drag, startPoint x: 594, startPoint y: 340, endPoint x: 399, endPoint y: 338, distance: 194.6
click at [399, 338] on textarea at bounding box center [531, 341] width 274 height 39
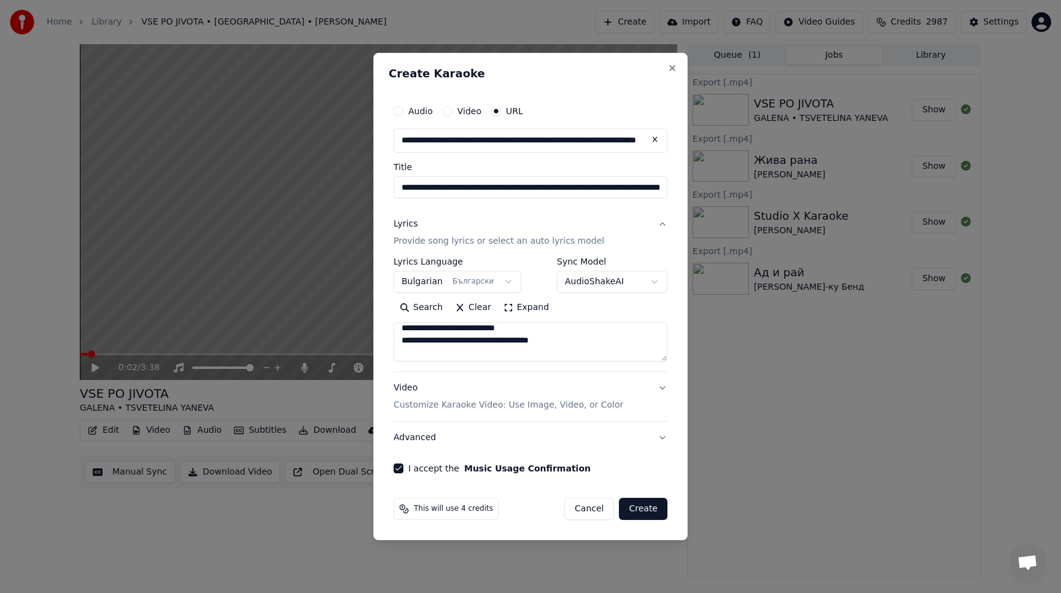
scroll to position [659, 0]
drag, startPoint x: 561, startPoint y: 335, endPoint x: 470, endPoint y: 352, distance: 92.5
click at [470, 352] on textarea at bounding box center [531, 341] width 274 height 39
click at [498, 351] on textarea at bounding box center [531, 341] width 274 height 39
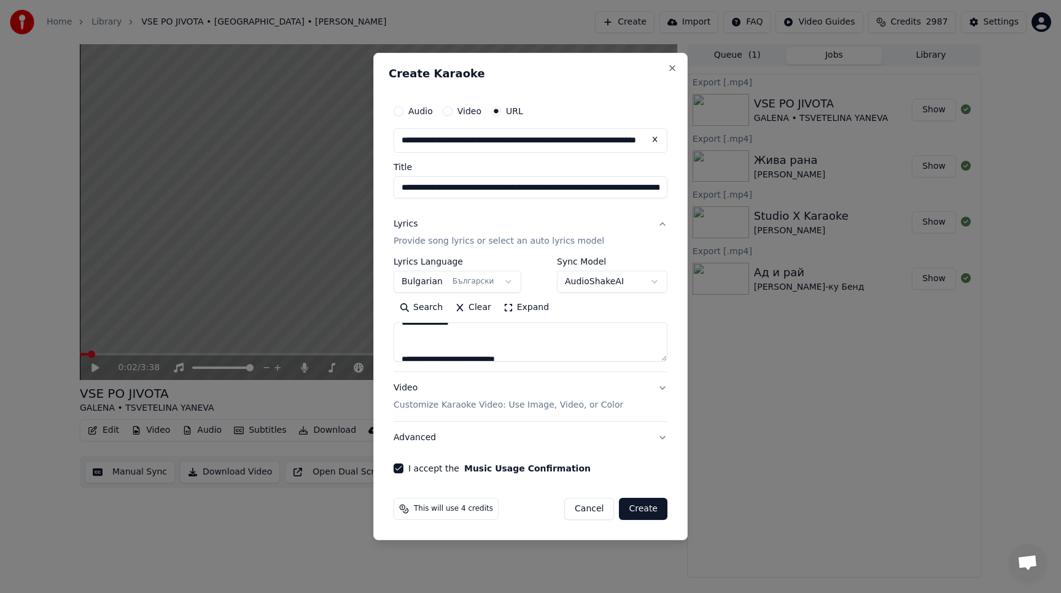
drag, startPoint x: 560, startPoint y: 354, endPoint x: 430, endPoint y: 347, distance: 129.7
click at [430, 347] on textarea at bounding box center [531, 341] width 274 height 39
click at [557, 337] on textarea at bounding box center [531, 341] width 274 height 39
drag, startPoint x: 557, startPoint y: 336, endPoint x: 400, endPoint y: 339, distance: 156.6
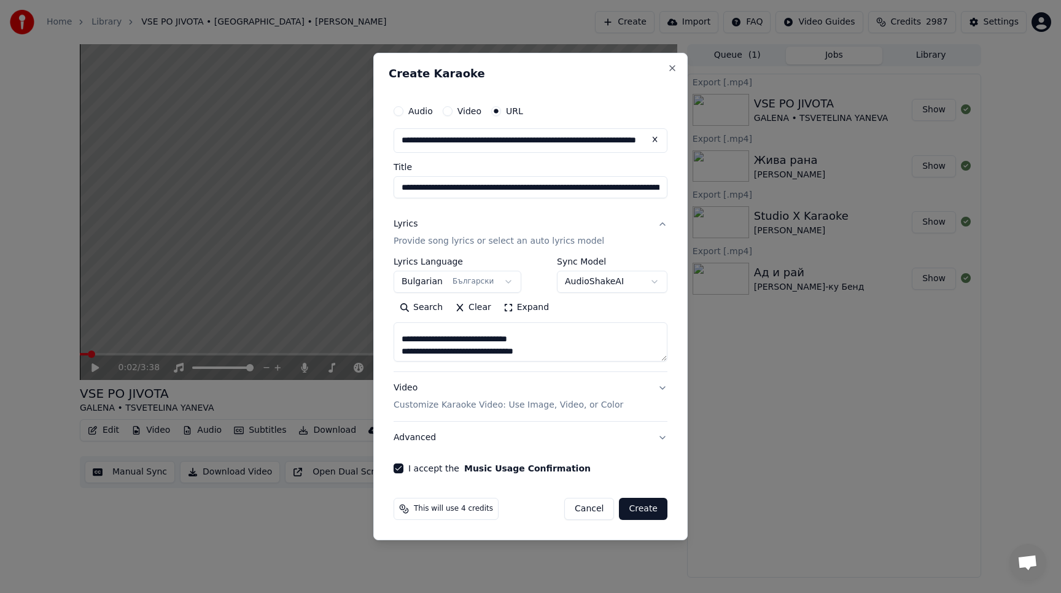
click at [400, 339] on textarea at bounding box center [531, 341] width 274 height 39
drag, startPoint x: 584, startPoint y: 341, endPoint x: 390, endPoint y: 336, distance: 194.1
click at [390, 336] on div "**********" at bounding box center [531, 286] width 284 height 384
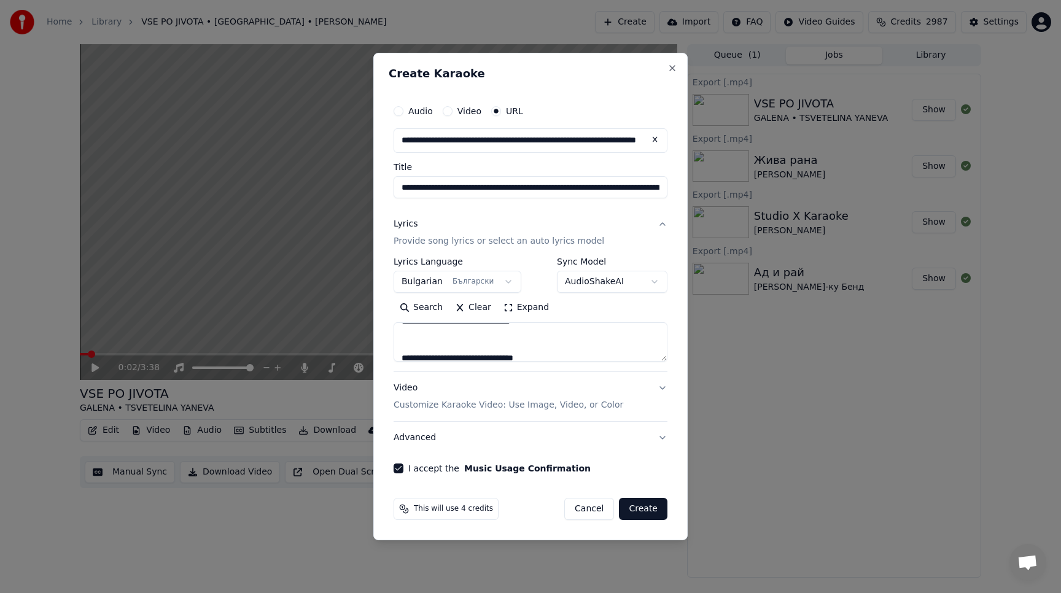
drag, startPoint x: 495, startPoint y: 353, endPoint x: 406, endPoint y: 344, distance: 89.5
click at [406, 343] on textarea at bounding box center [531, 341] width 274 height 39
click at [447, 339] on textarea at bounding box center [531, 341] width 274 height 39
drag, startPoint x: 500, startPoint y: 354, endPoint x: 398, endPoint y: 329, distance: 104.8
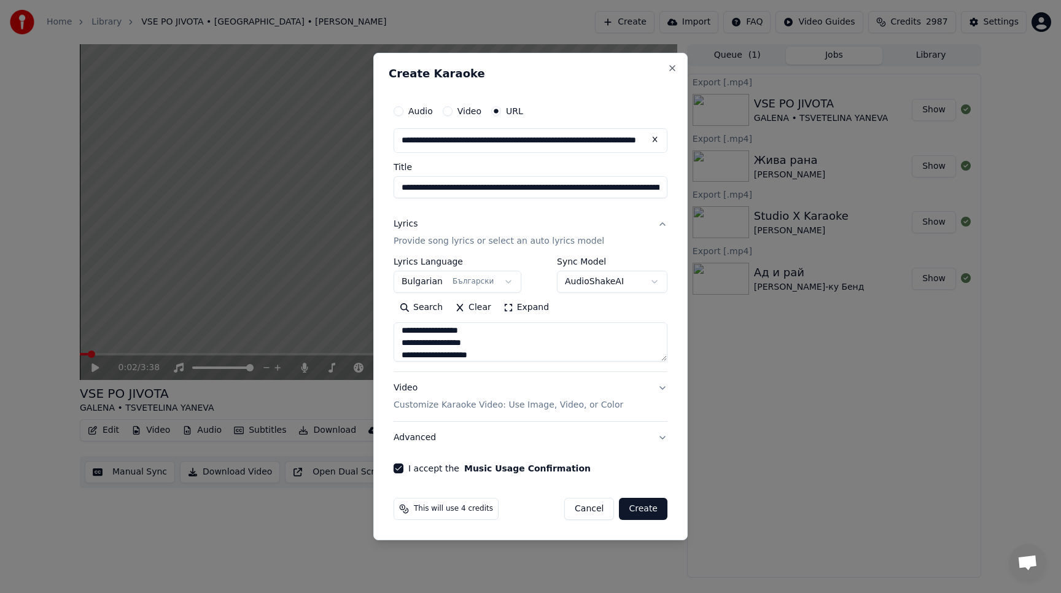
click at [398, 329] on textarea at bounding box center [531, 341] width 274 height 39
drag, startPoint x: 457, startPoint y: 360, endPoint x: 390, endPoint y: 332, distance: 72.4
click at [390, 332] on div "**********" at bounding box center [531, 286] width 284 height 384
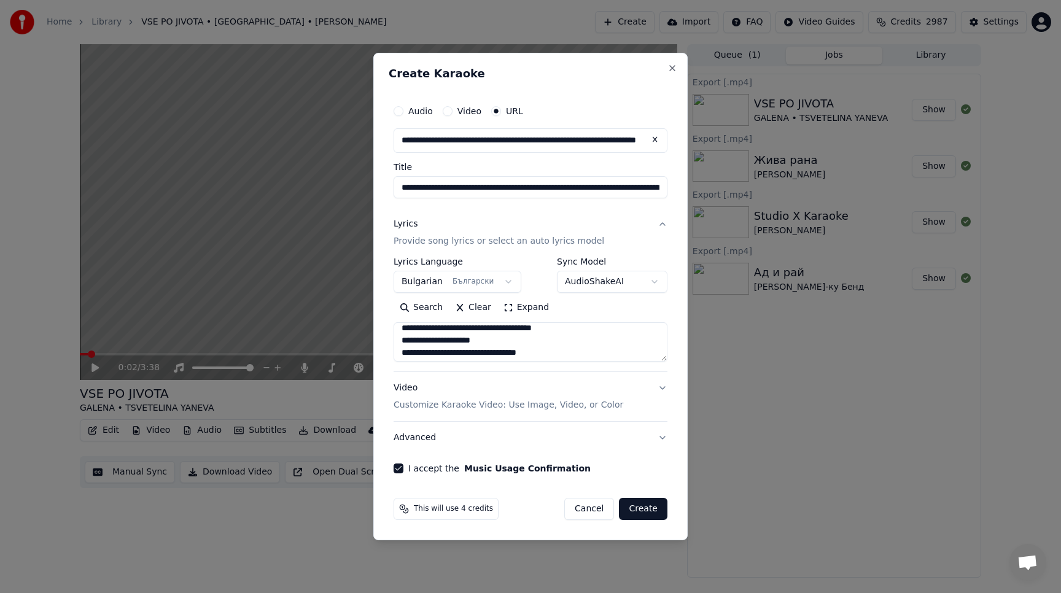
drag, startPoint x: 546, startPoint y: 352, endPoint x: 395, endPoint y: 340, distance: 150.9
click at [395, 340] on textarea at bounding box center [531, 341] width 274 height 39
drag, startPoint x: 563, startPoint y: 354, endPoint x: 375, endPoint y: 355, distance: 188.5
click at [374, 355] on div "**********" at bounding box center [530, 296] width 314 height 487
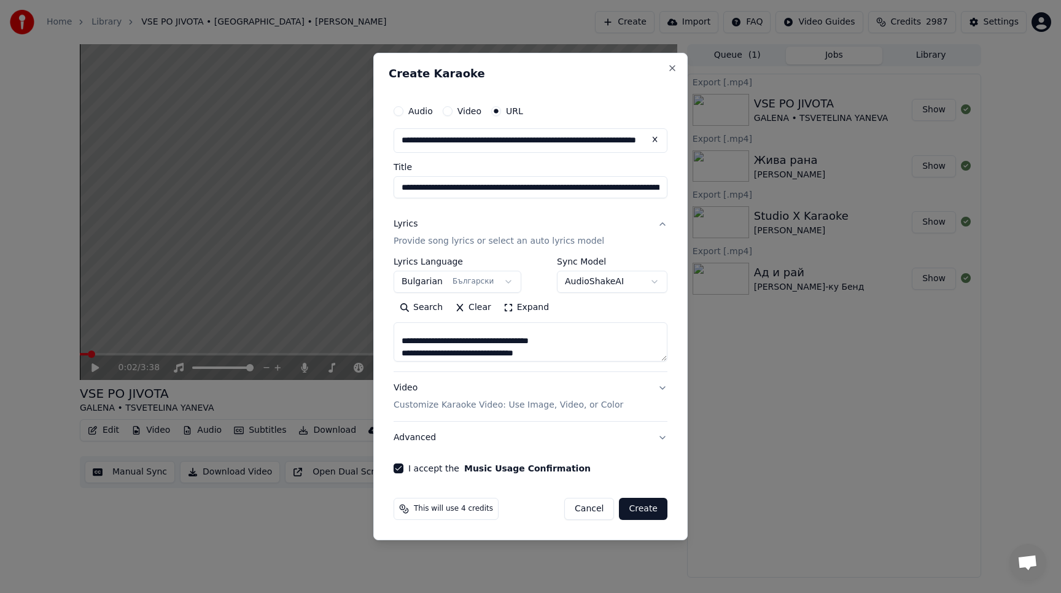
scroll to position [195, 0]
drag, startPoint x: 598, startPoint y: 348, endPoint x: 392, endPoint y: 348, distance: 205.7
click at [393, 348] on div "**********" at bounding box center [531, 286] width 284 height 384
drag, startPoint x: 587, startPoint y: 349, endPoint x: 386, endPoint y: 351, distance: 201.4
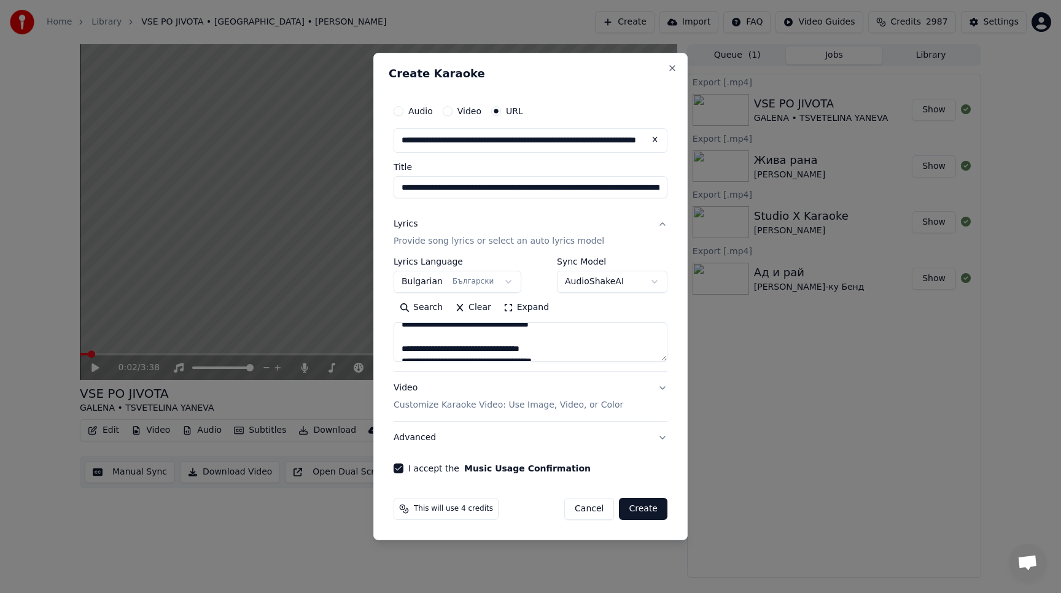
click at [386, 351] on div "**********" at bounding box center [530, 296] width 314 height 487
drag, startPoint x: 578, startPoint y: 352, endPoint x: 371, endPoint y: 352, distance: 206.9
click at [371, 352] on body "**********" at bounding box center [530, 296] width 1061 height 593
click at [573, 344] on textarea at bounding box center [531, 341] width 274 height 39
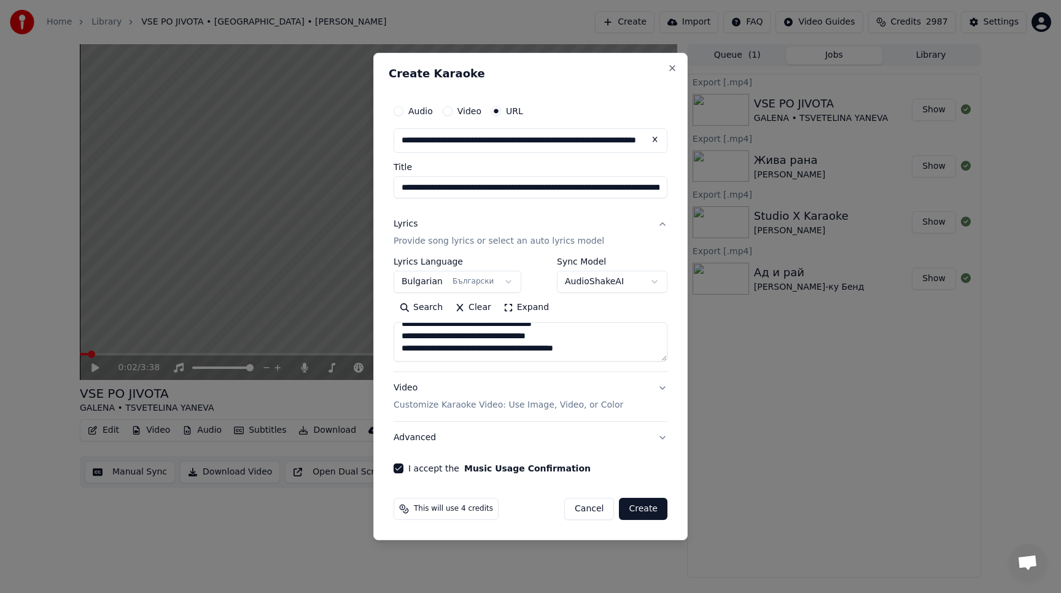
drag, startPoint x: 565, startPoint y: 352, endPoint x: 395, endPoint y: 356, distance: 170.1
click at [395, 356] on textarea at bounding box center [531, 341] width 274 height 39
click at [470, 344] on textarea at bounding box center [531, 341] width 274 height 39
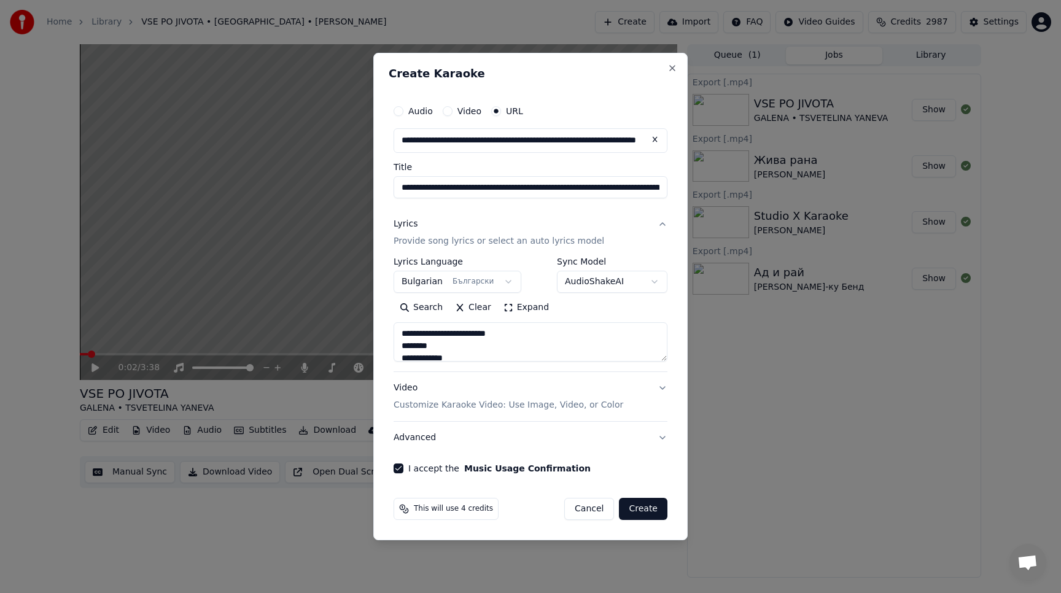
drag, startPoint x: 519, startPoint y: 334, endPoint x: 373, endPoint y: 334, distance: 145.5
click at [373, 334] on div "**********" at bounding box center [530, 296] width 314 height 487
drag, startPoint x: 563, startPoint y: 329, endPoint x: 392, endPoint y: 338, distance: 171.5
click at [392, 338] on div "**********" at bounding box center [531, 286] width 284 height 384
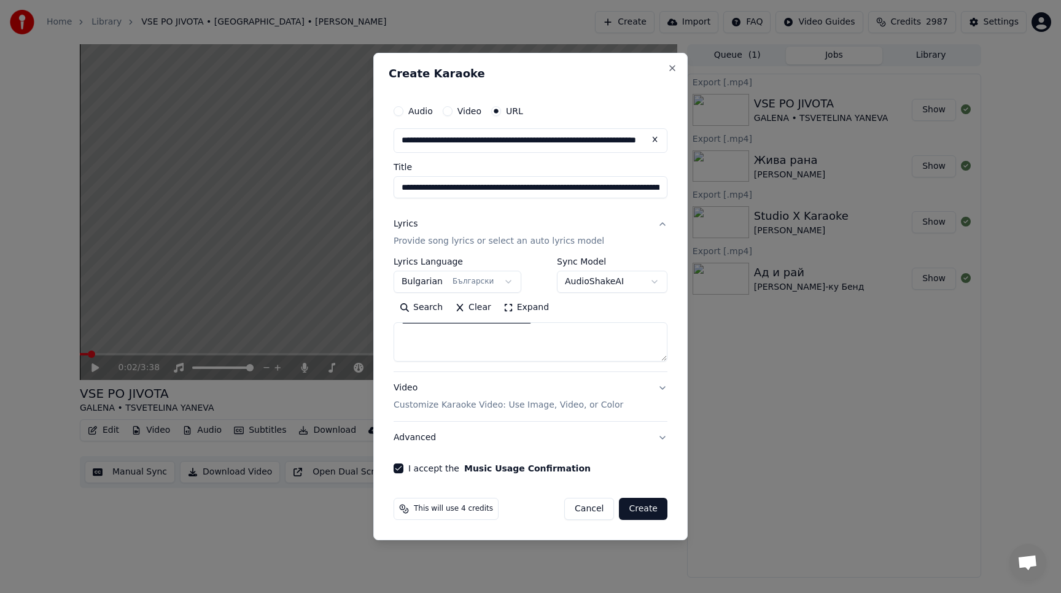
scroll to position [324, 0]
type textarea "**********"
click at [640, 509] on button "Create" at bounding box center [643, 509] width 49 height 22
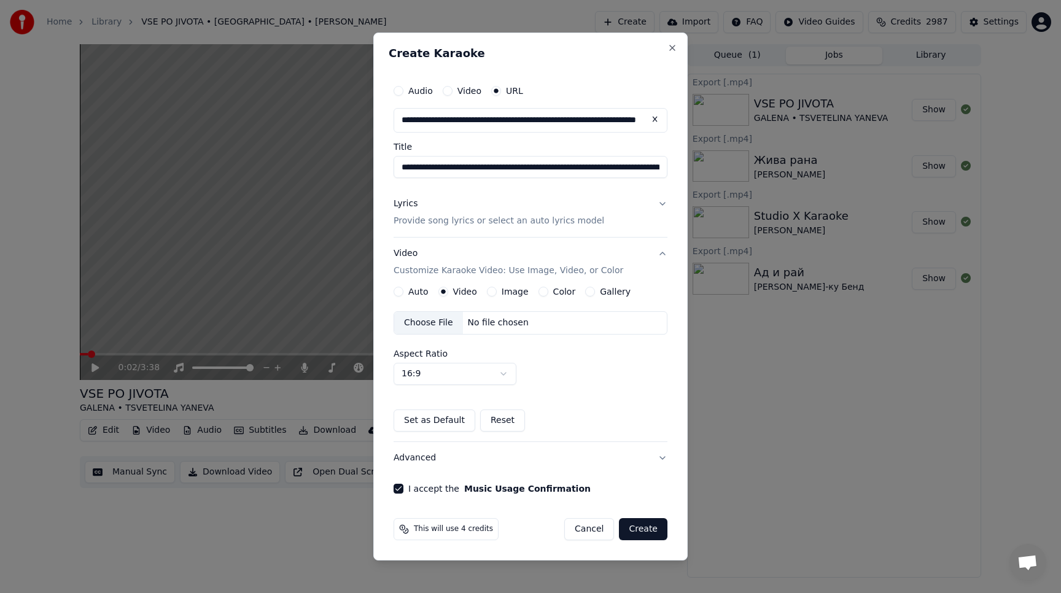
click at [637, 534] on button "Create" at bounding box center [643, 529] width 49 height 22
click at [396, 291] on button "Auto" at bounding box center [399, 292] width 10 height 10
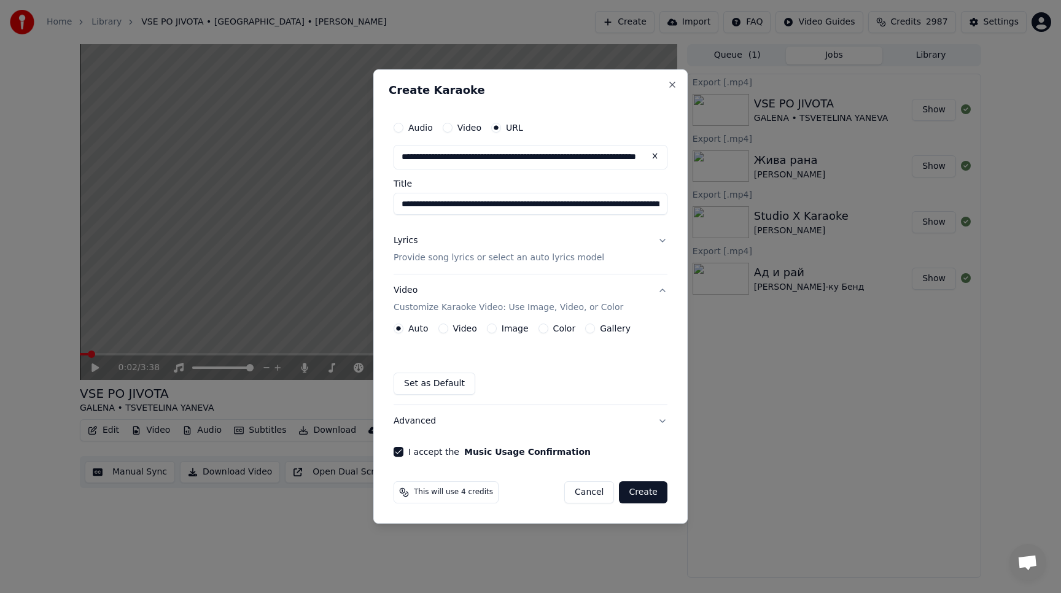
click at [440, 329] on button "Video" at bounding box center [443, 329] width 10 height 10
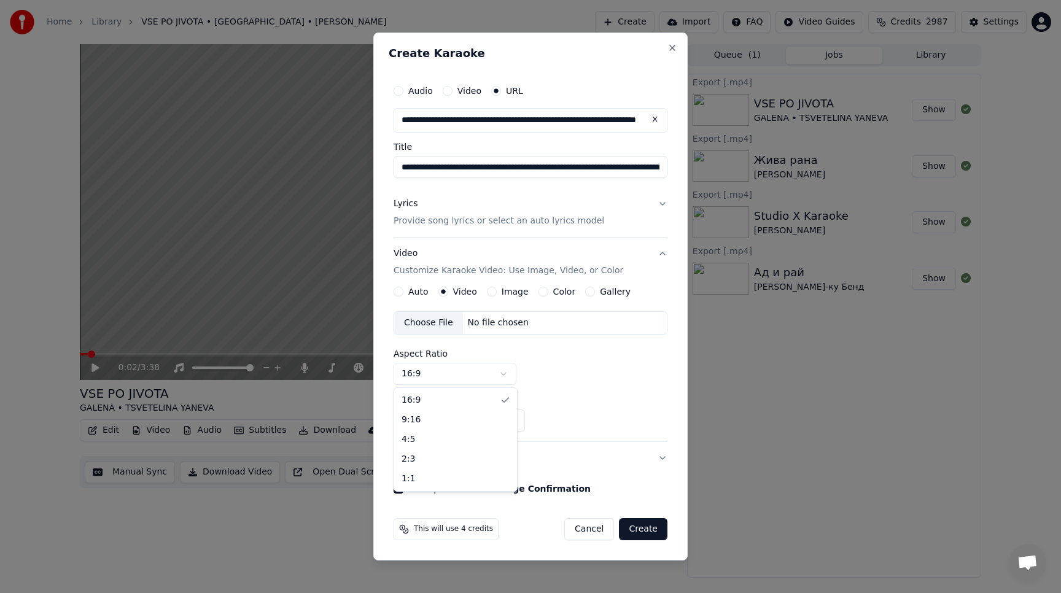
click at [495, 369] on body "**********" at bounding box center [530, 296] width 1061 height 593
click at [500, 378] on body "**********" at bounding box center [530, 296] width 1061 height 593
select select "****"
click at [653, 527] on button "Create" at bounding box center [643, 529] width 49 height 22
click at [398, 490] on button "I accept the Music Usage Confirmation" at bounding box center [399, 489] width 10 height 10
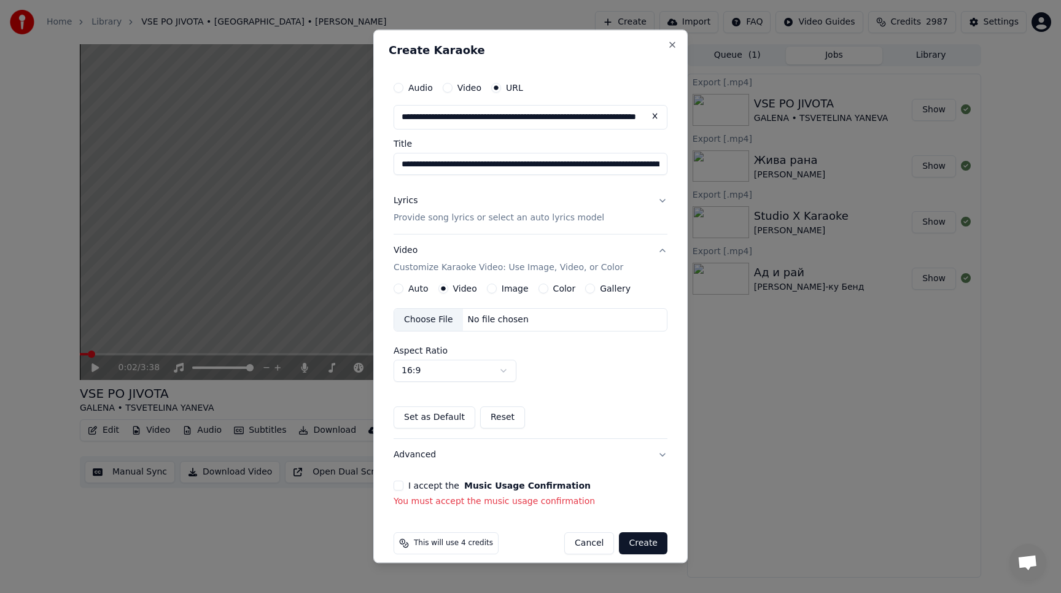
click at [398, 490] on button "I accept the Music Usage Confirmation" at bounding box center [399, 486] width 10 height 10
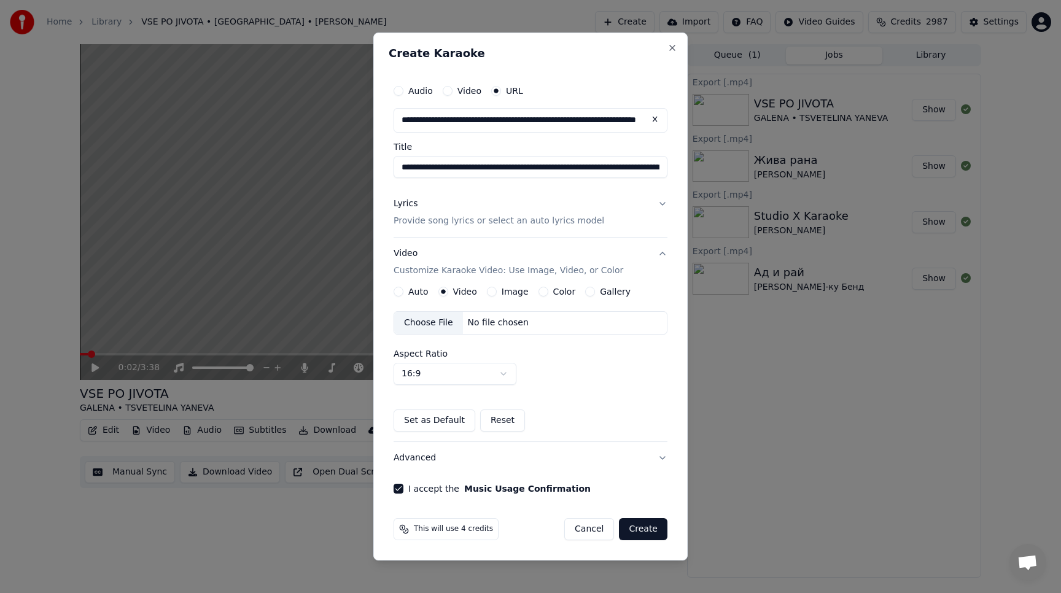
click at [437, 424] on button "Set as Default" at bounding box center [435, 421] width 82 height 22
click at [648, 527] on button "Create" at bounding box center [643, 529] width 49 height 22
click at [579, 392] on div "Auto Video Image Color Gallery Choose File No file chosen Aspect Ratio 16:9 ***…" at bounding box center [531, 359] width 274 height 145
click at [662, 254] on button "Video Customize Karaoke Video: Use Image, Video, or Color" at bounding box center [531, 262] width 274 height 49
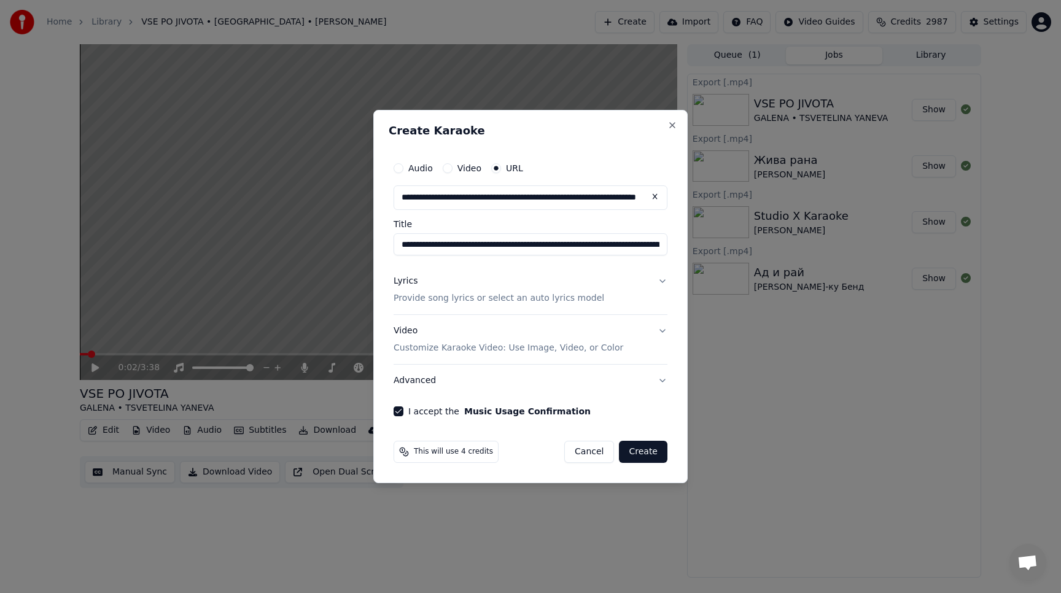
click at [660, 331] on button "Video Customize Karaoke Video: Use Image, Video, or Color" at bounding box center [531, 339] width 274 height 49
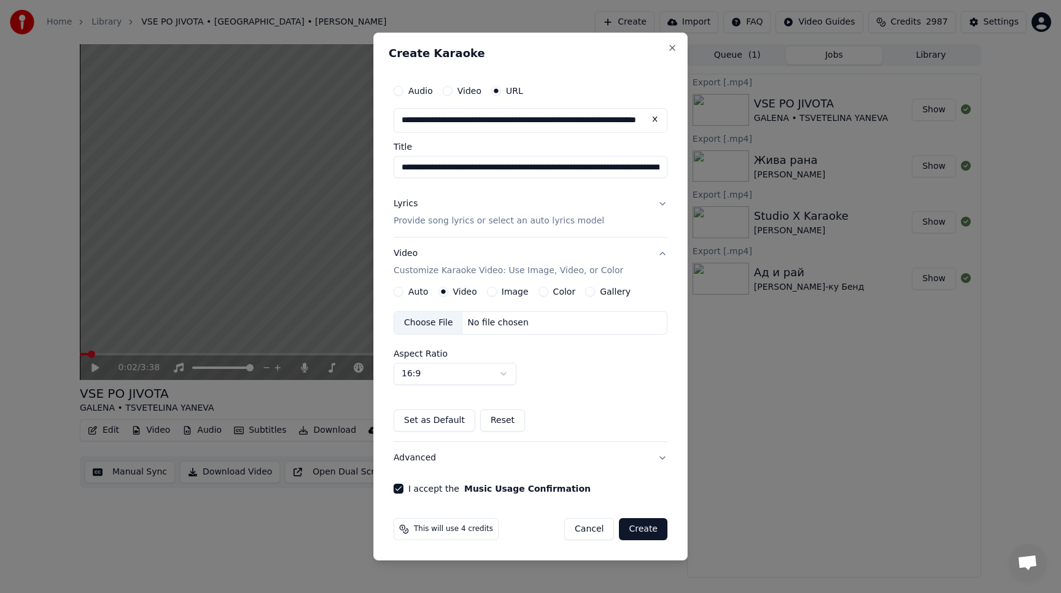
click at [661, 203] on button "Lyrics Provide song lyrics or select an auto lyrics model" at bounding box center [531, 212] width 274 height 49
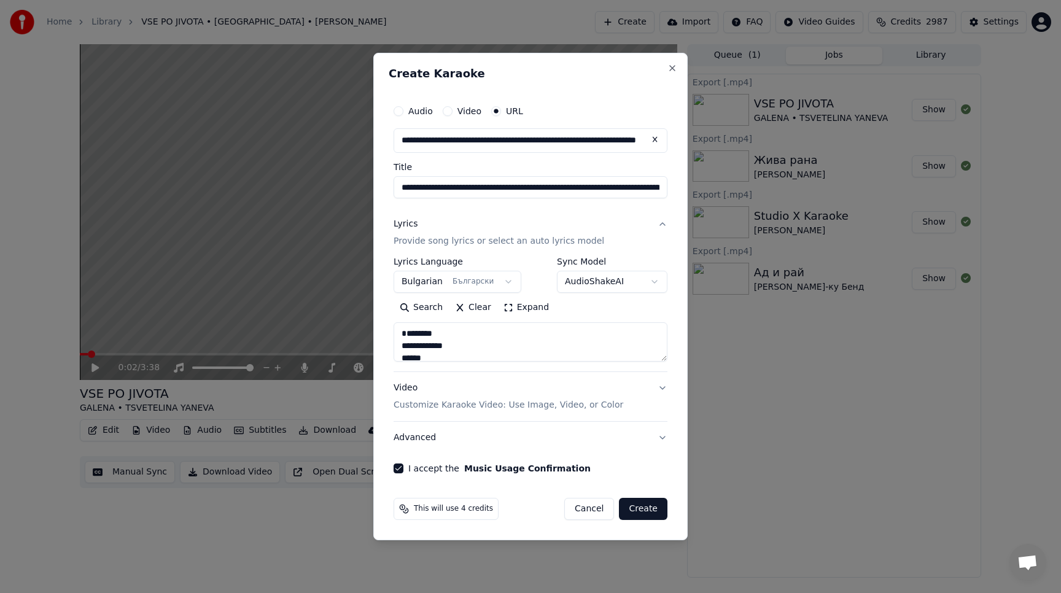
click at [661, 438] on button "Advanced" at bounding box center [531, 438] width 274 height 32
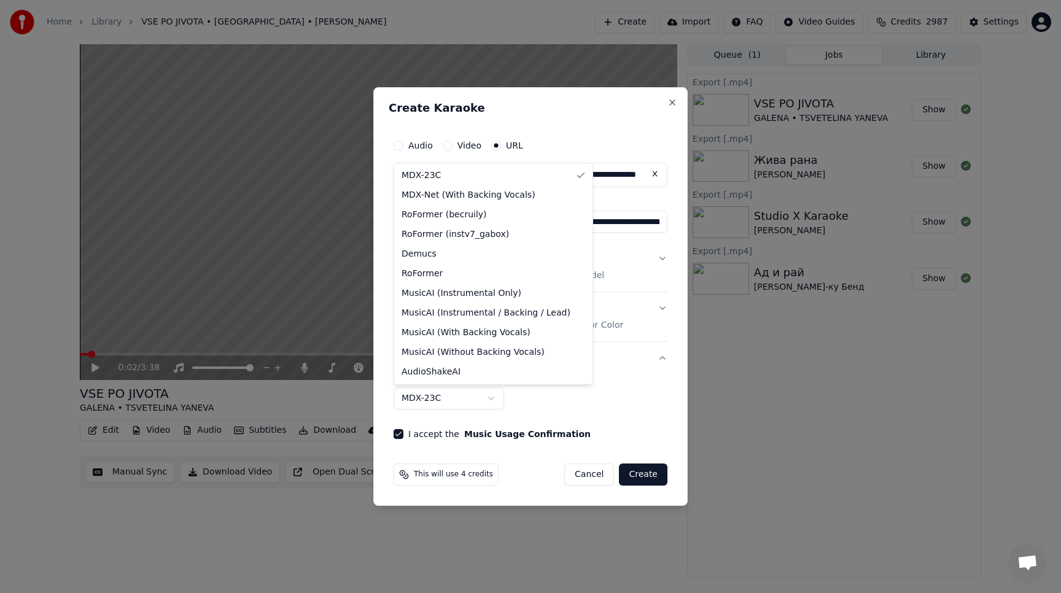
click at [495, 400] on body "**********" at bounding box center [530, 296] width 1061 height 593
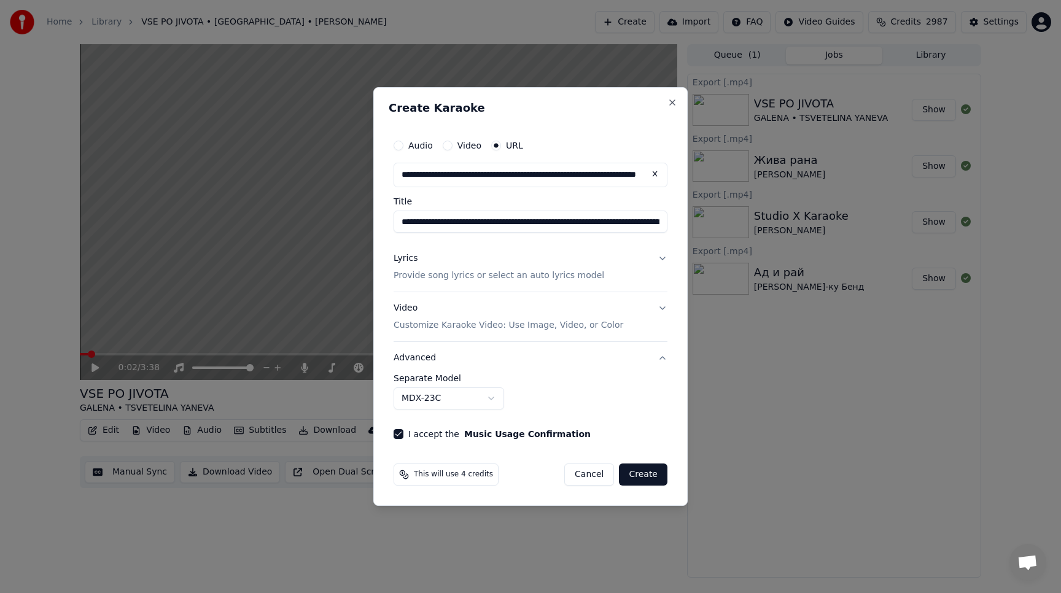
click at [496, 398] on body "**********" at bounding box center [530, 296] width 1061 height 593
click at [661, 308] on button "Video Customize Karaoke Video: Use Image, Video, or Color" at bounding box center [531, 316] width 274 height 49
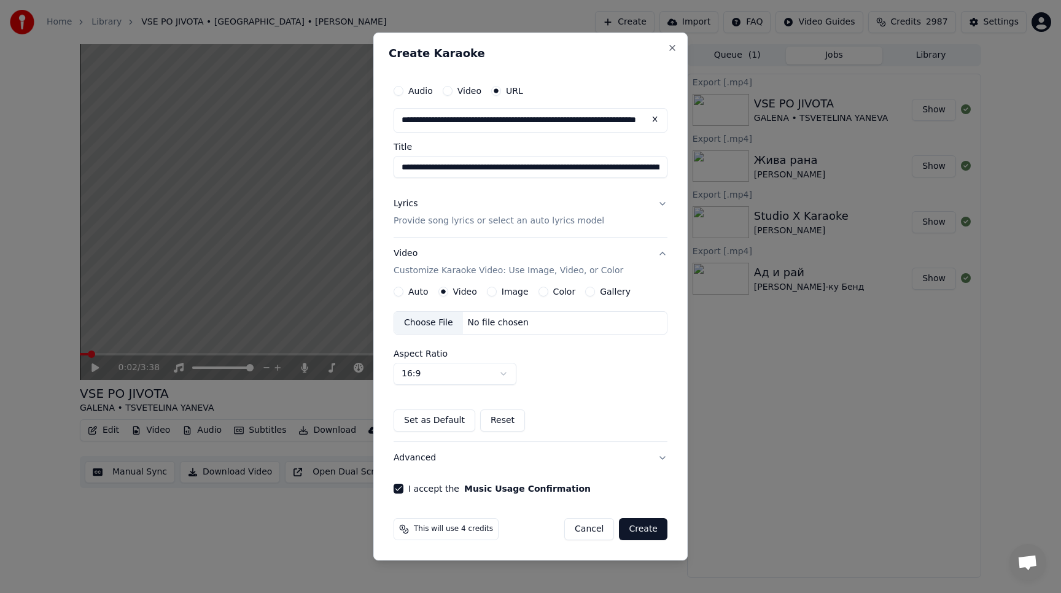
click at [661, 204] on button "Lyrics Provide song lyrics or select an auto lyrics model" at bounding box center [531, 212] width 274 height 49
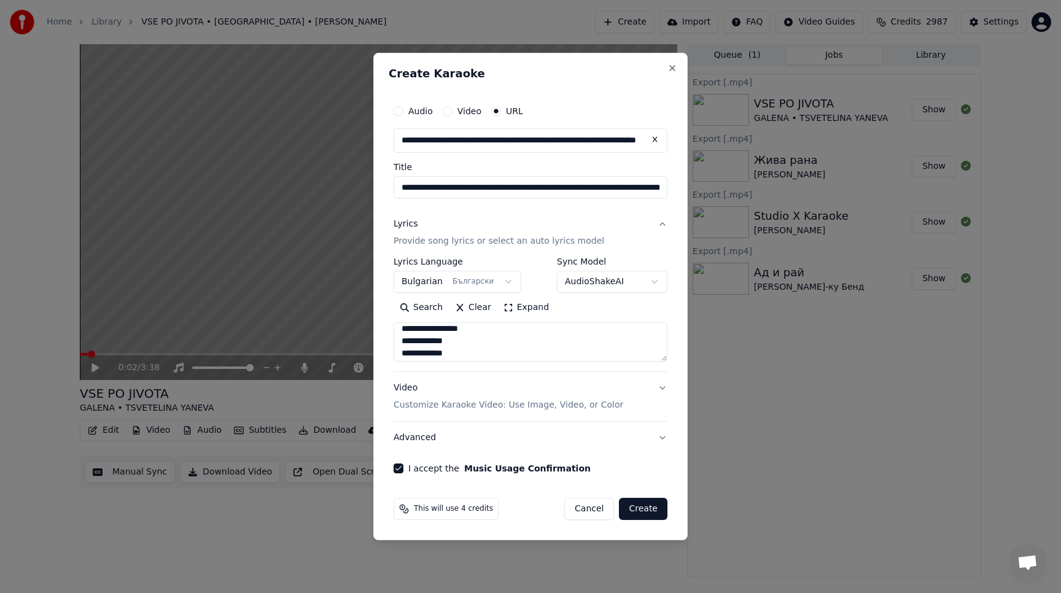
scroll to position [696, 0]
click at [653, 279] on body "**********" at bounding box center [530, 296] width 1061 height 593
click at [654, 281] on body "**********" at bounding box center [530, 296] width 1061 height 593
click at [637, 510] on button "Create" at bounding box center [643, 509] width 49 height 22
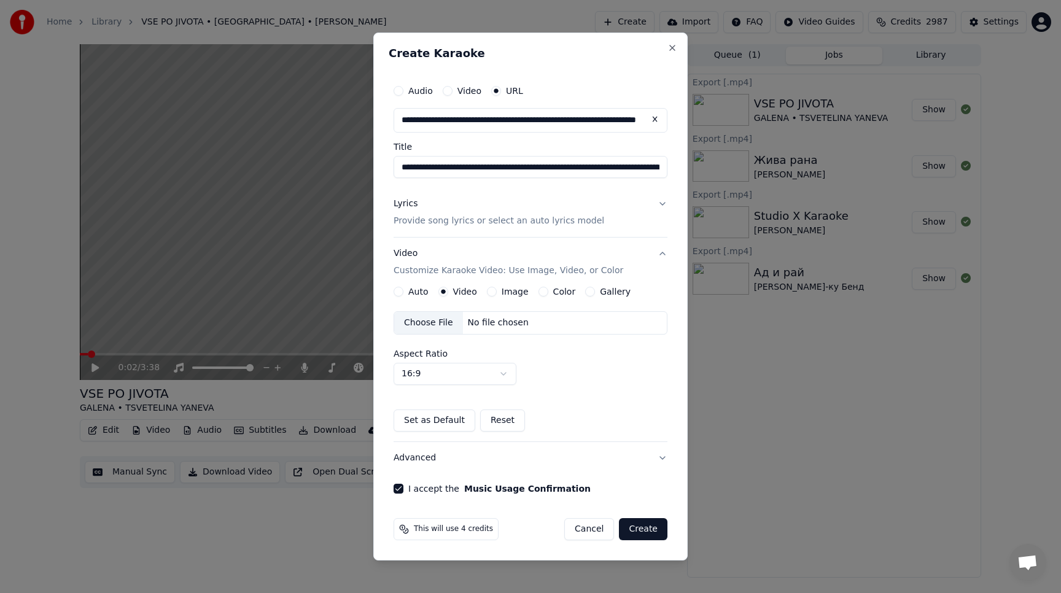
click at [638, 532] on button "Create" at bounding box center [643, 529] width 49 height 22
click at [585, 293] on button "Gallery" at bounding box center [590, 292] width 10 height 10
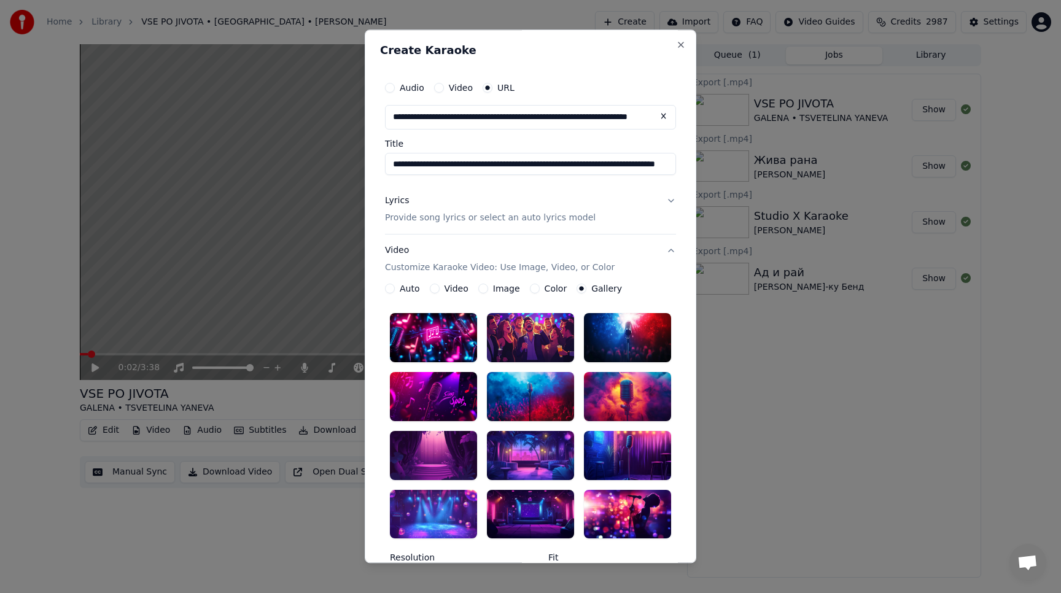
click at [449, 340] on div at bounding box center [433, 337] width 87 height 49
click at [444, 330] on div at bounding box center [433, 337] width 87 height 49
click at [529, 326] on div at bounding box center [530, 337] width 87 height 49
click at [432, 335] on div at bounding box center [433, 337] width 87 height 49
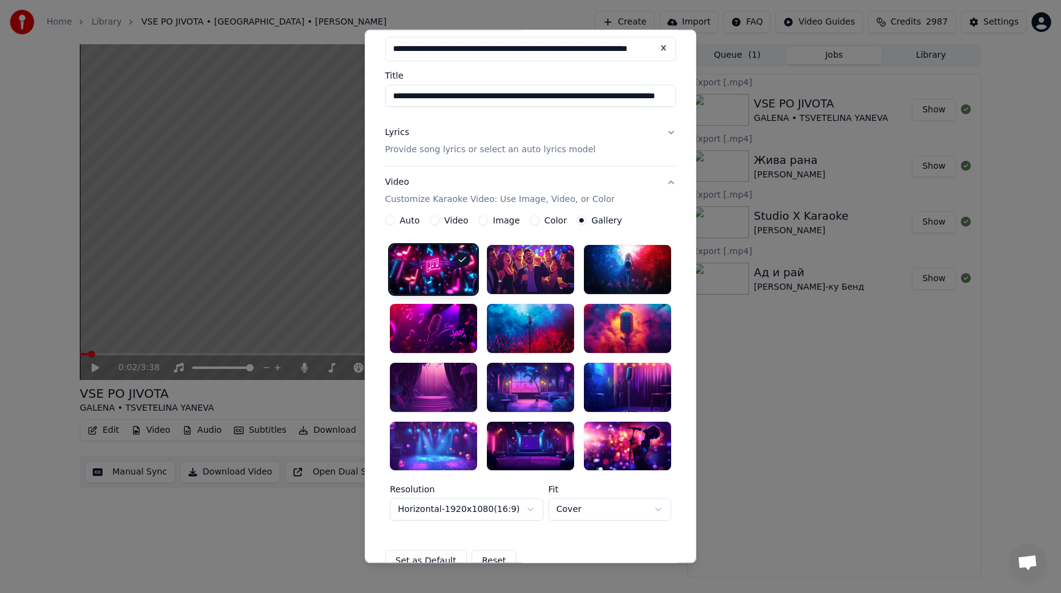
scroll to position [206, 0]
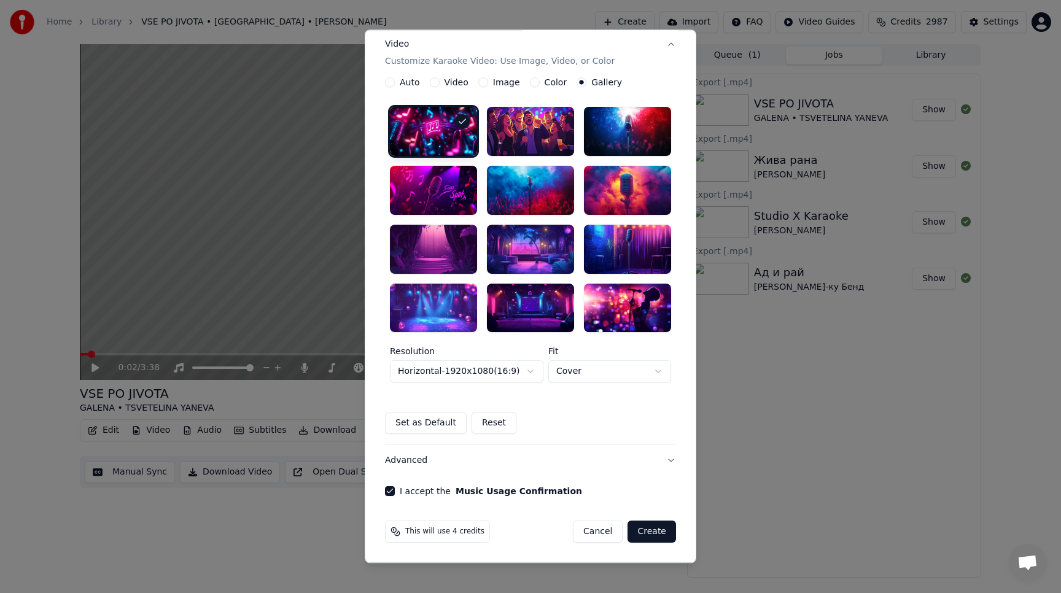
click at [649, 529] on button "Create" at bounding box center [651, 532] width 49 height 22
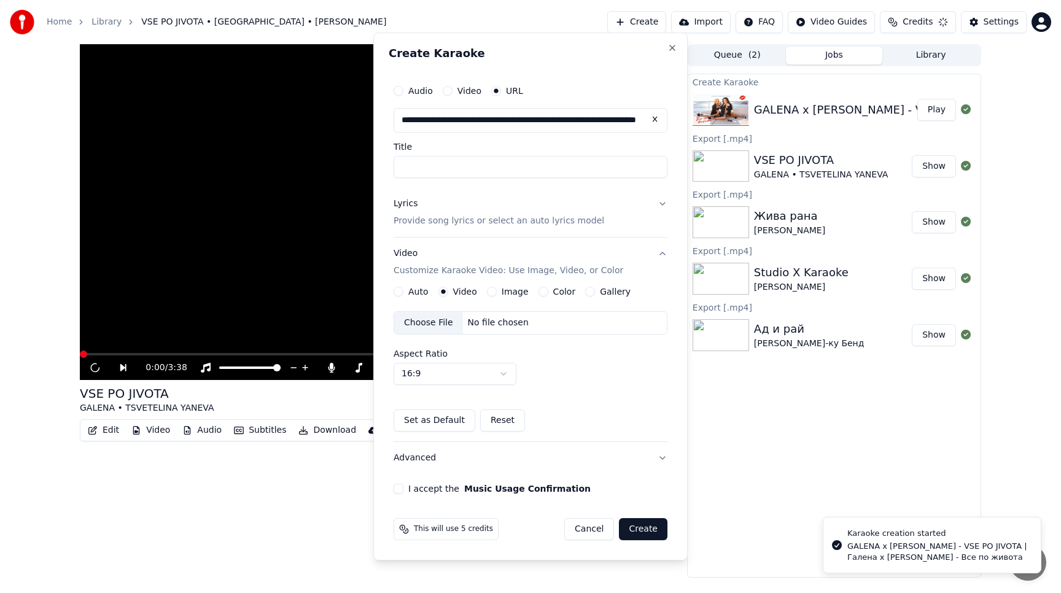
scroll to position [0, 0]
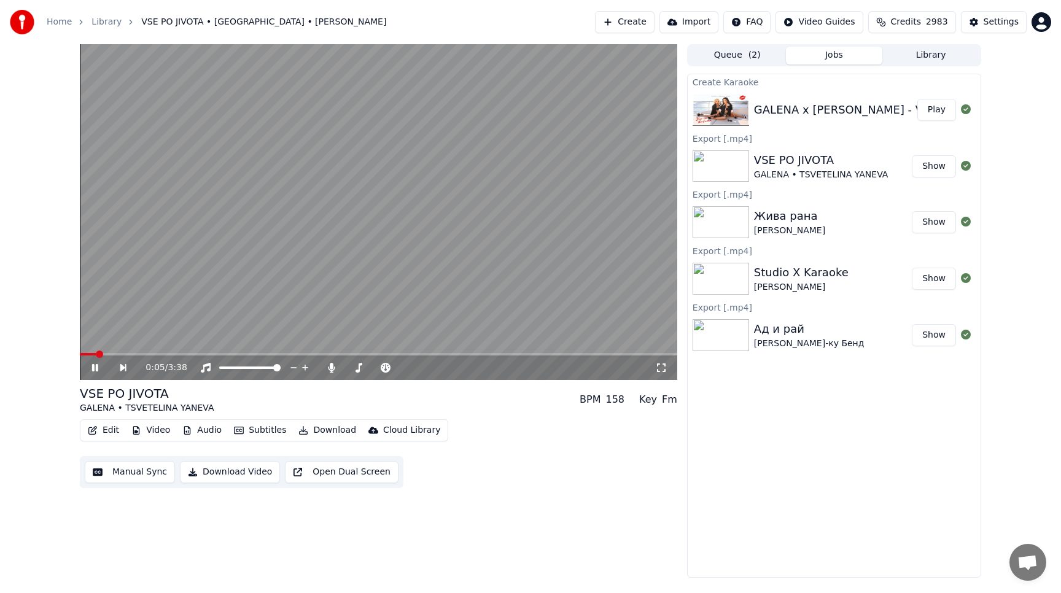
click at [92, 367] on icon at bounding box center [95, 367] width 6 height 7
click at [936, 114] on button "Play" at bounding box center [936, 110] width 39 height 22
click at [206, 356] on div "0:03 / 3:38" at bounding box center [378, 367] width 597 height 25
click at [218, 354] on span at bounding box center [378, 354] width 597 height 2
click at [321, 353] on span at bounding box center [378, 354] width 597 height 2
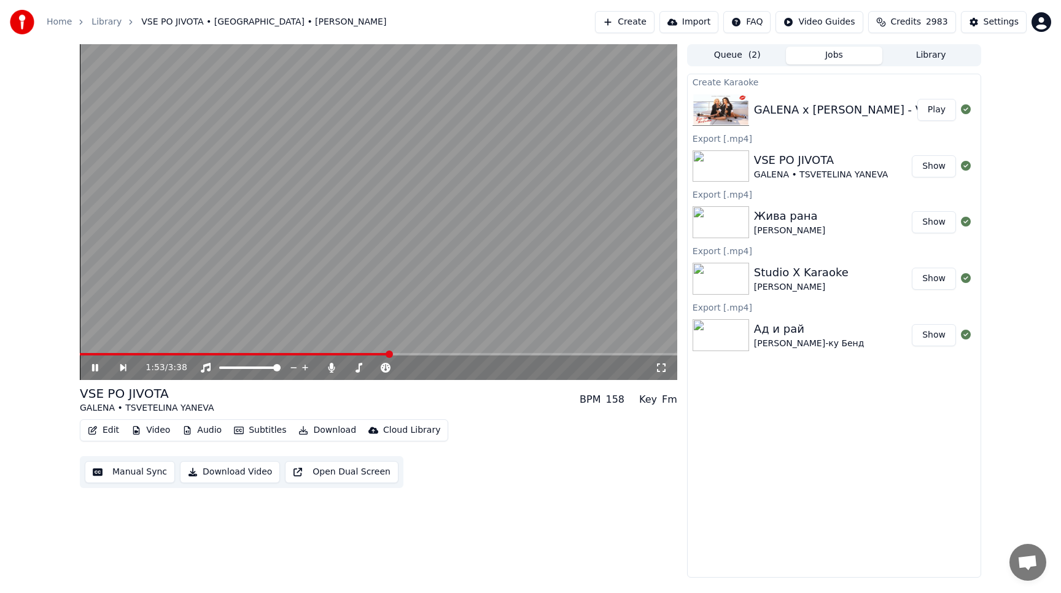
click at [934, 114] on button "Play" at bounding box center [936, 110] width 39 height 22
click at [247, 352] on video at bounding box center [378, 212] width 597 height 336
click at [260, 354] on span at bounding box center [378, 354] width 597 height 2
click at [90, 366] on icon at bounding box center [104, 368] width 28 height 10
click at [844, 60] on button "Jobs" at bounding box center [834, 56] width 97 height 18
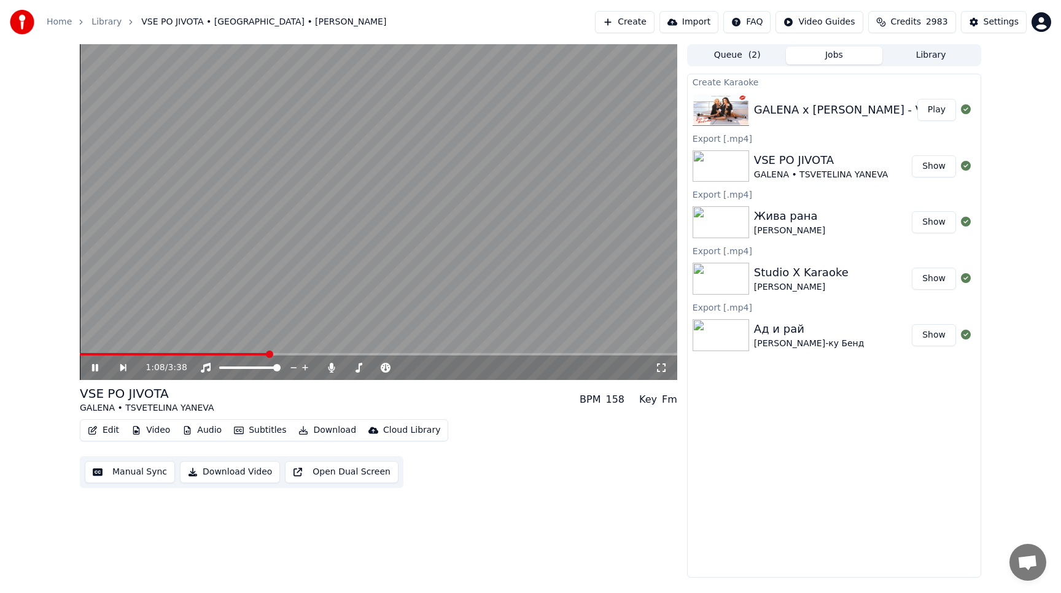
click at [932, 60] on button "Library" at bounding box center [930, 56] width 97 height 18
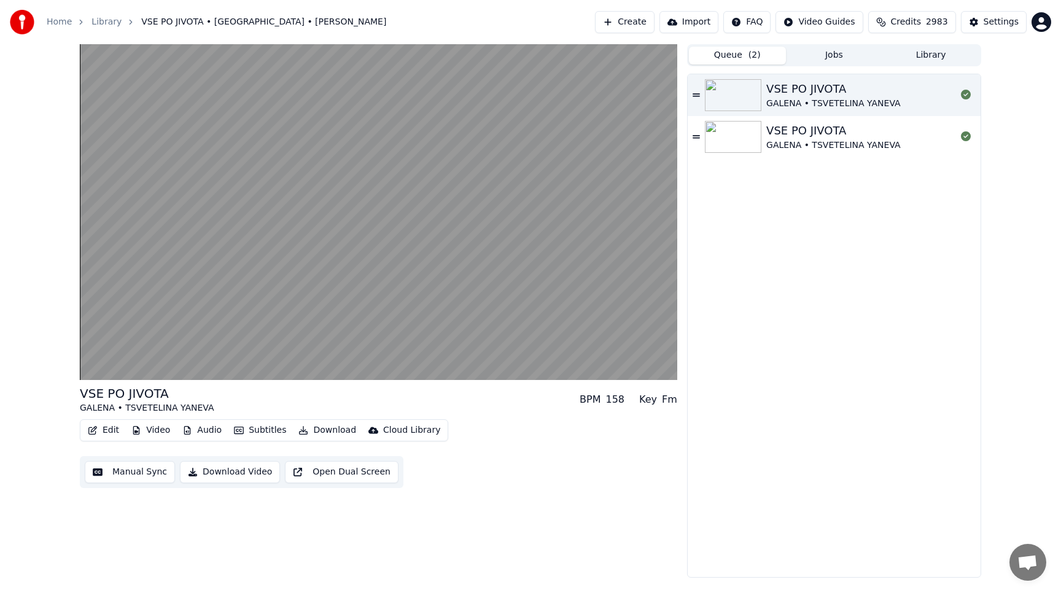
click at [733, 60] on button "Queue ( 2 )" at bounding box center [737, 56] width 97 height 18
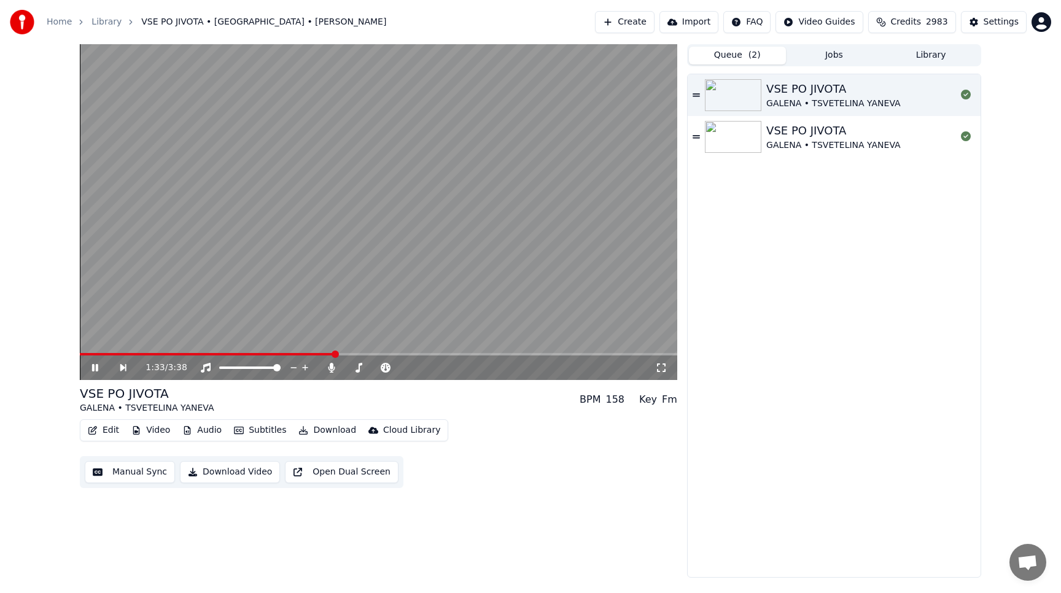
click at [95, 367] on icon at bounding box center [104, 368] width 28 height 10
click at [818, 131] on div "VSE PO JIVOTA" at bounding box center [833, 130] width 134 height 17
click at [813, 108] on div "GALENA • TSVETELINA YANEVA" at bounding box center [833, 104] width 134 height 12
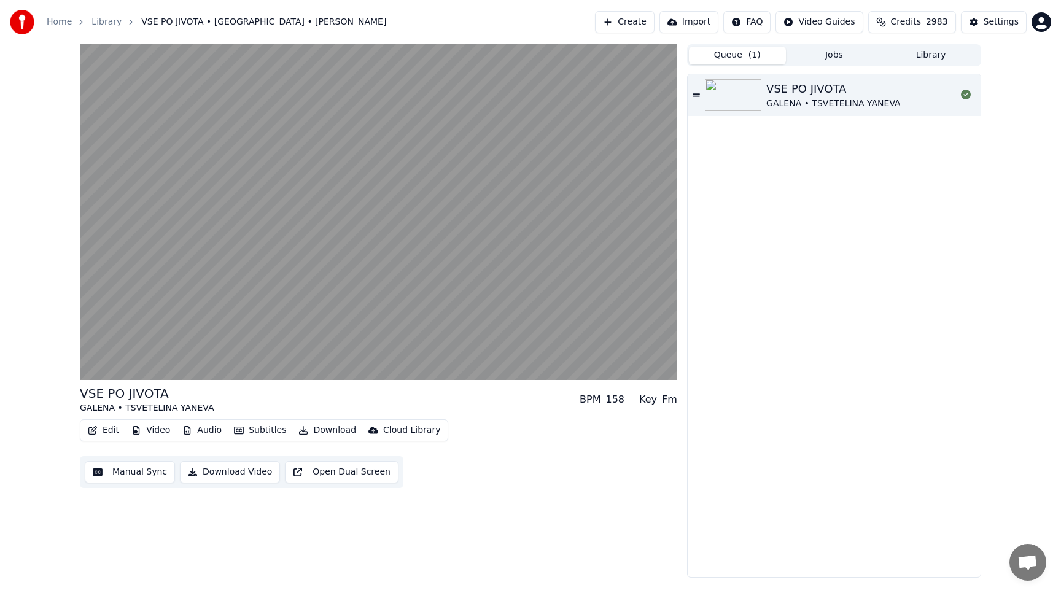
click at [818, 52] on button "Jobs" at bounding box center [834, 56] width 97 height 18
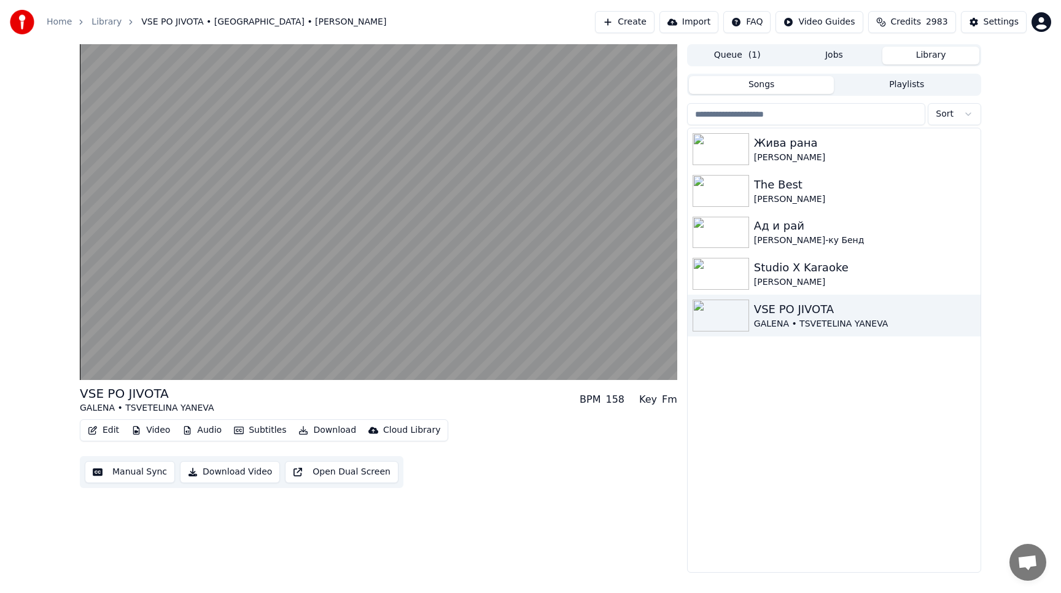
click at [940, 55] on button "Library" at bounding box center [930, 56] width 97 height 18
click at [827, 53] on button "Jobs" at bounding box center [834, 56] width 97 height 18
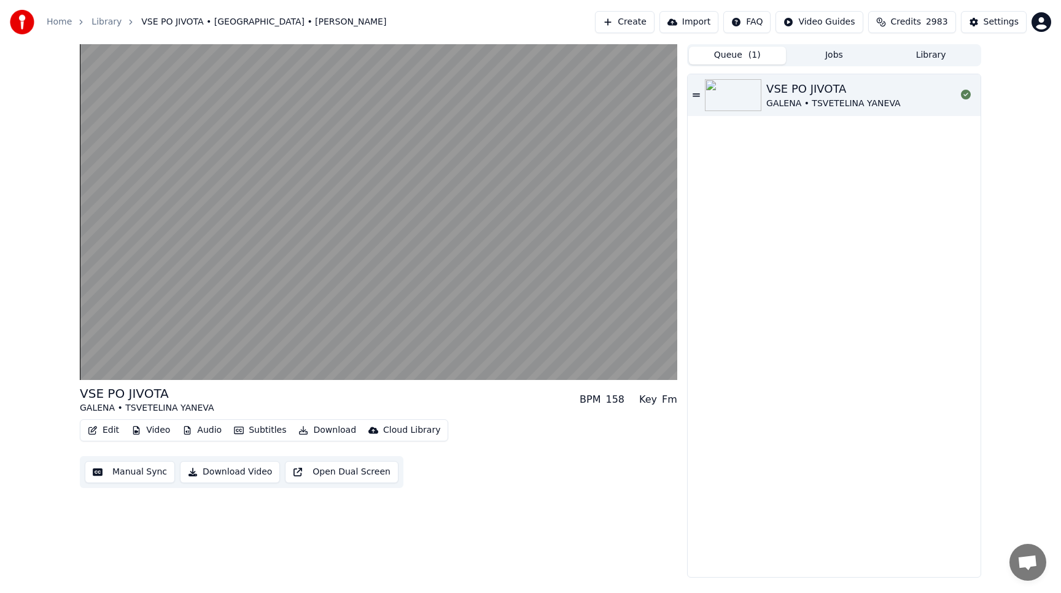
click at [729, 55] on button "Queue ( 1 )" at bounding box center [737, 56] width 97 height 18
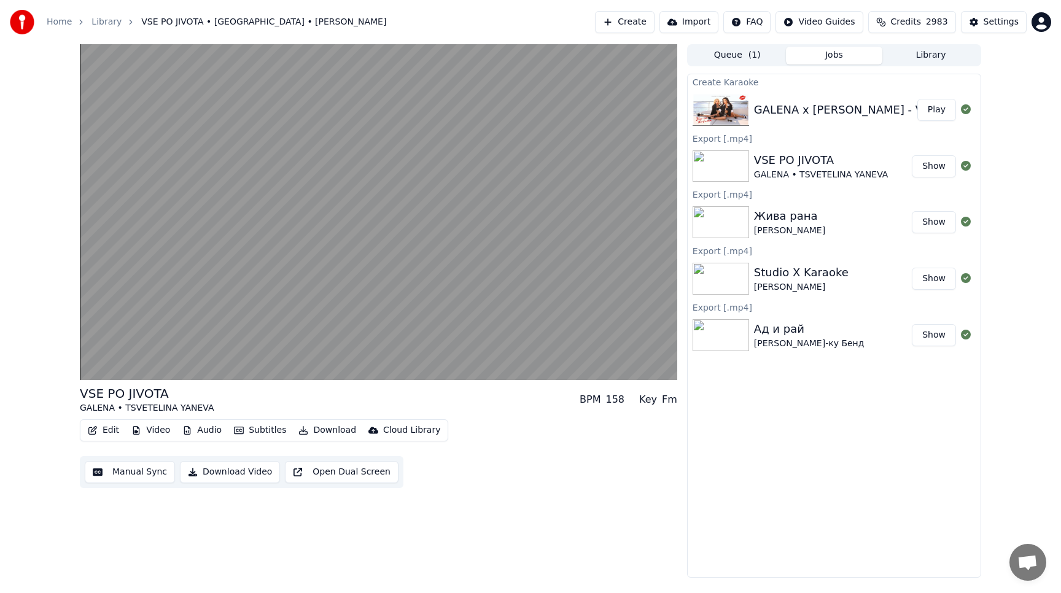
click at [815, 63] on button "Jobs" at bounding box center [834, 56] width 97 height 18
click at [941, 115] on button "Play" at bounding box center [936, 110] width 39 height 22
click at [928, 168] on button "Show" at bounding box center [934, 166] width 44 height 22
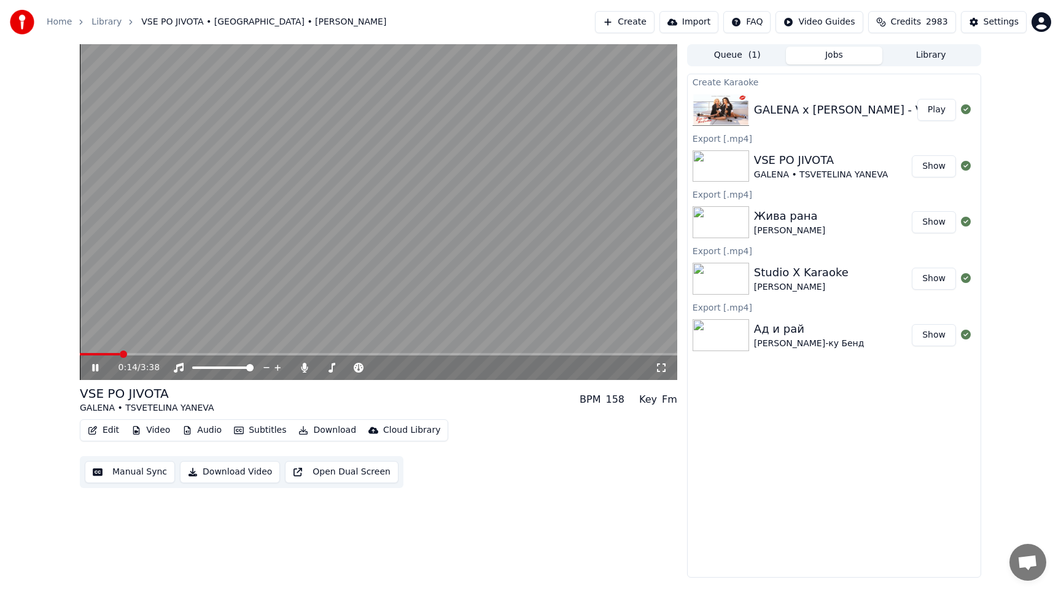
click at [94, 365] on icon at bounding box center [95, 367] width 6 height 7
